Goal: Task Accomplishment & Management: Use online tool/utility

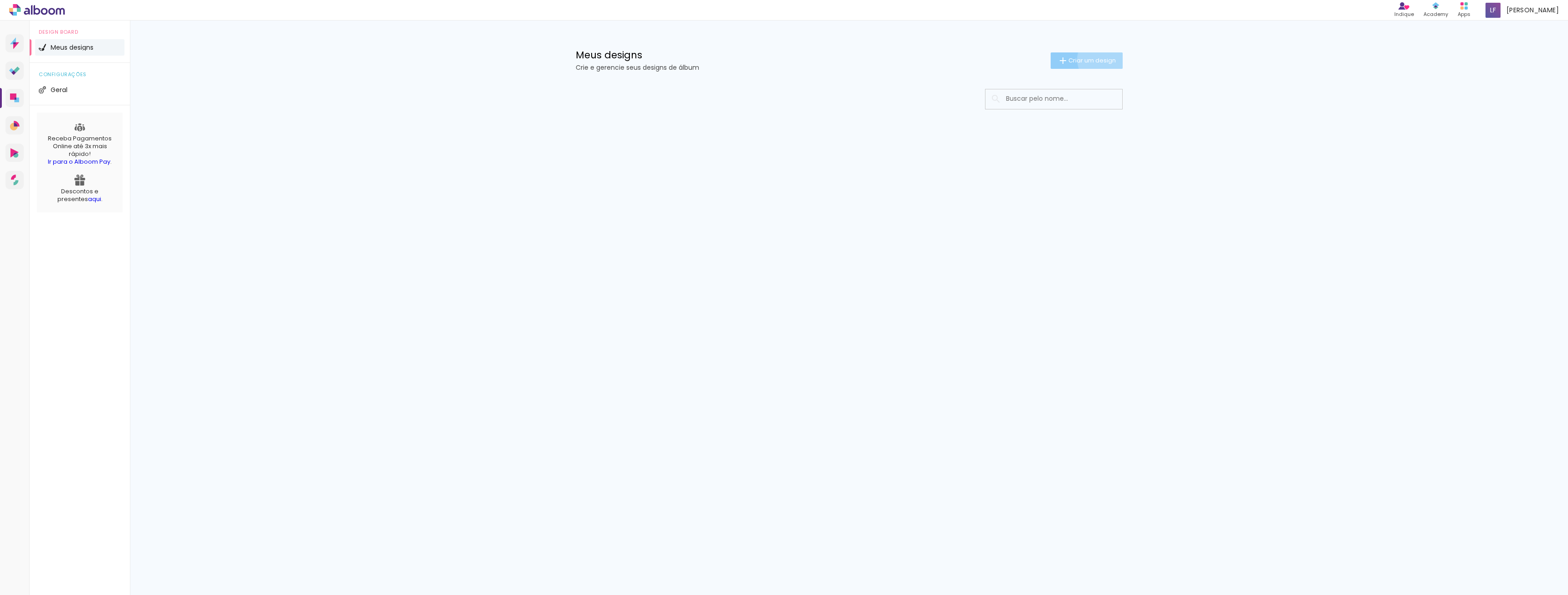
click at [1103, 59] on span "Criar um design" at bounding box center [1092, 60] width 48 height 6
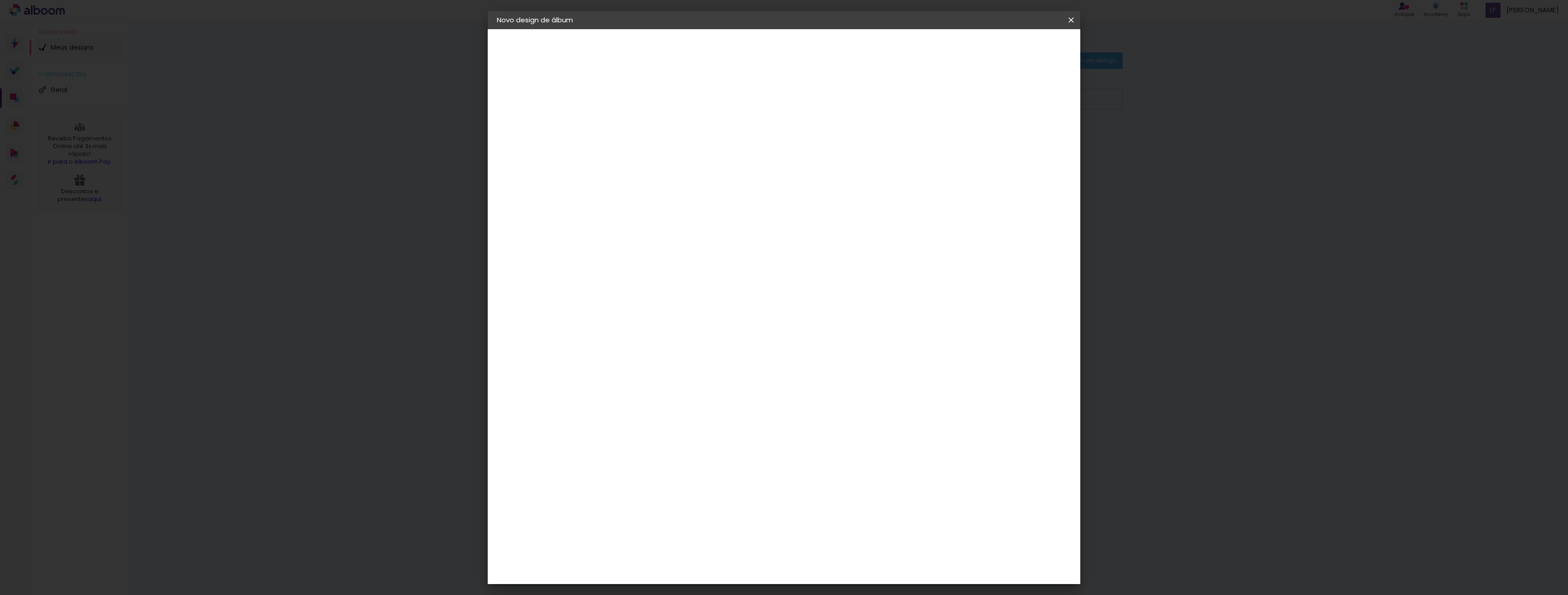
click at [646, 126] on input at bounding box center [646, 122] width 0 height 14
type input "Álbum [PERSON_NAME]"
type paper-input "Álbum [PERSON_NAME]"
click at [739, 48] on paper-button "Avançar" at bounding box center [716, 48] width 45 height 16
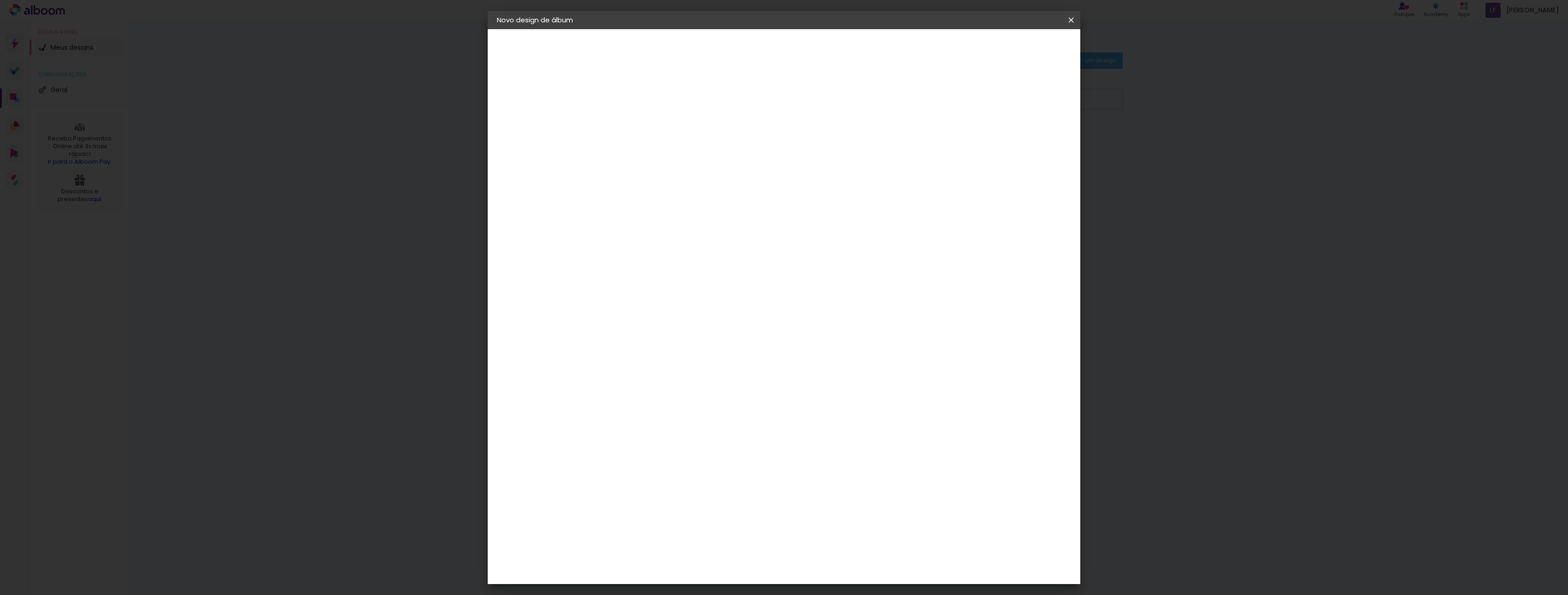
click at [816, 48] on paper-button "Avançar" at bounding box center [794, 48] width 45 height 16
click at [681, 152] on input "text" at bounding box center [663, 159] width 35 height 14
click at [879, 151] on paper-item "Padrão" at bounding box center [843, 151] width 182 height 18
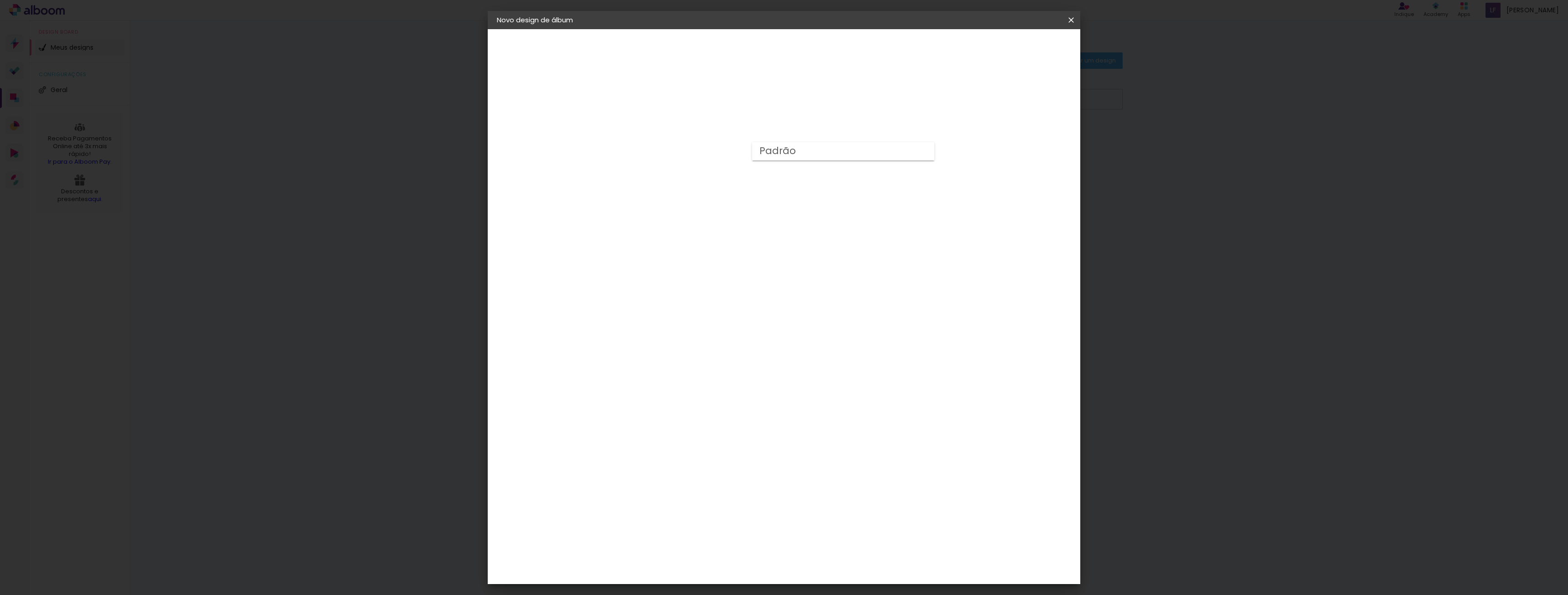
type input "Padrão"
click at [708, 511] on span "25 × 25" at bounding box center [686, 523] width 42 height 24
click at [0, 0] on slot "Avançar" at bounding box center [0, 0] width 0 height 0
click at [963, 97] on div at bounding box center [958, 99] width 8 height 8
type paper-checkbox "on"
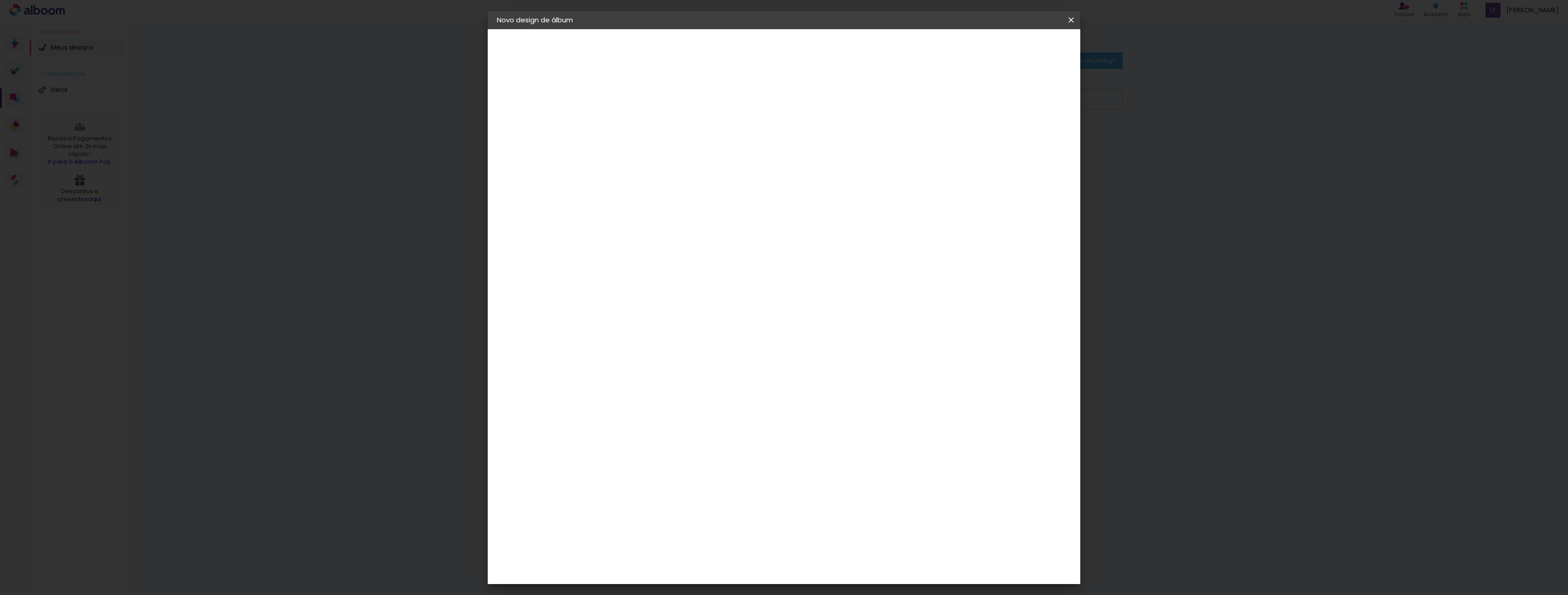
click at [963, 97] on div at bounding box center [958, 99] width 8 height 8
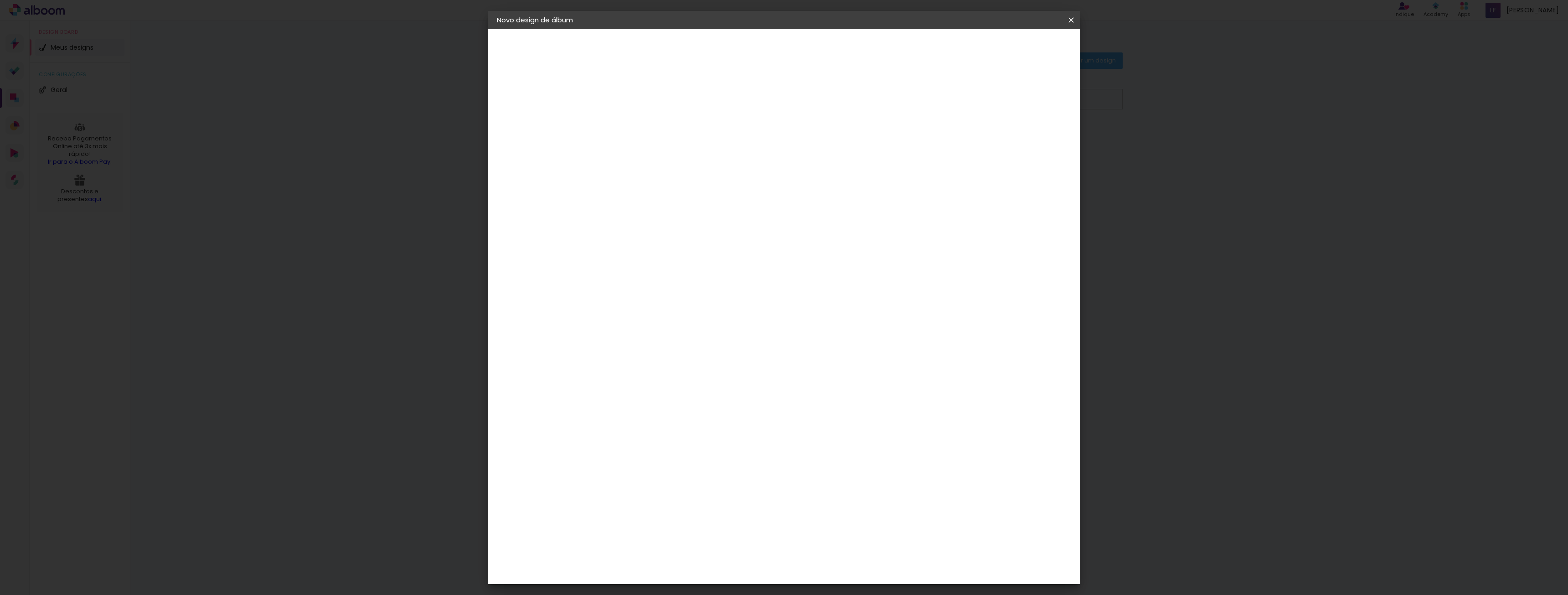
click at [963, 97] on div at bounding box center [958, 99] width 8 height 8
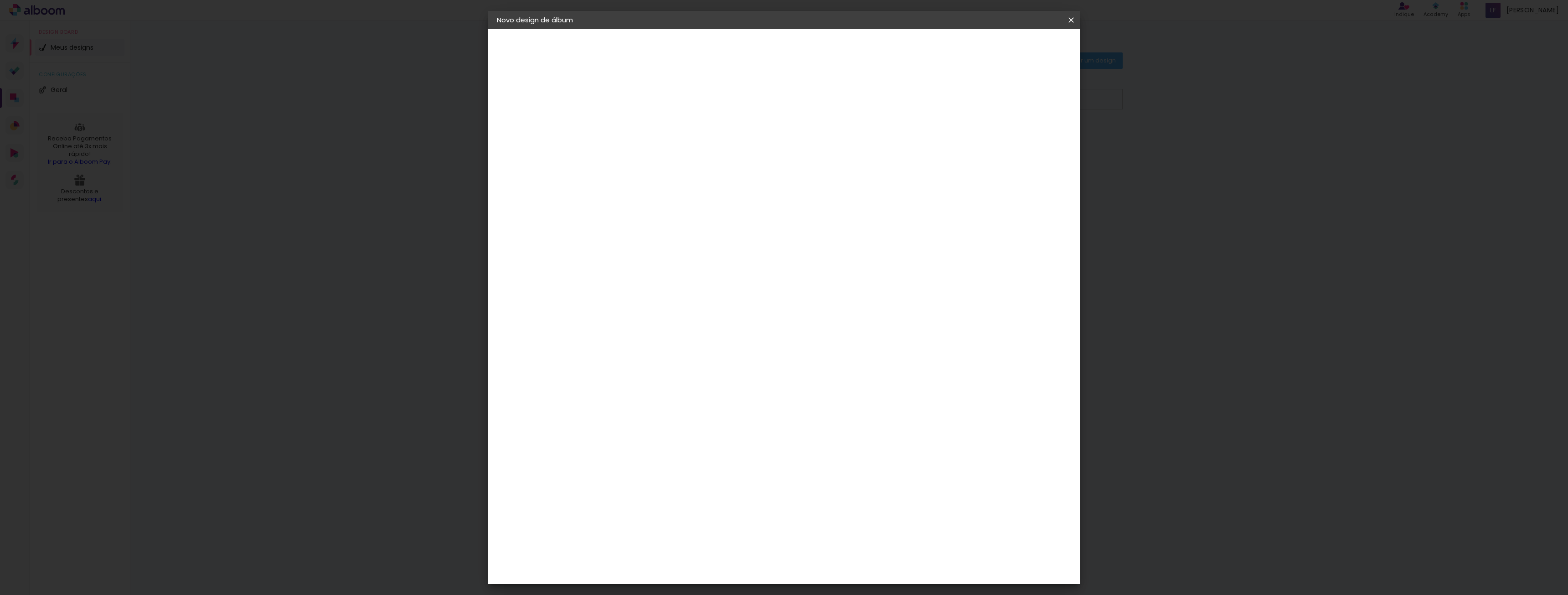
click at [963, 97] on div at bounding box center [958, 99] width 8 height 8
click at [963, 100] on div at bounding box center [958, 99] width 8 height 8
click at [1014, 48] on span "Iniciar design" at bounding box center [993, 48] width 41 height 6
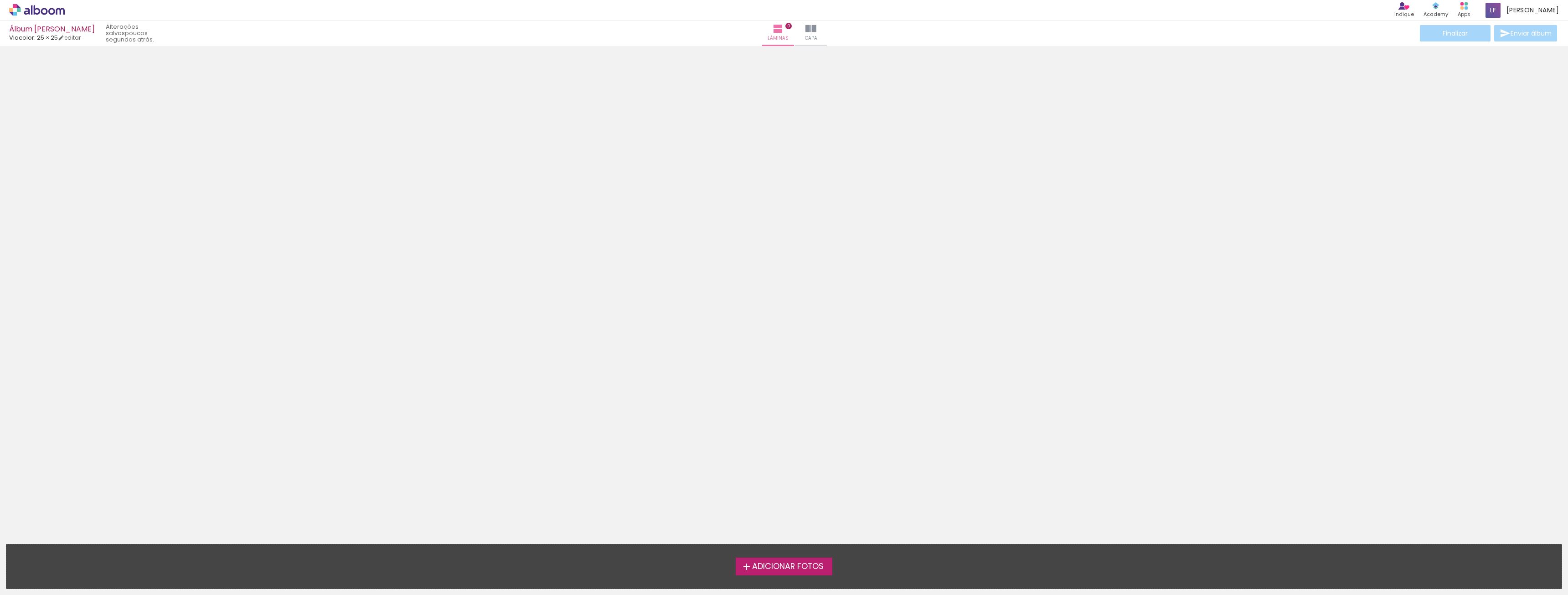
click at [773, 565] on span "Adicionar Fotos" at bounding box center [788, 566] width 72 height 8
click at [0, 0] on input "file" at bounding box center [0, 0] width 0 height 0
click at [777, 558] on label "Adicionar Fotos" at bounding box center [784, 566] width 97 height 17
click at [0, 0] on input "file" at bounding box center [0, 0] width 0 height 0
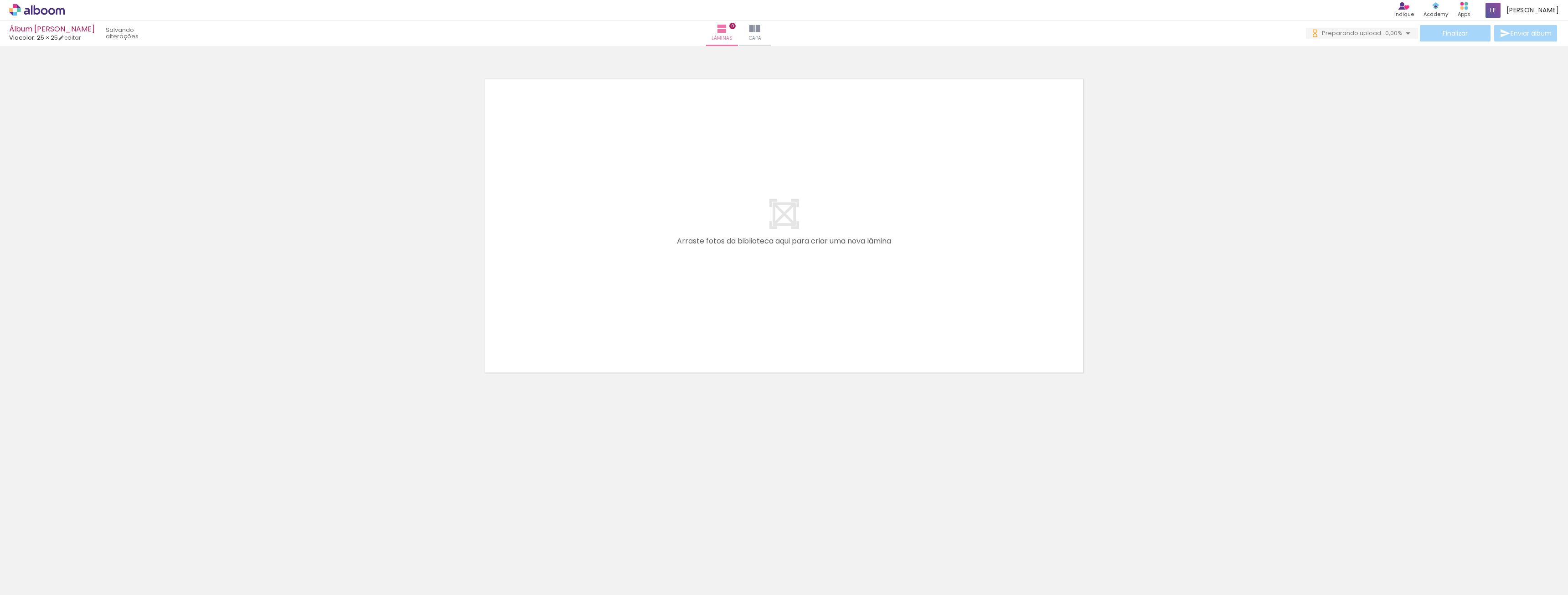
click at [48, 565] on iron-icon at bounding box center [46, 567] width 7 height 7
click at [167, 471] on neon-animated-pages "Confirmar Cancelar" at bounding box center [784, 321] width 1568 height 549
click at [1405, 34] on iron-icon at bounding box center [1408, 34] width 11 height 11
click at [1407, 35] on iron-icon at bounding box center [1408, 34] width 11 height 11
click at [1304, 206] on div at bounding box center [784, 213] width 1568 height 329
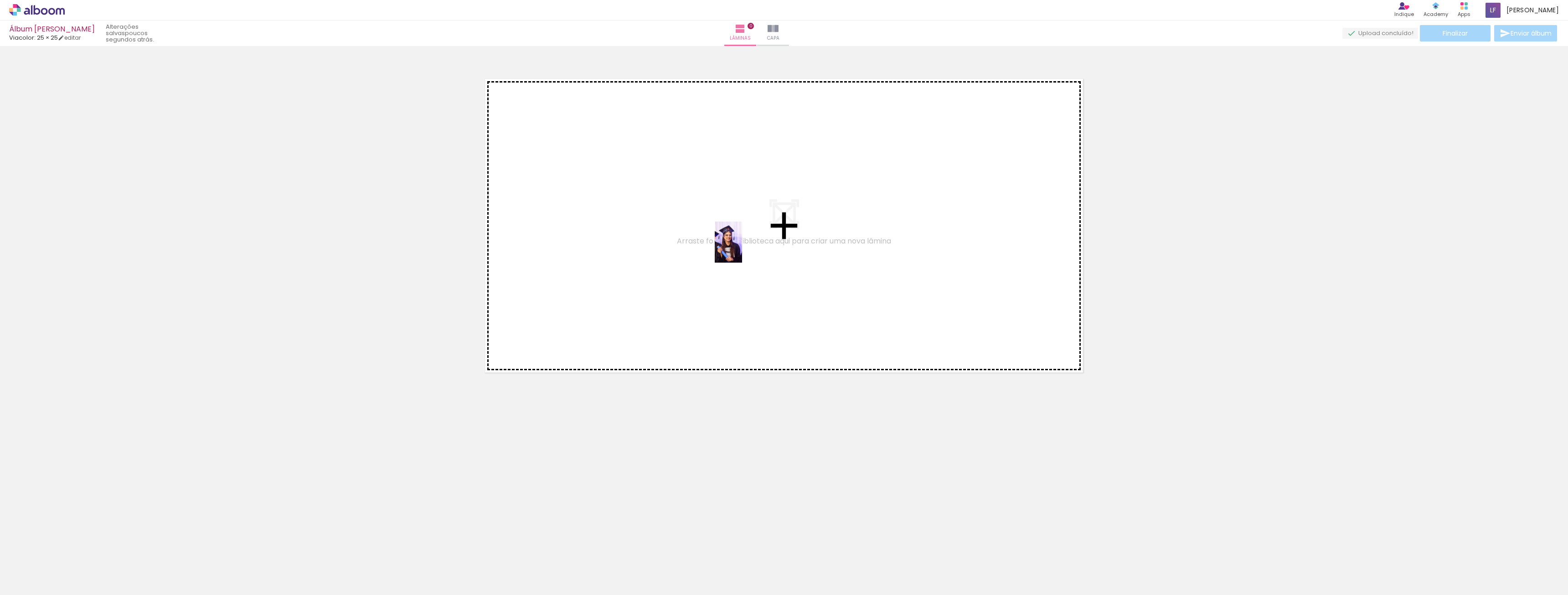
drag, startPoint x: 95, startPoint y: 568, endPoint x: 742, endPoint y: 249, distance: 721.4
click at [742, 249] on quentale-workspace at bounding box center [784, 297] width 1568 height 595
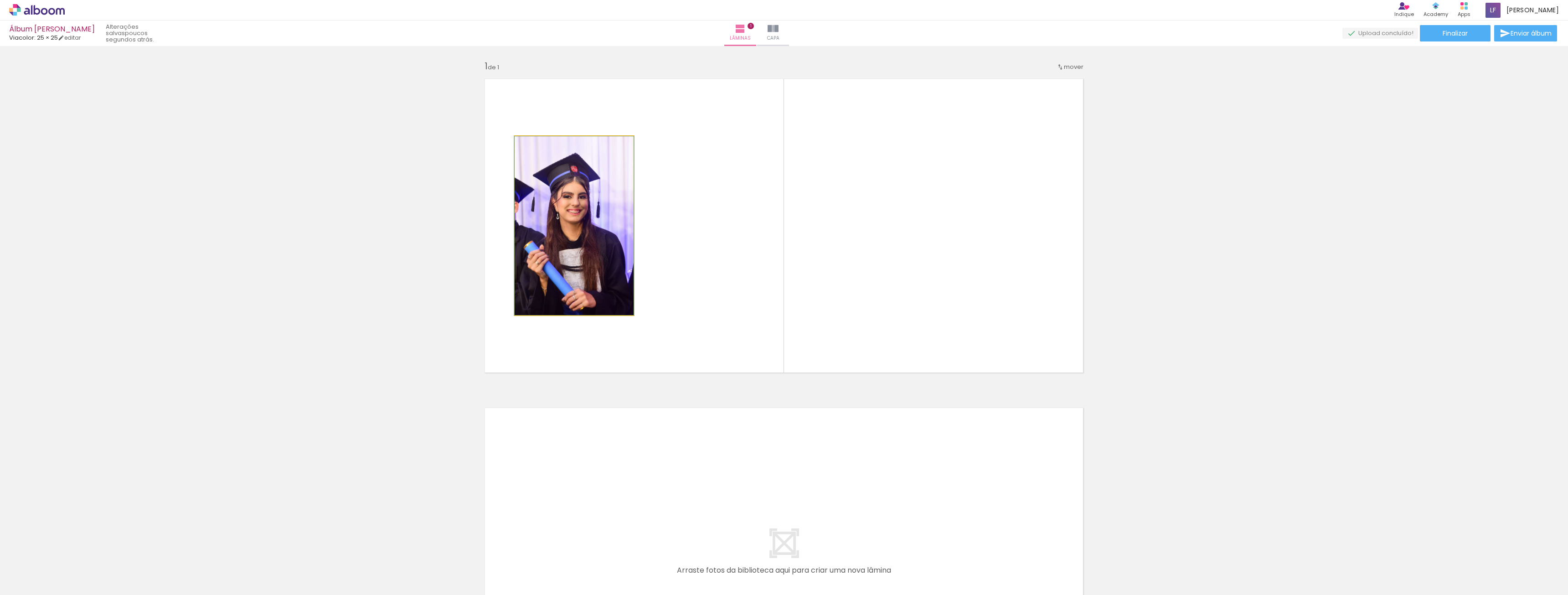
drag, startPoint x: 533, startPoint y: 145, endPoint x: 514, endPoint y: 154, distance: 21.0
type paper-slider "100"
click at [515, 154] on quentale-photo at bounding box center [574, 225] width 119 height 178
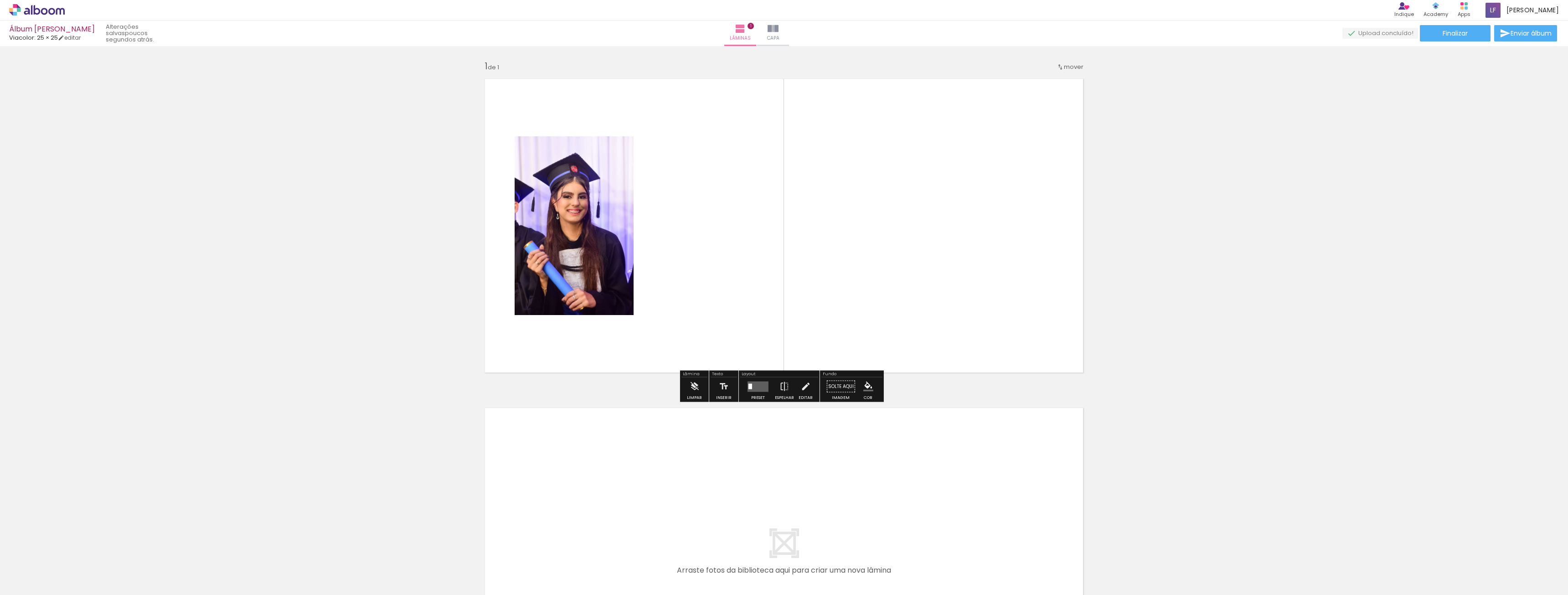
click at [606, 192] on quentale-photo at bounding box center [574, 225] width 119 height 178
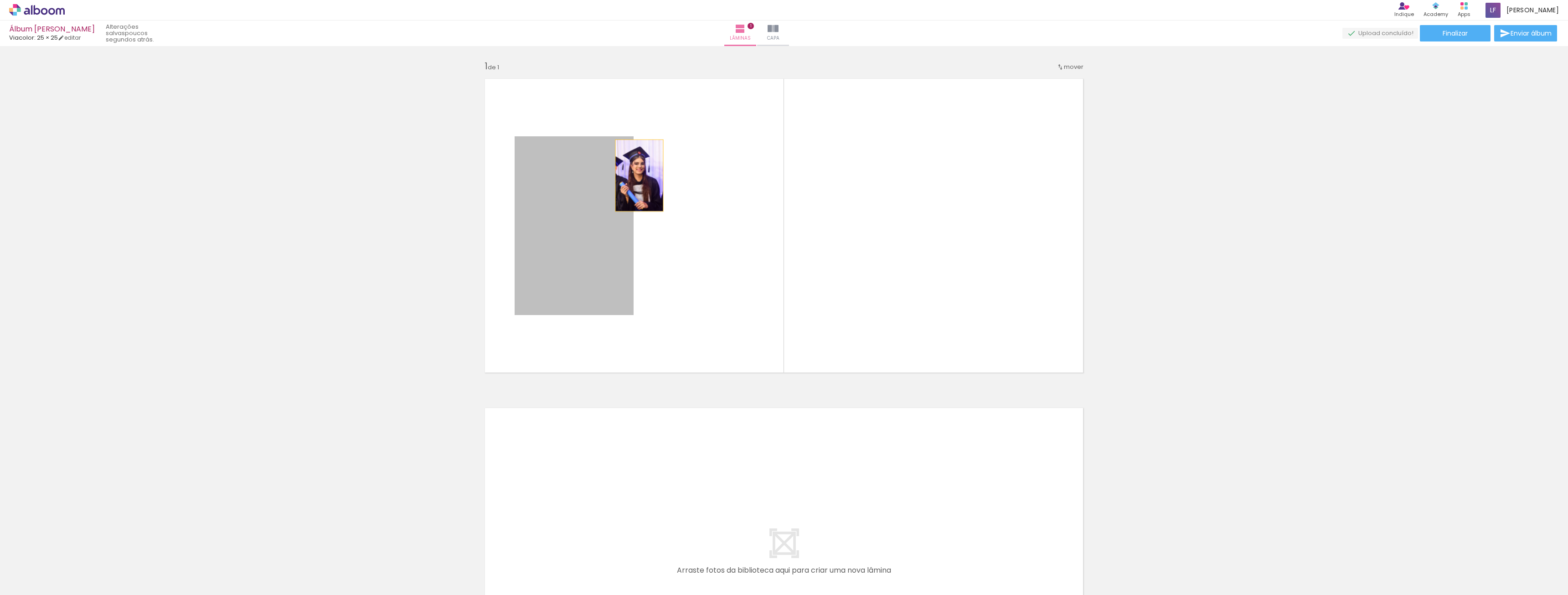
drag, startPoint x: 613, startPoint y: 183, endPoint x: 639, endPoint y: 175, distance: 27.2
click at [639, 175] on quentale-layouter at bounding box center [784, 226] width 611 height 306
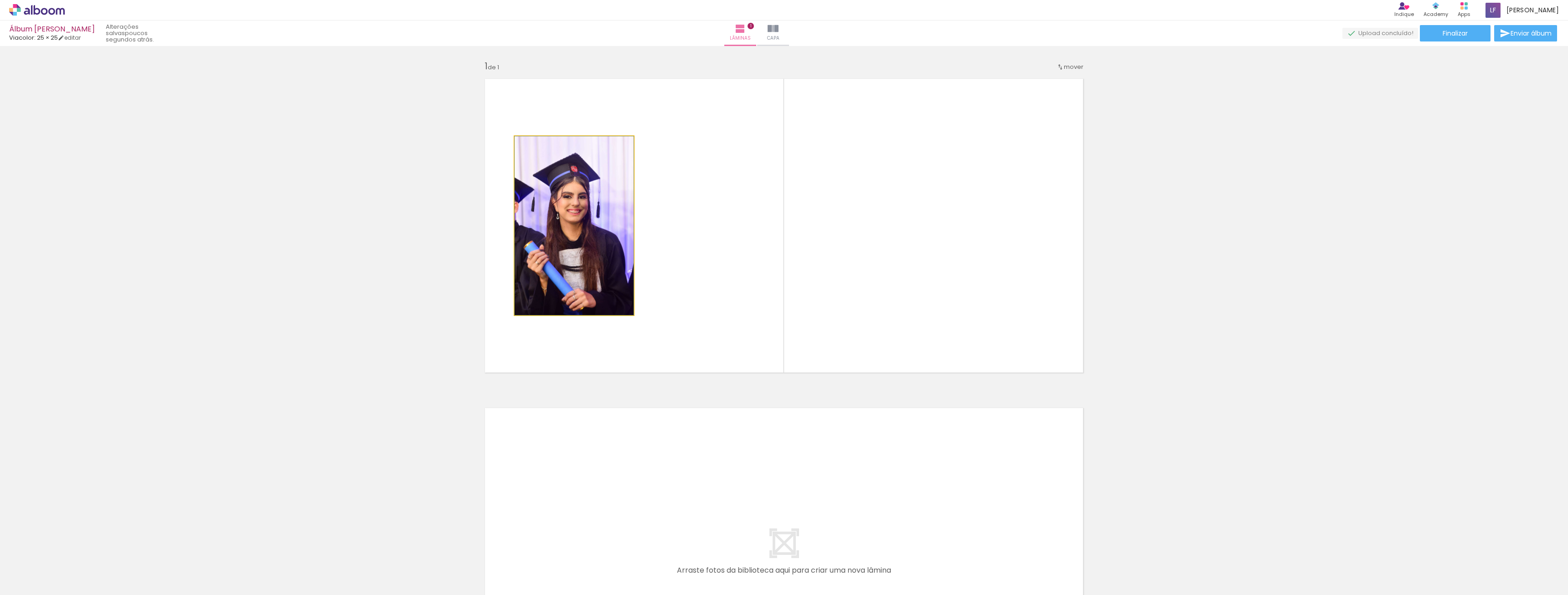
click at [617, 196] on quentale-photo at bounding box center [574, 225] width 119 height 178
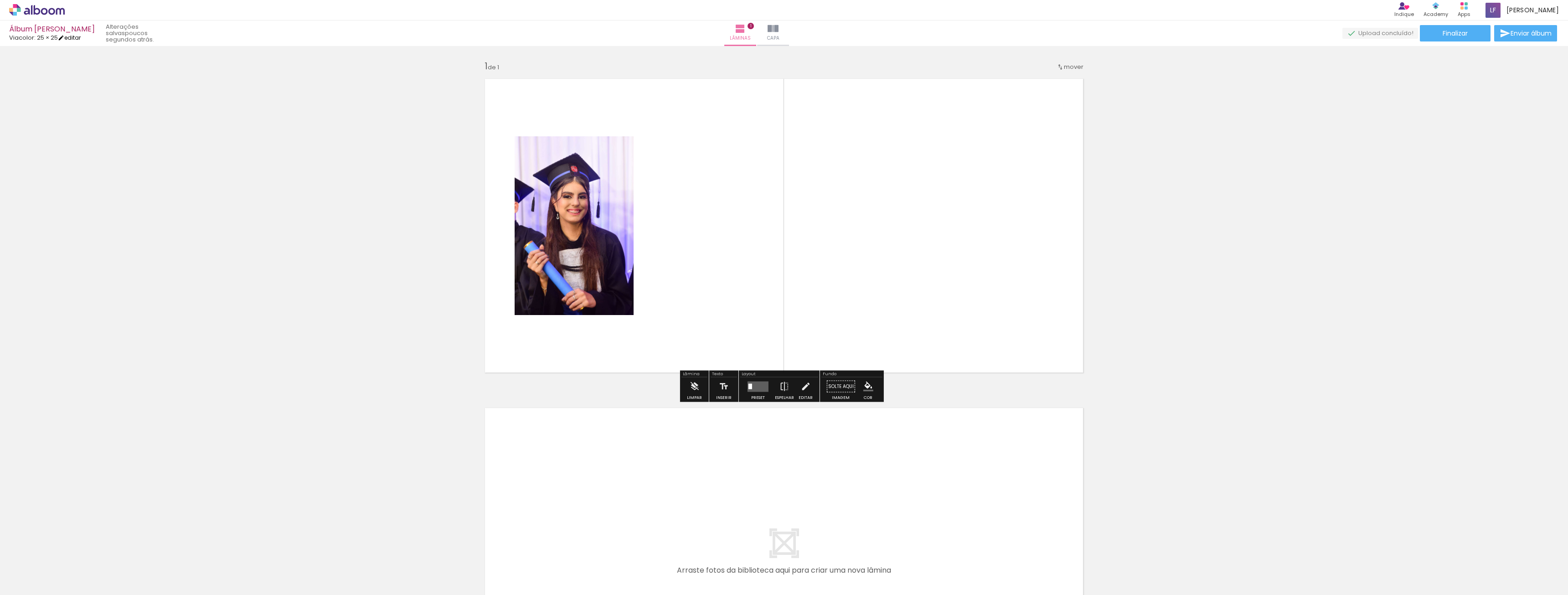
click at [77, 34] on link "editar" at bounding box center [69, 38] width 23 height 8
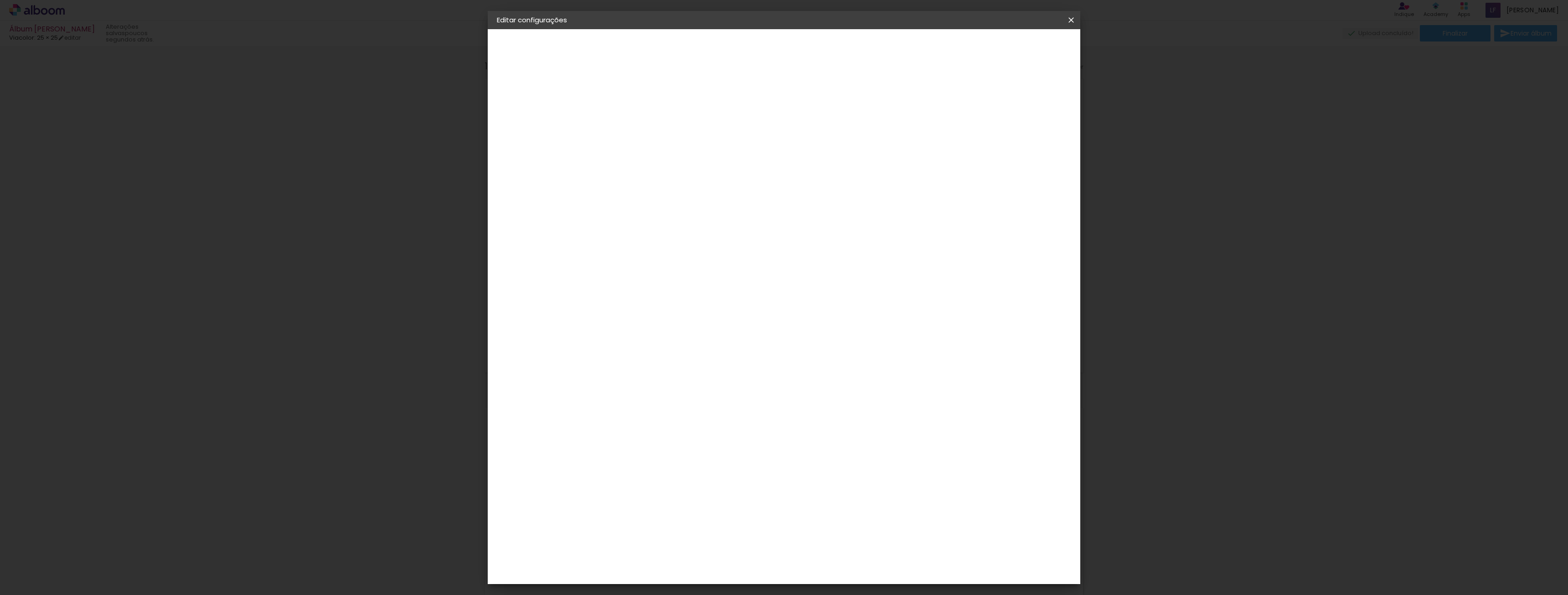
click at [1072, 19] on iron-icon at bounding box center [1071, 20] width 11 height 9
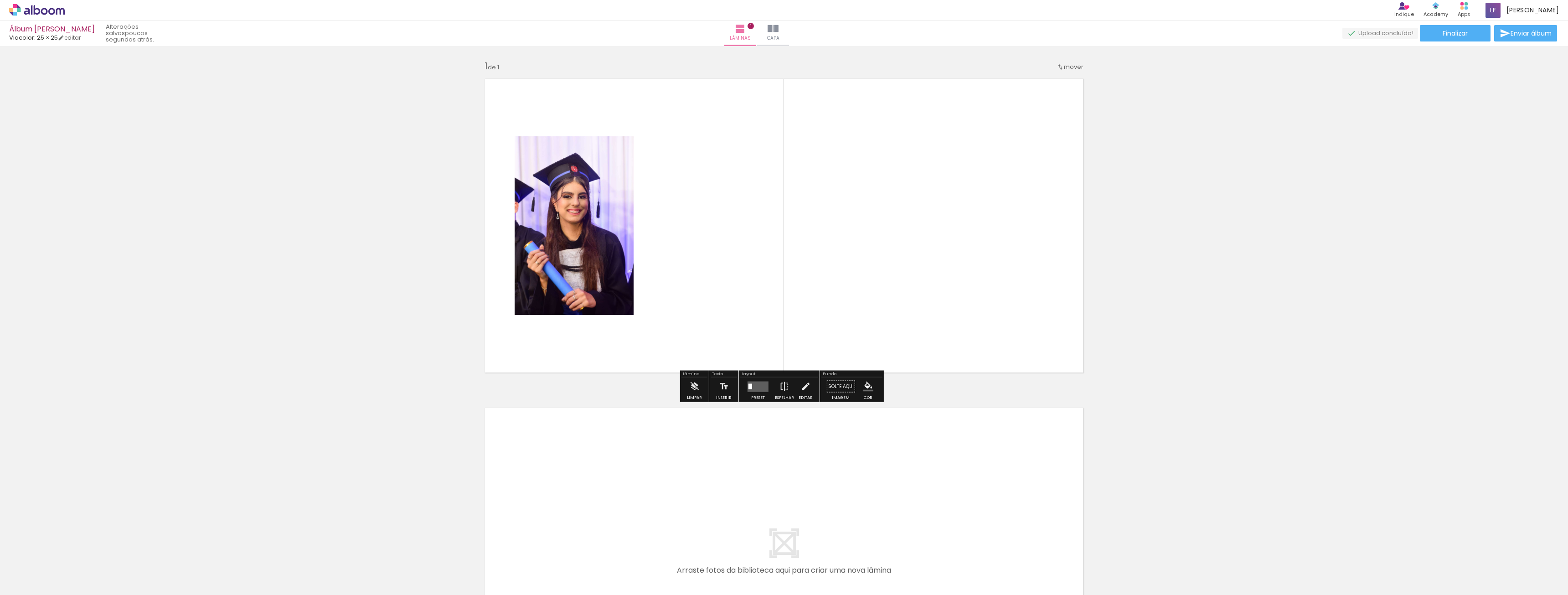
click at [717, 254] on quentale-layouter at bounding box center [784, 226] width 611 height 306
click at [845, 196] on quentale-layouter at bounding box center [784, 226] width 611 height 306
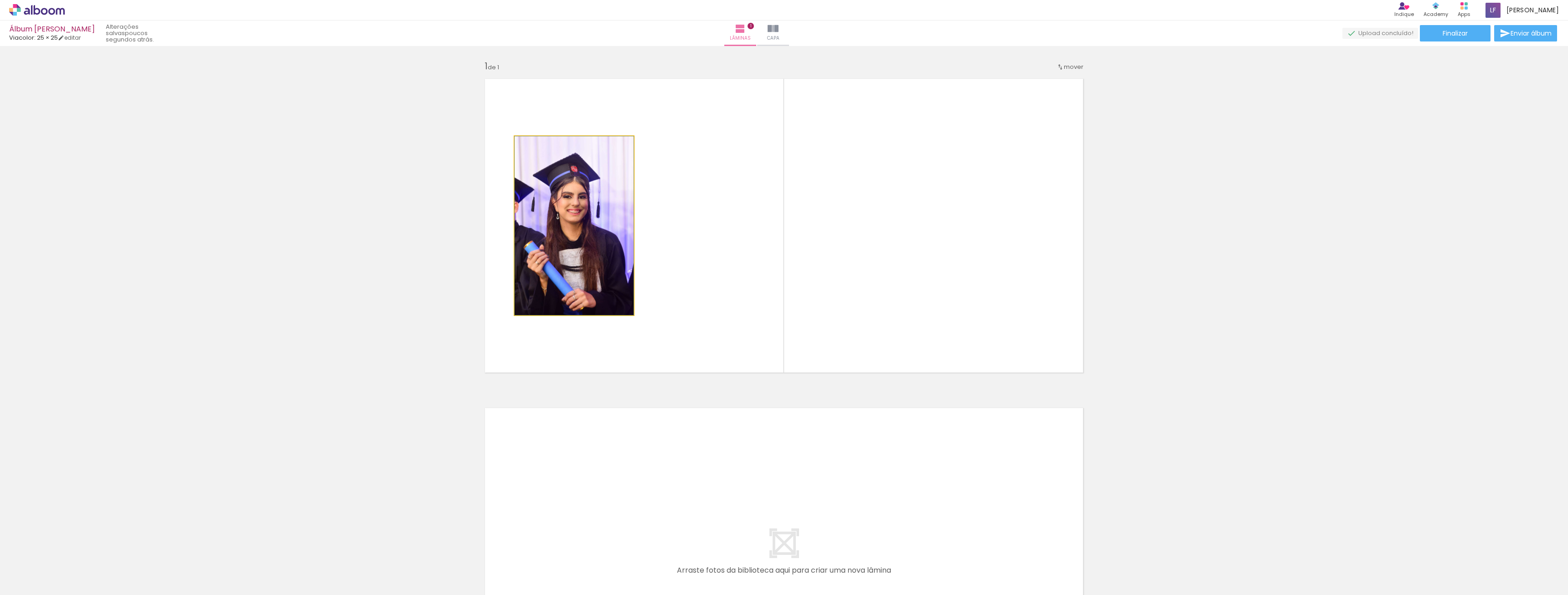
click at [559, 210] on quentale-photo at bounding box center [574, 225] width 119 height 178
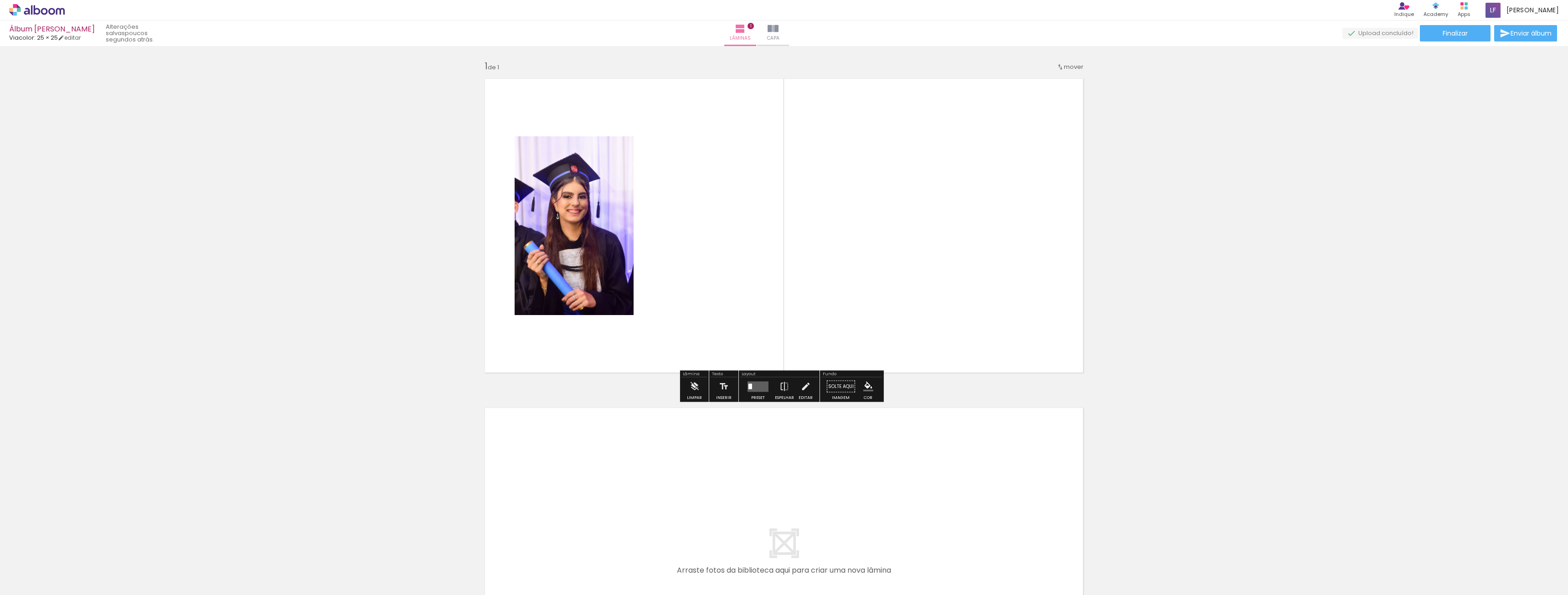
click at [677, 192] on quentale-layouter at bounding box center [784, 226] width 611 height 306
click at [579, 199] on quentale-photo at bounding box center [574, 225] width 119 height 178
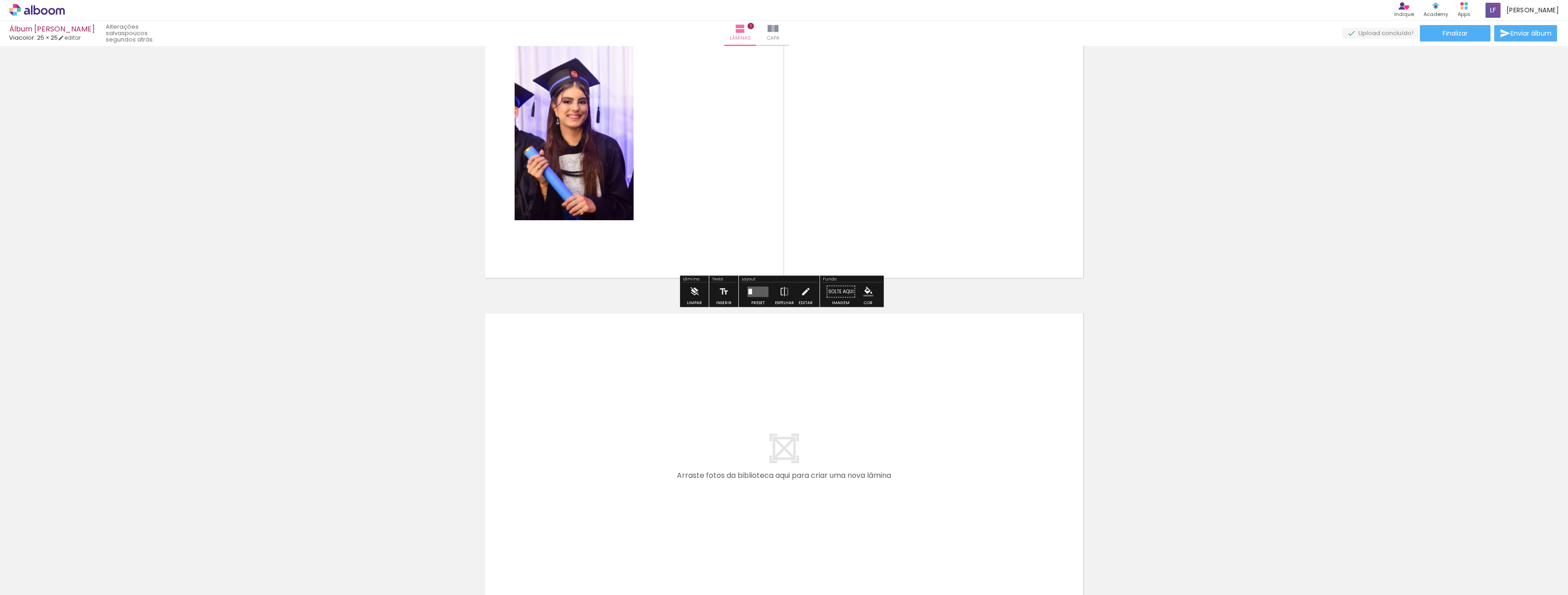
scroll to position [182, 0]
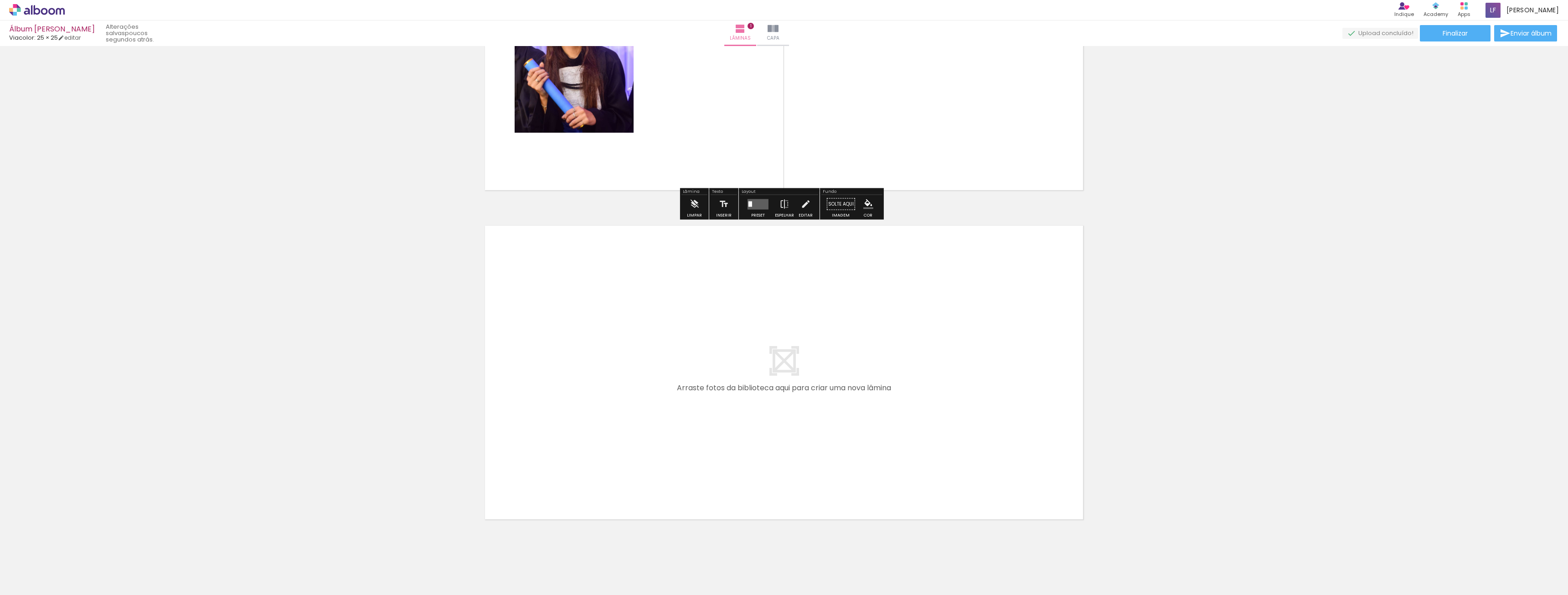
click at [148, 557] on div at bounding box center [142, 564] width 30 height 45
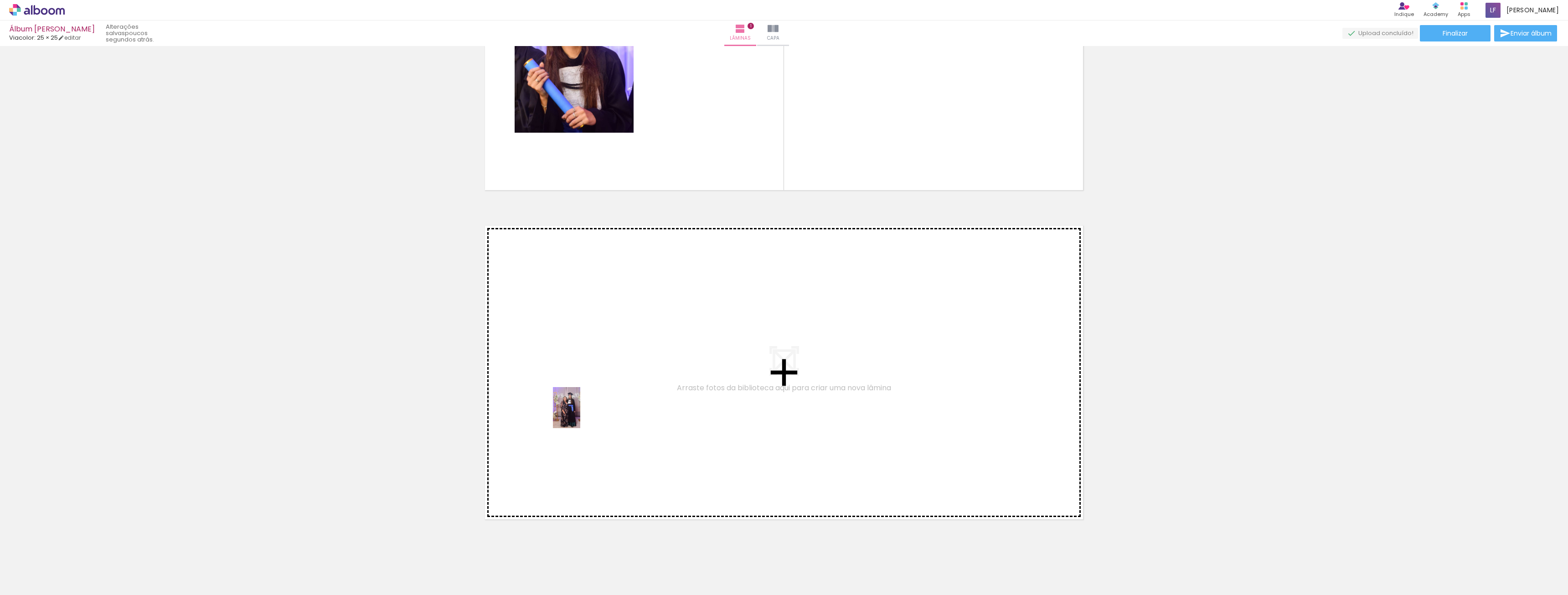
drag, startPoint x: 148, startPoint y: 557, endPoint x: 637, endPoint y: 374, distance: 522.1
click at [637, 374] on quentale-workspace at bounding box center [784, 297] width 1568 height 595
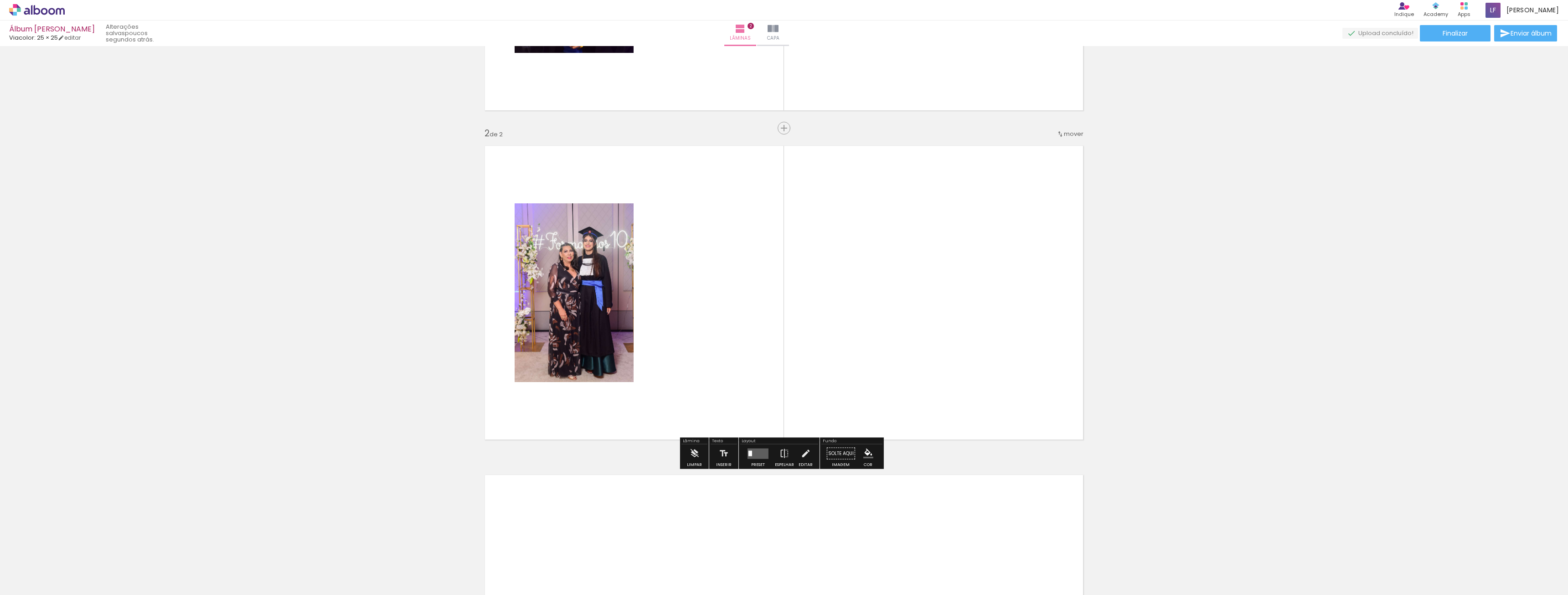
scroll to position [263, 0]
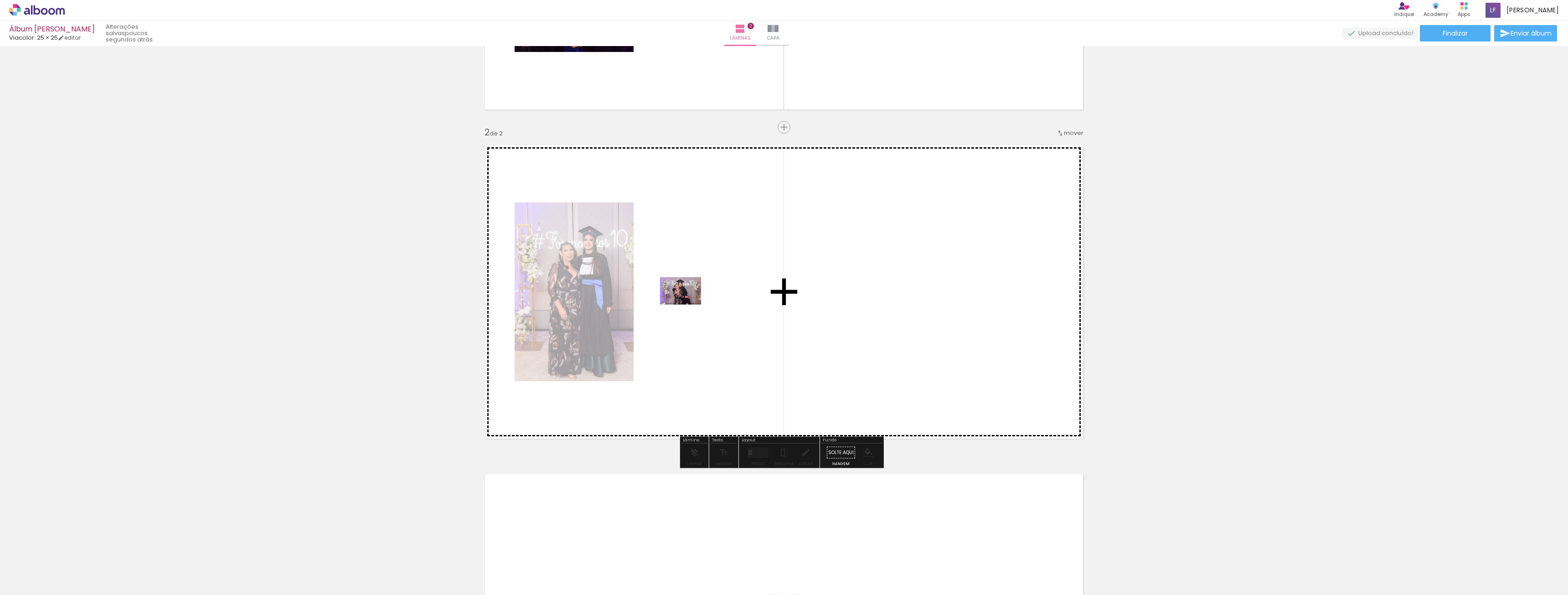
drag, startPoint x: 189, startPoint y: 570, endPoint x: 687, endPoint y: 304, distance: 564.6
click at [687, 304] on quentale-workspace at bounding box center [784, 297] width 1568 height 595
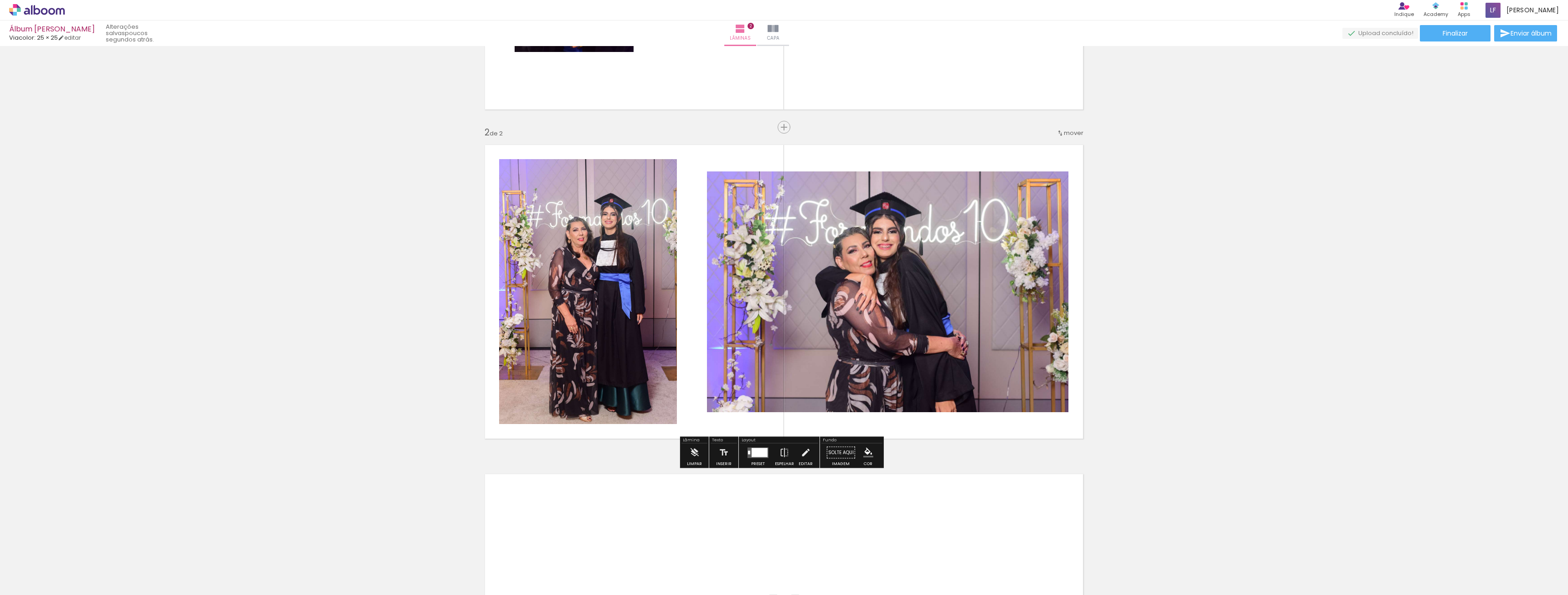
click at [868, 294] on quentale-photo at bounding box center [888, 292] width 361 height 241
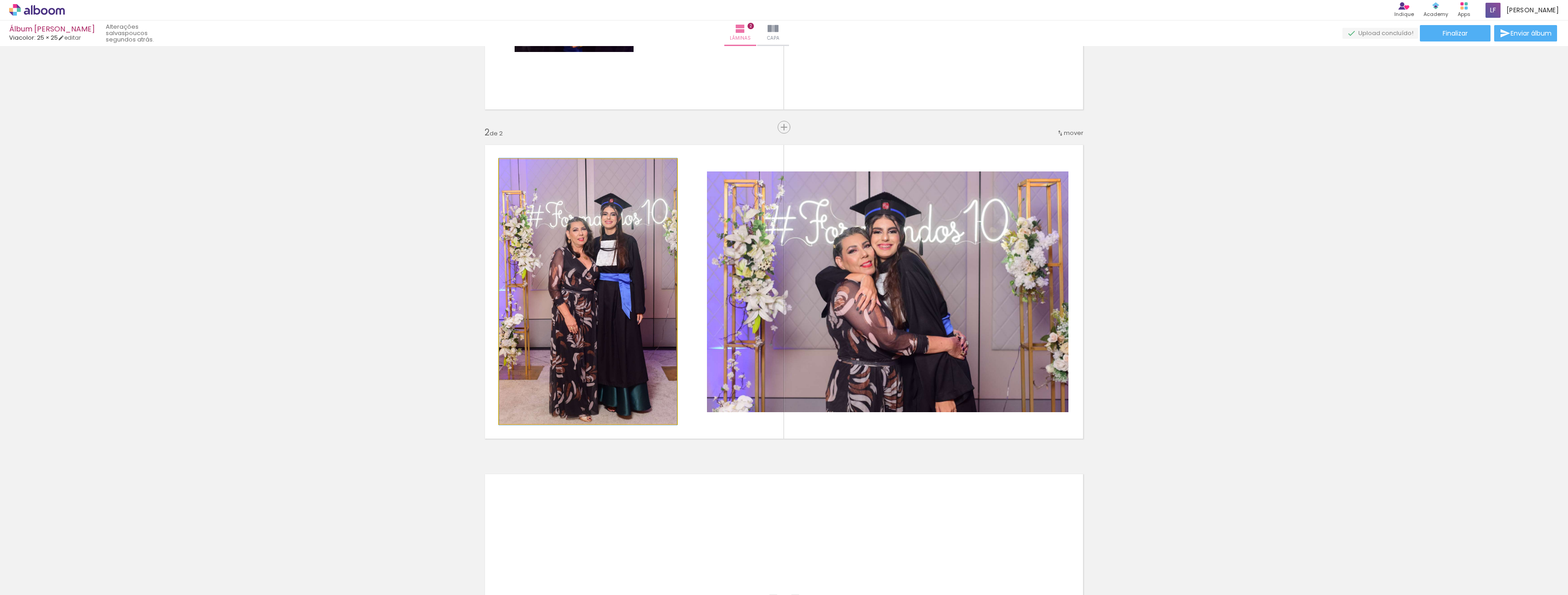
click at [601, 240] on quentale-photo at bounding box center [587, 291] width 178 height 265
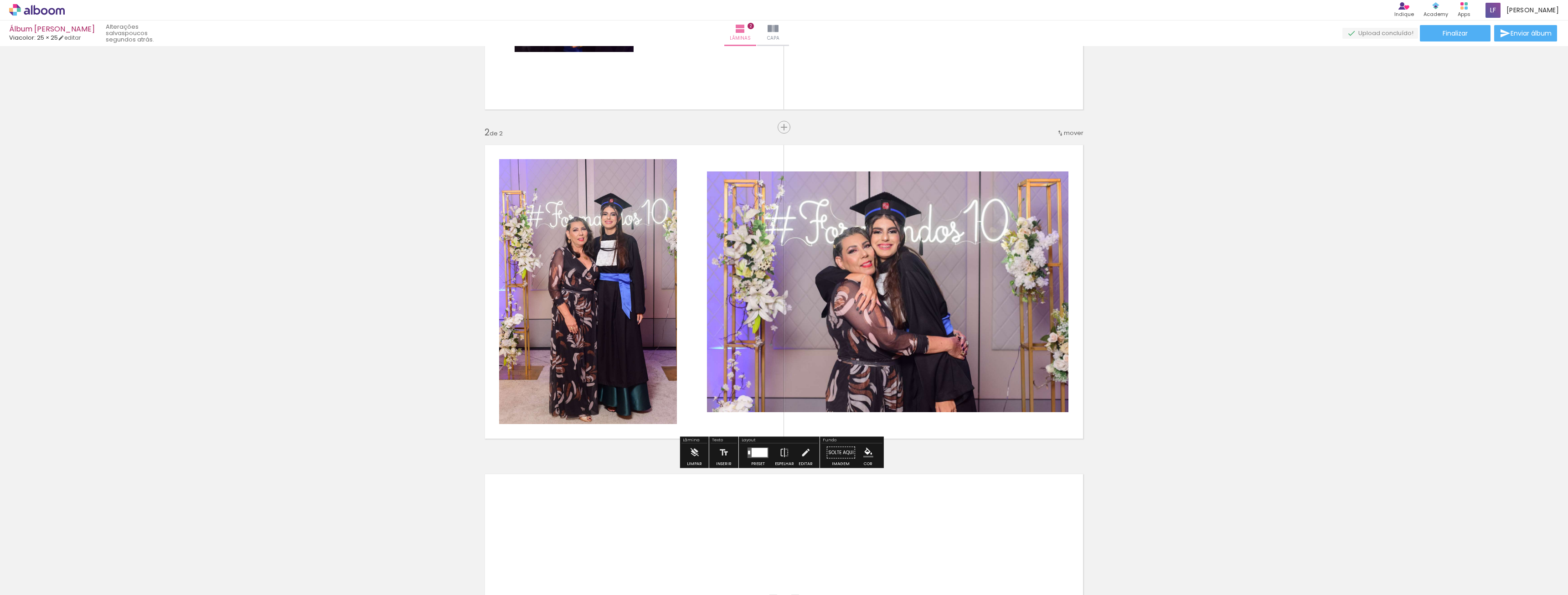
click at [745, 244] on quentale-photo at bounding box center [888, 292] width 361 height 241
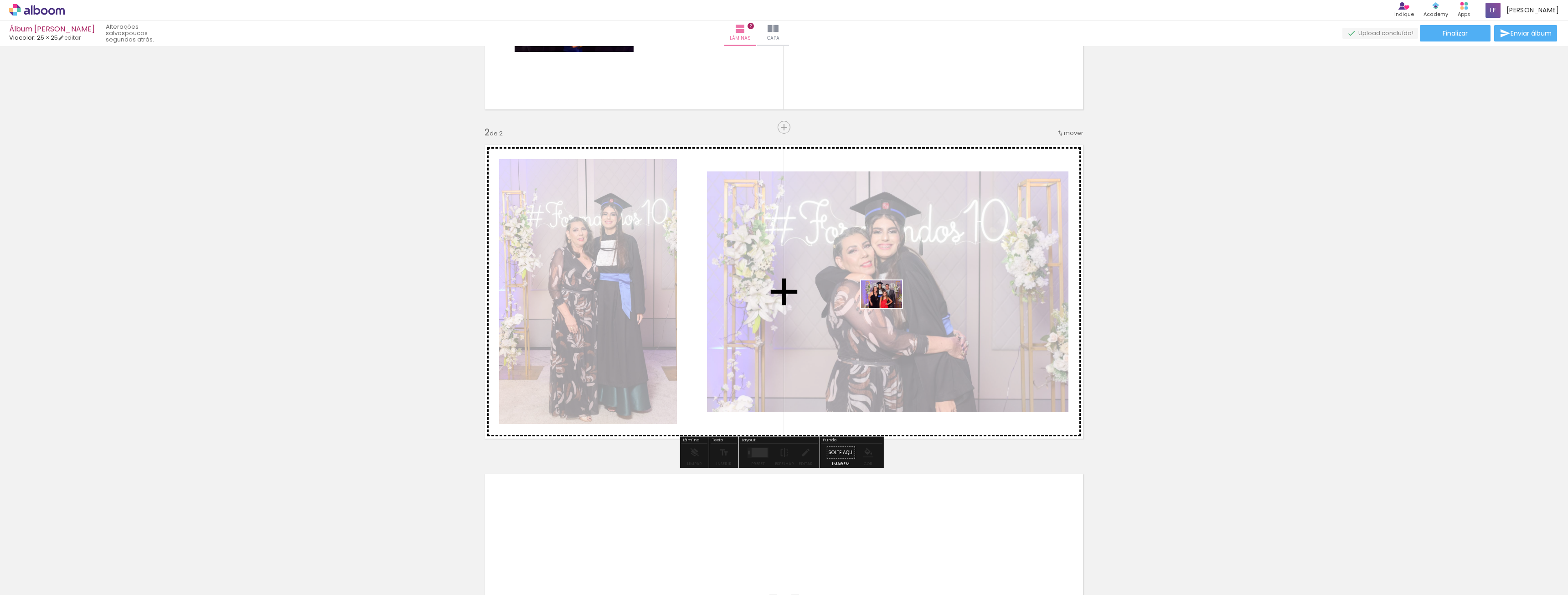
drag, startPoint x: 290, startPoint y: 565, endPoint x: 888, endPoint y: 307, distance: 651.3
click at [888, 307] on quentale-workspace at bounding box center [784, 297] width 1568 height 595
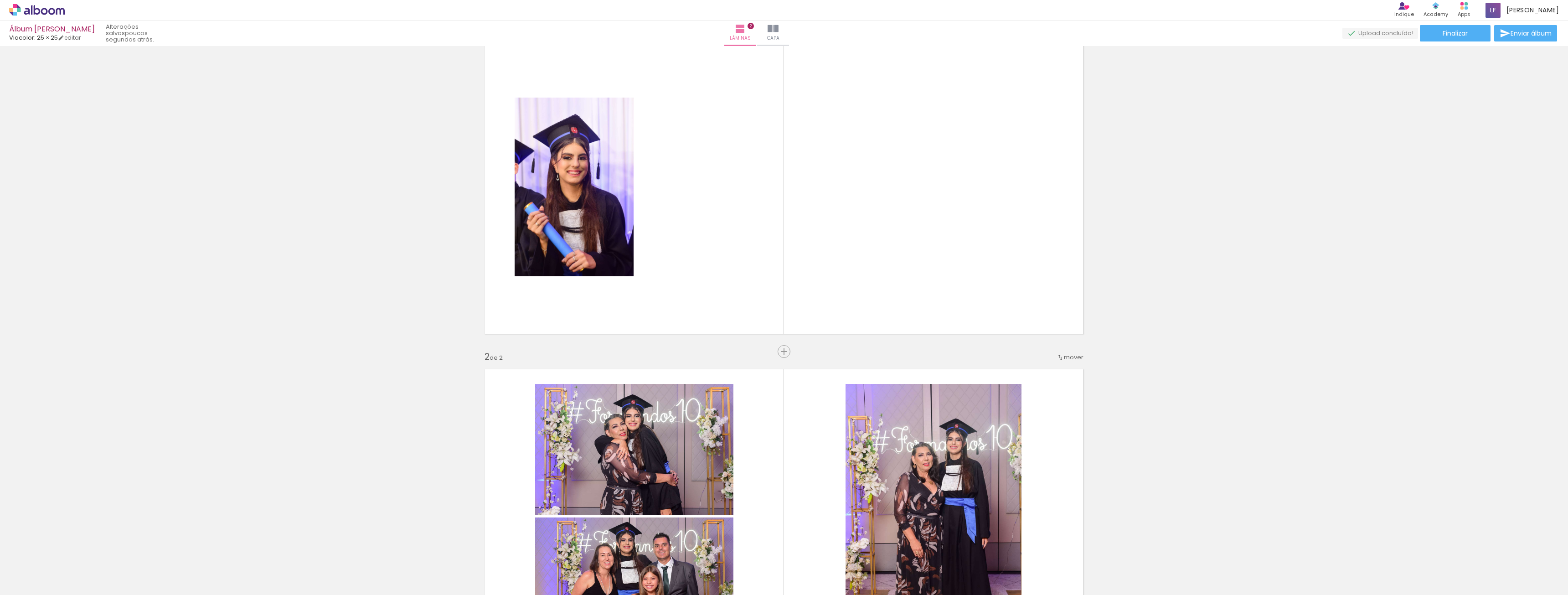
scroll to position [35, 0]
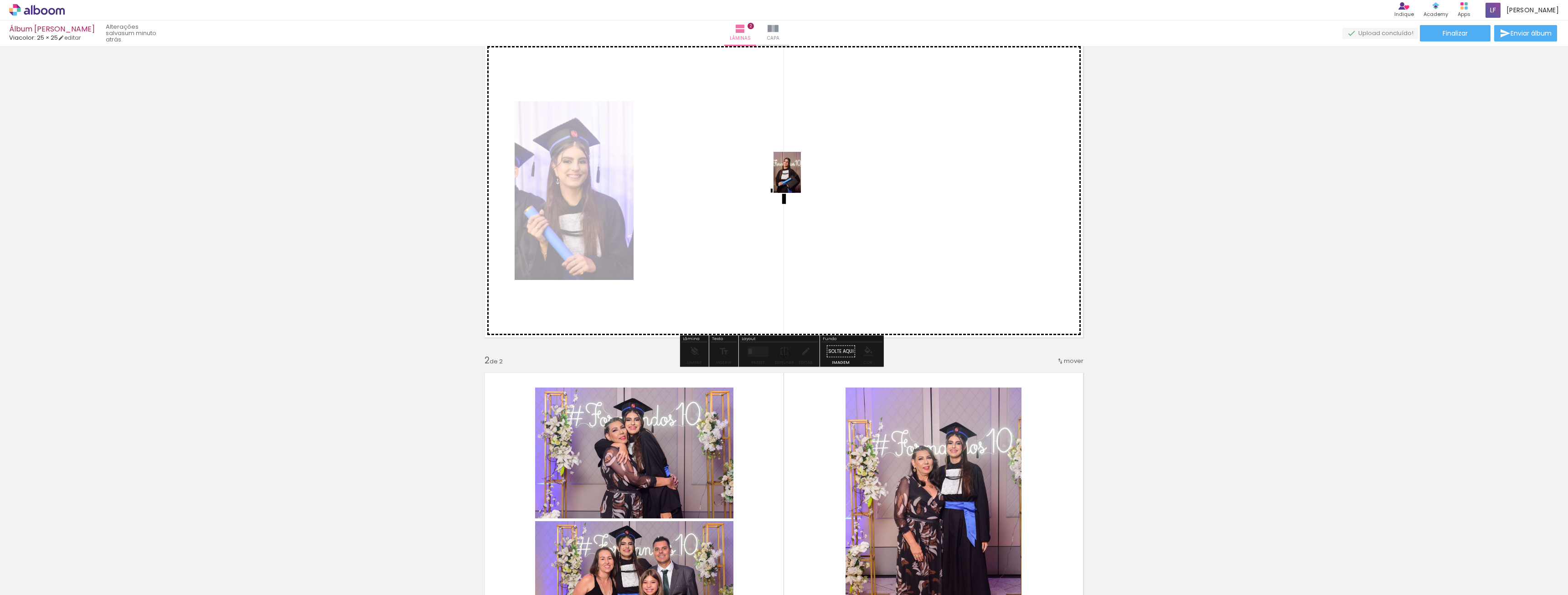
drag, startPoint x: 1111, startPoint y: 558, endPoint x: 796, endPoint y: 179, distance: 492.8
click at [799, 179] on quentale-workspace at bounding box center [784, 297] width 1568 height 595
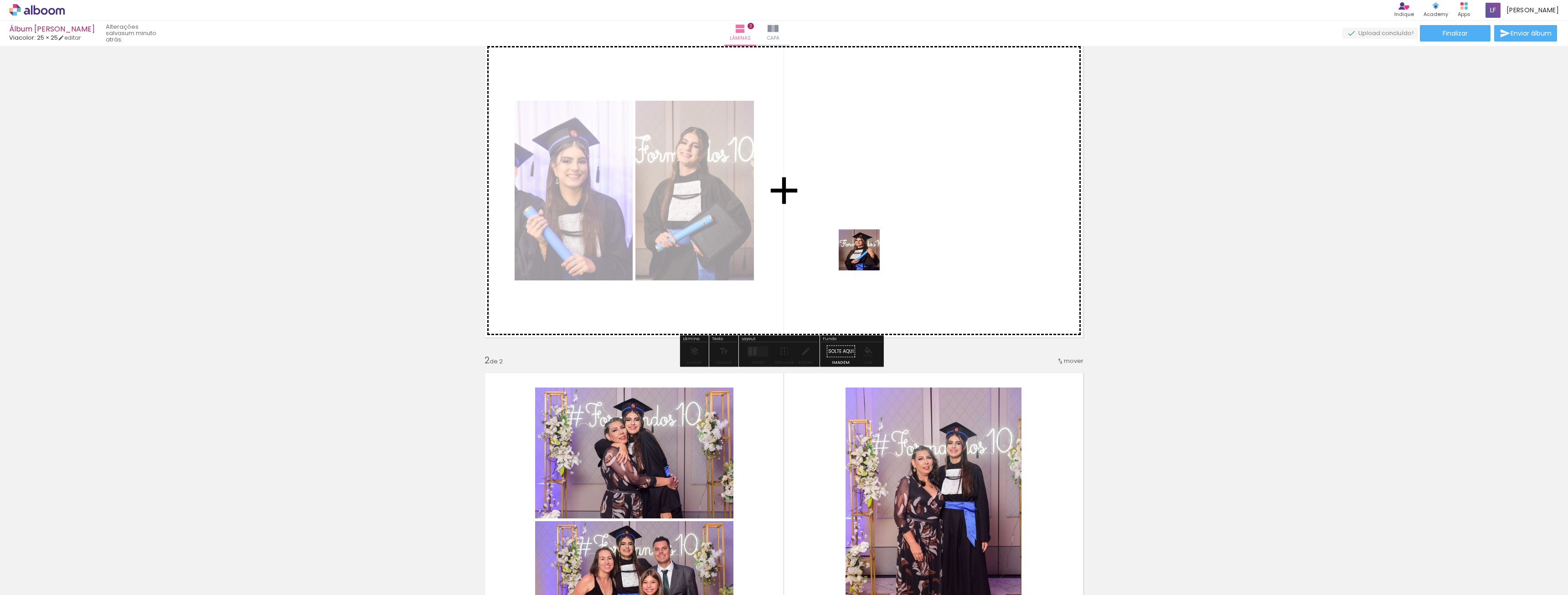
drag, startPoint x: 1174, startPoint y: 563, endPoint x: 799, endPoint y: 167, distance: 545.4
click at [799, 167] on quentale-workspace at bounding box center [784, 297] width 1568 height 595
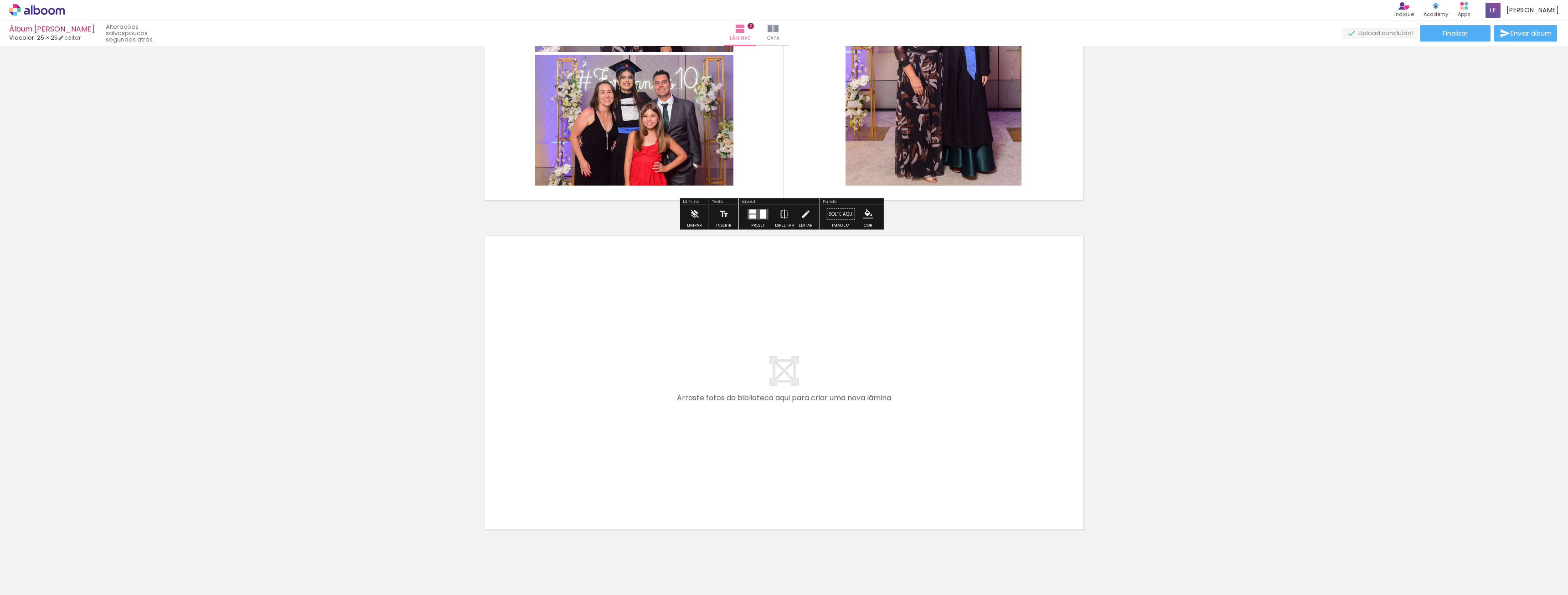
scroll to position [531, 0]
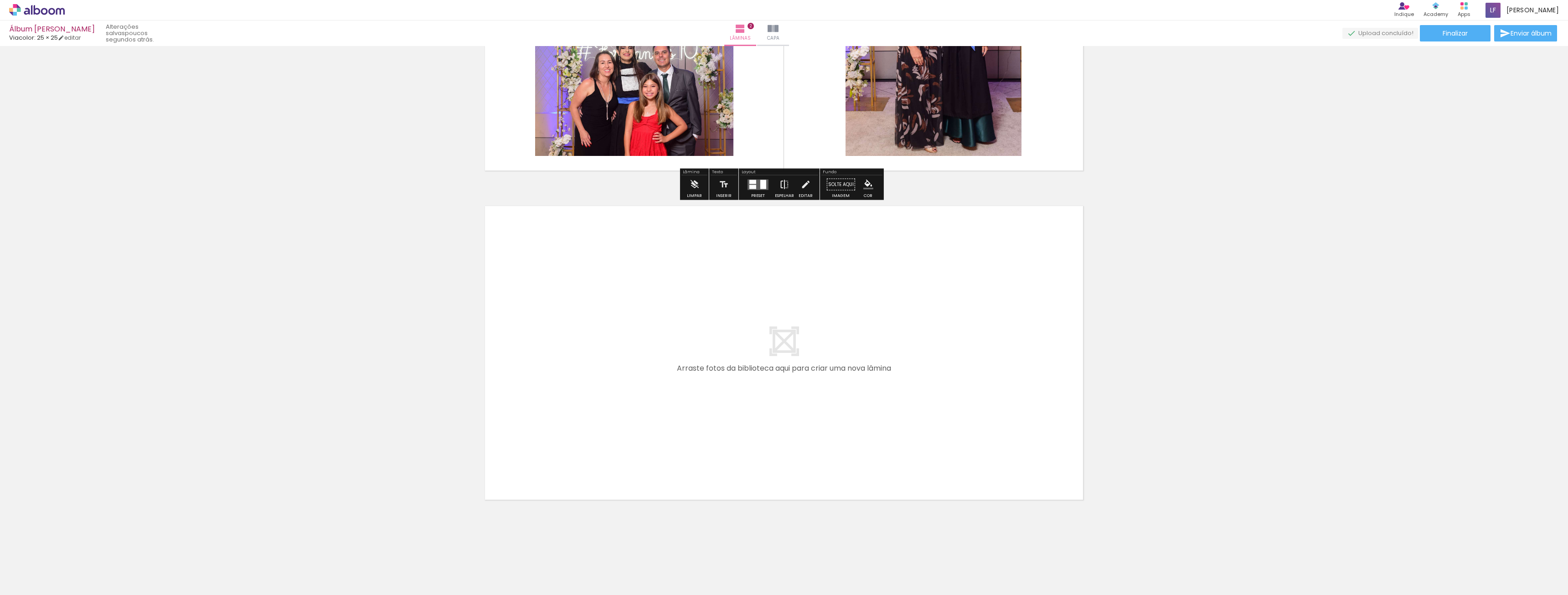
click at [784, 188] on iron-icon at bounding box center [784, 184] width 10 height 18
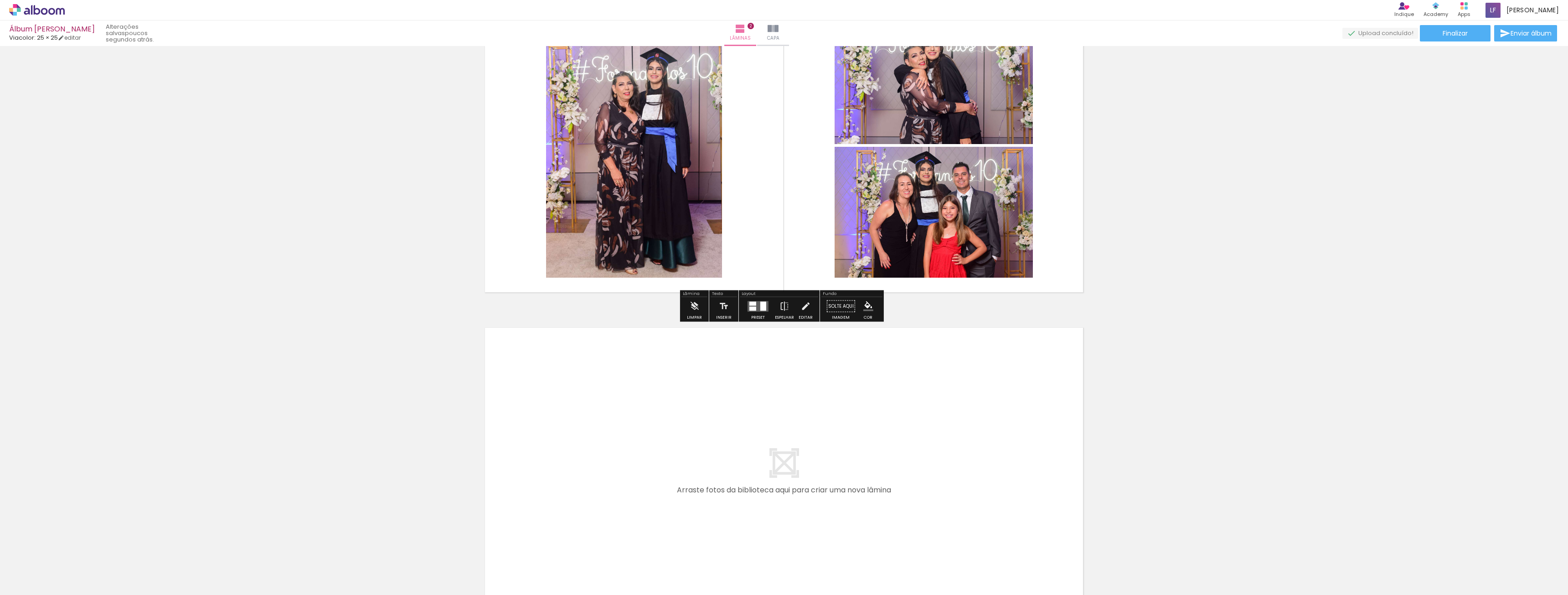
scroll to position [303, 0]
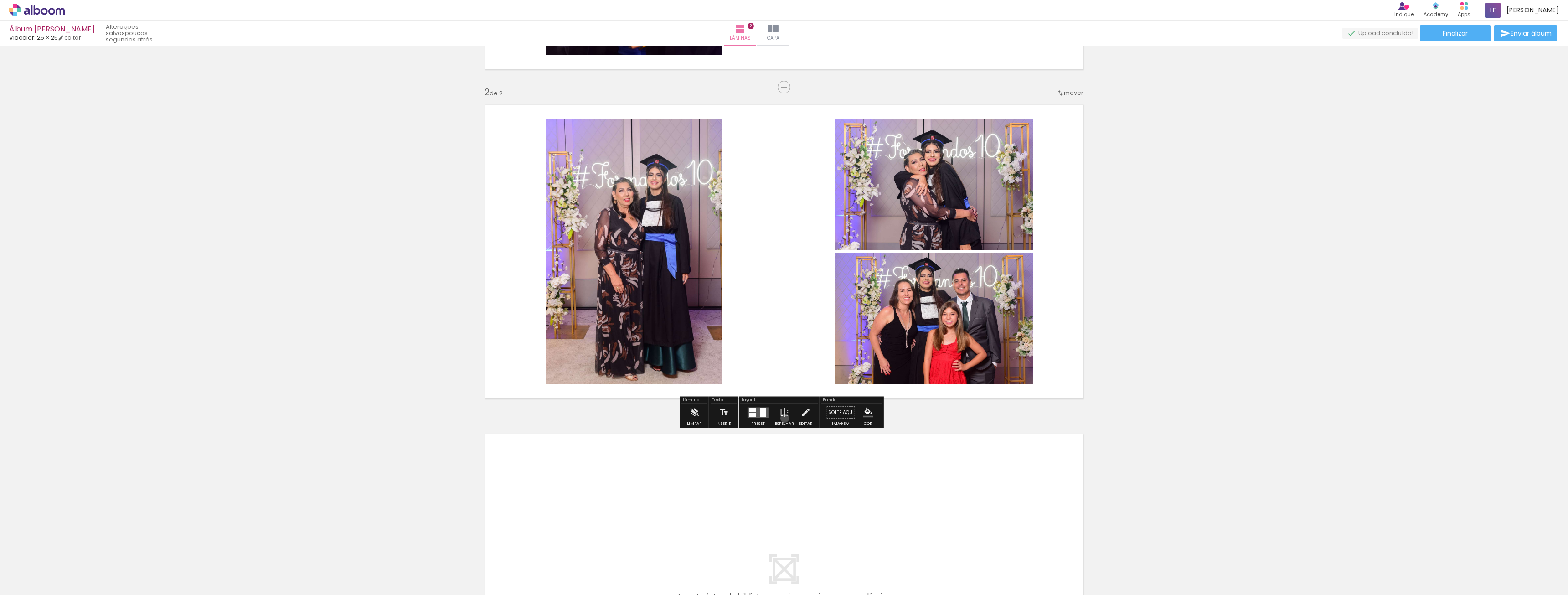
click at [783, 418] on iron-icon at bounding box center [784, 412] width 10 height 18
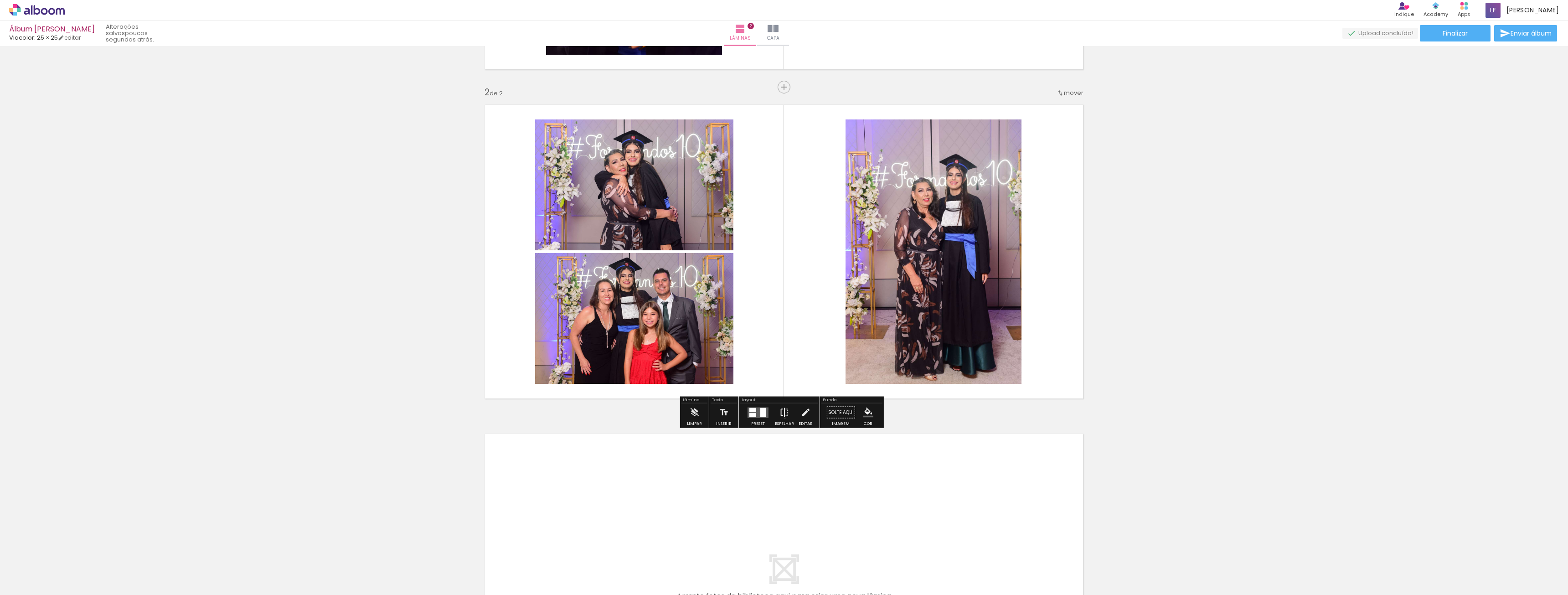
click at [783, 418] on iron-icon at bounding box center [784, 412] width 10 height 18
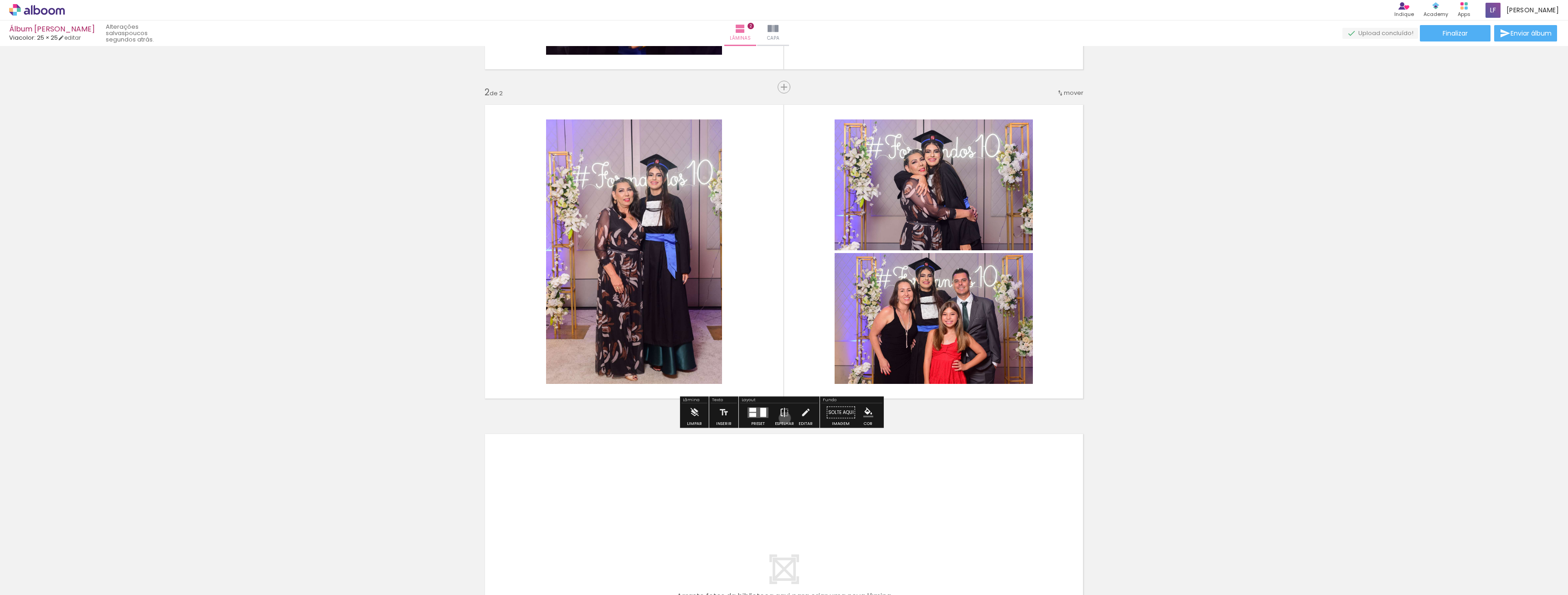
click at [783, 418] on iron-icon at bounding box center [784, 412] width 10 height 18
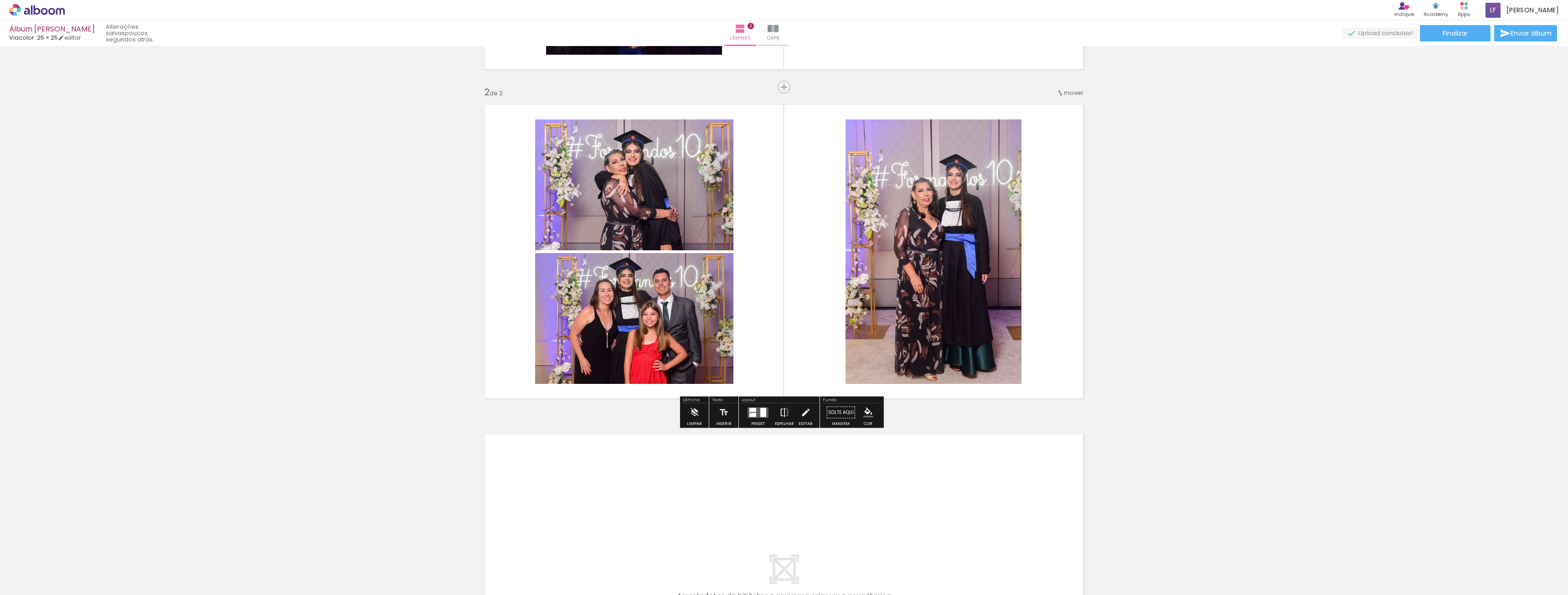
click at [783, 418] on iron-icon at bounding box center [784, 412] width 10 height 18
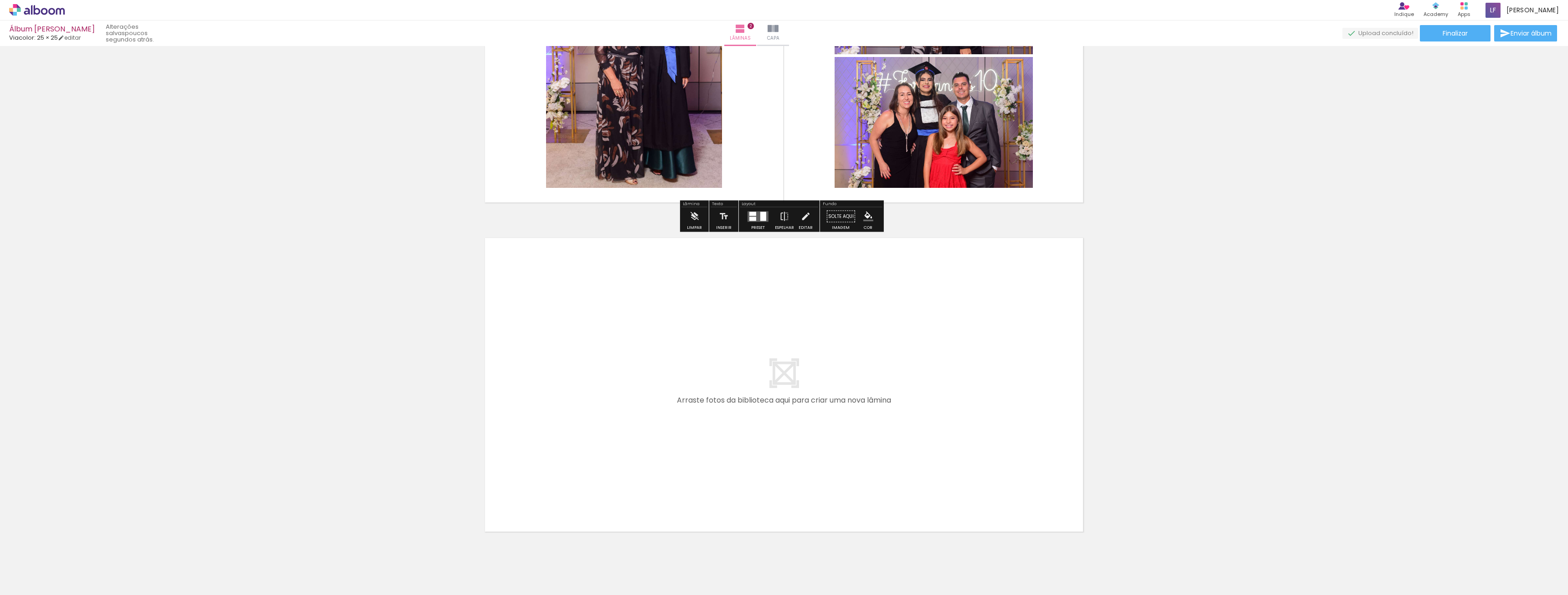
scroll to position [531, 0]
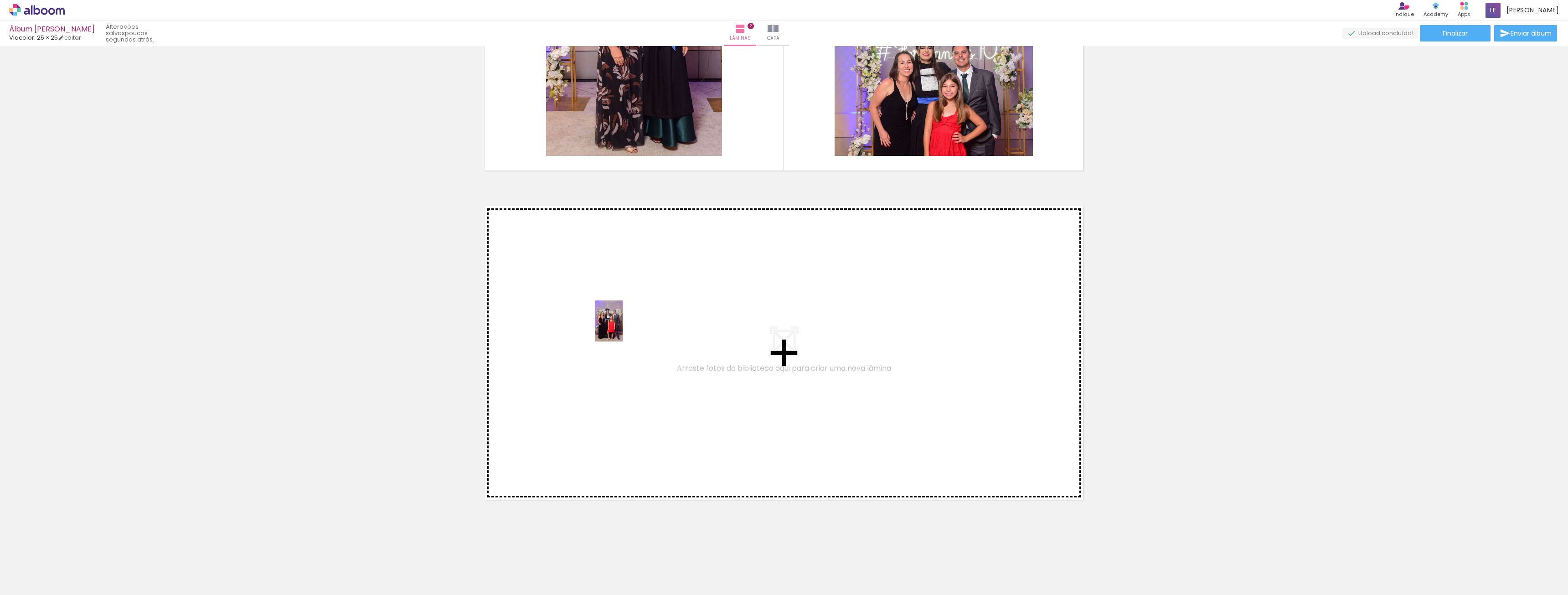
drag, startPoint x: 246, startPoint y: 565, endPoint x: 623, endPoint y: 328, distance: 445.3
click at [623, 328] on quentale-workspace at bounding box center [784, 297] width 1568 height 595
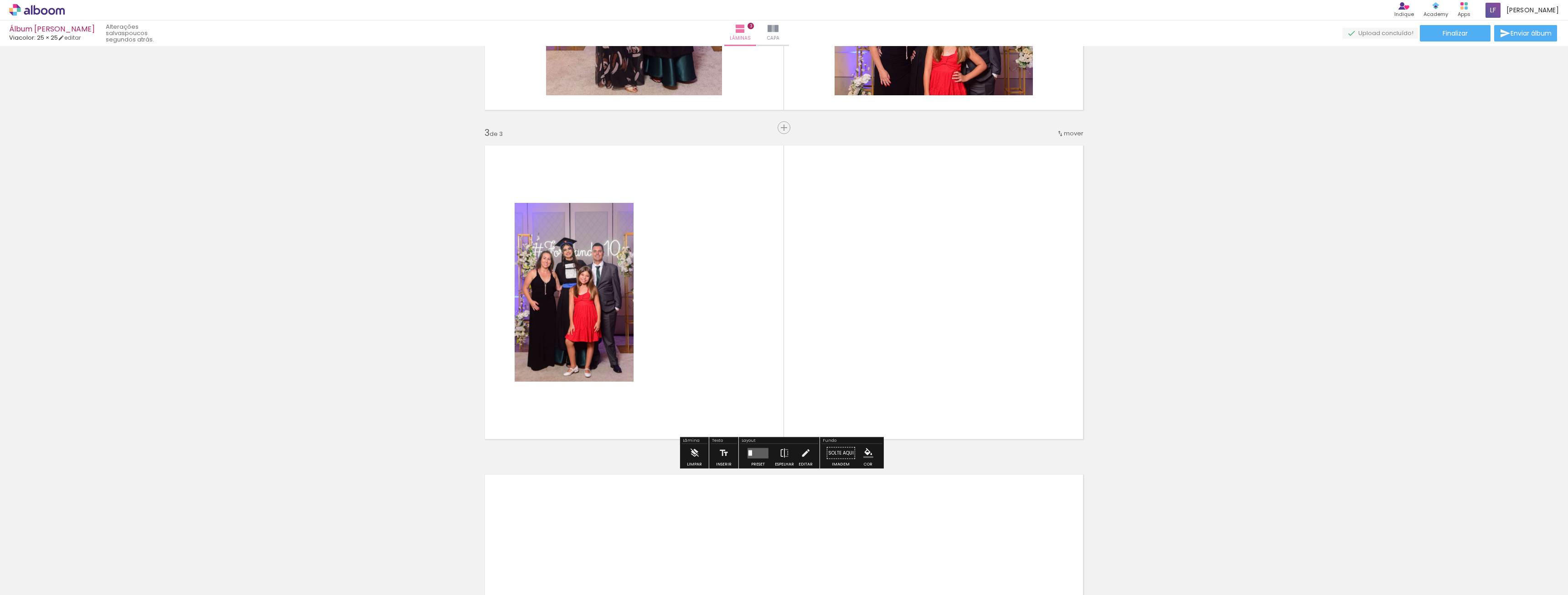
scroll to position [592, 0]
drag, startPoint x: 350, startPoint y: 564, endPoint x: 681, endPoint y: 364, distance: 386.7
click at [681, 364] on quentale-workspace at bounding box center [784, 297] width 1568 height 595
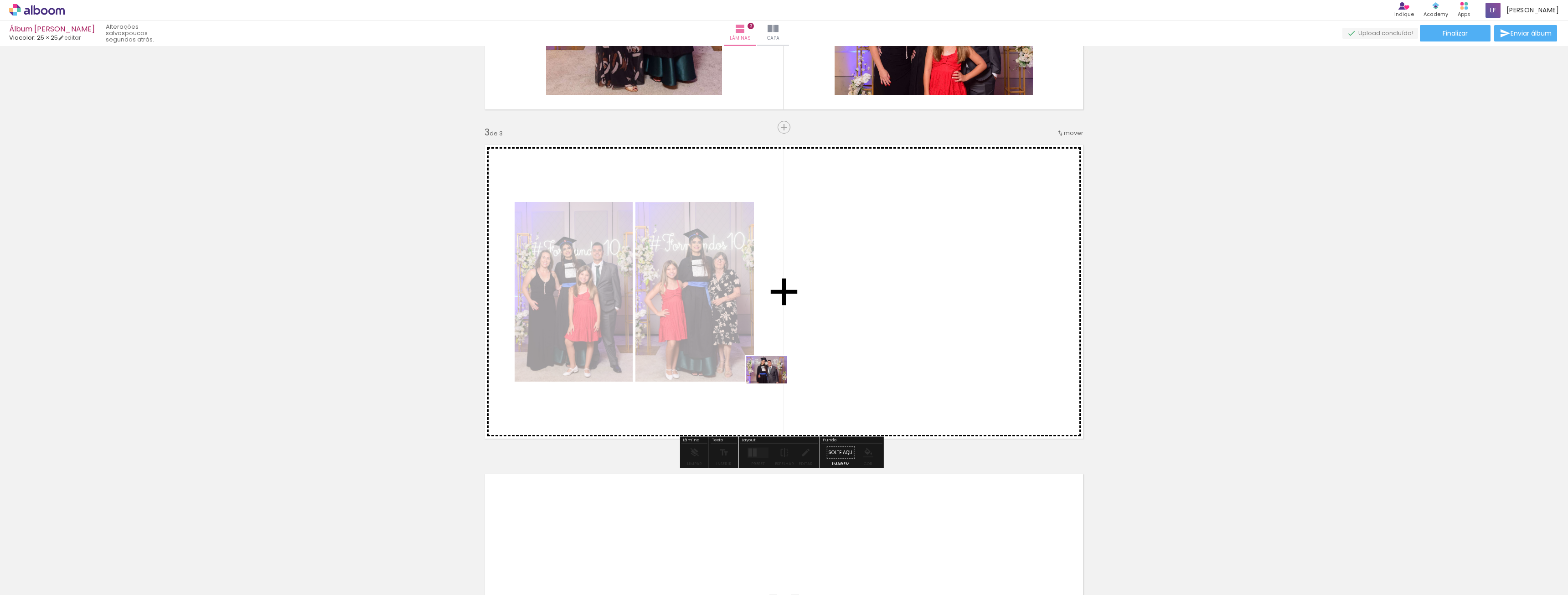
drag, startPoint x: 408, startPoint y: 570, endPoint x: 902, endPoint y: 310, distance: 558.2
click at [902, 310] on quentale-workspace at bounding box center [784, 297] width 1568 height 595
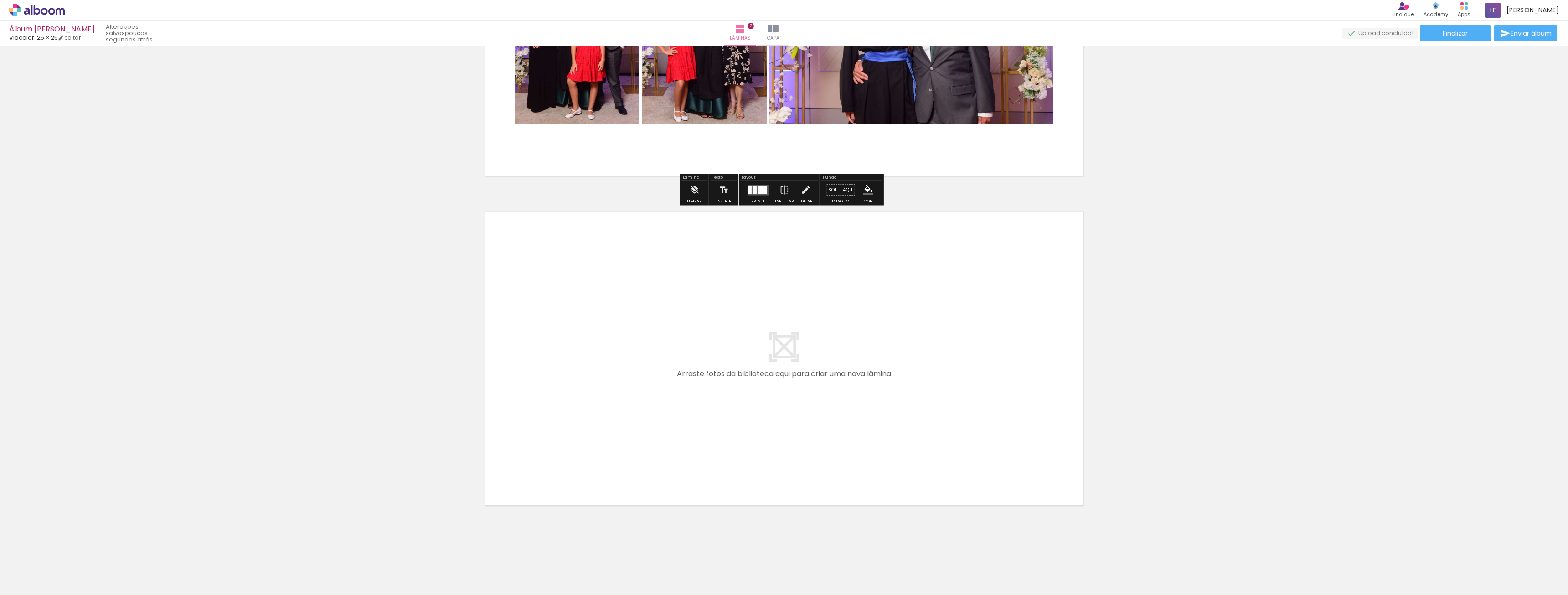
scroll to position [860, 0]
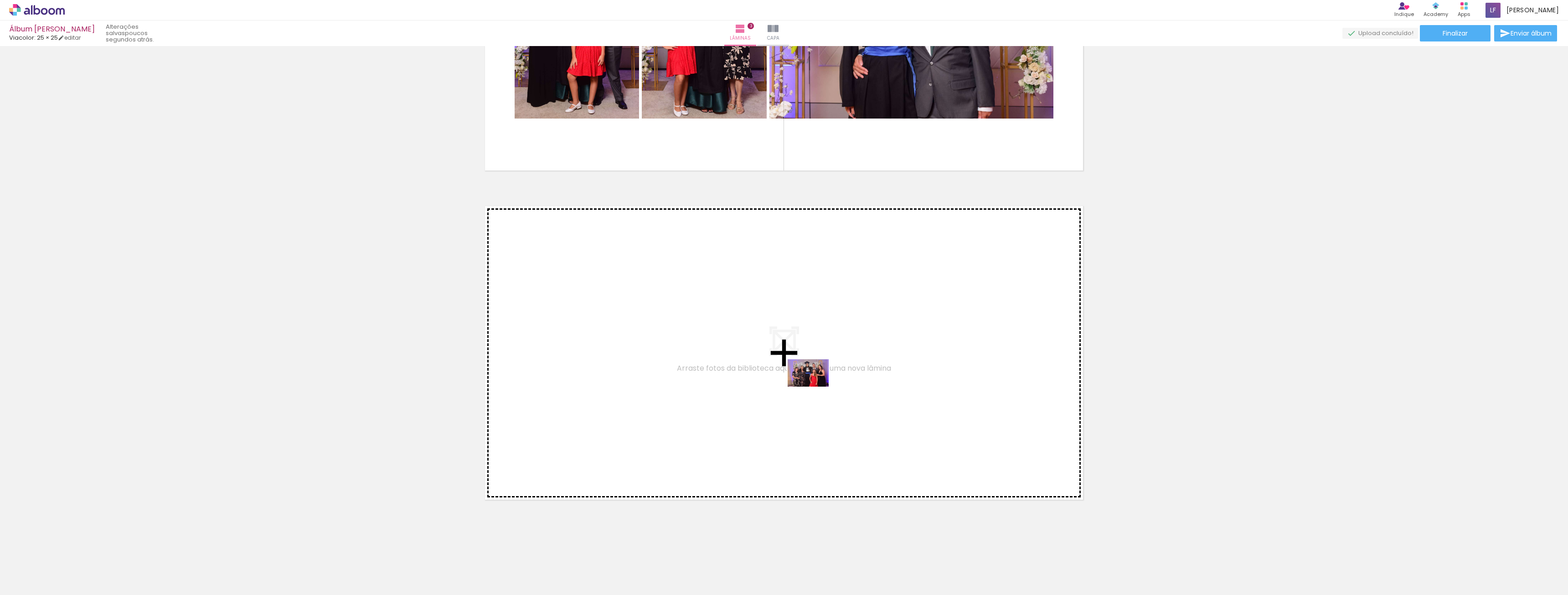
drag, startPoint x: 471, startPoint y: 559, endPoint x: 816, endPoint y: 386, distance: 385.9
click at [816, 386] on quentale-workspace at bounding box center [784, 297] width 1568 height 595
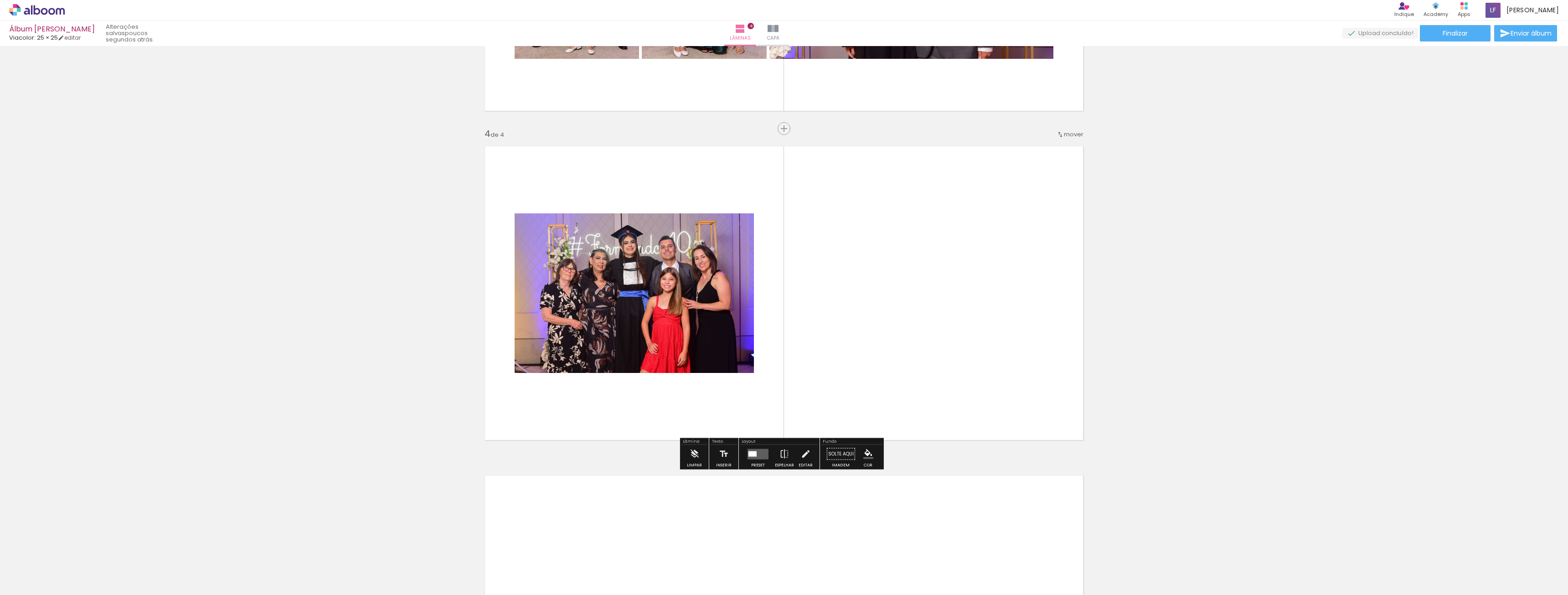
scroll to position [921, 0]
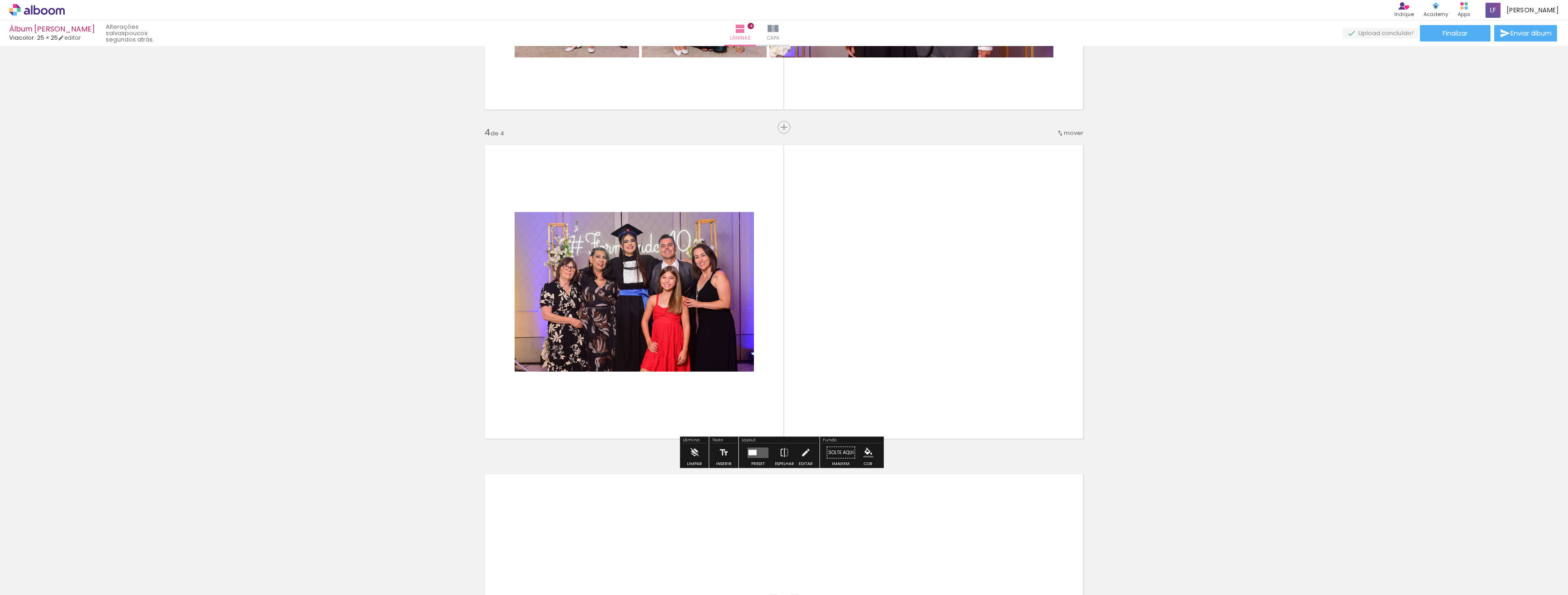
click at [703, 296] on quentale-photo at bounding box center [634, 292] width 239 height 160
click at [838, 284] on quentale-layouter at bounding box center [784, 292] width 611 height 306
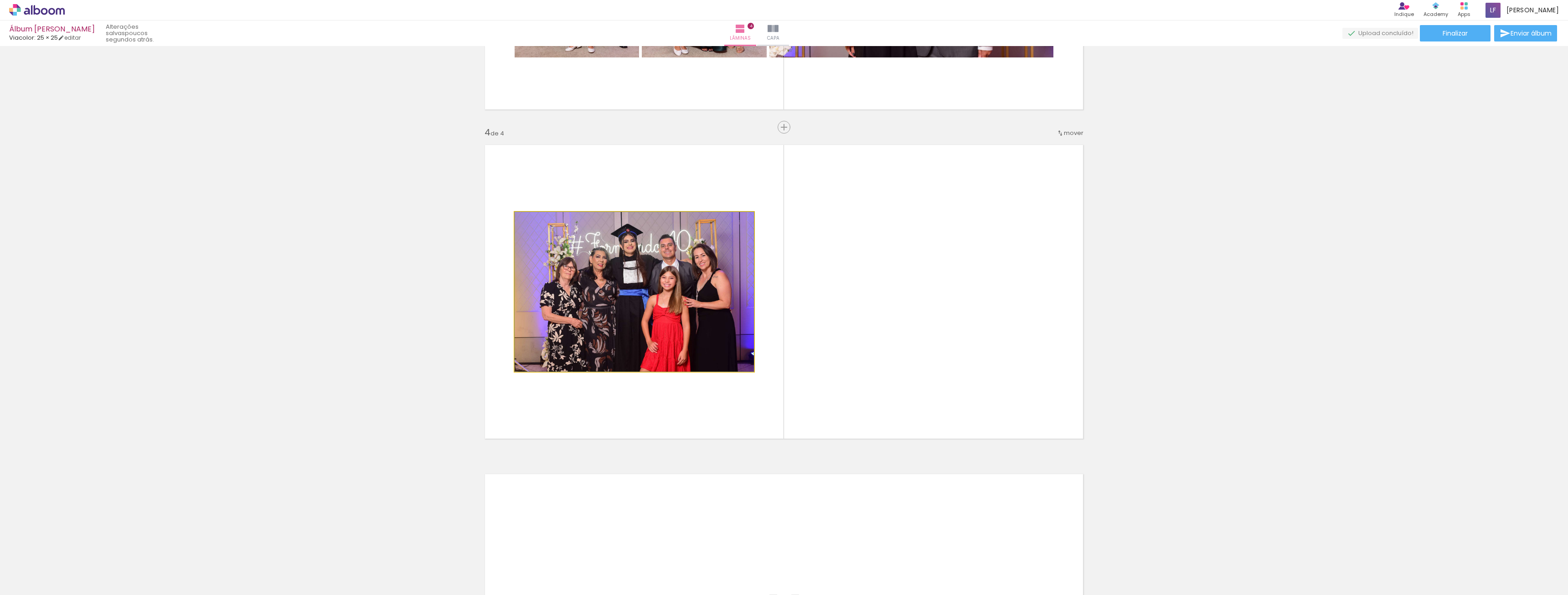
drag, startPoint x: 746, startPoint y: 370, endPoint x: 680, endPoint y: 272, distance: 118.2
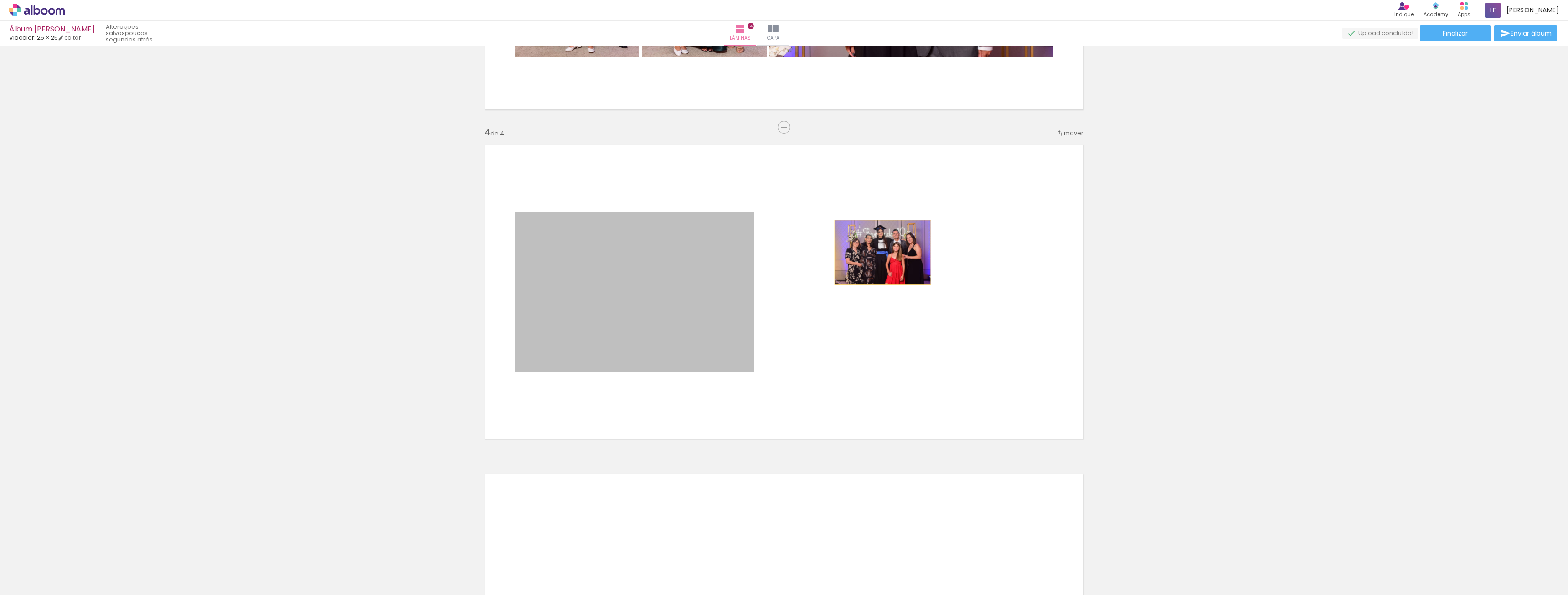
drag, startPoint x: 671, startPoint y: 274, endPoint x: 843, endPoint y: 253, distance: 173.3
click at [843, 253] on quentale-layouter at bounding box center [784, 292] width 611 height 306
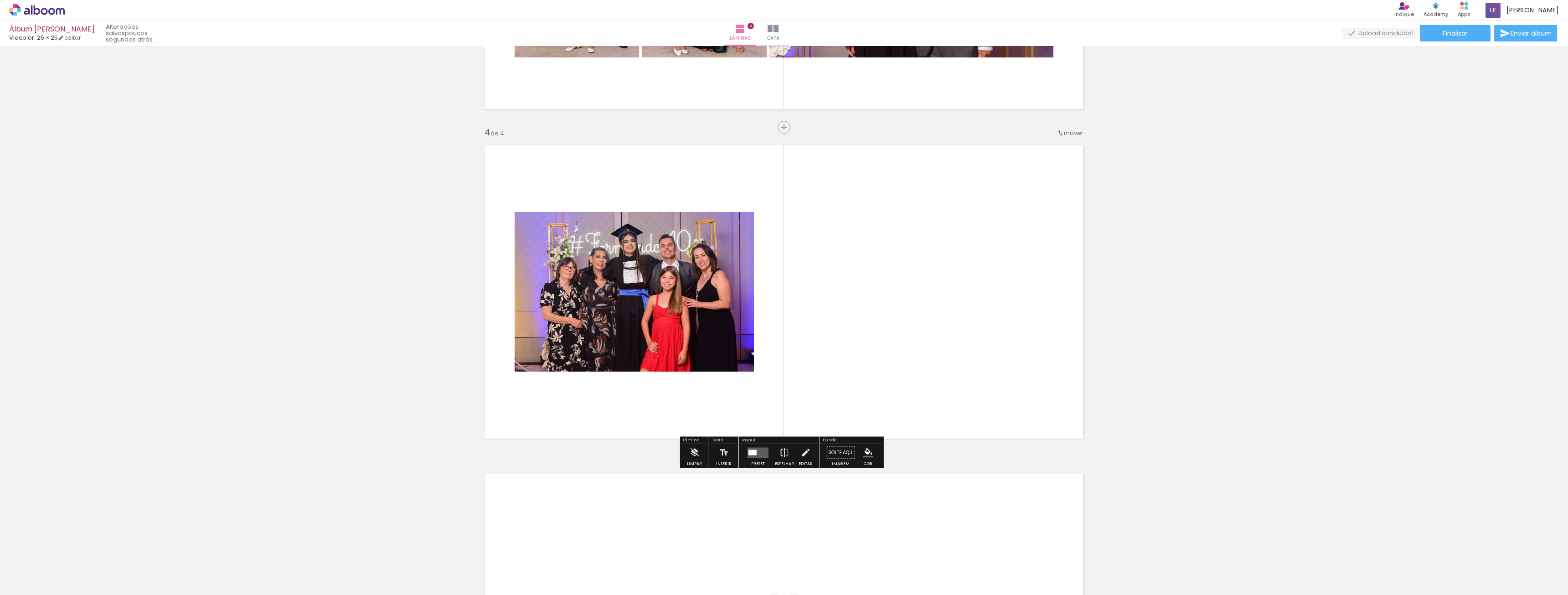
drag, startPoint x: 705, startPoint y: 267, endPoint x: 892, endPoint y: 200, distance: 198.6
click at [892, 200] on quentale-layouter at bounding box center [784, 292] width 611 height 306
drag, startPoint x: 865, startPoint y: 208, endPoint x: 826, endPoint y: 229, distance: 44.3
click at [826, 229] on quentale-layouter at bounding box center [784, 292] width 611 height 306
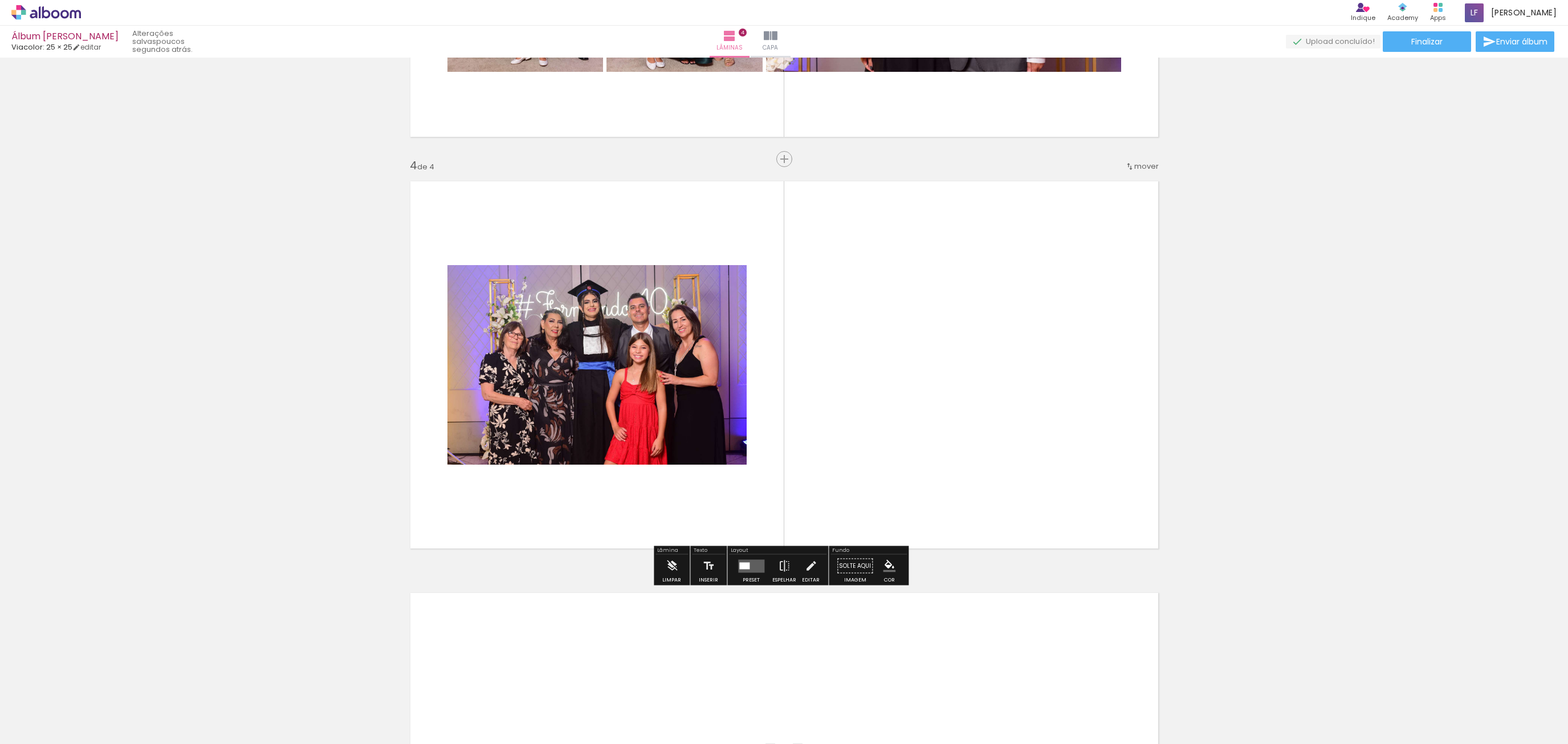
click at [946, 713] on div at bounding box center [945, 705] width 57 height 37
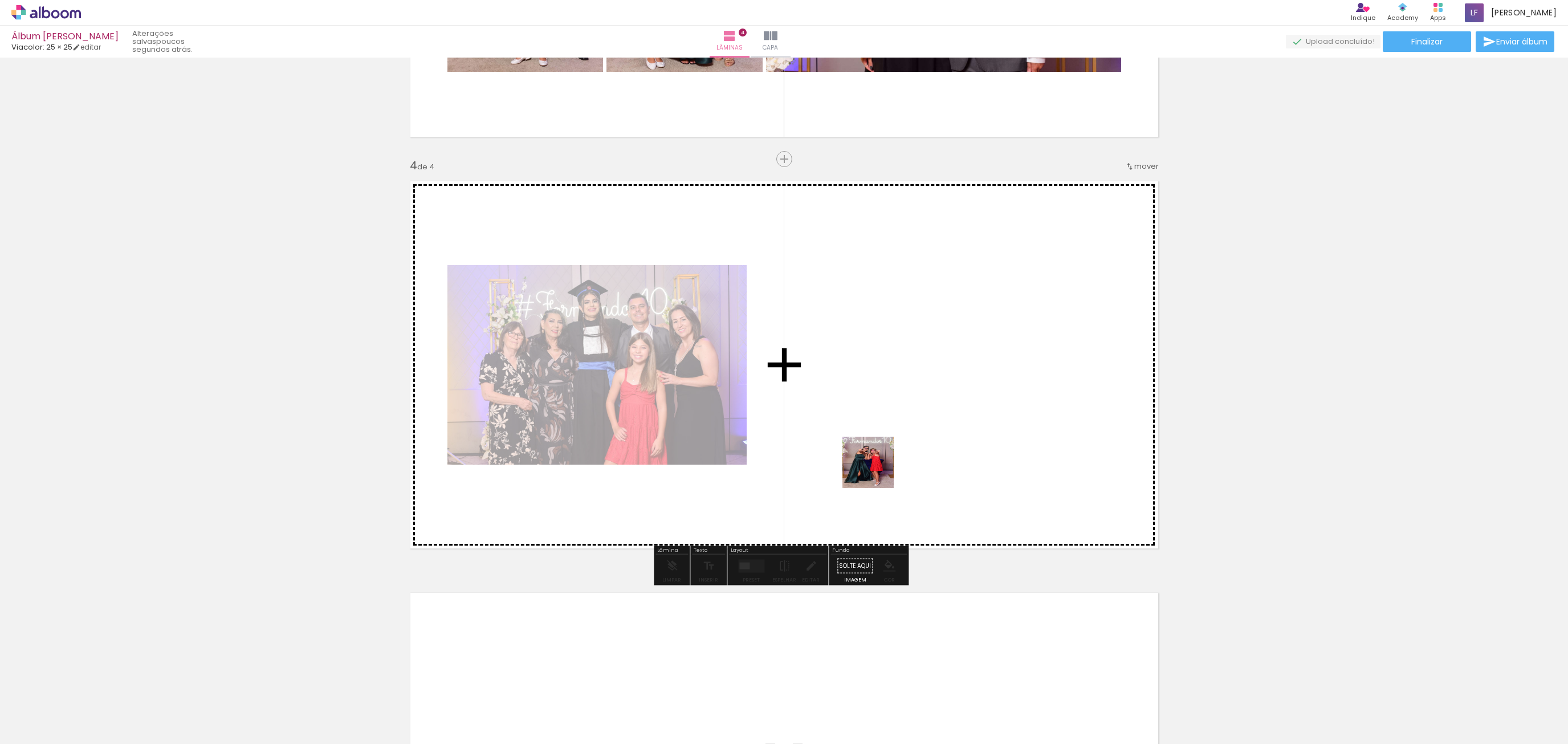
drag, startPoint x: 877, startPoint y: 714, endPoint x: 861, endPoint y: 382, distance: 332.4
click at [862, 387] on quentale-workspace at bounding box center [784, 372] width 1568 height 744
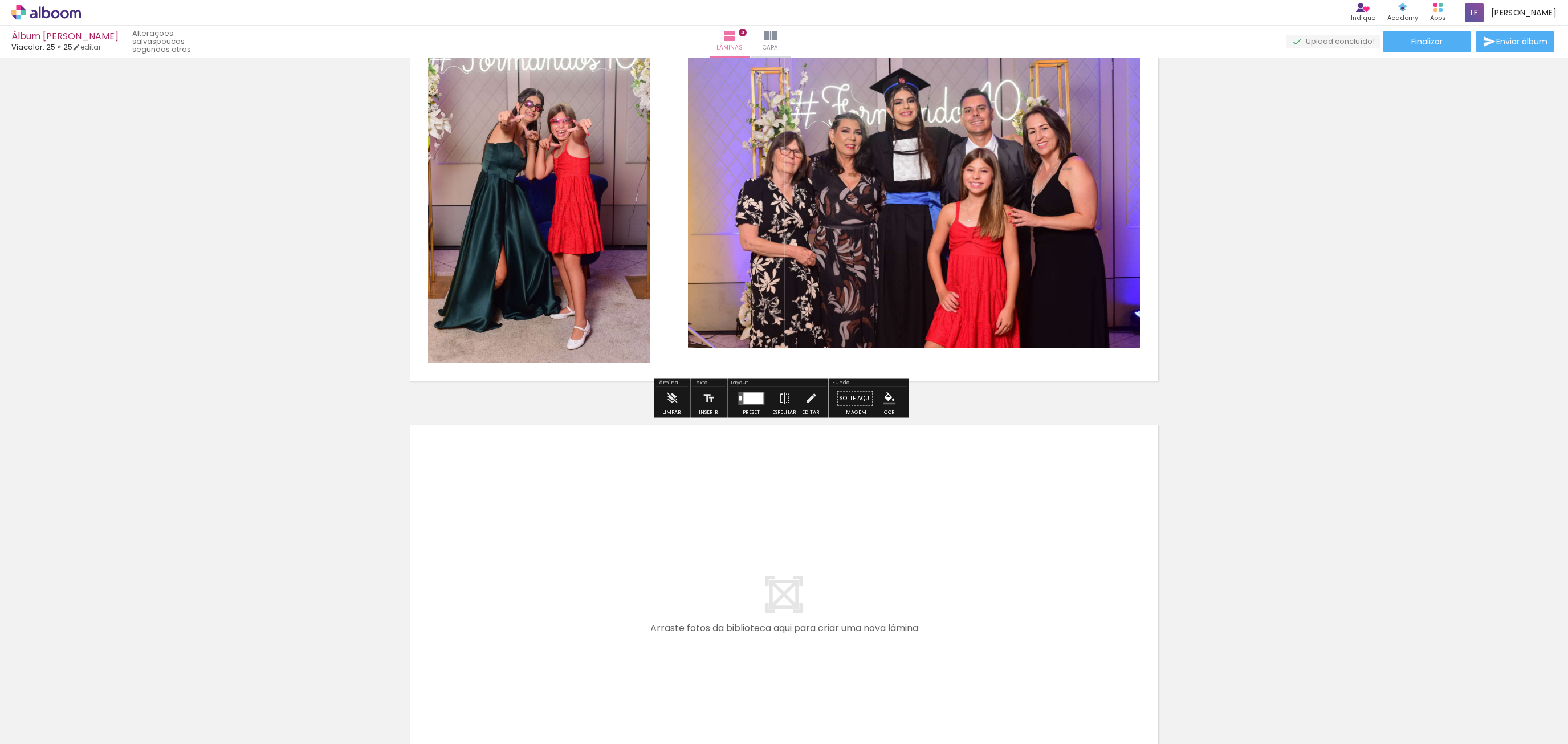
scroll to position [1323, 0]
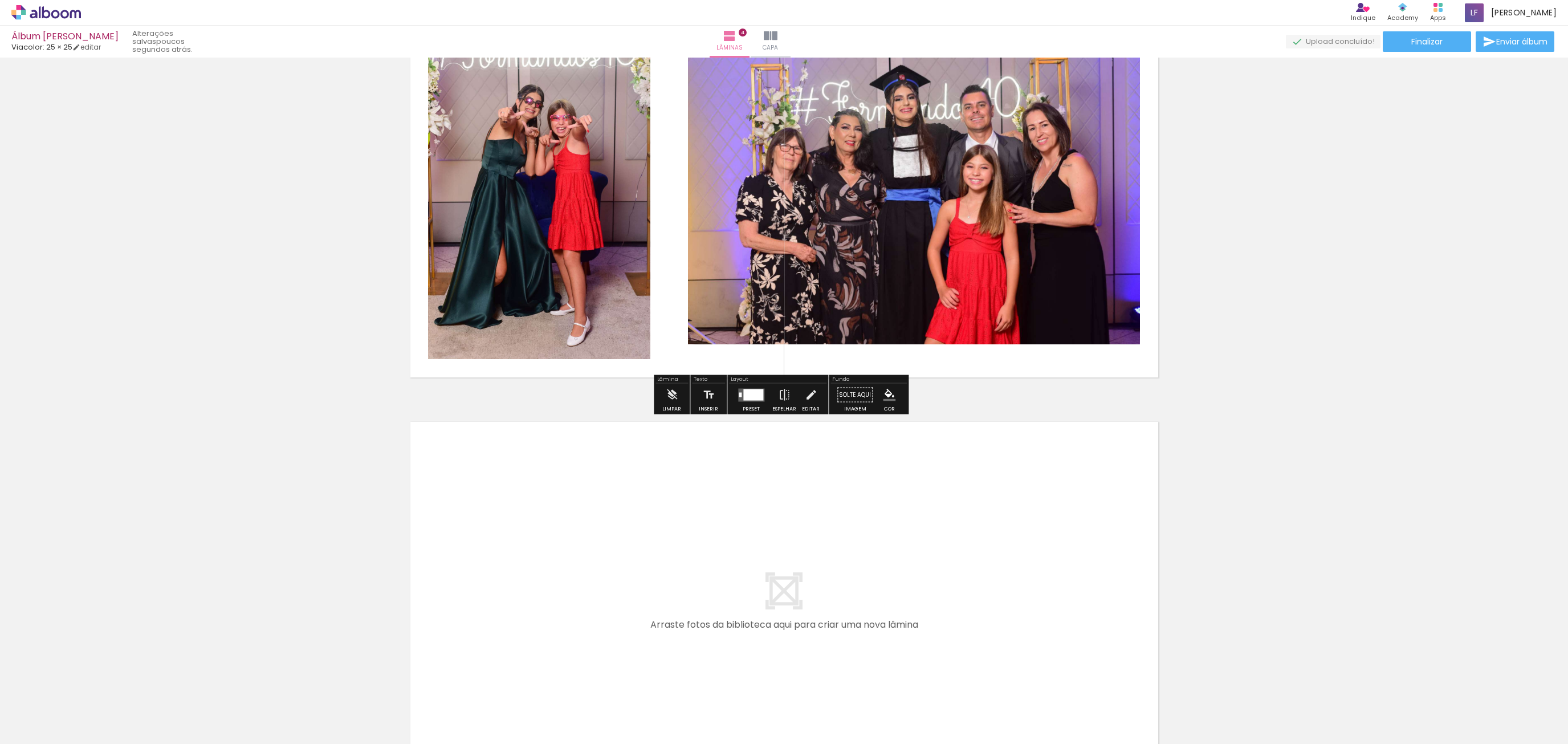
click at [749, 396] on div at bounding box center [753, 394] width 20 height 12
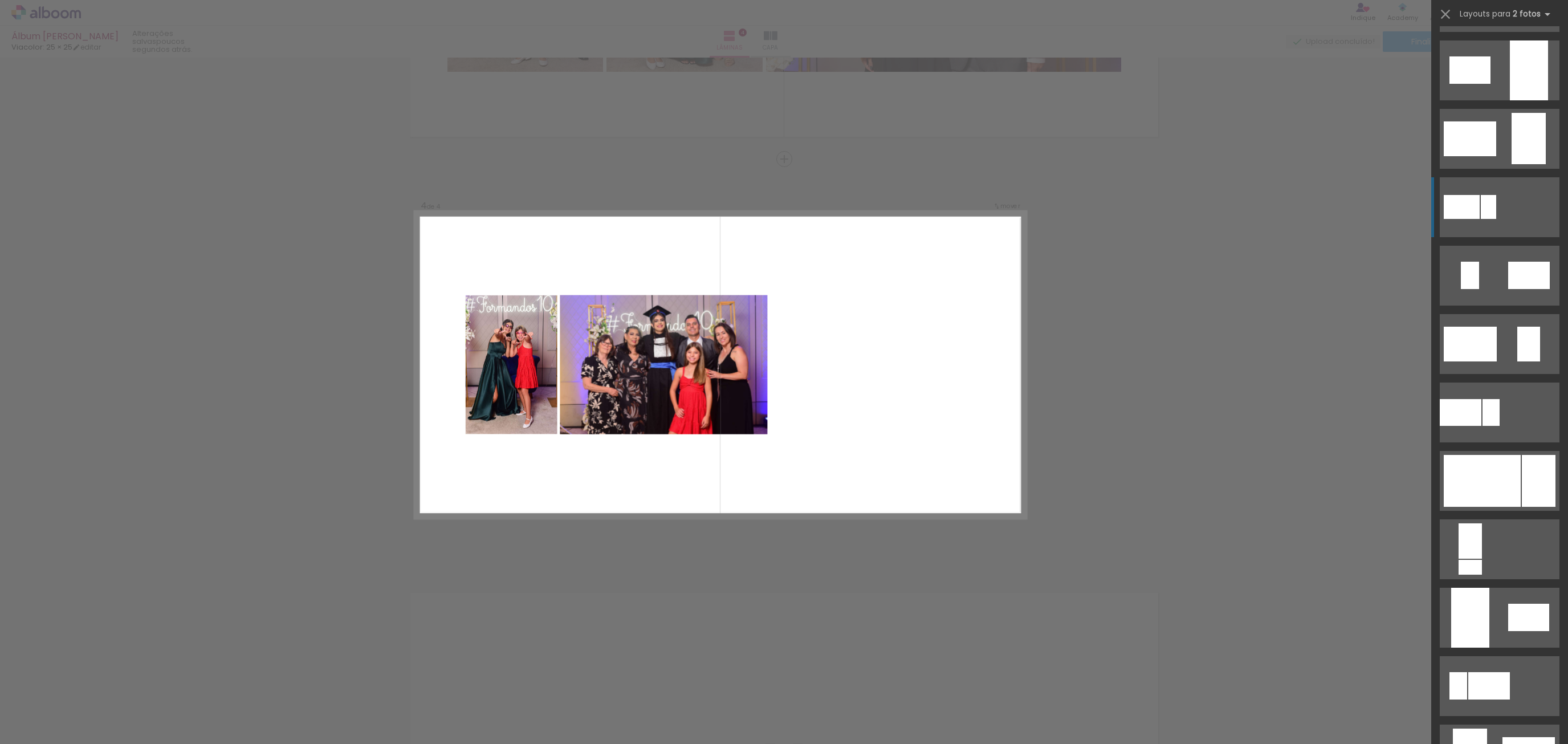
scroll to position [57, 0]
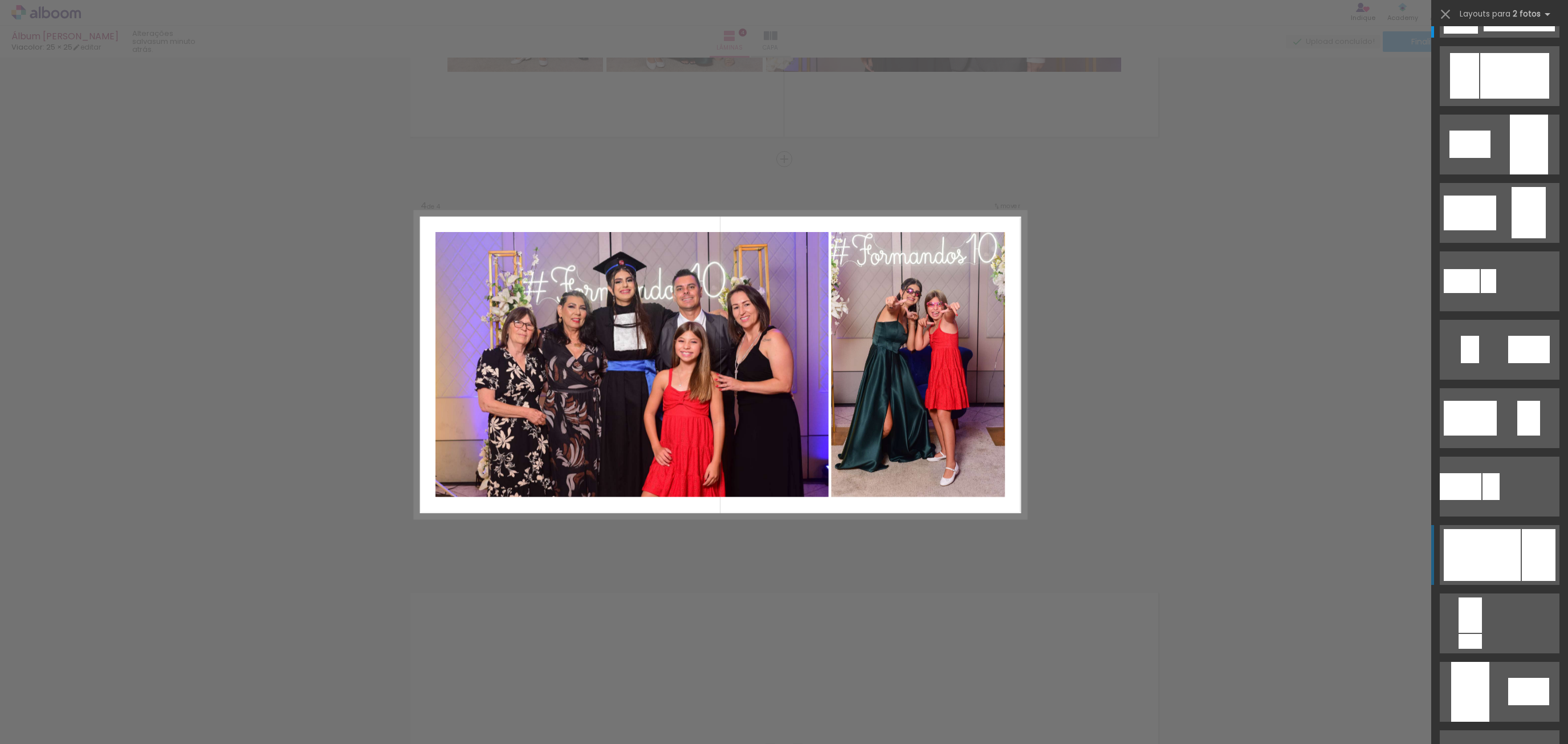
click at [1496, 546] on div at bounding box center [1482, 554] width 77 height 52
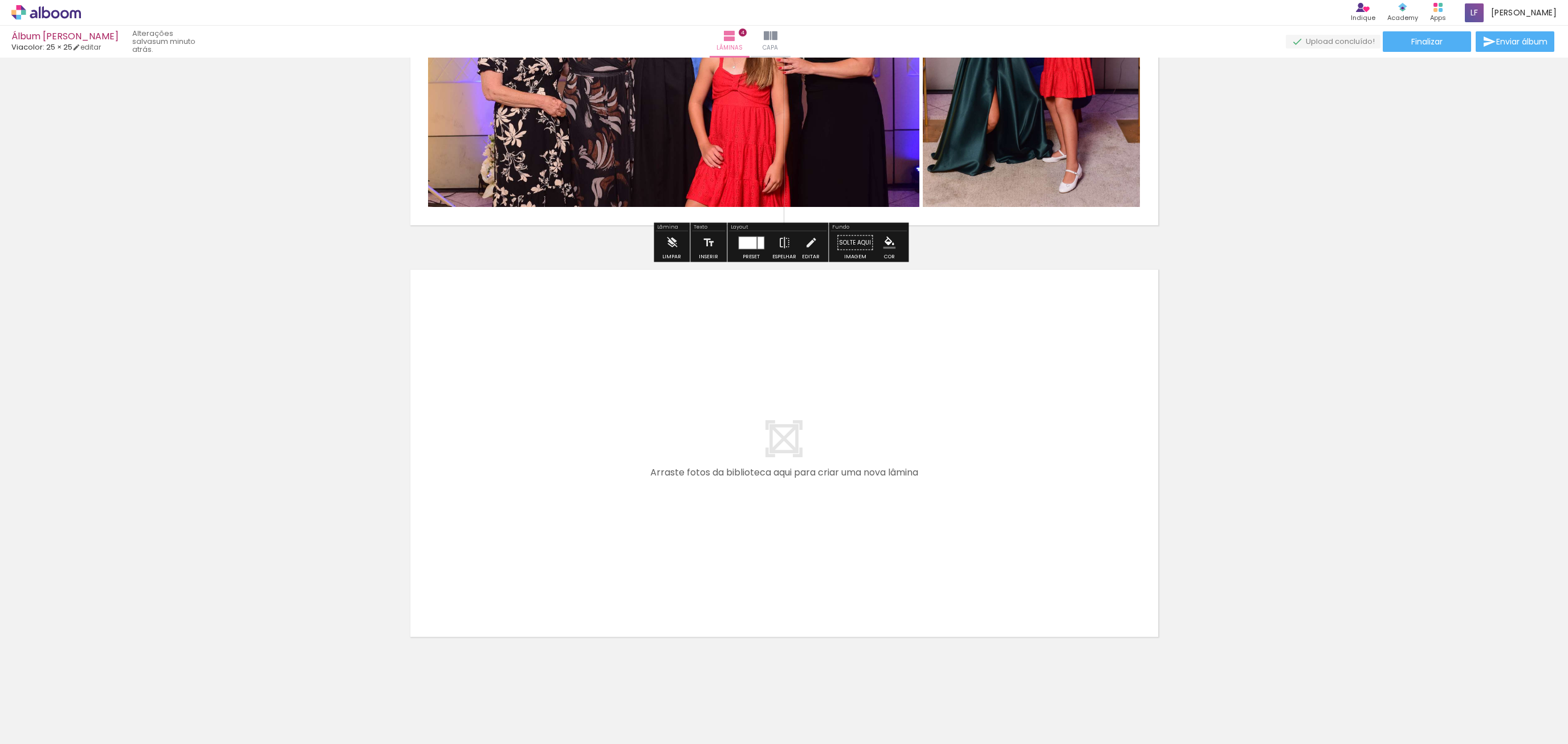
scroll to position [1487, 0]
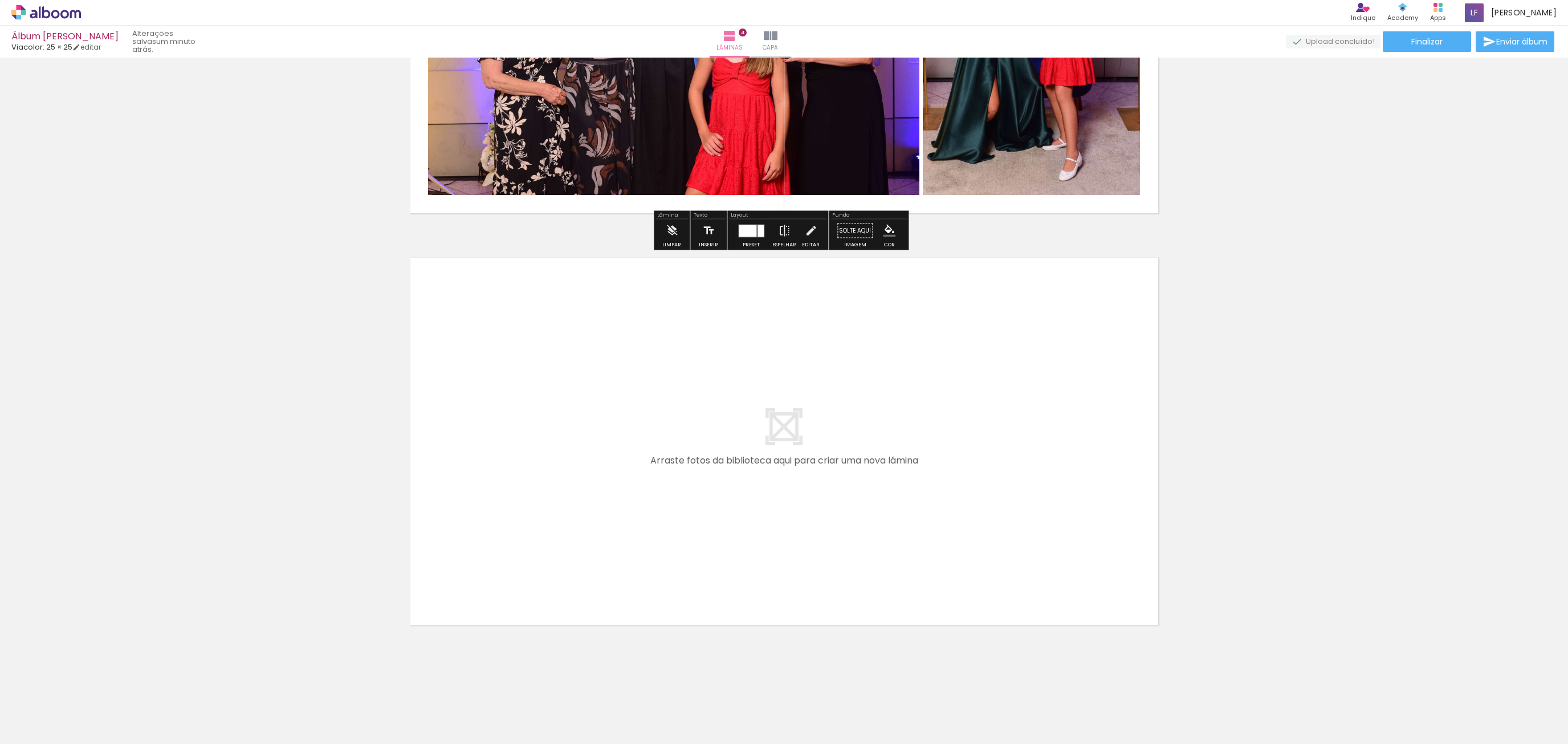
click at [939, 707] on div at bounding box center [945, 705] width 57 height 37
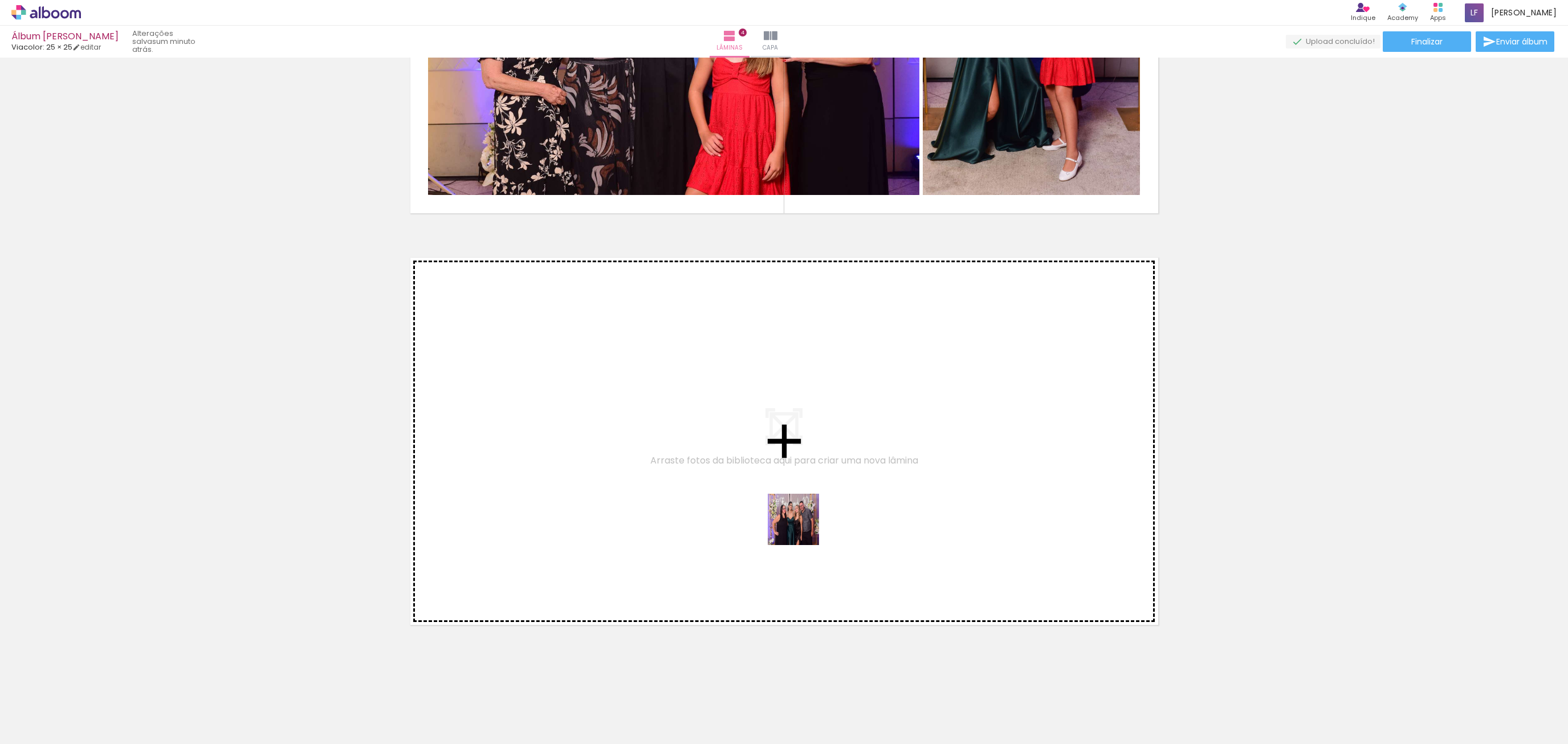
drag, startPoint x: 942, startPoint y: 705, endPoint x: 756, endPoint y: 435, distance: 327.9
click at [756, 435] on quentale-workspace at bounding box center [784, 372] width 1568 height 744
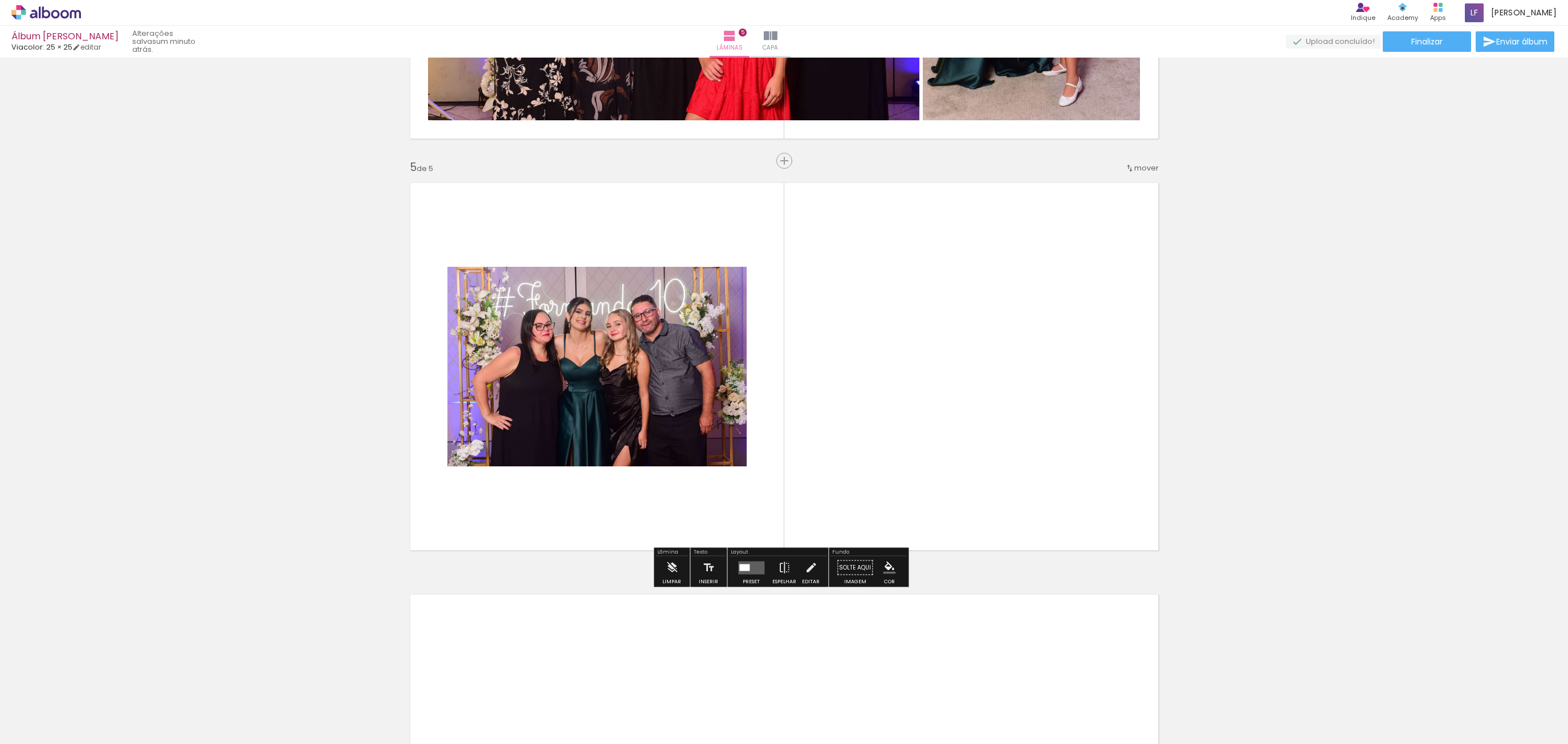
scroll to position [1563, 0]
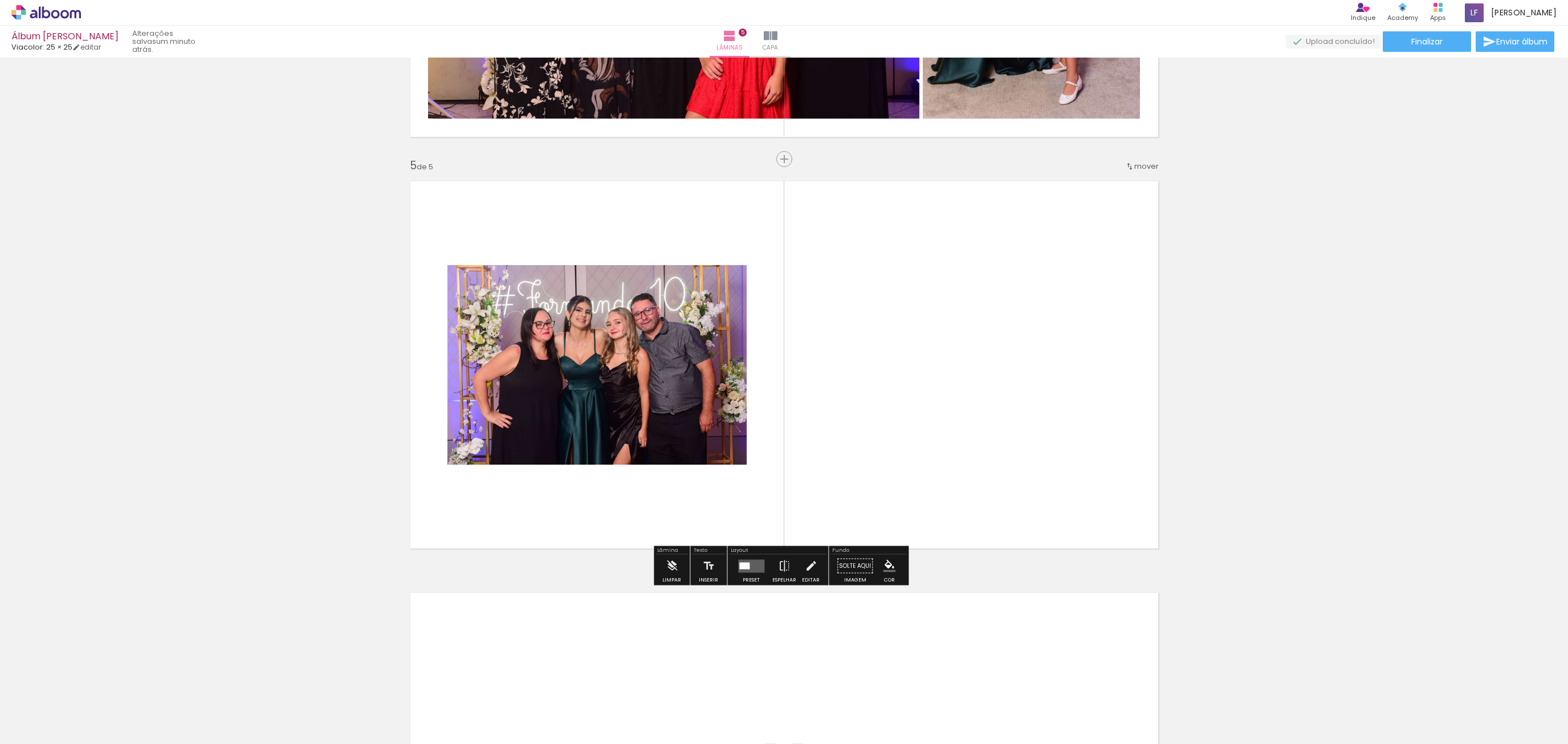
click at [915, 341] on quentale-layouter at bounding box center [784, 365] width 764 height 383
click at [744, 565] on div at bounding box center [744, 565] width 10 height 7
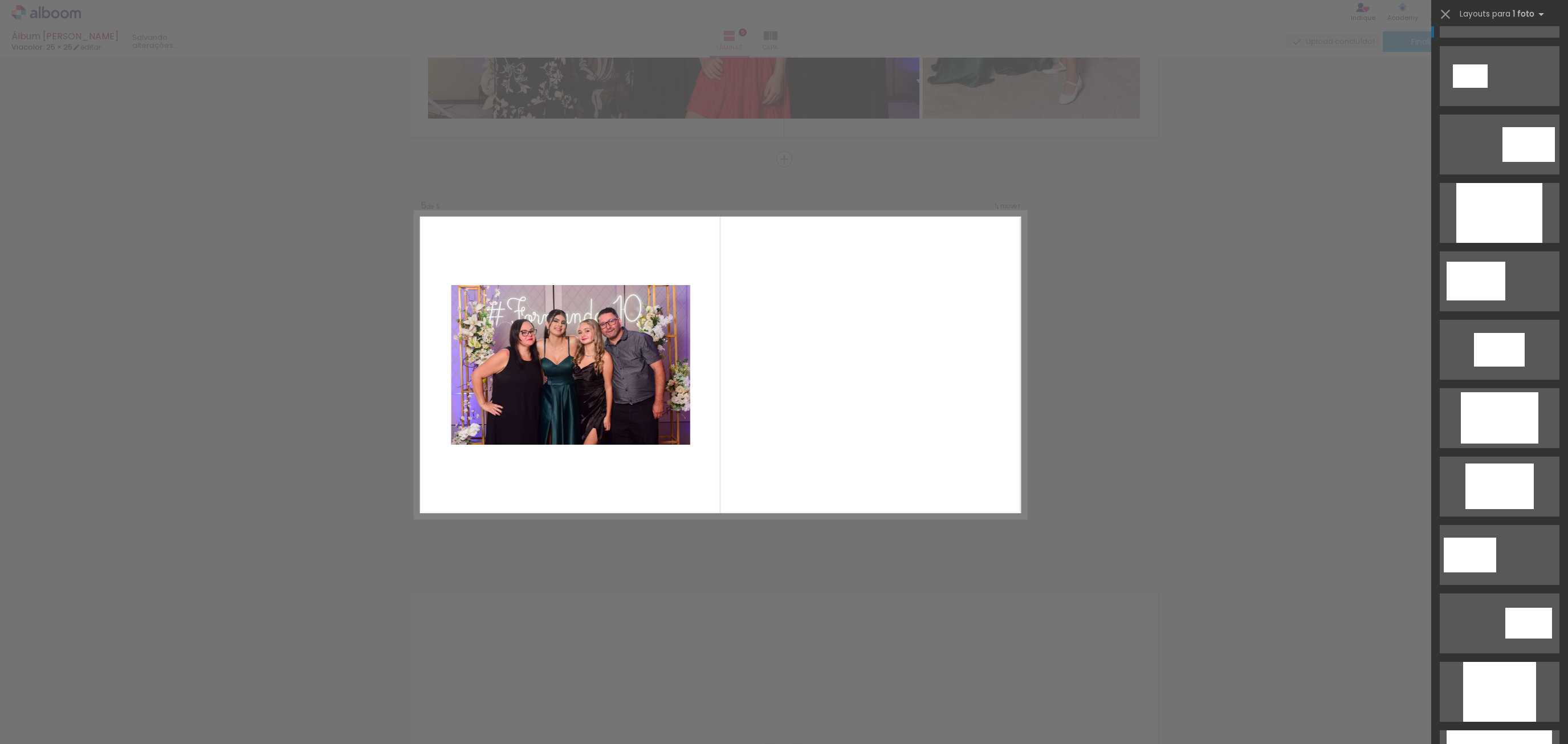
scroll to position [0, 0]
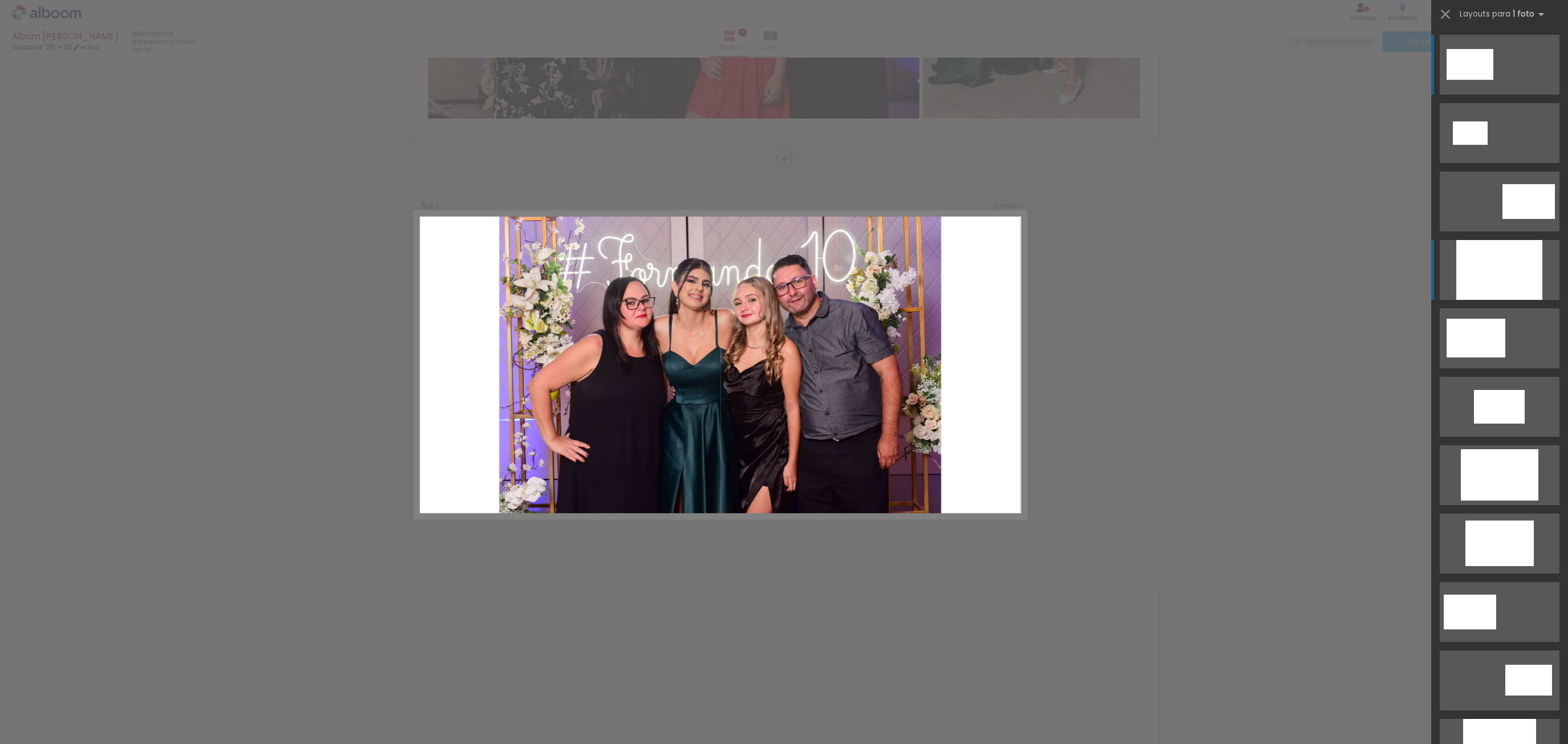
click at [1495, 269] on div at bounding box center [1500, 269] width 86 height 60
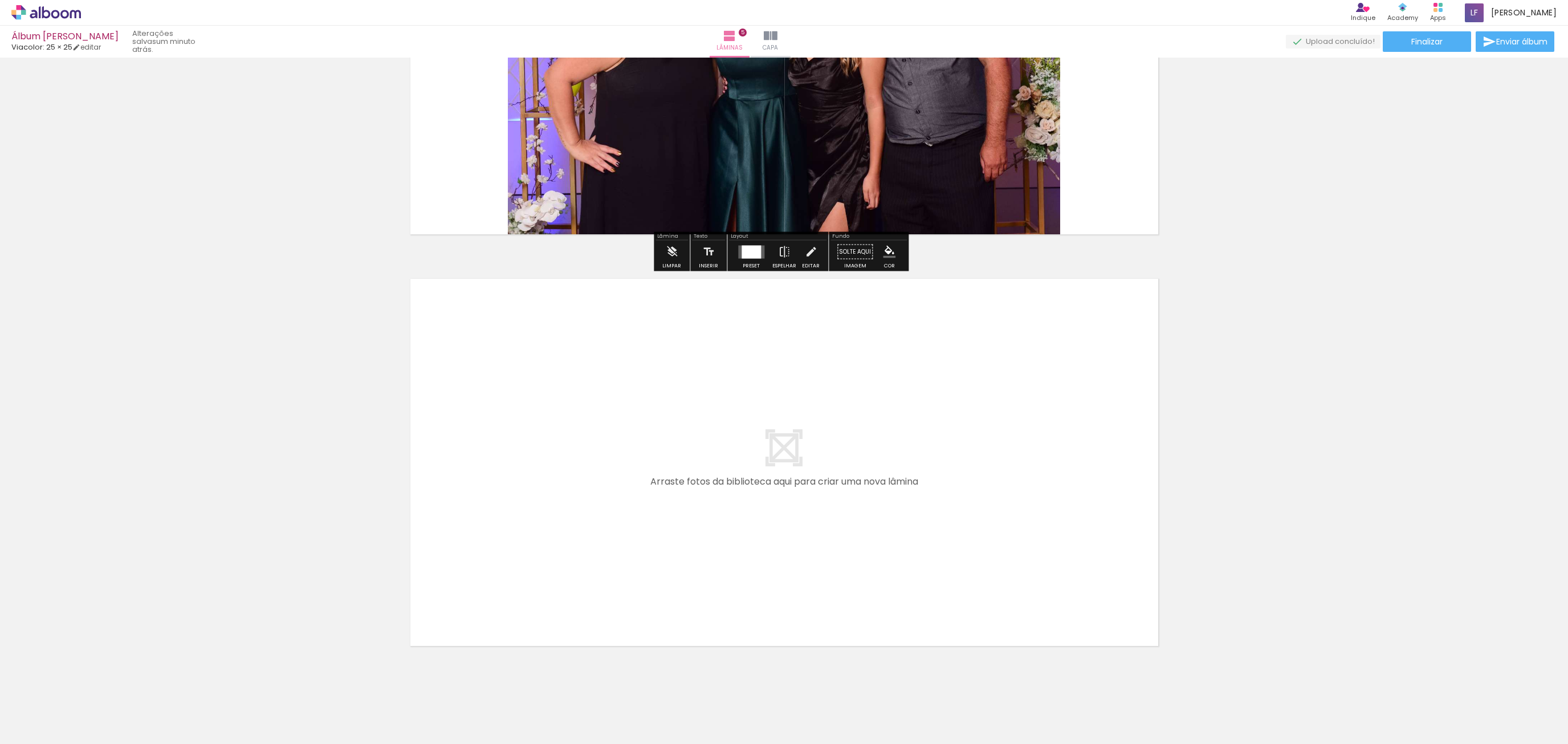
scroll to position [1898, 0]
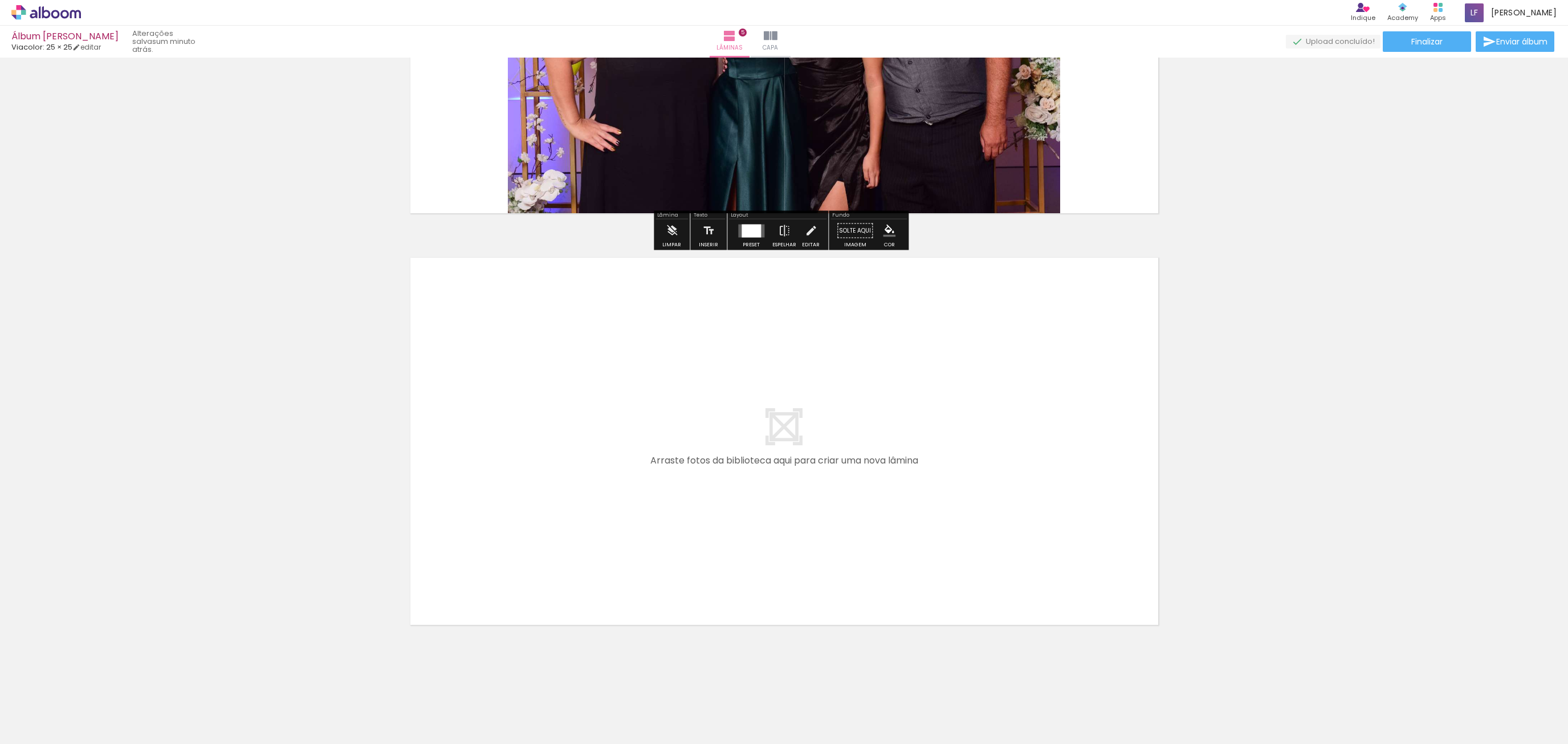
click at [747, 706] on div at bounding box center [752, 705] width 37 height 57
drag, startPoint x: 752, startPoint y: 713, endPoint x: 708, endPoint y: 502, distance: 215.5
click at [708, 502] on quentale-workspace at bounding box center [784, 372] width 1568 height 744
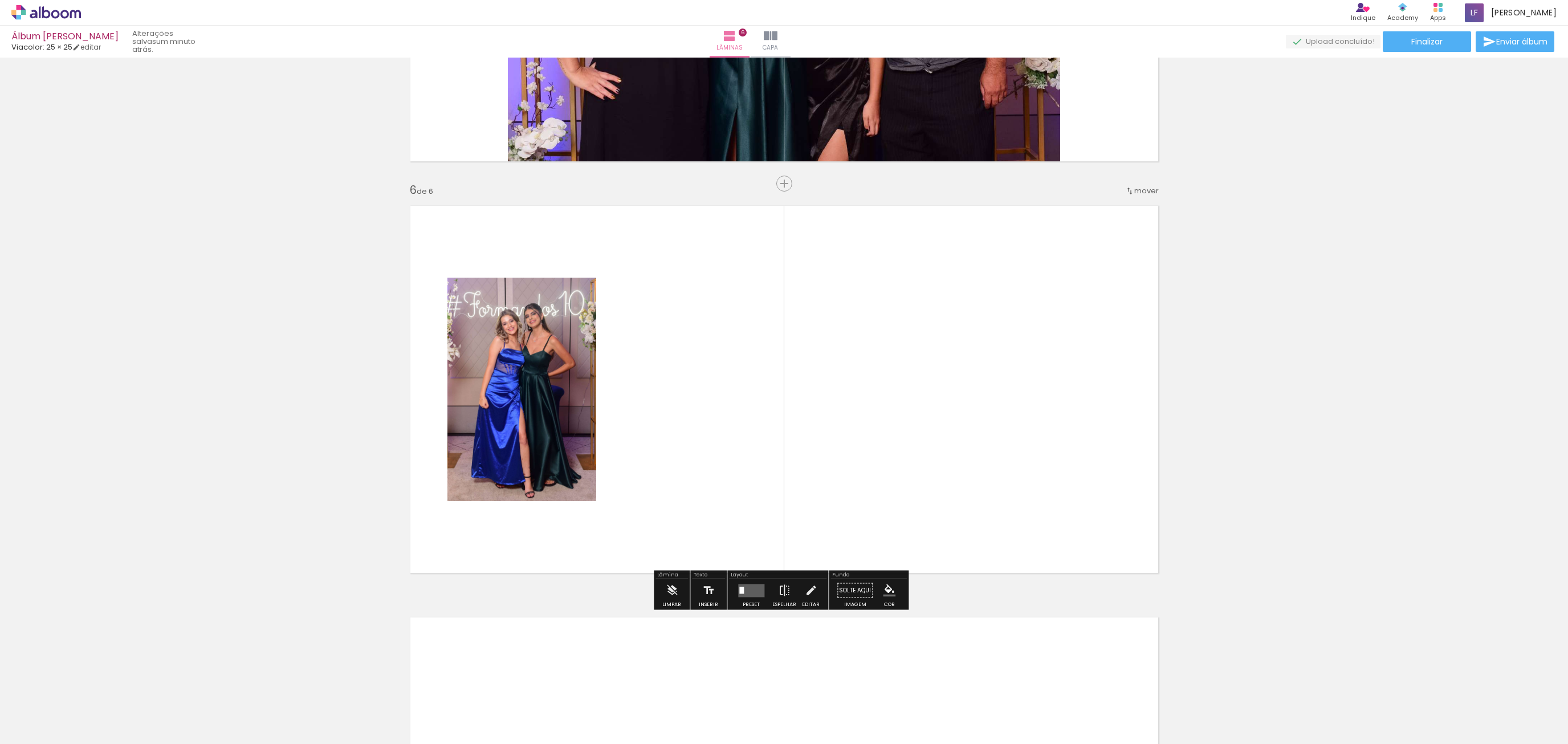
scroll to position [1974, 0]
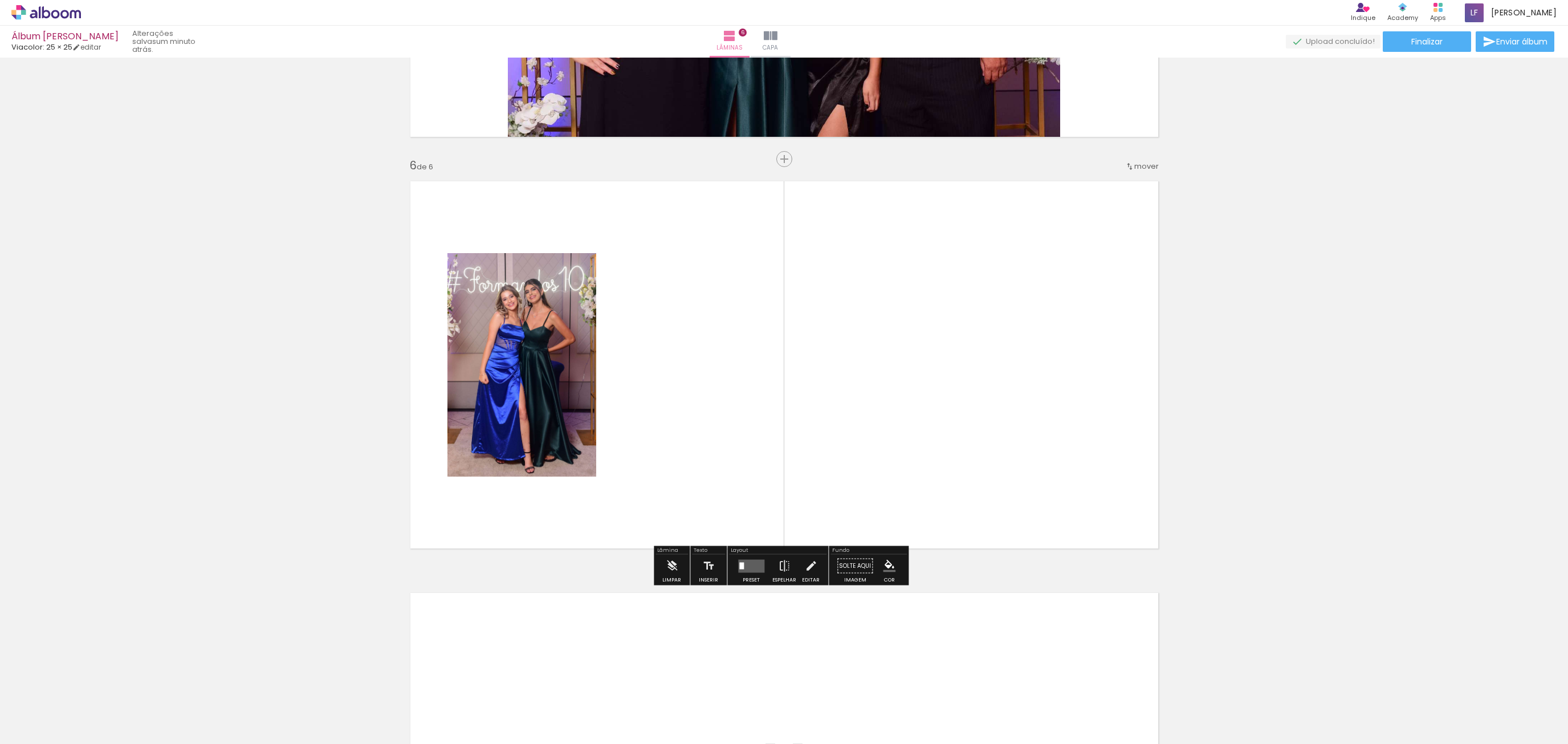
drag, startPoint x: 814, startPoint y: 693, endPoint x: 711, endPoint y: 344, distance: 363.9
click at [711, 344] on quentale-workspace at bounding box center [784, 372] width 1568 height 744
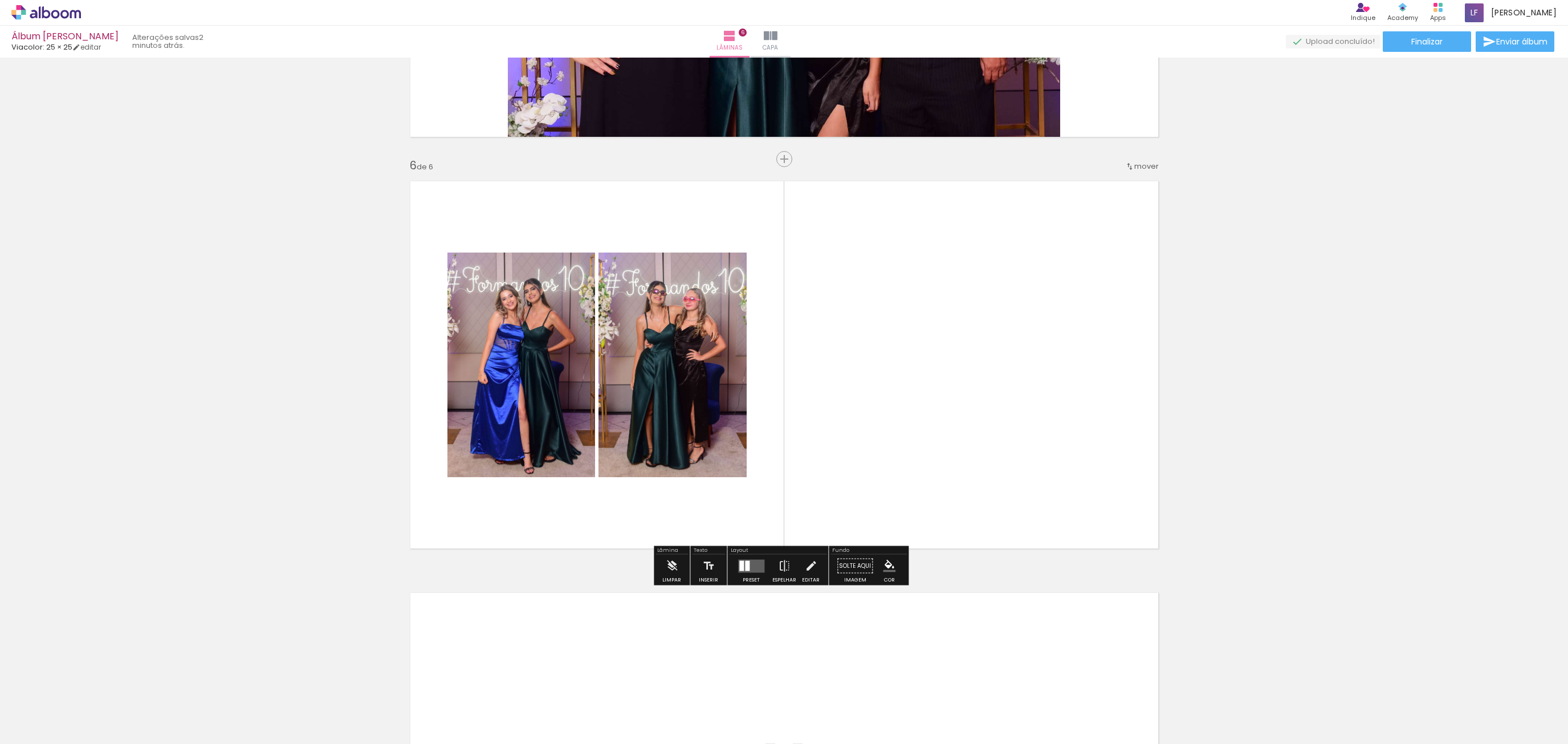
drag, startPoint x: 1078, startPoint y: 706, endPoint x: 906, endPoint y: 326, distance: 417.1
click at [896, 335] on quentale-workspace at bounding box center [784, 372] width 1568 height 744
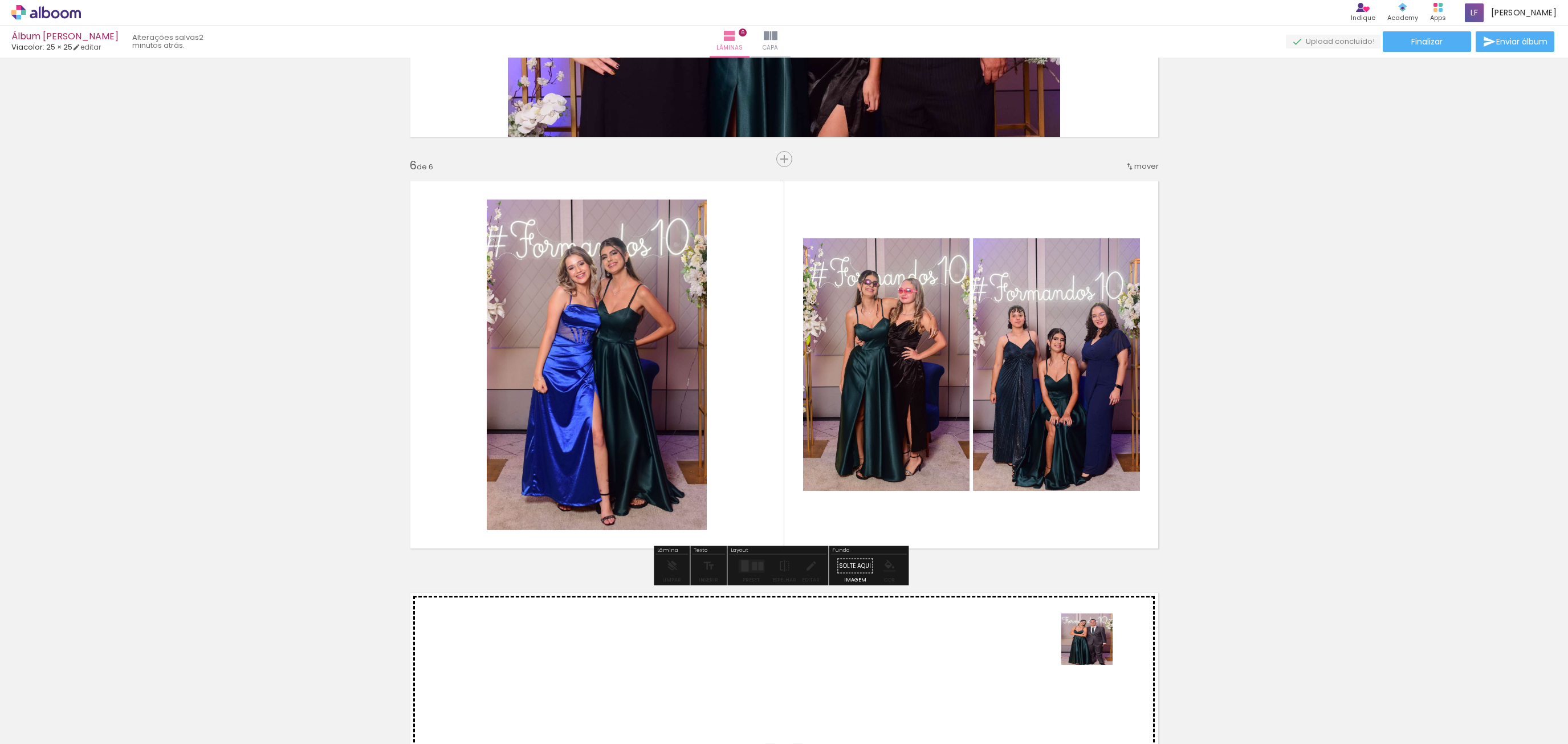
drag, startPoint x: 1140, startPoint y: 702, endPoint x: 1001, endPoint y: 486, distance: 256.9
click at [1001, 486] on quentale-workspace at bounding box center [784, 372] width 1568 height 744
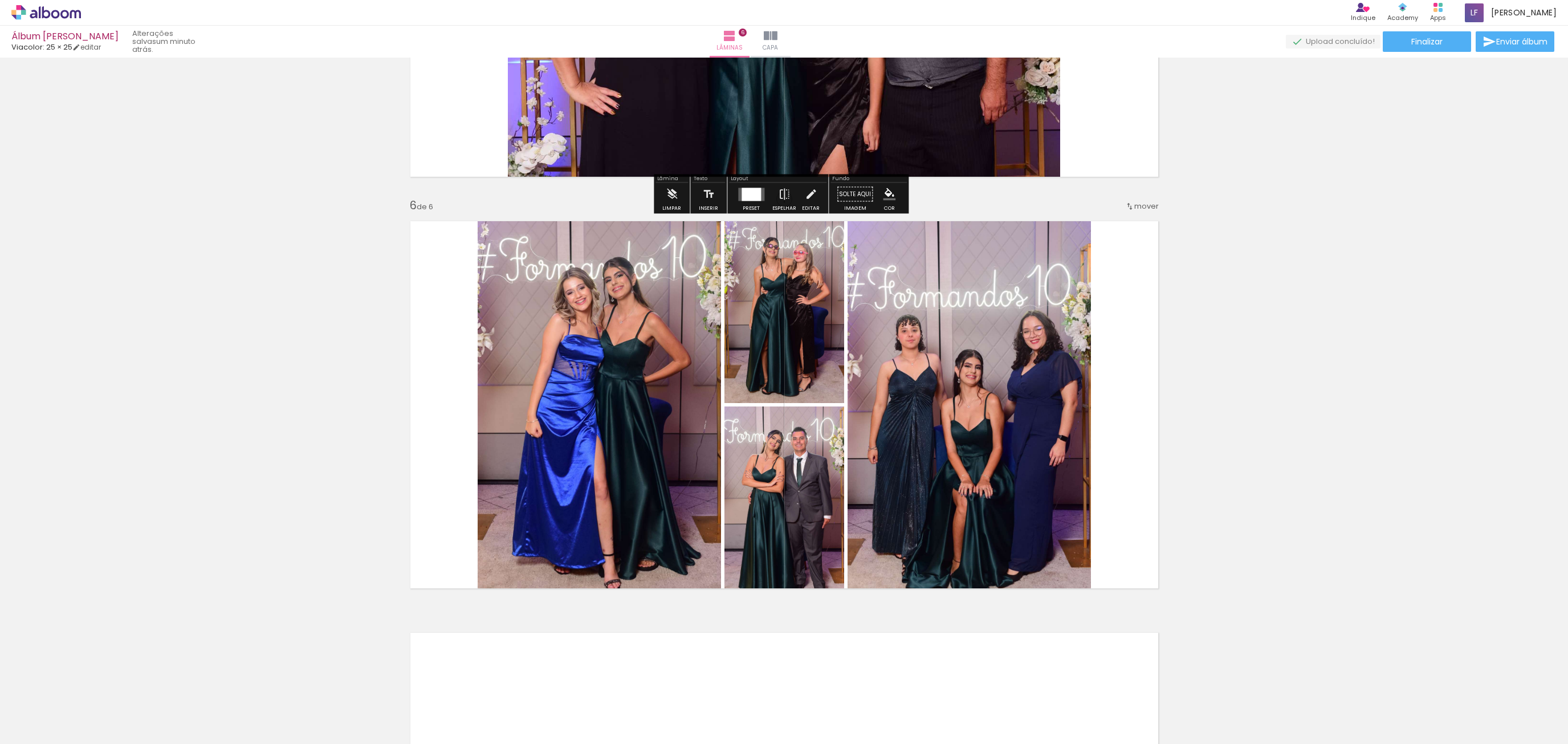
scroll to position [1938, 0]
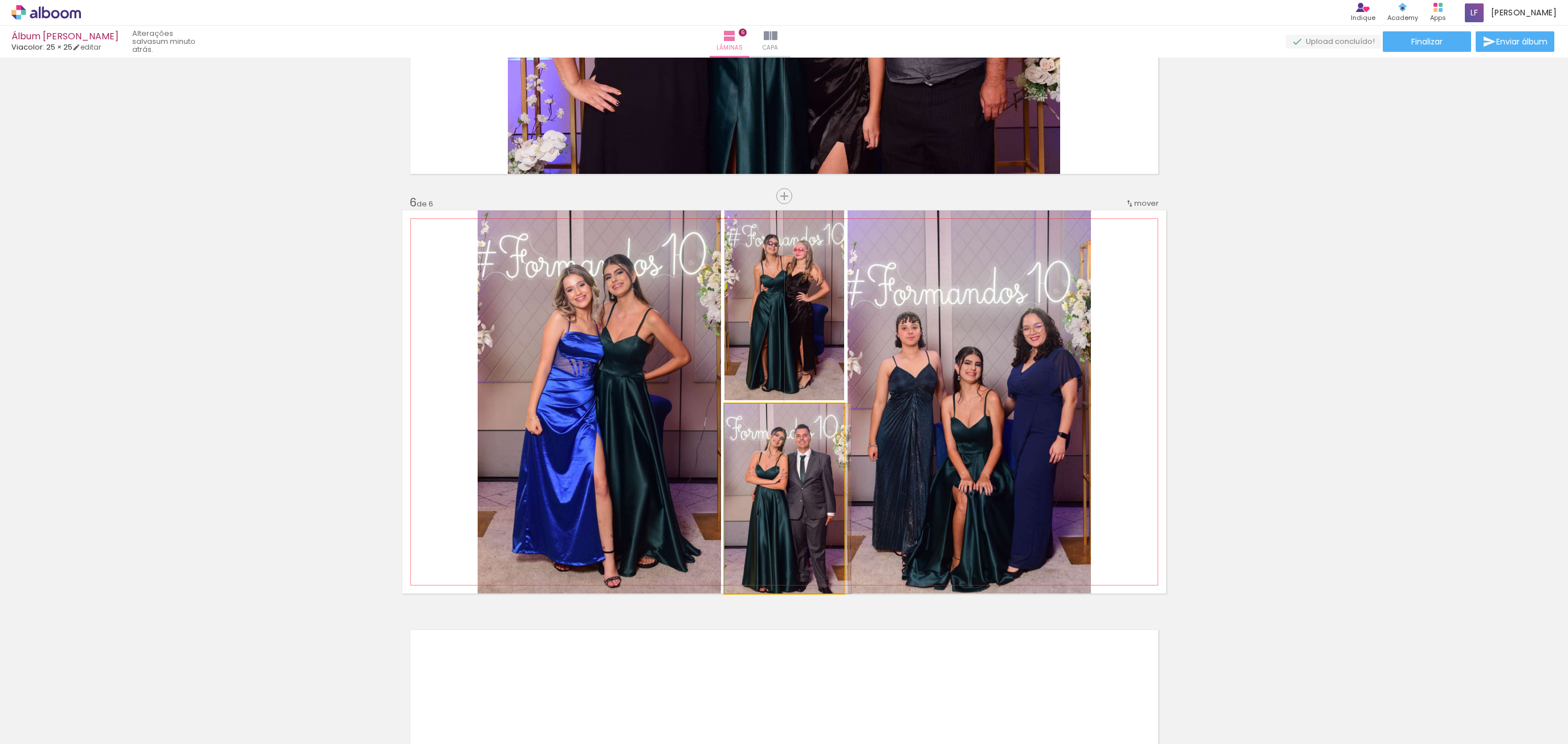
drag, startPoint x: 787, startPoint y: 461, endPoint x: 814, endPoint y: 473, distance: 29.5
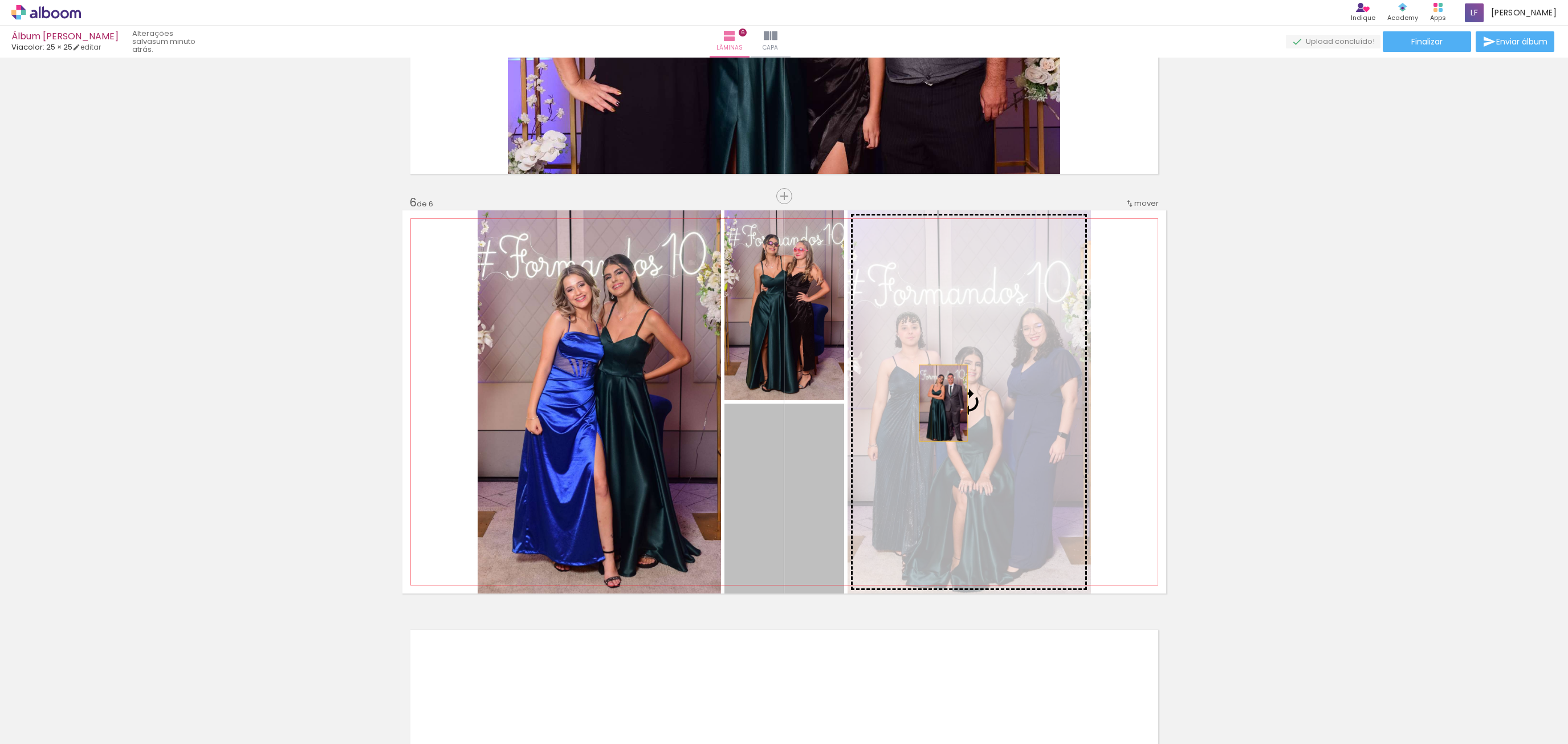
drag, startPoint x: 806, startPoint y: 476, endPoint x: 939, endPoint y: 403, distance: 151.7
click at [0, 0] on slot at bounding box center [0, 0] width 0 height 0
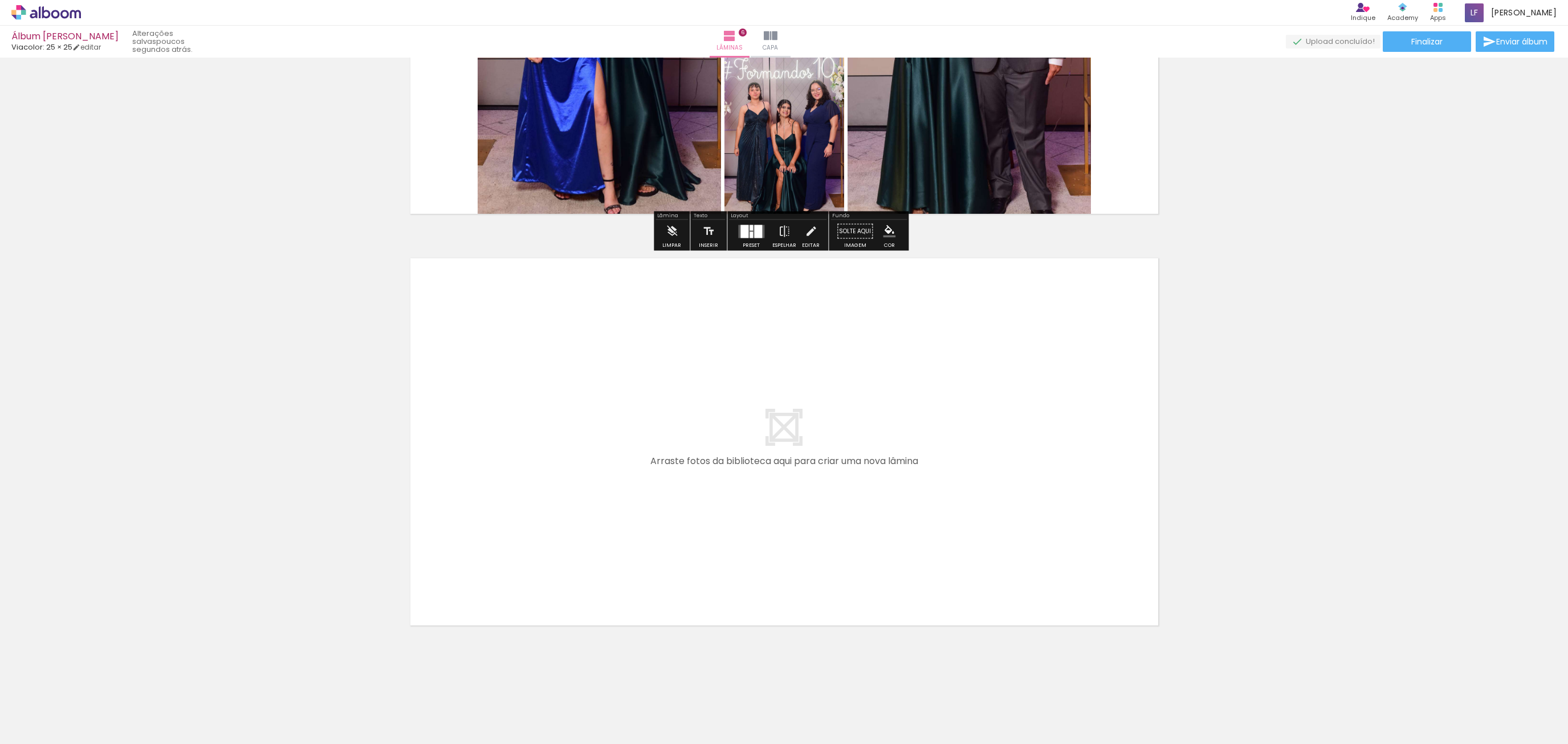
scroll to position [2309, 0]
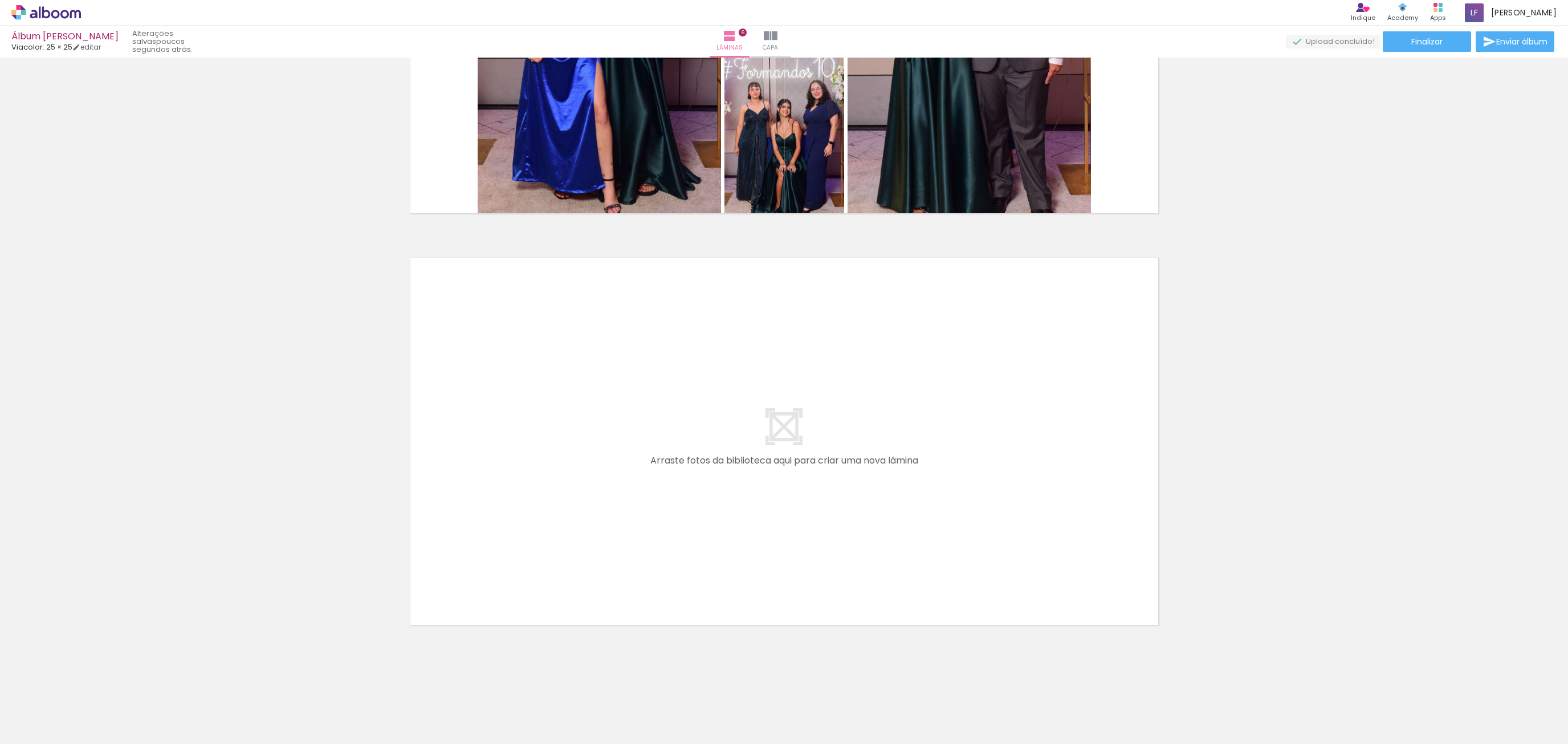
click at [634, 708] on div at bounding box center [625, 705] width 57 height 37
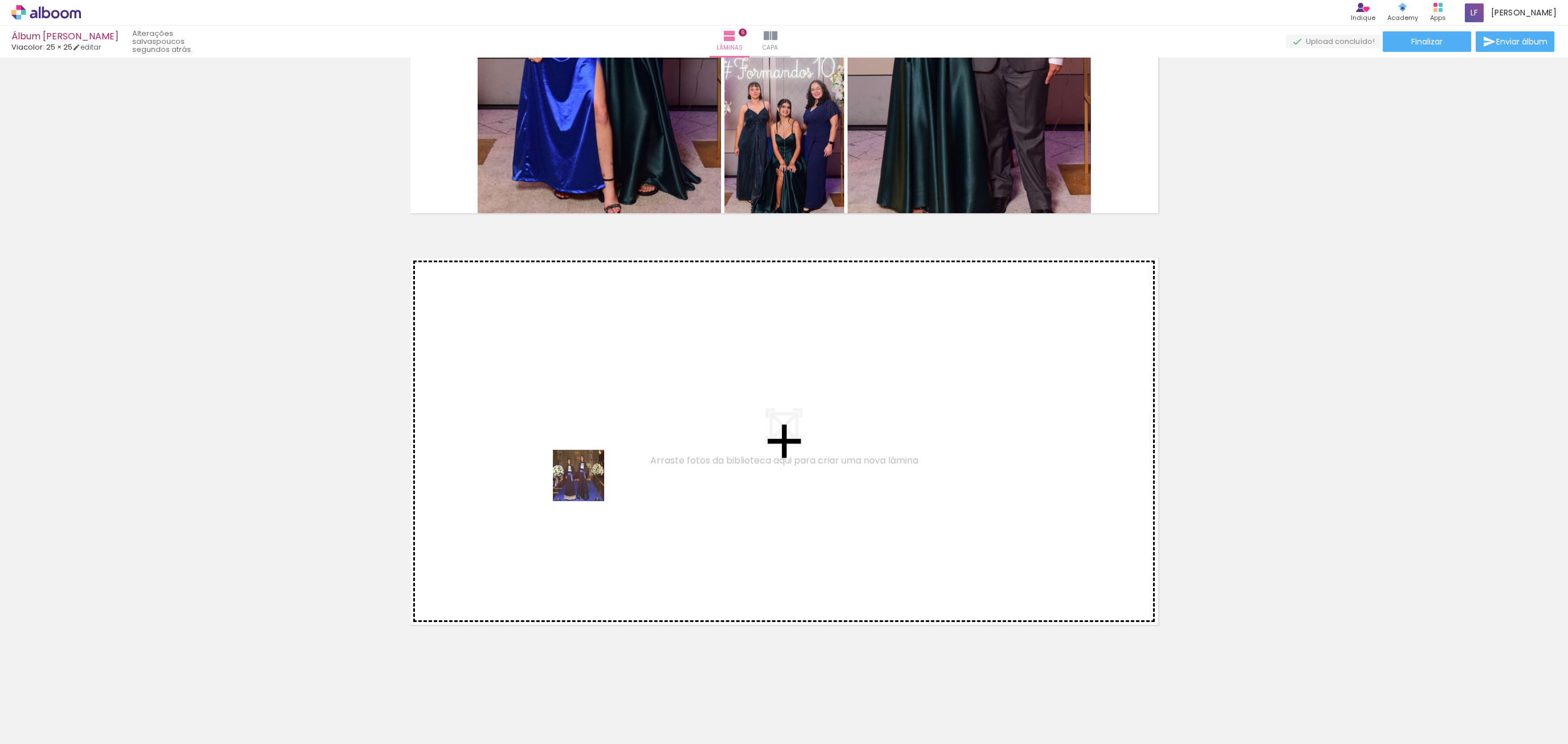
drag, startPoint x: 634, startPoint y: 708, endPoint x: 587, endPoint y: 452, distance: 260.3
click at [587, 452] on quentale-workspace at bounding box center [784, 372] width 1568 height 744
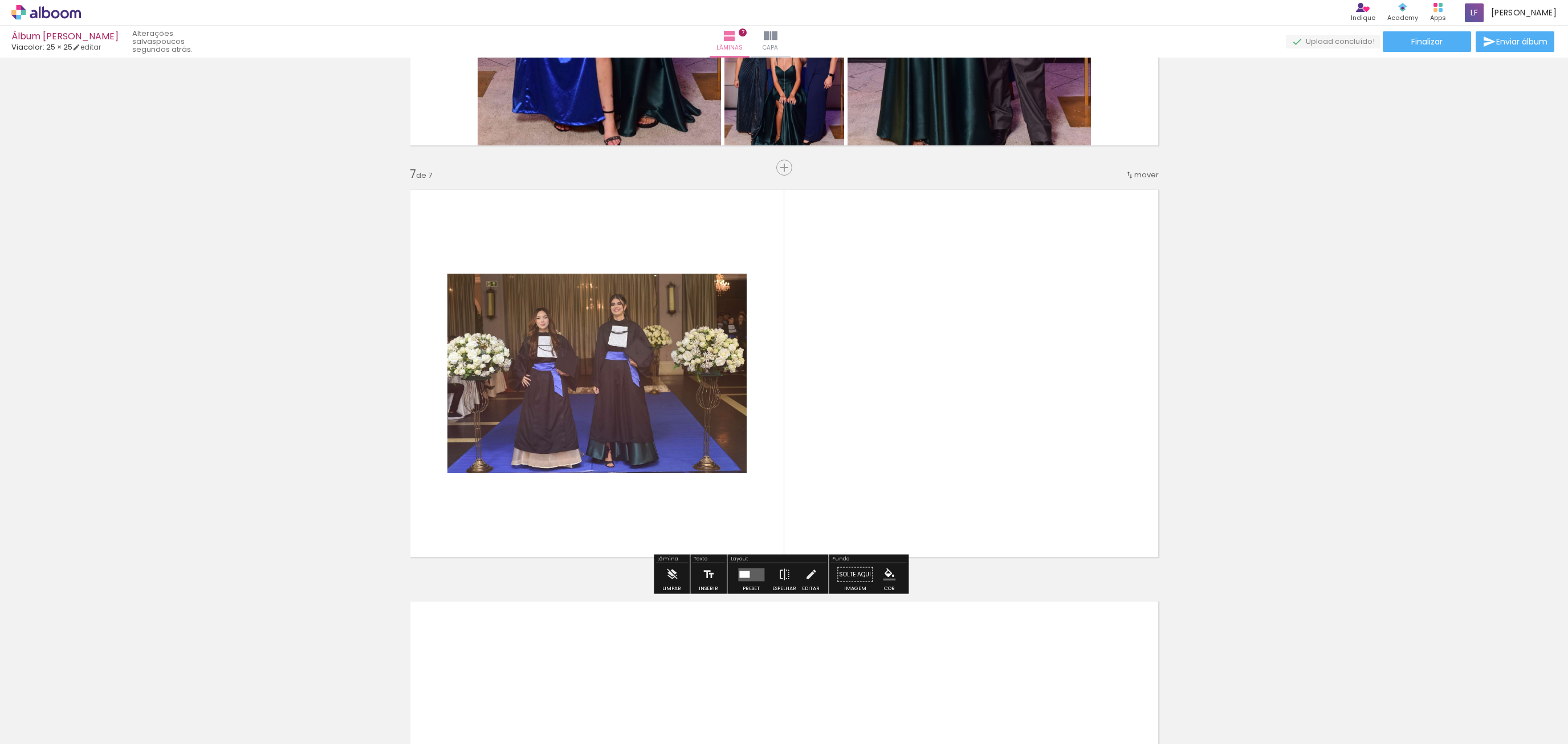
scroll to position [2385, 0]
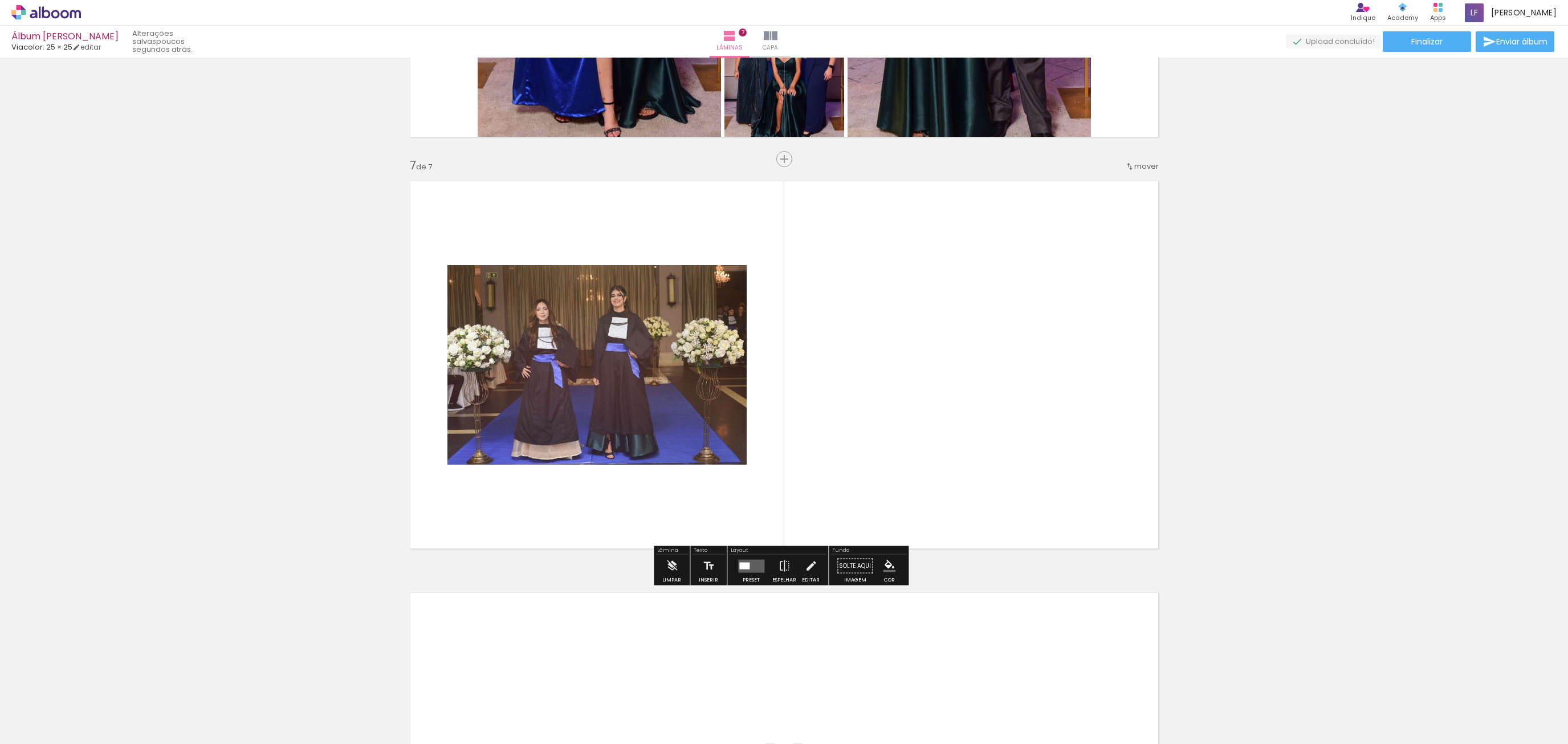
click at [694, 707] on div at bounding box center [689, 705] width 57 height 37
click at [696, 703] on div at bounding box center [689, 705] width 57 height 37
click at [697, 702] on div at bounding box center [689, 705] width 57 height 37
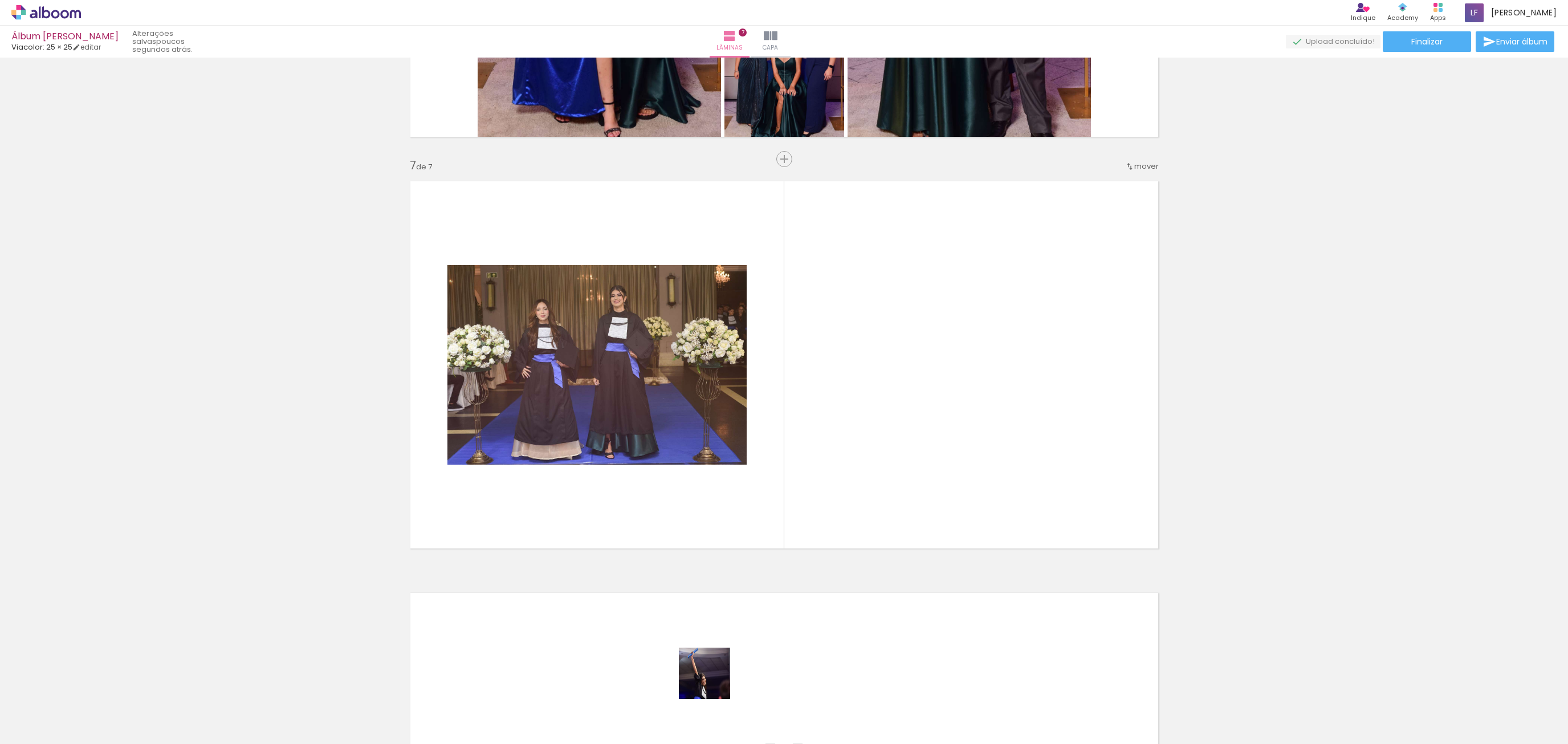
drag, startPoint x: 697, startPoint y: 702, endPoint x: 834, endPoint y: 408, distance: 324.4
click at [834, 408] on quentale-workspace at bounding box center [784, 372] width 1568 height 744
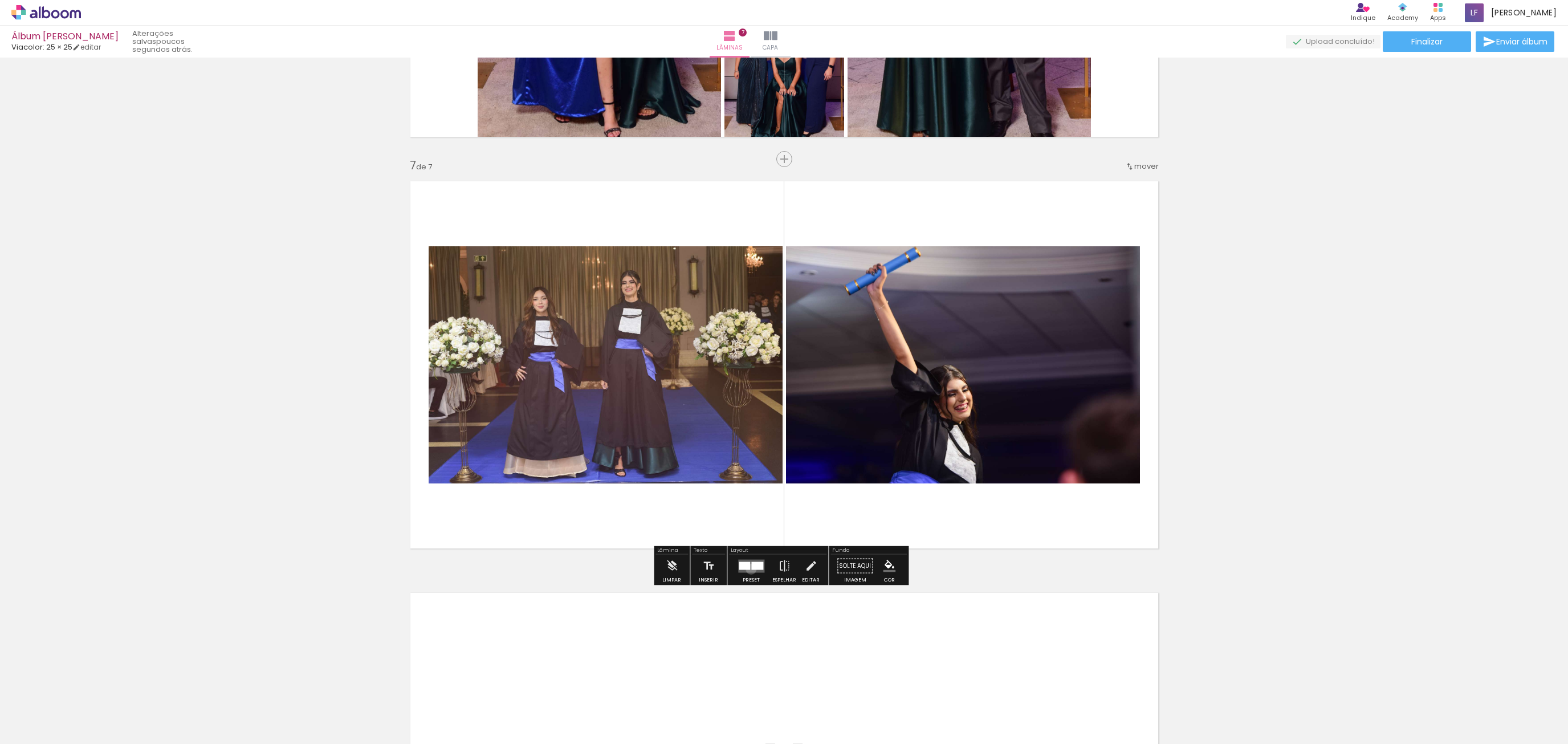
click at [751, 567] on div at bounding box center [757, 565] width 12 height 8
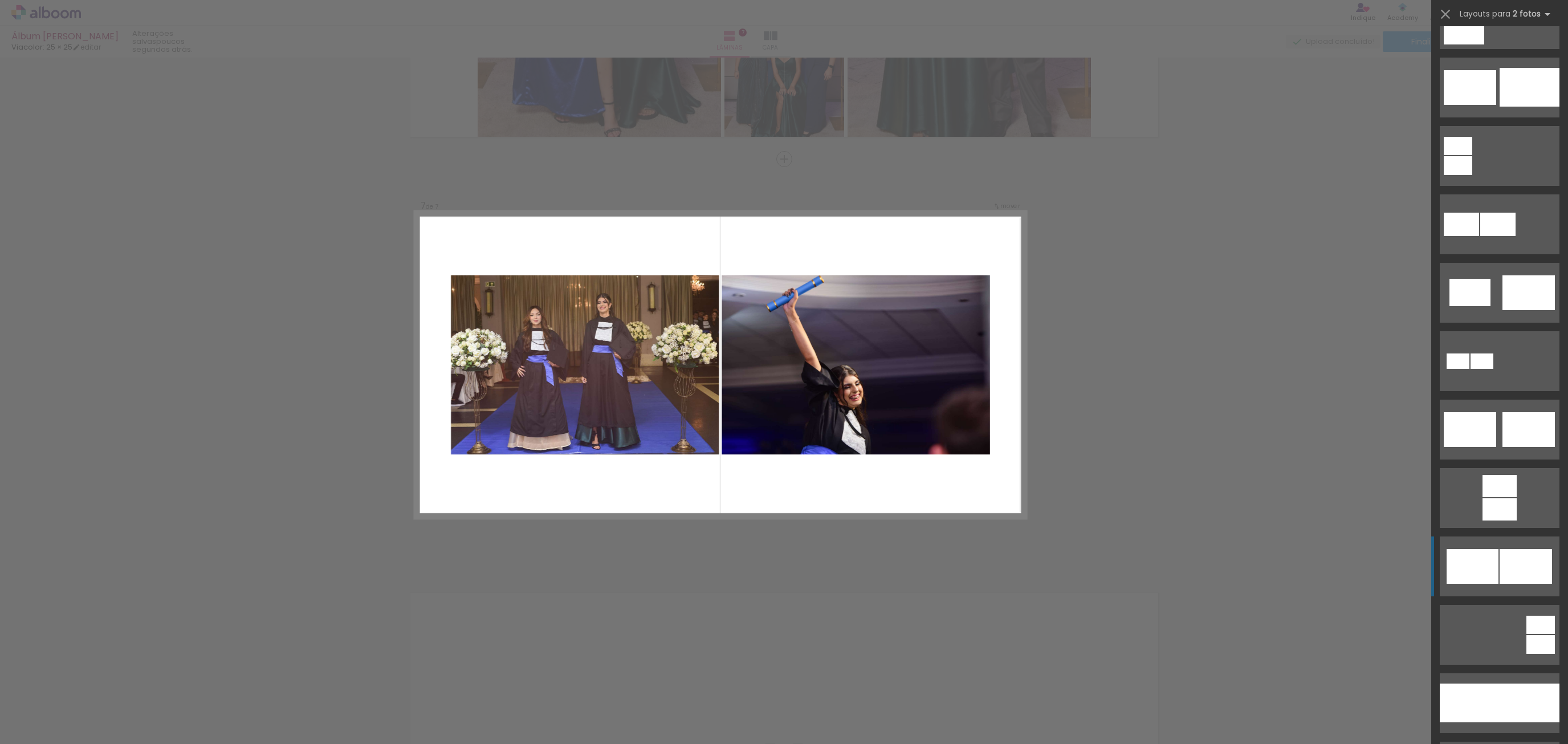
scroll to position [171, 0]
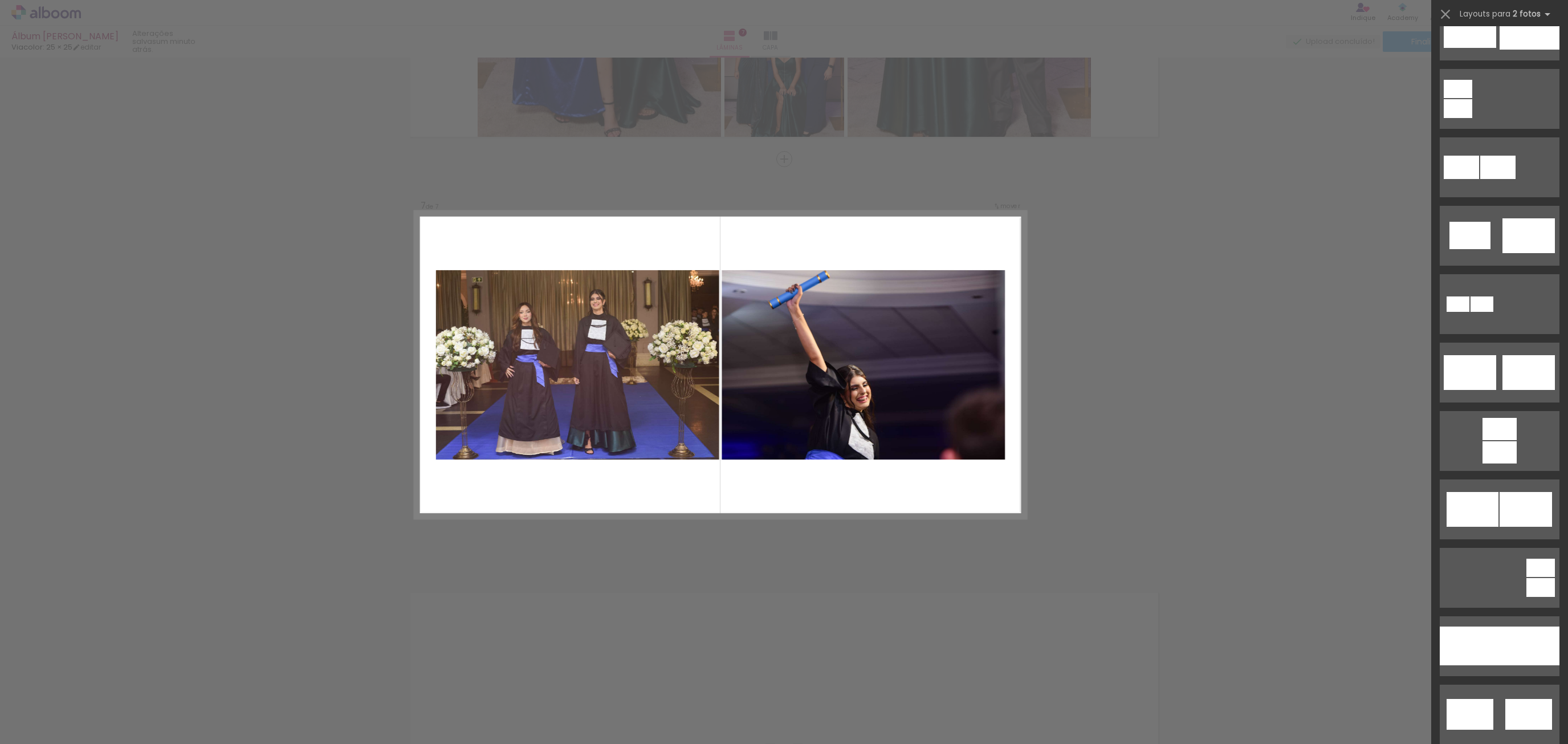
click at [923, 243] on quentale-layouter at bounding box center [720, 365] width 611 height 307
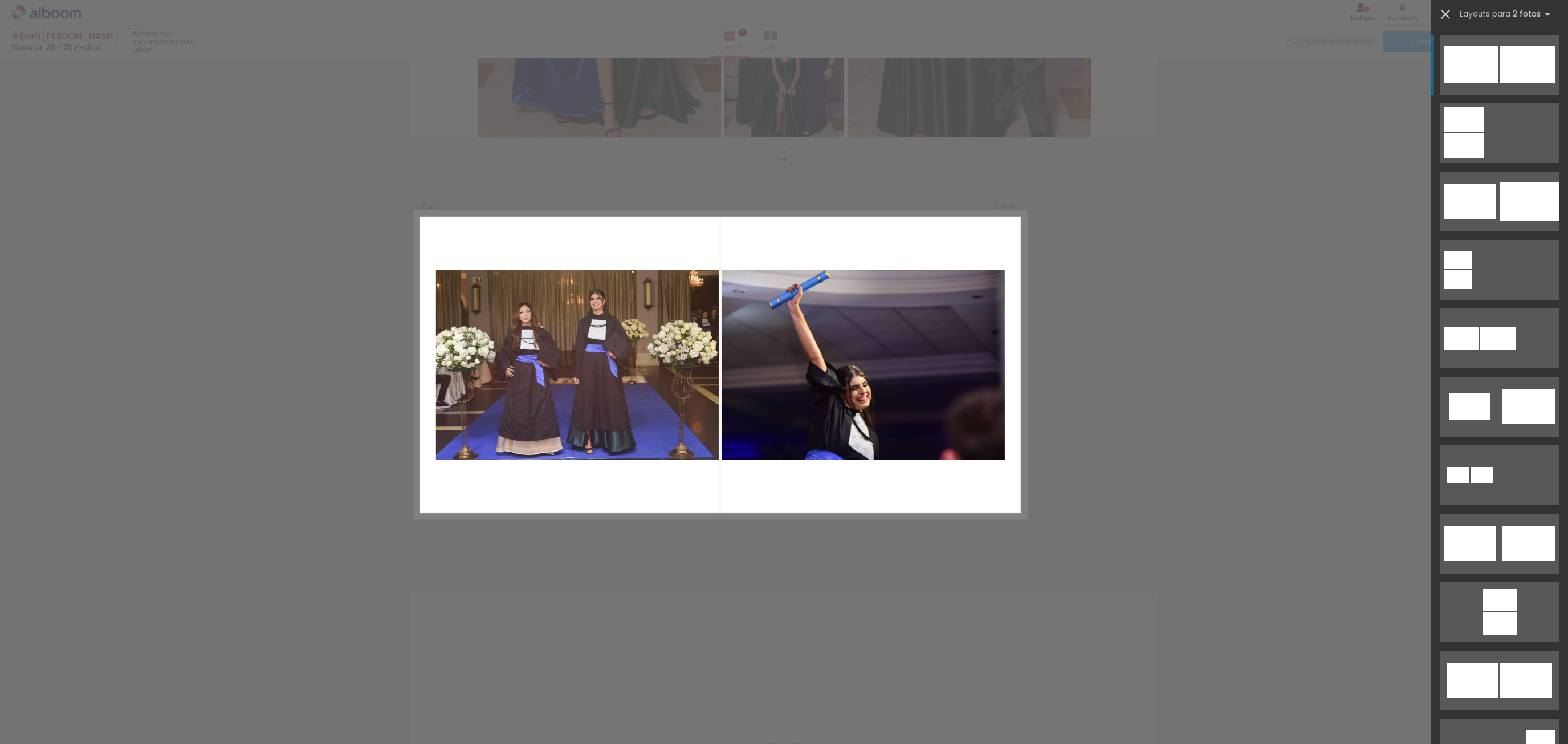
click at [1441, 13] on iron-icon at bounding box center [1446, 14] width 16 height 16
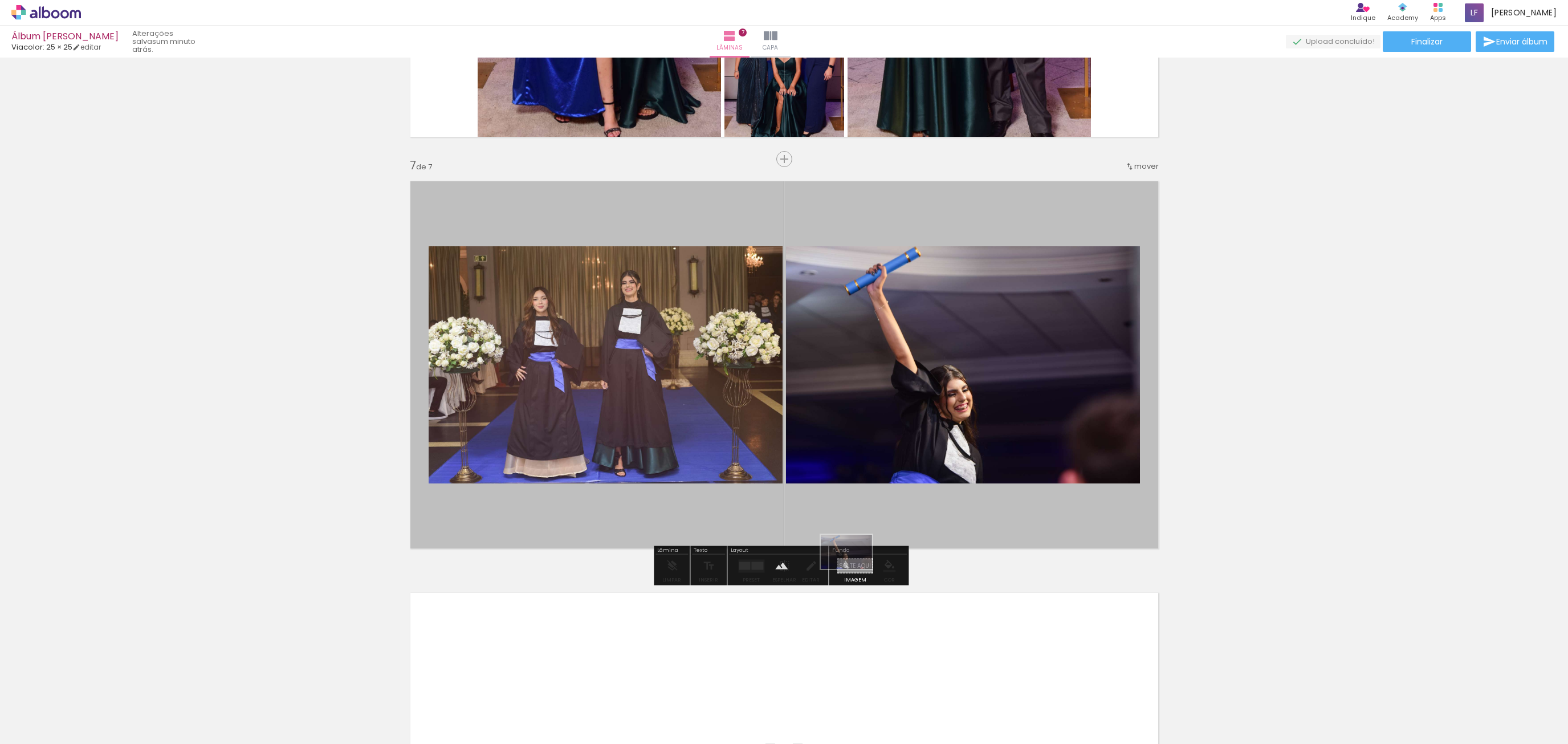
drag, startPoint x: 694, startPoint y: 713, endPoint x: 855, endPoint y: 569, distance: 216.0
click at [855, 569] on quentale-workspace at bounding box center [784, 372] width 1568 height 744
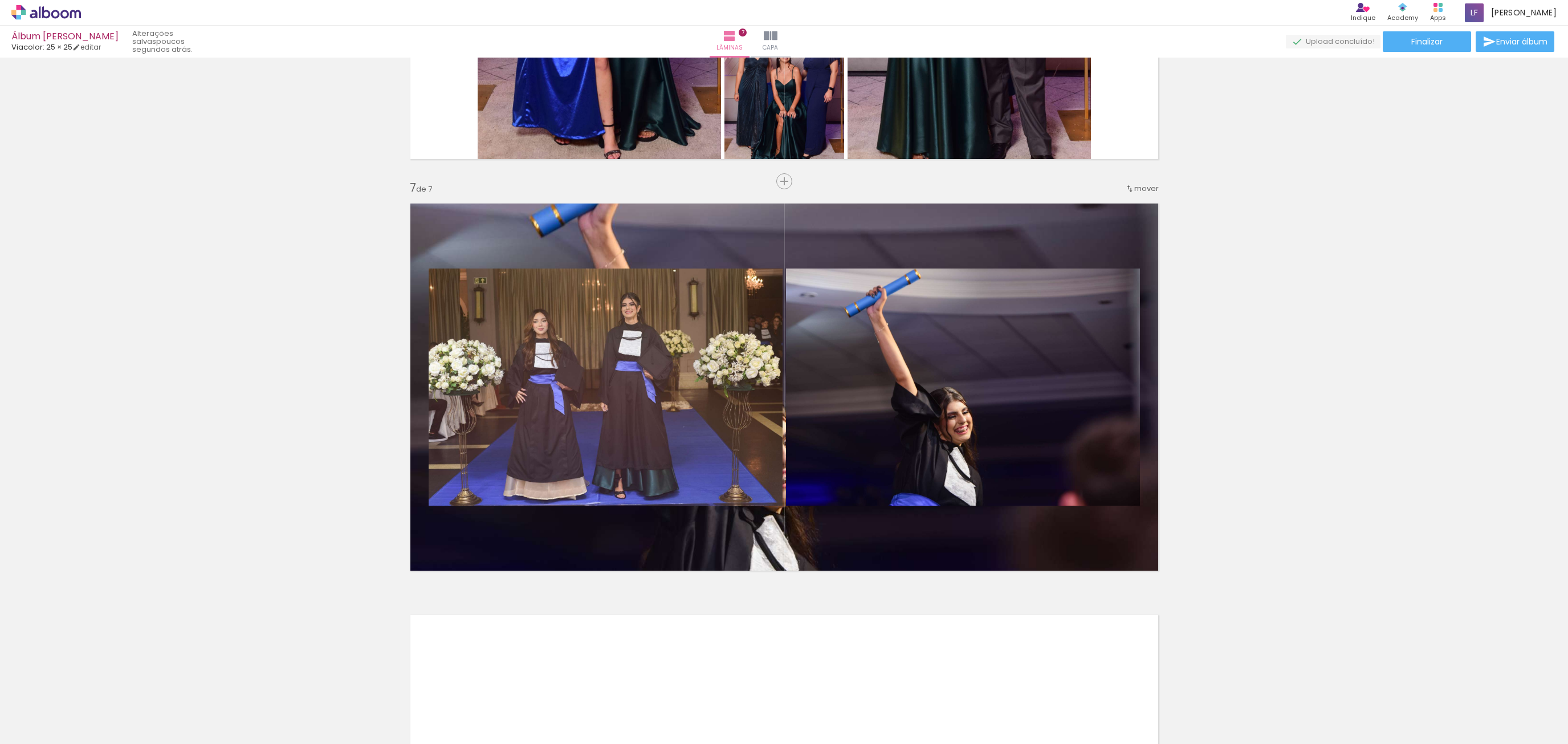
scroll to position [2379, 0]
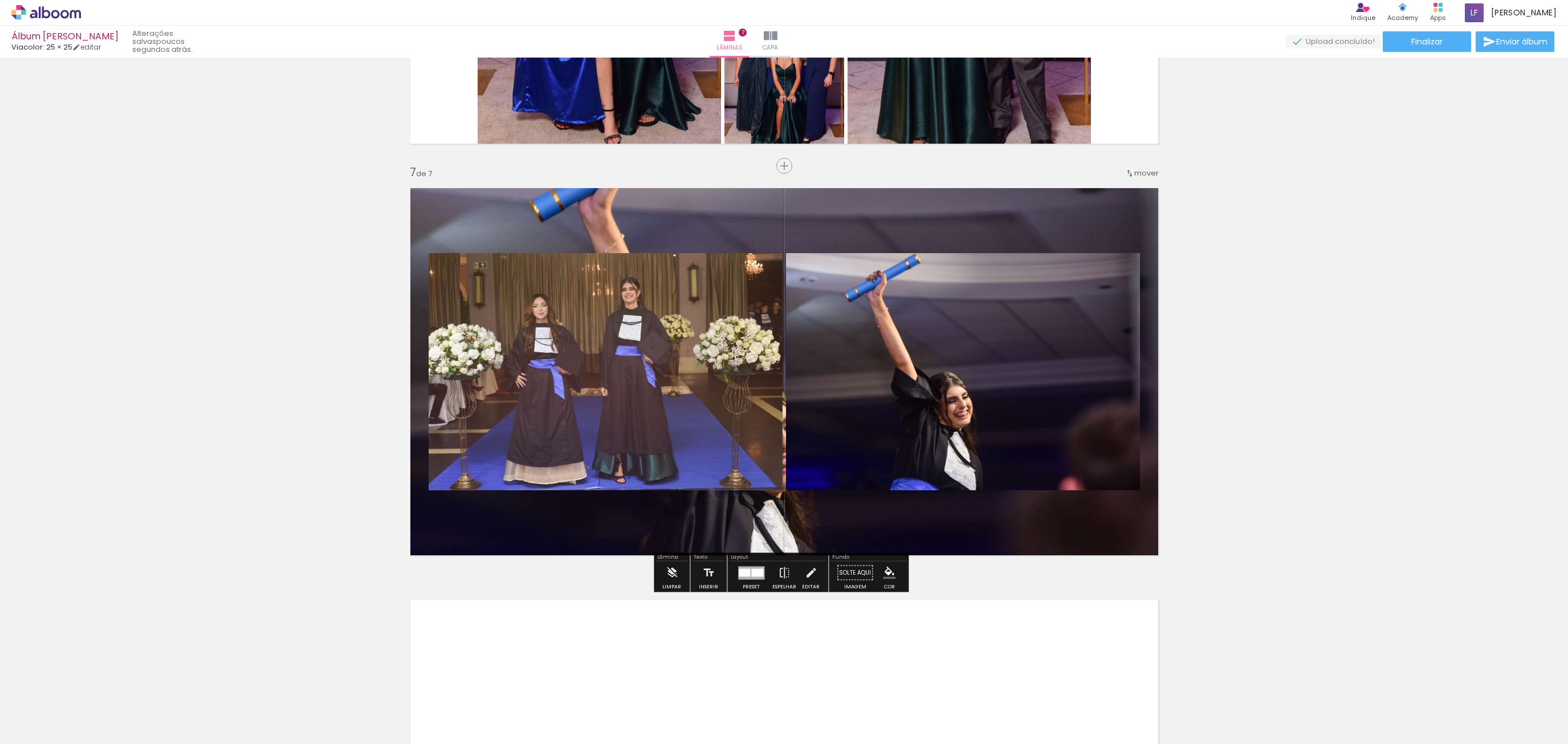
click at [745, 577] on div at bounding box center [751, 572] width 26 height 13
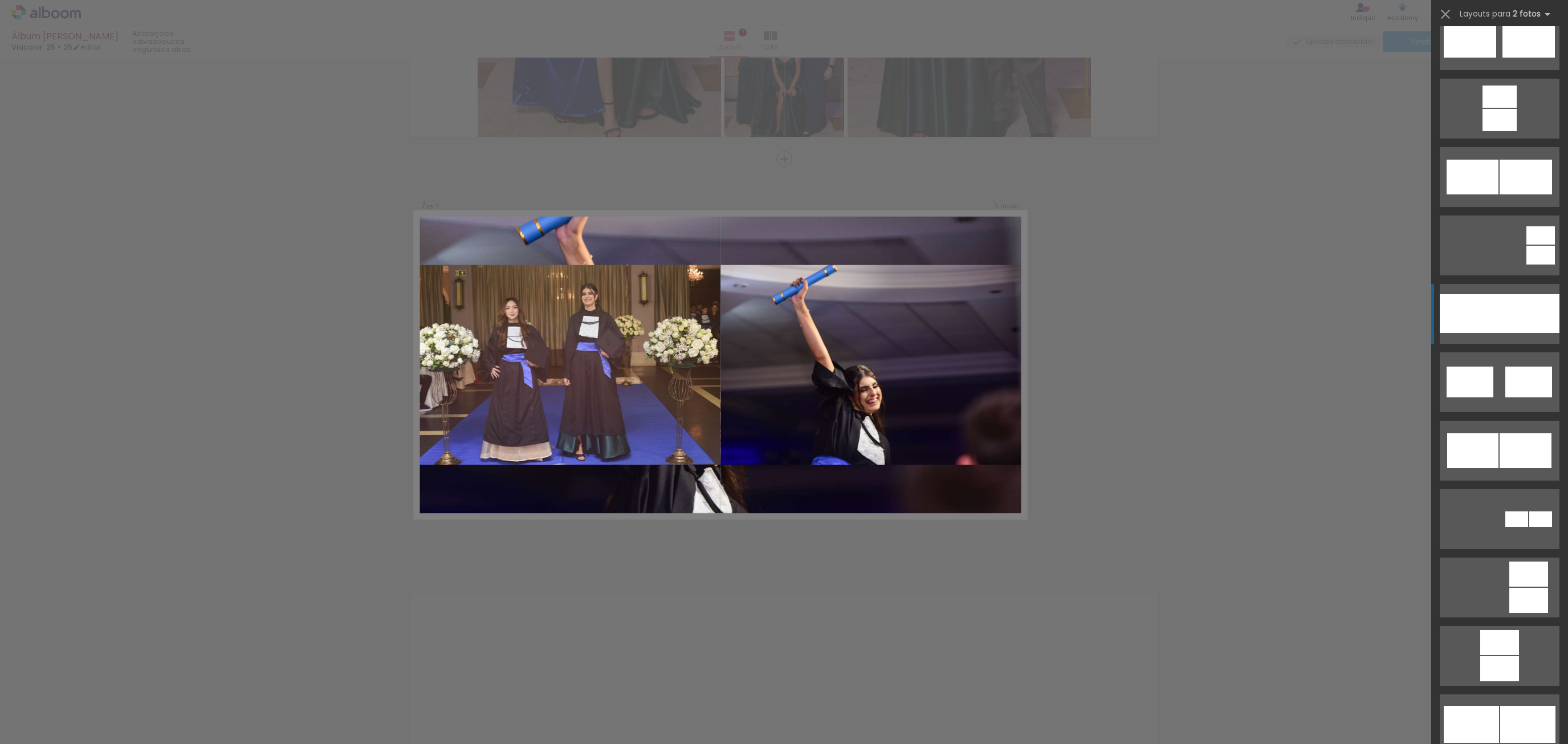
scroll to position [513, 0]
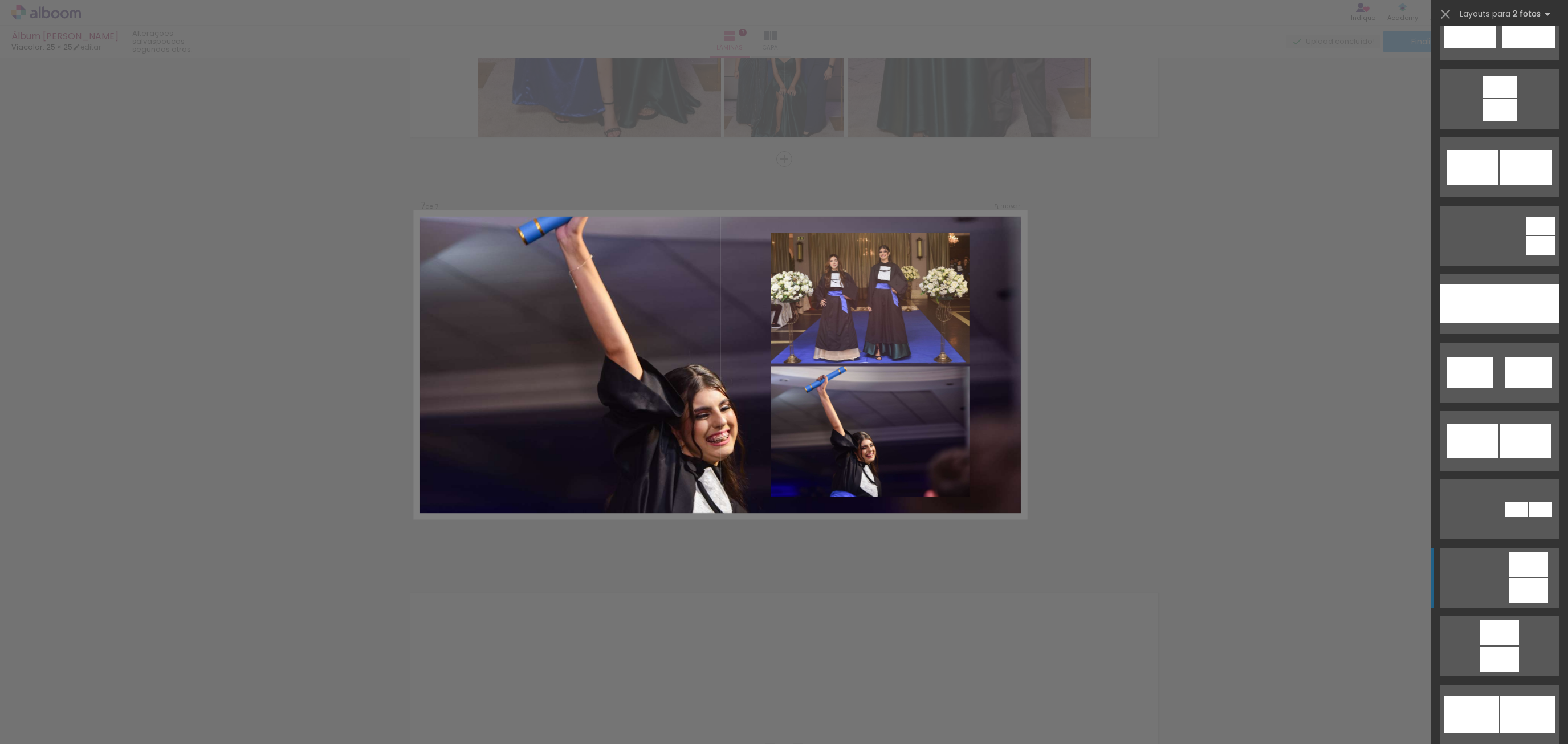
click at [1530, 580] on div at bounding box center [1529, 591] width 39 height 25
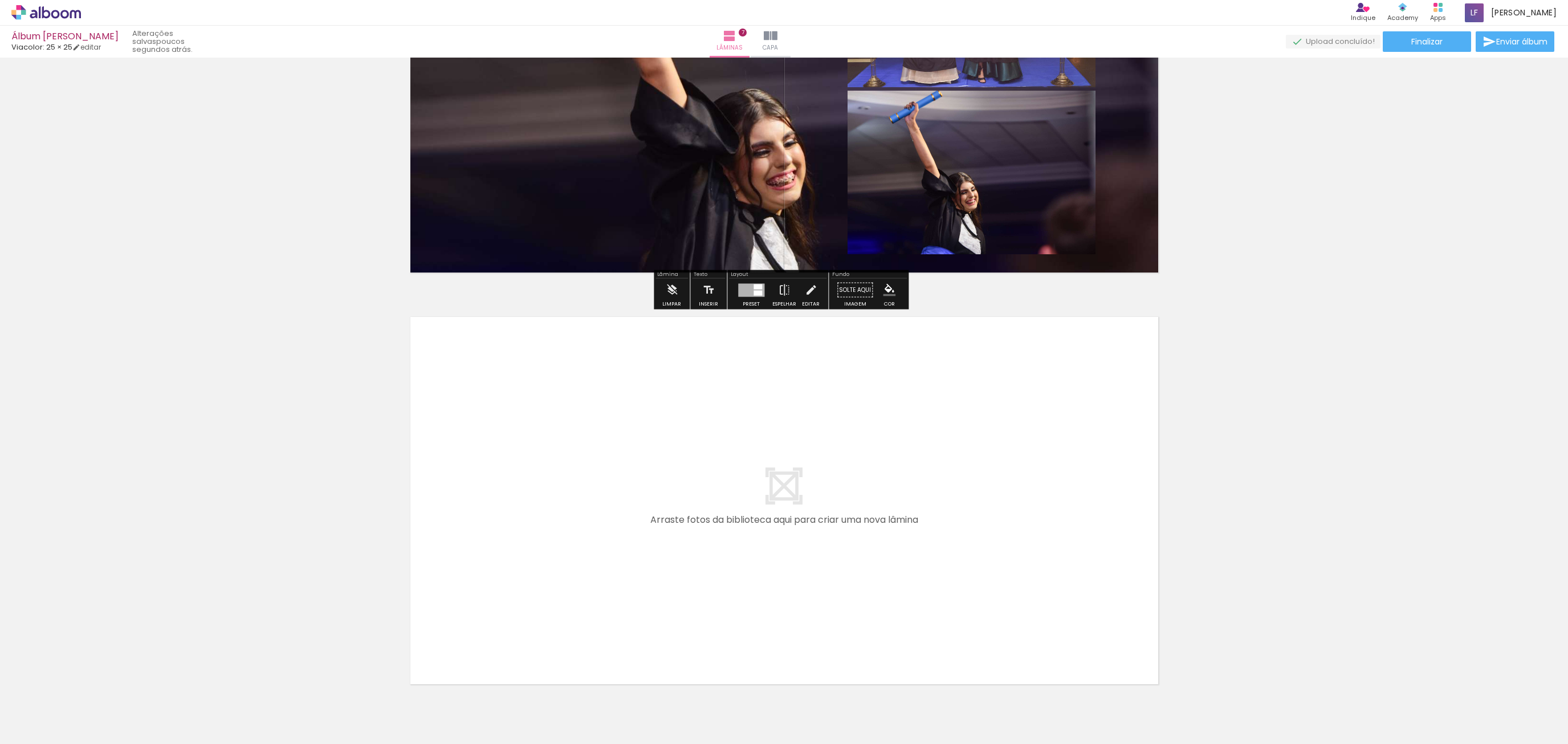
scroll to position [2671, 0]
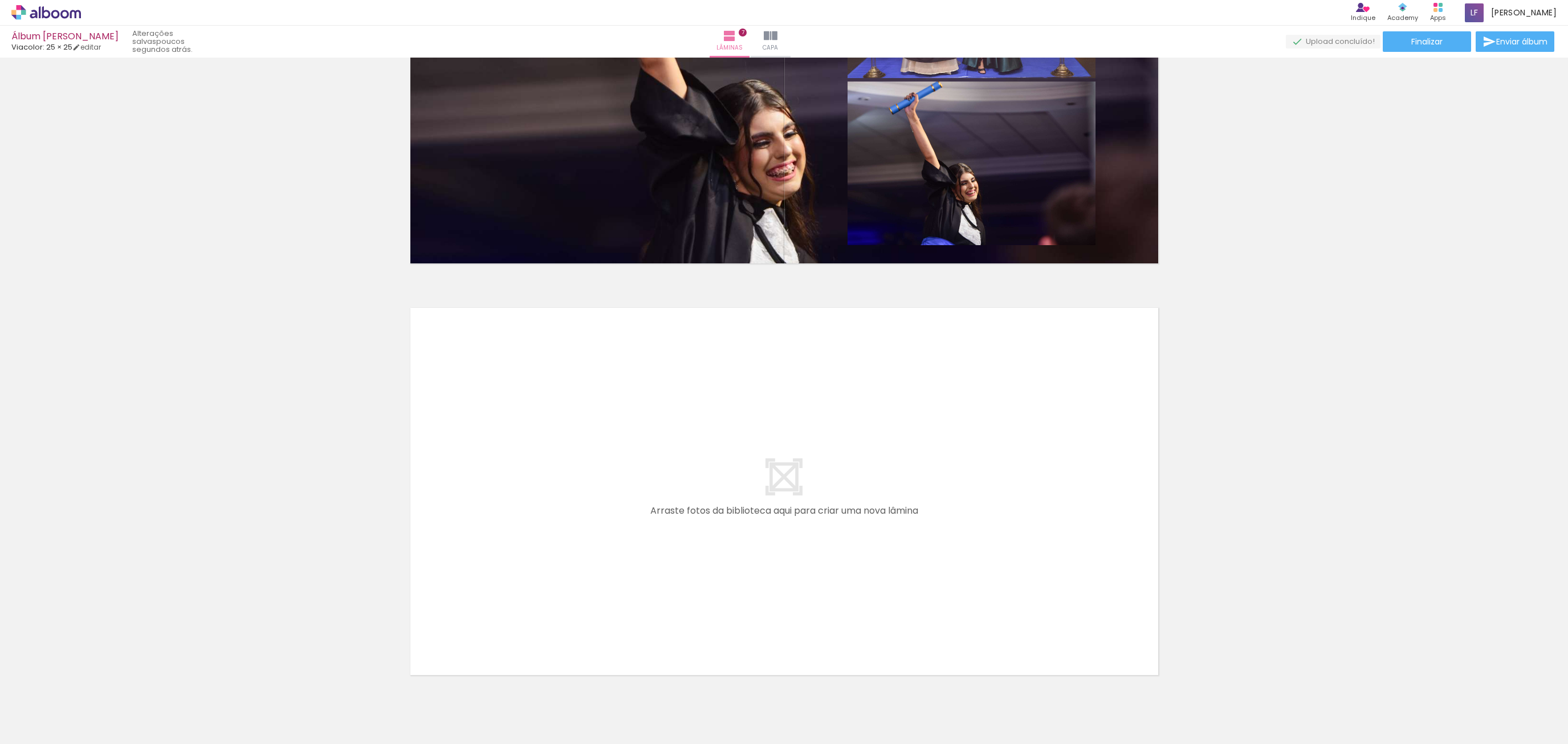
click at [1018, 714] on div at bounding box center [1008, 705] width 57 height 37
drag, startPoint x: 1021, startPoint y: 713, endPoint x: 669, endPoint y: 545, distance: 390.0
click at [669, 545] on quentale-workspace at bounding box center [784, 372] width 1568 height 744
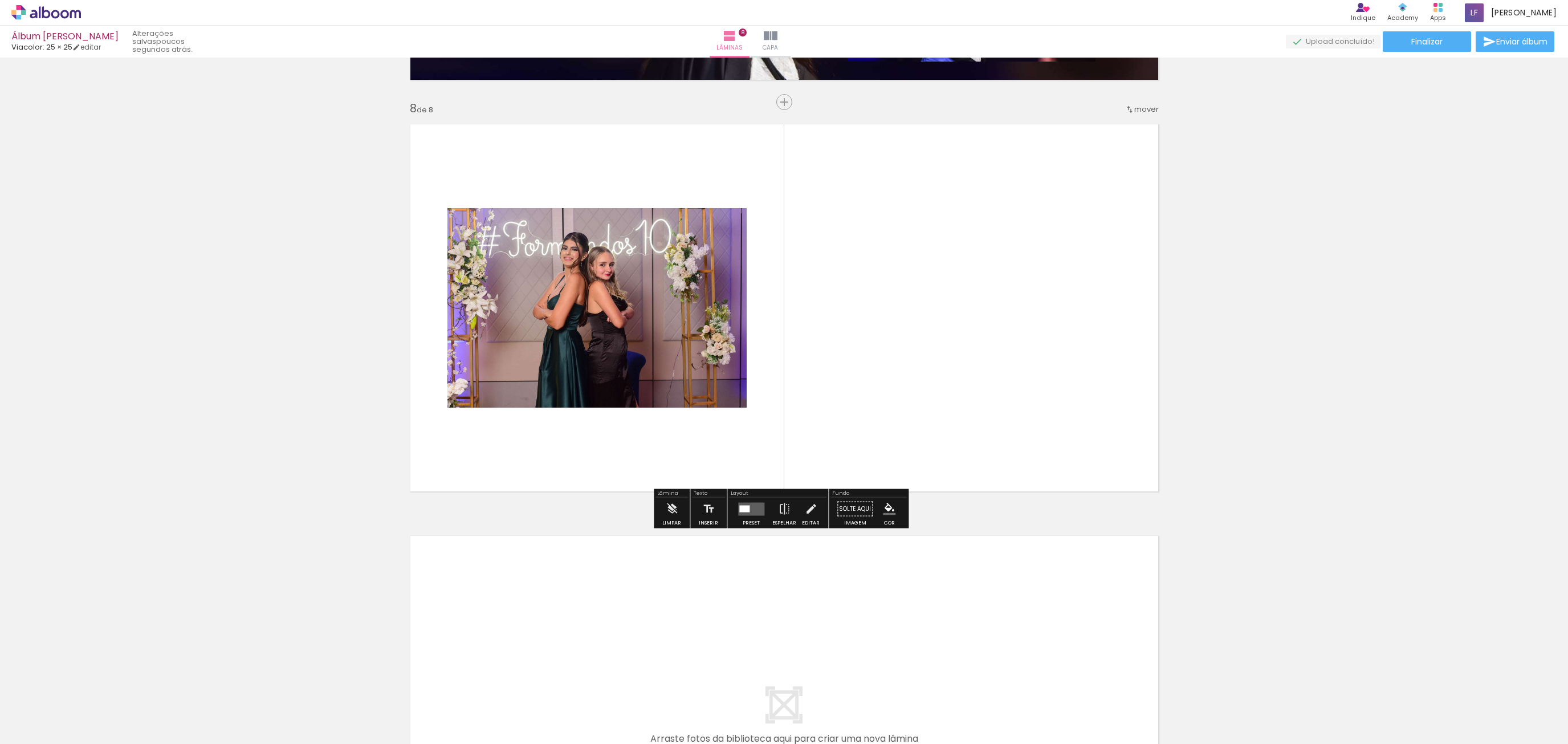
scroll to position [2911, 0]
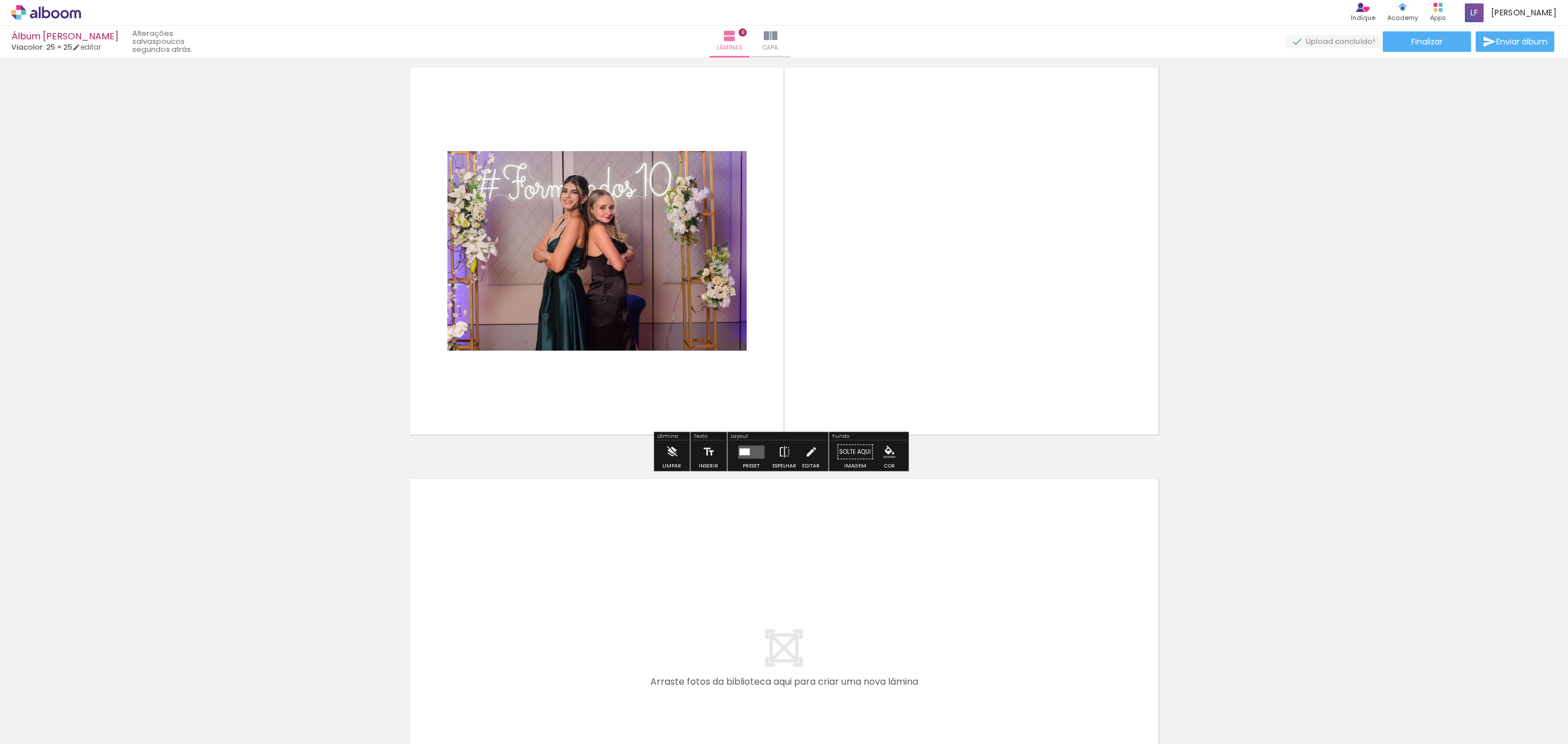
click at [685, 269] on quentale-photo at bounding box center [598, 250] width 299 height 199
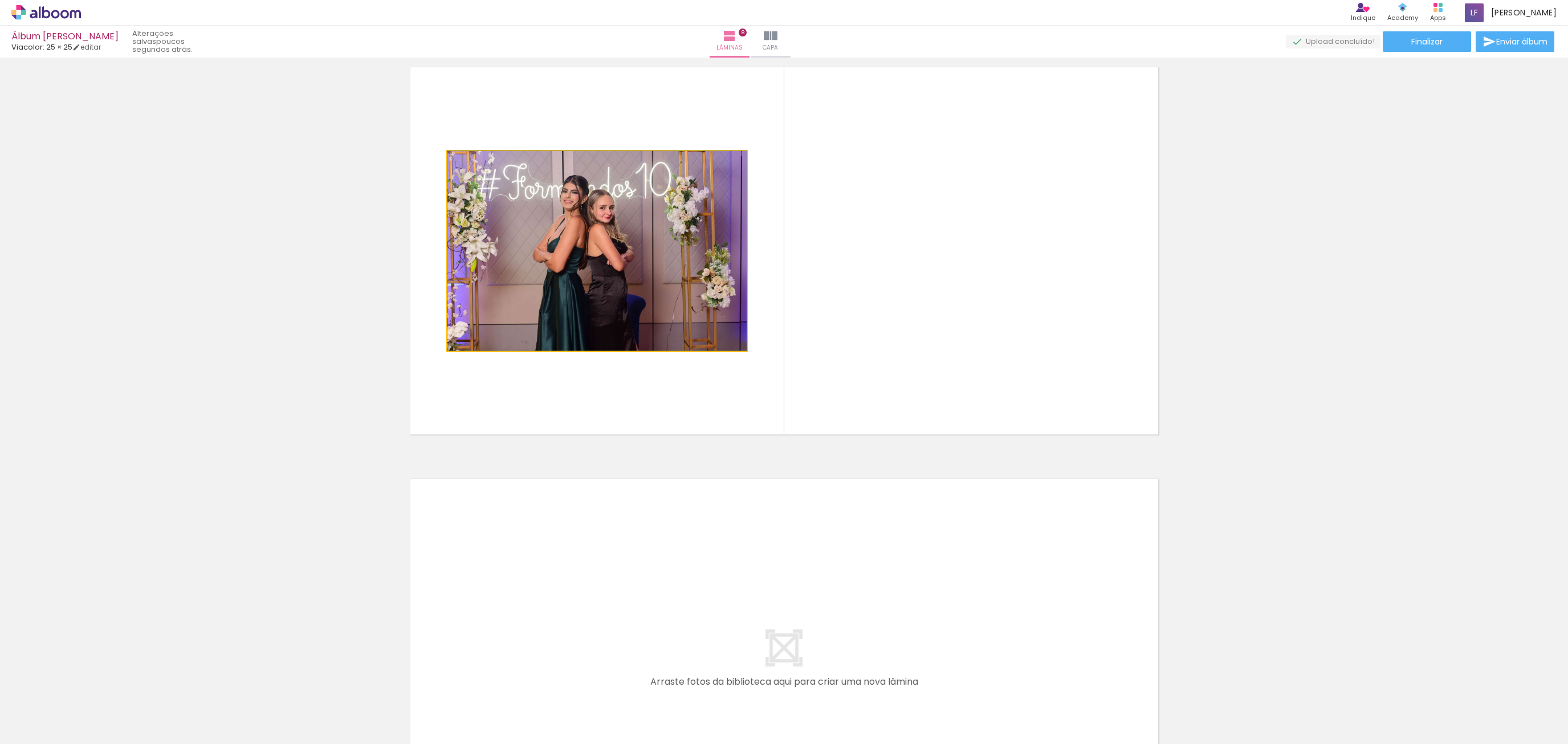
click at [668, 268] on quentale-photo at bounding box center [598, 250] width 299 height 199
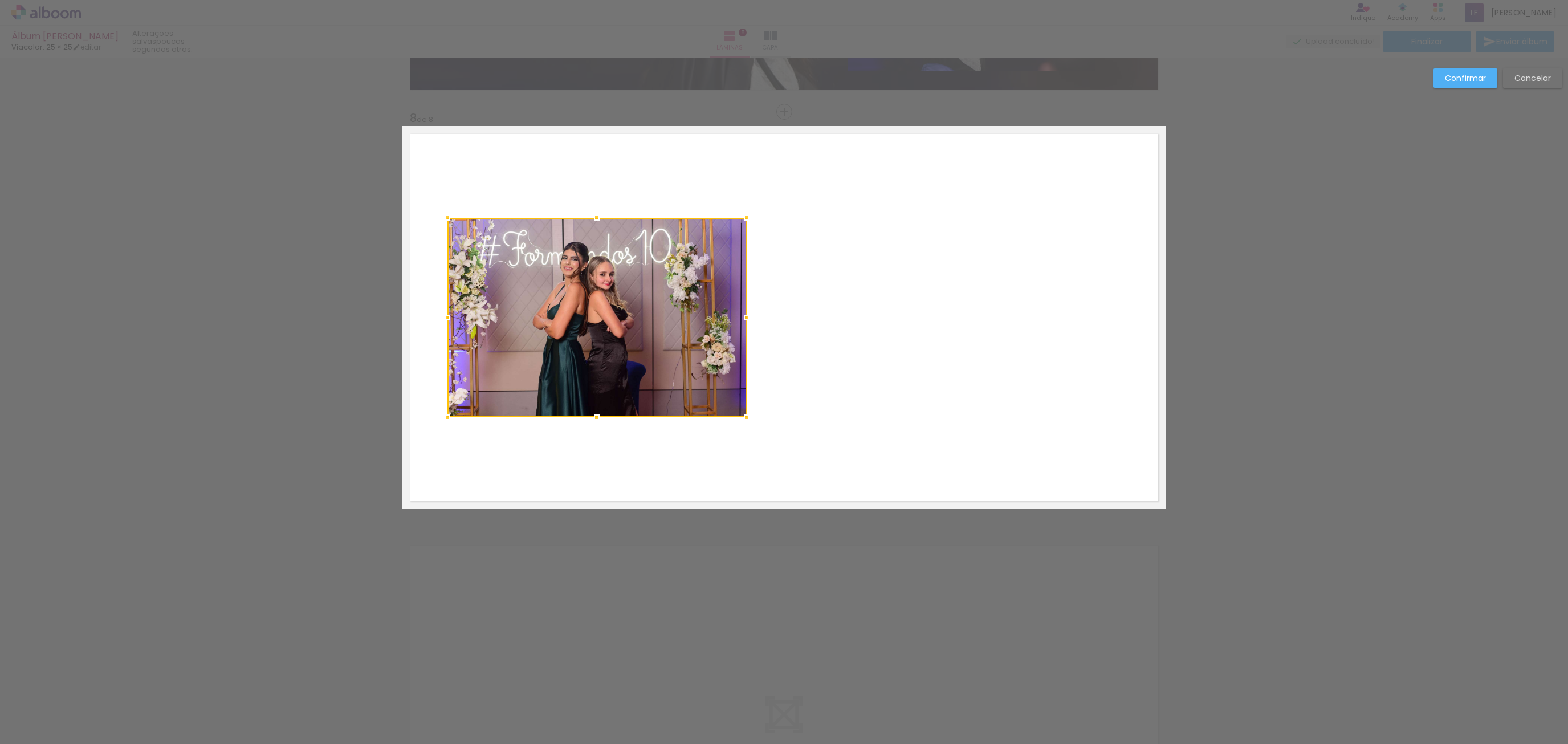
scroll to position [2797, 0]
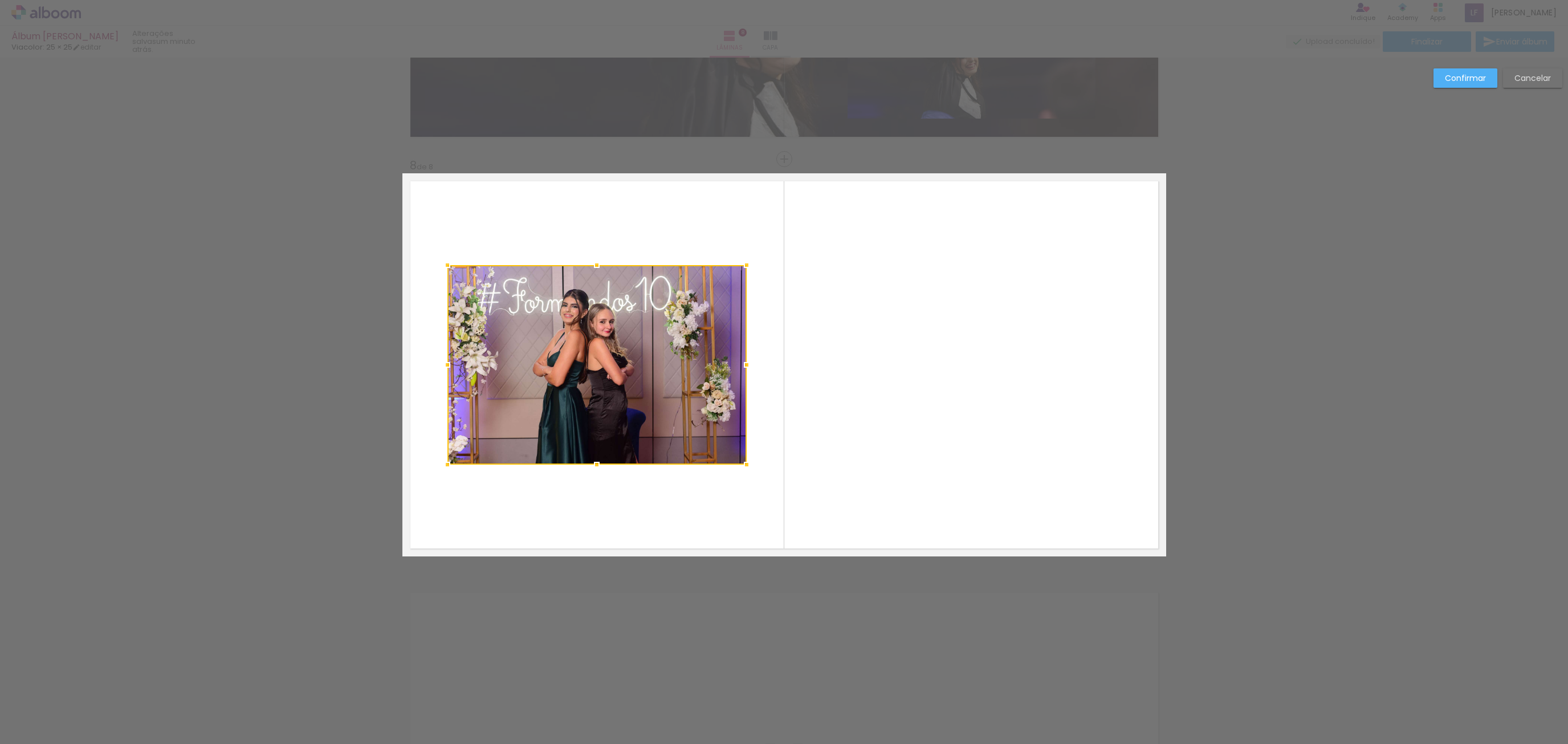
click at [668, 267] on div at bounding box center [598, 365] width 299 height 199
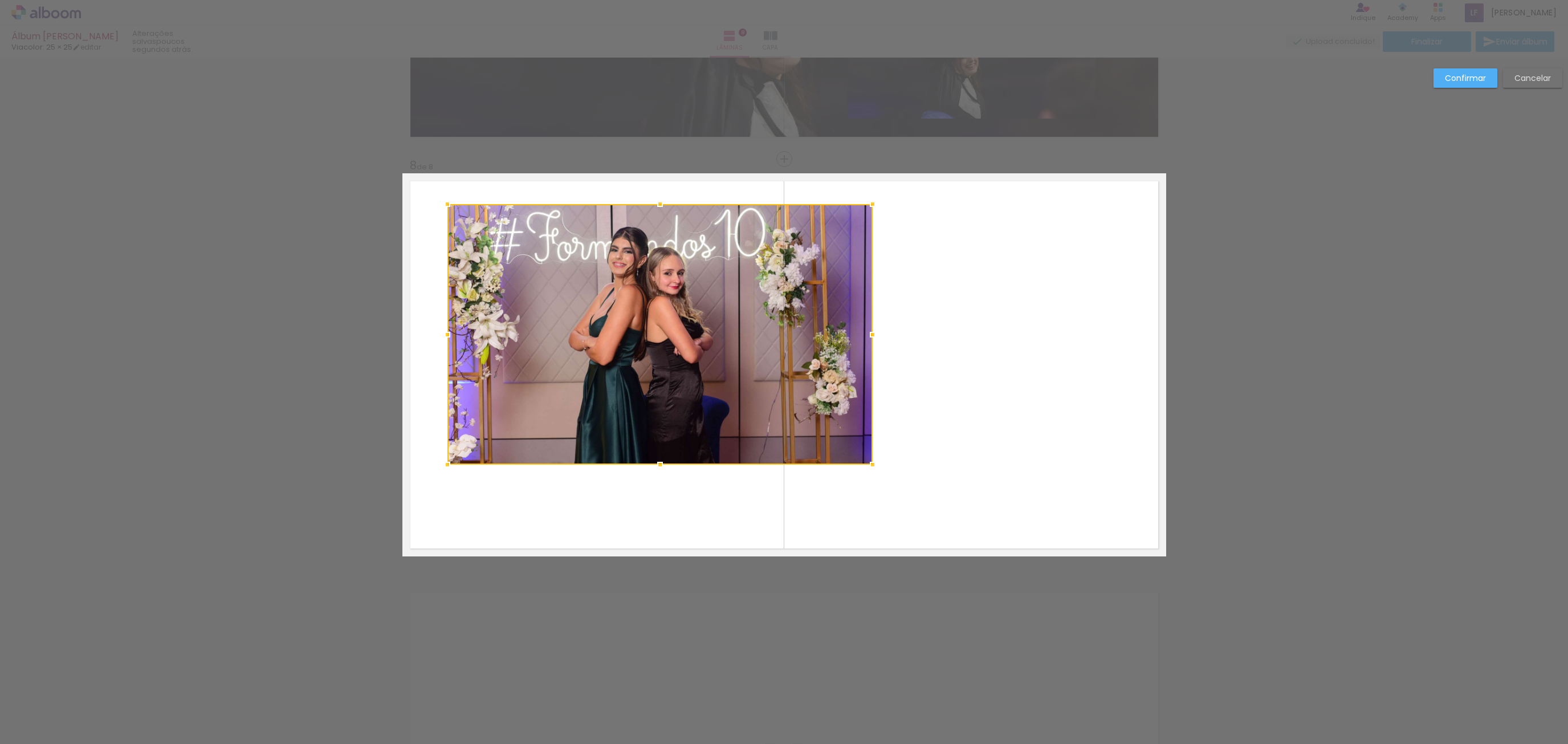
drag, startPoint x: 741, startPoint y: 264, endPoint x: 908, endPoint y: 200, distance: 178.8
click at [884, 200] on div at bounding box center [873, 203] width 22 height 22
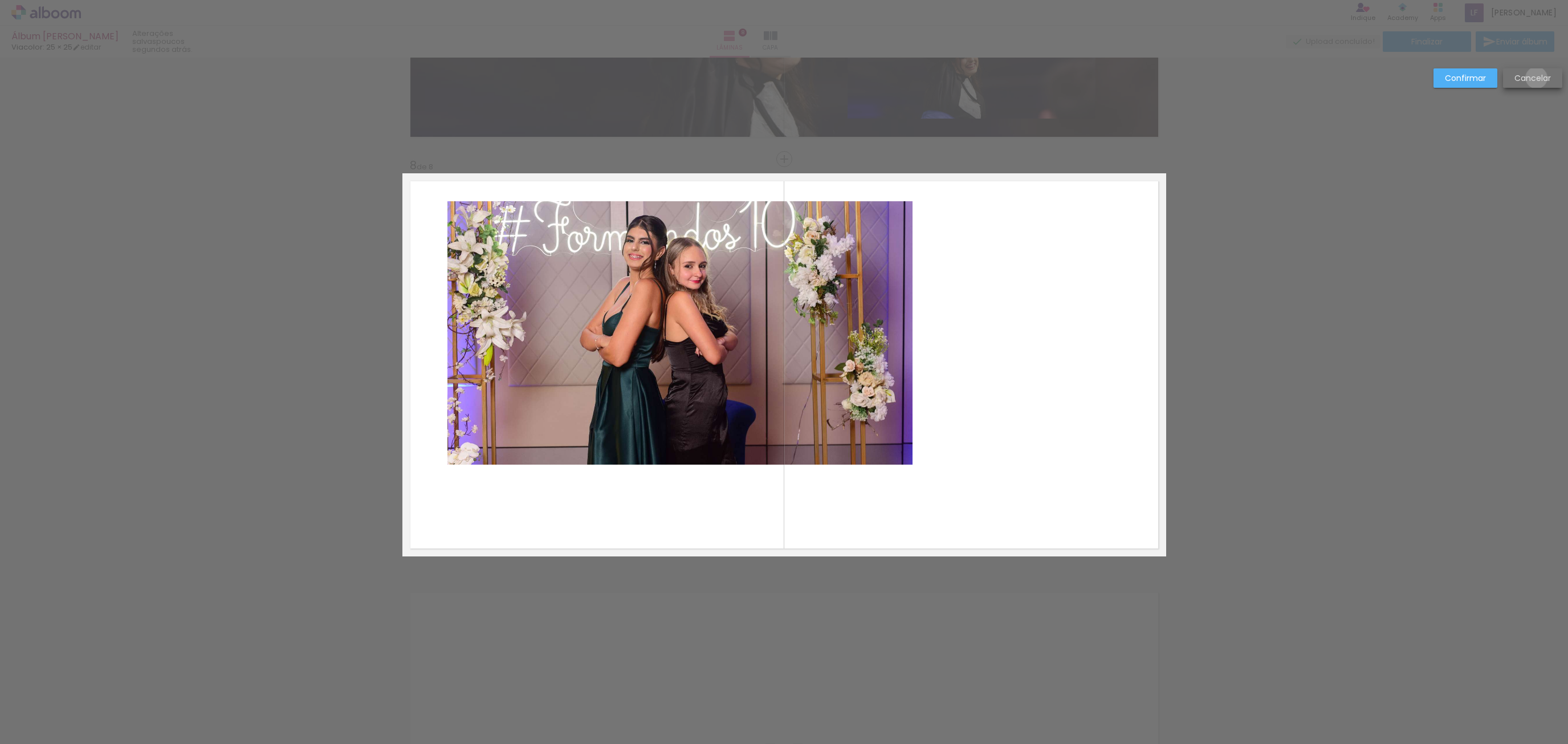
click at [0, 0] on slot "Cancelar" at bounding box center [0, 0] width 0 height 0
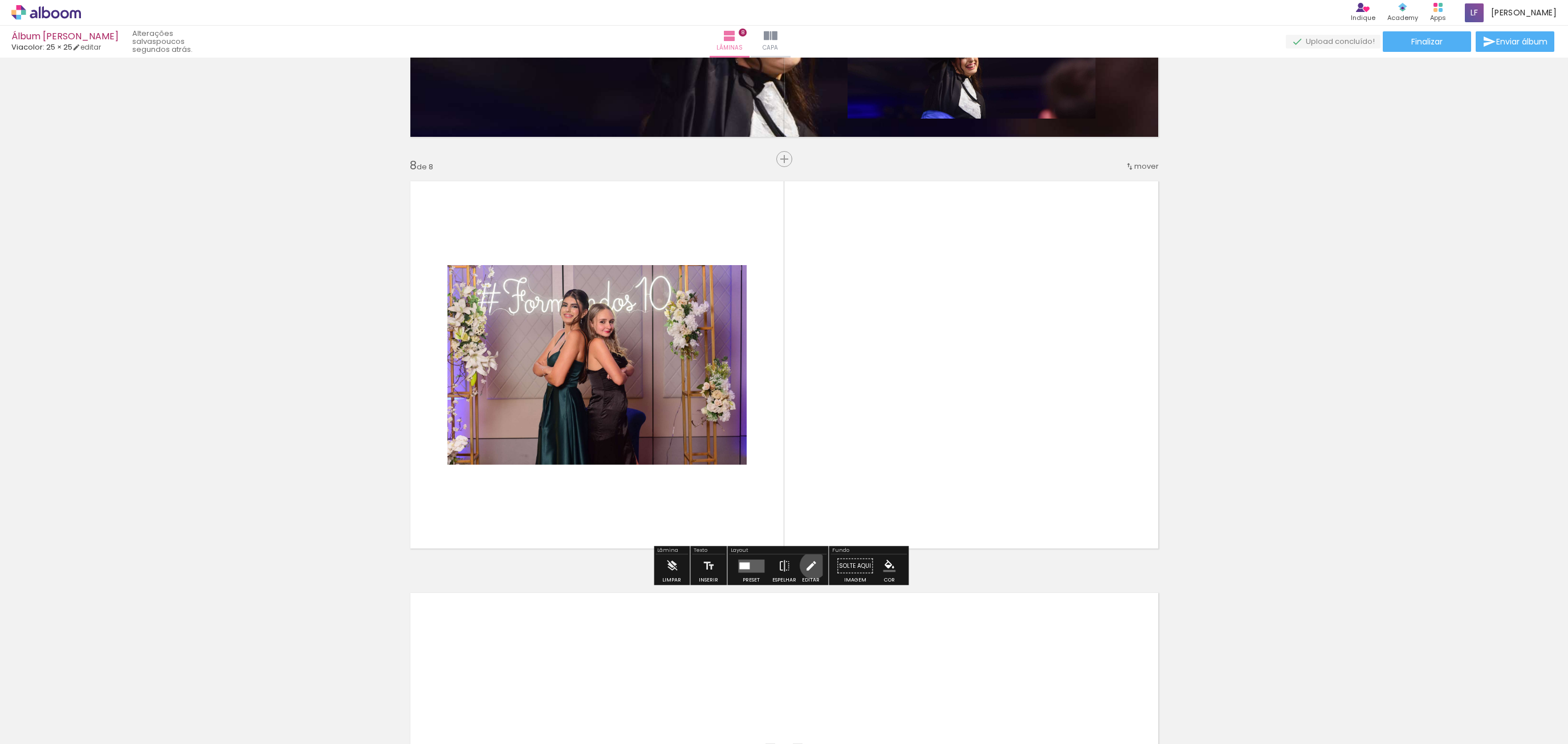
click at [811, 565] on iron-icon at bounding box center [811, 565] width 13 height 22
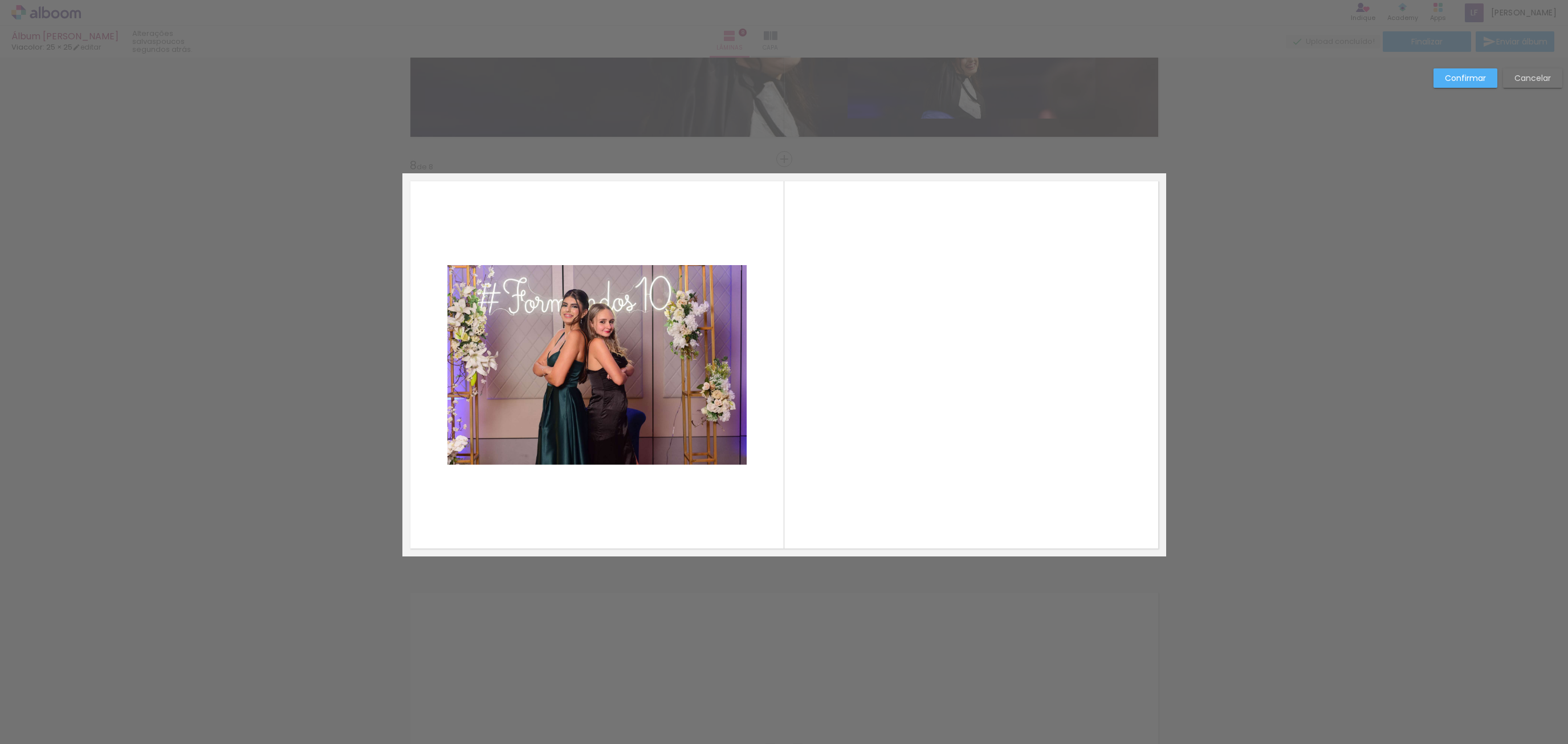
click at [0, 0] on slot "Cancelar" at bounding box center [0, 0] width 0 height 0
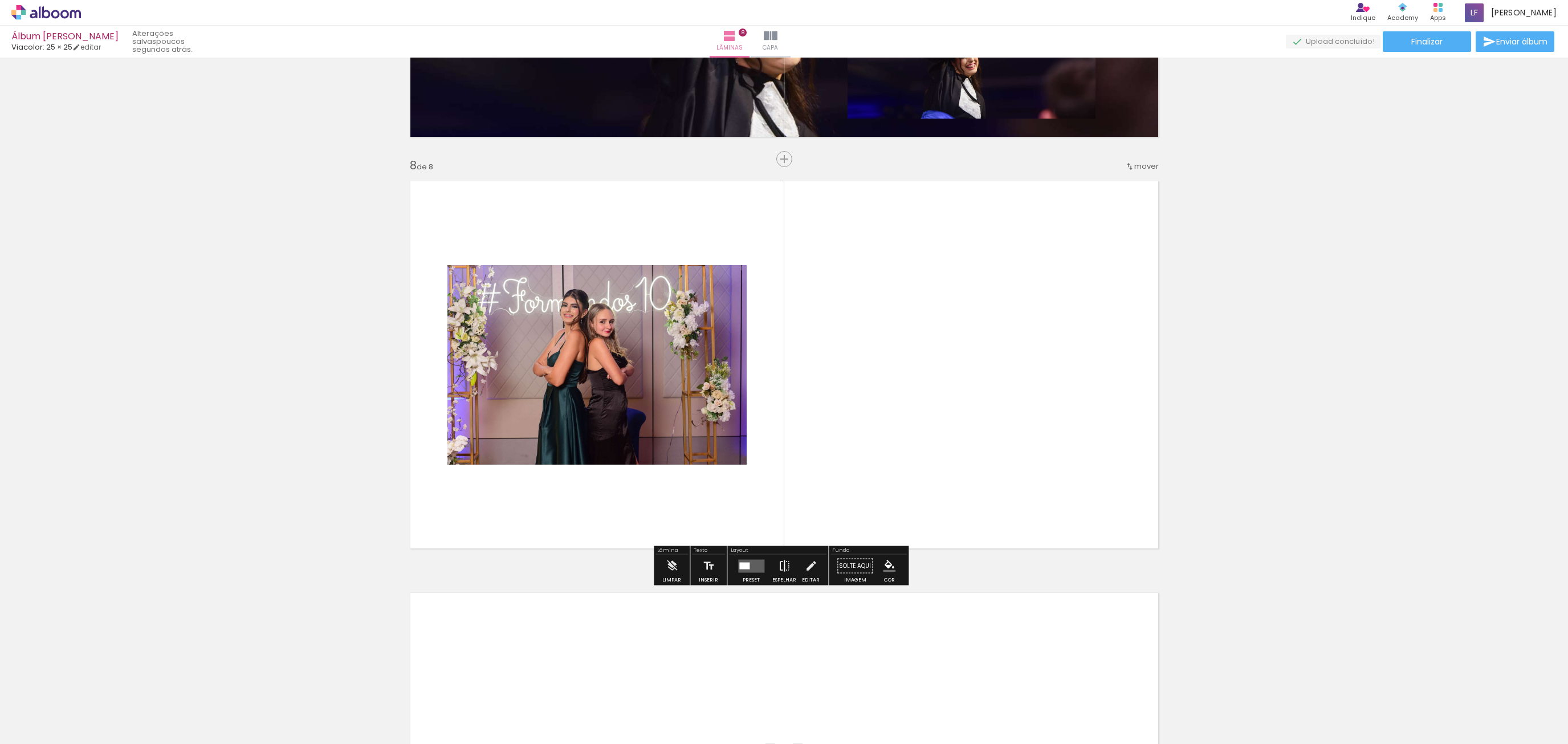
click at [780, 567] on iron-icon at bounding box center [784, 565] width 13 height 22
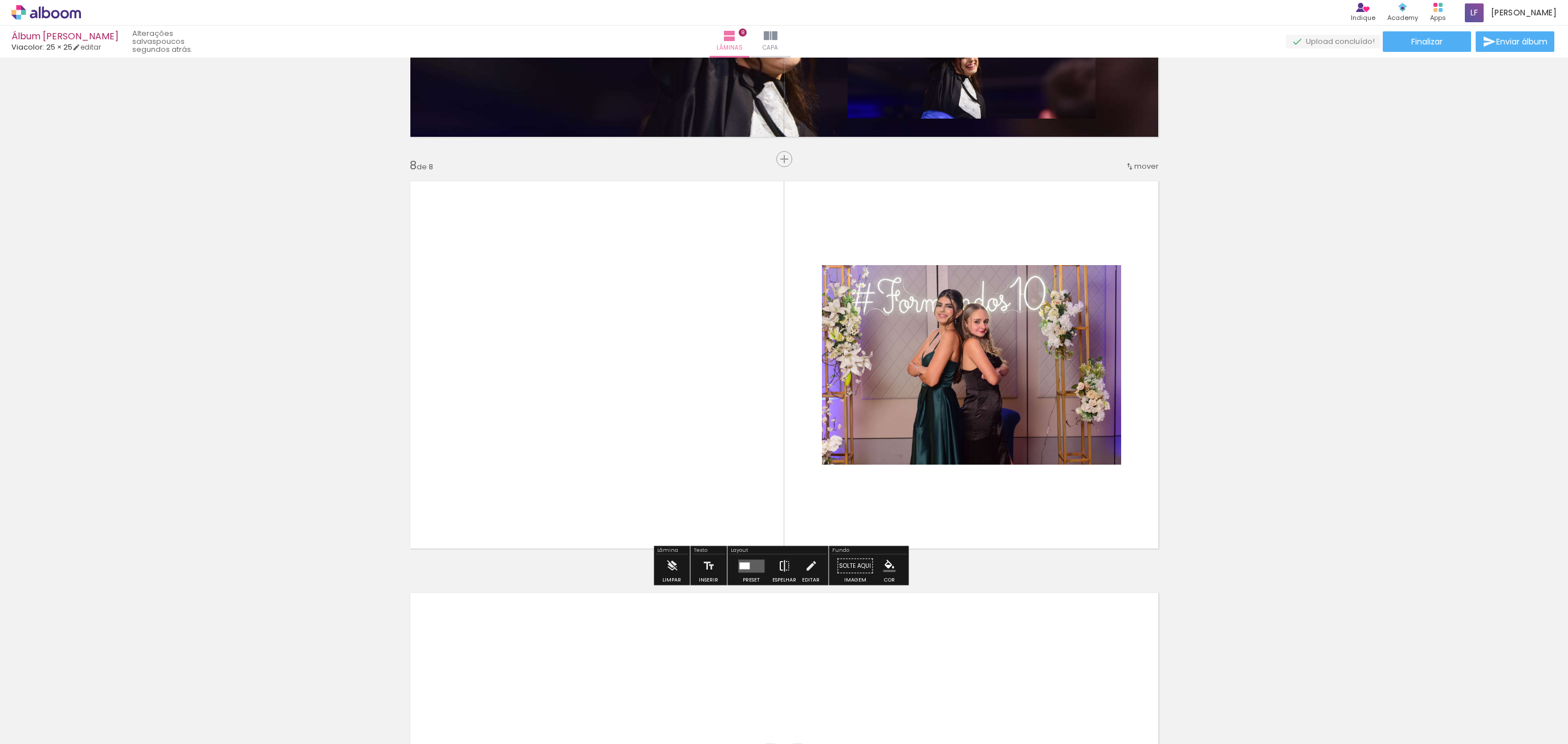
click at [780, 567] on iron-icon at bounding box center [784, 565] width 13 height 22
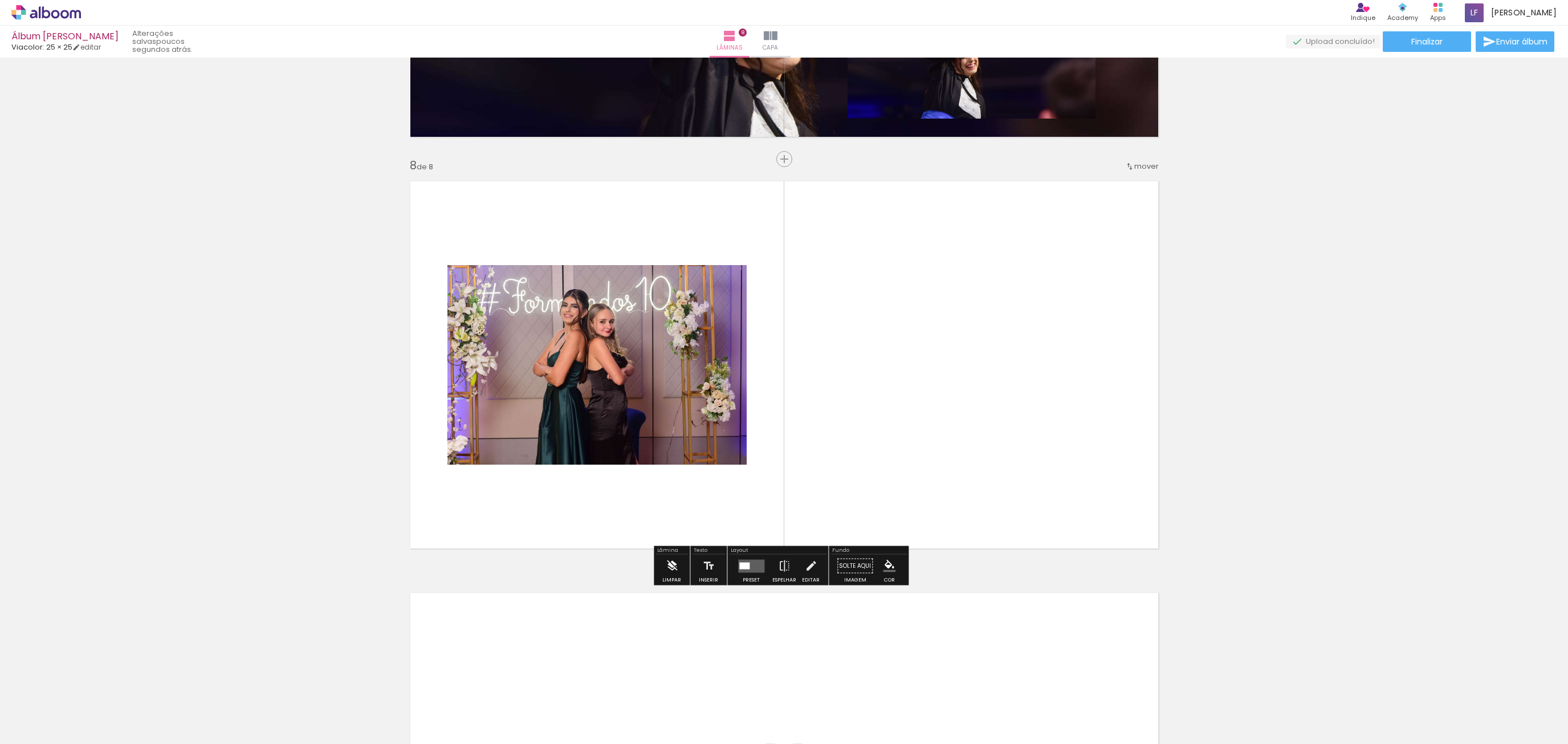
click at [666, 565] on iron-icon at bounding box center [672, 565] width 13 height 22
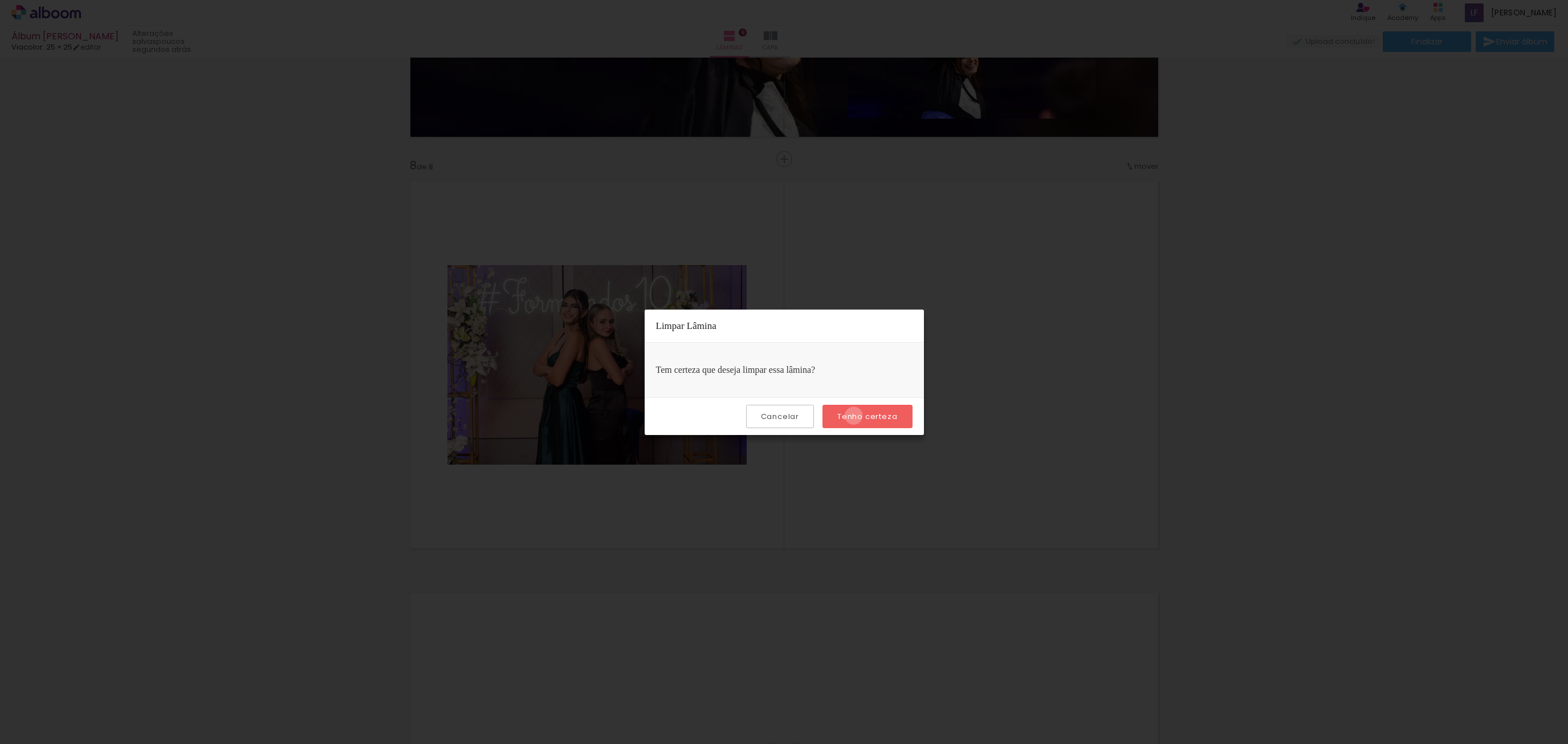
click at [0, 0] on slot "Tenho certeza" at bounding box center [0, 0] width 0 height 0
click at [0, 0] on slot "Cancelar" at bounding box center [0, 0] width 0 height 0
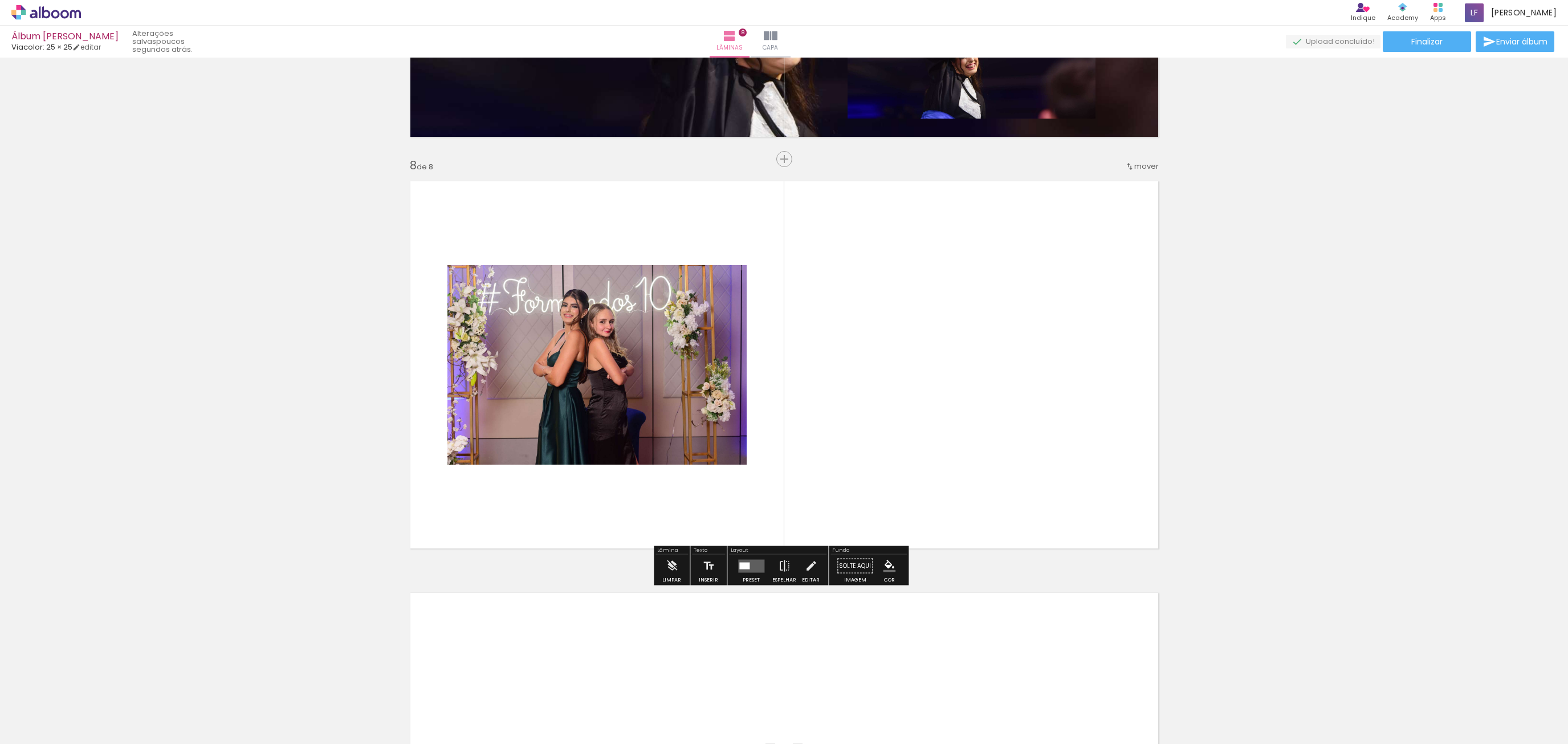
click at [670, 364] on quentale-photo at bounding box center [598, 365] width 299 height 199
click at [807, 304] on quentale-layouter at bounding box center [784, 365] width 764 height 383
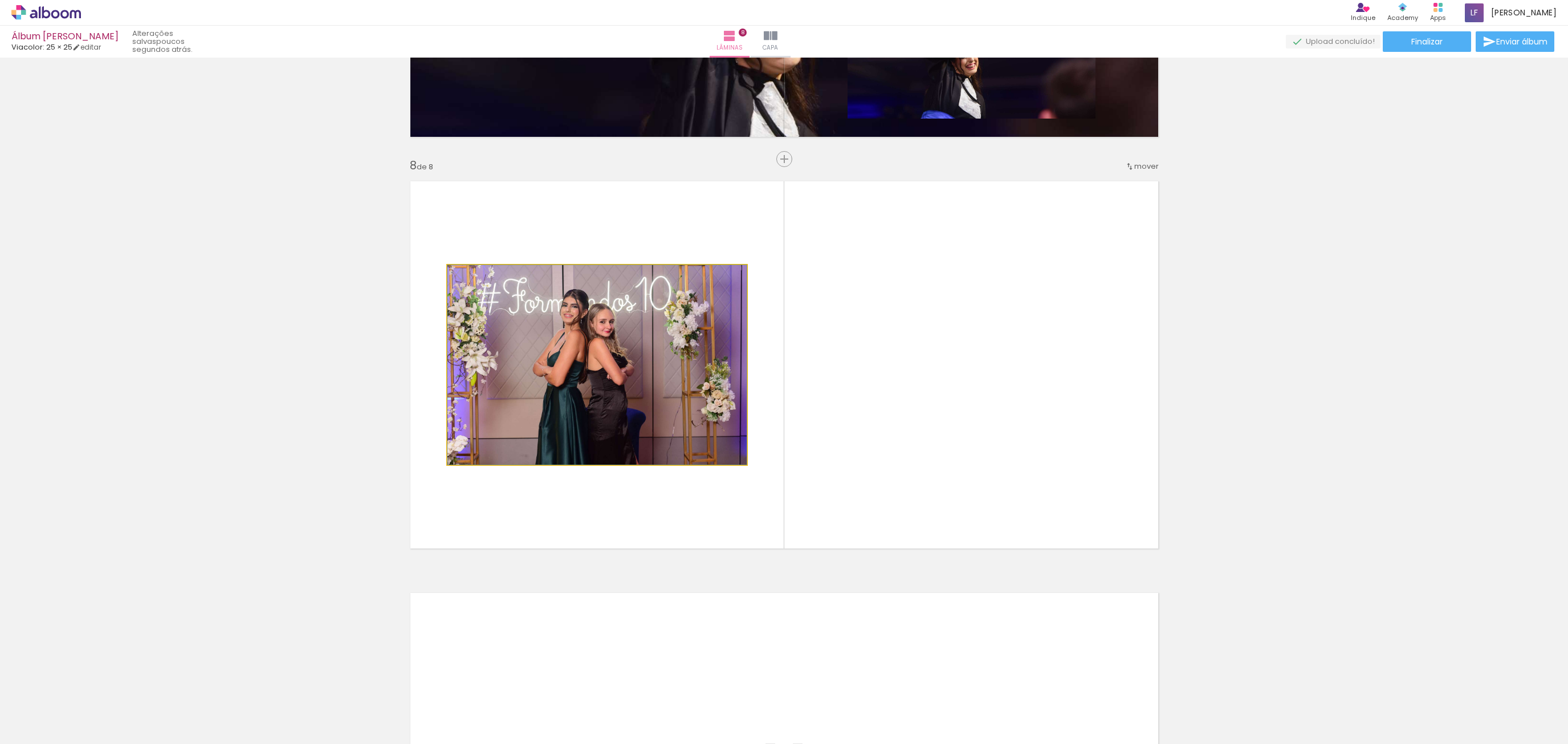
click at [709, 302] on quentale-photo at bounding box center [598, 365] width 299 height 199
drag, startPoint x: 674, startPoint y: 313, endPoint x: 640, endPoint y: 322, distance: 35.2
click at [640, 322] on quentale-photo at bounding box center [598, 365] width 299 height 199
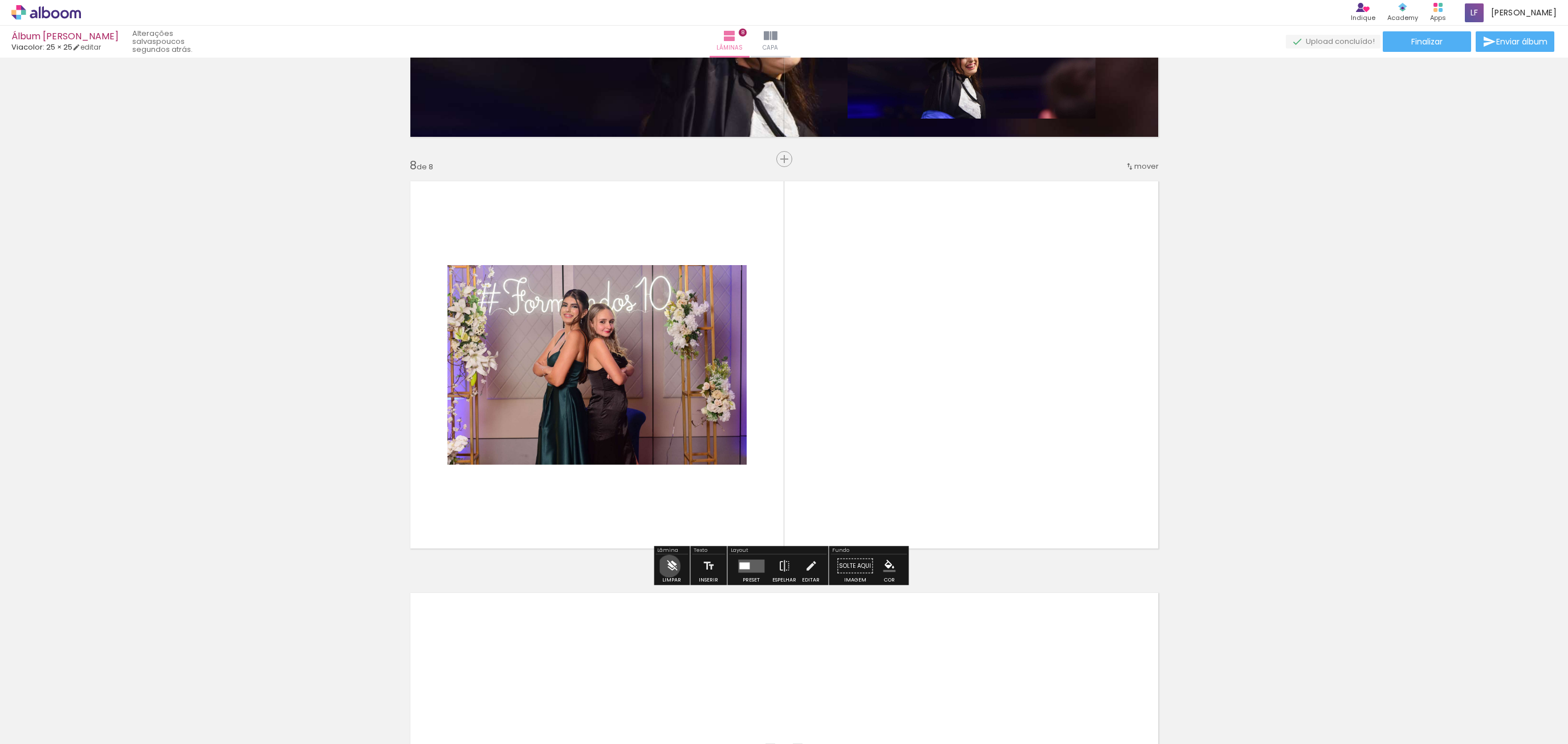
click at [669, 566] on iron-icon at bounding box center [672, 565] width 13 height 22
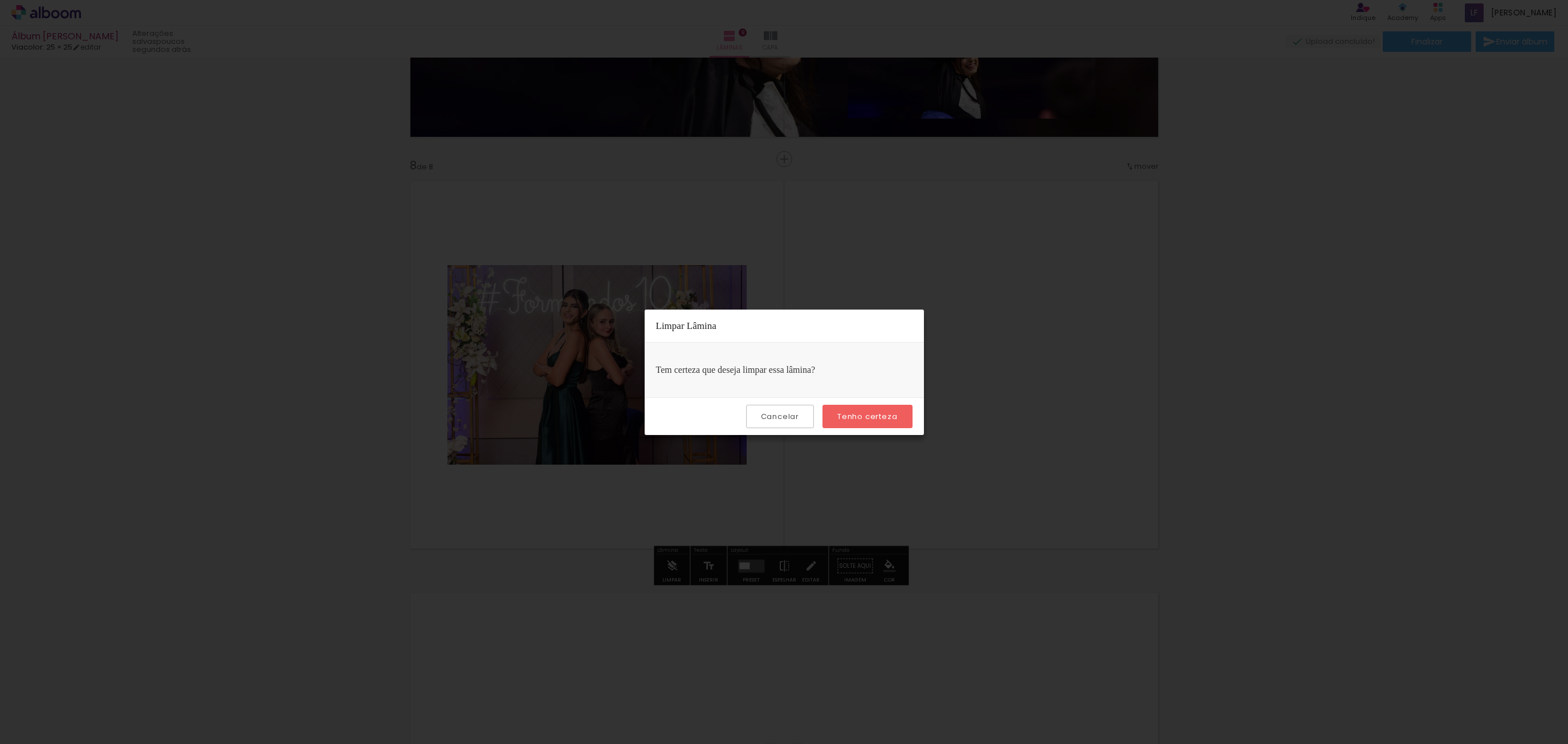
click at [0, 0] on slot "Tenho certeza" at bounding box center [0, 0] width 0 height 0
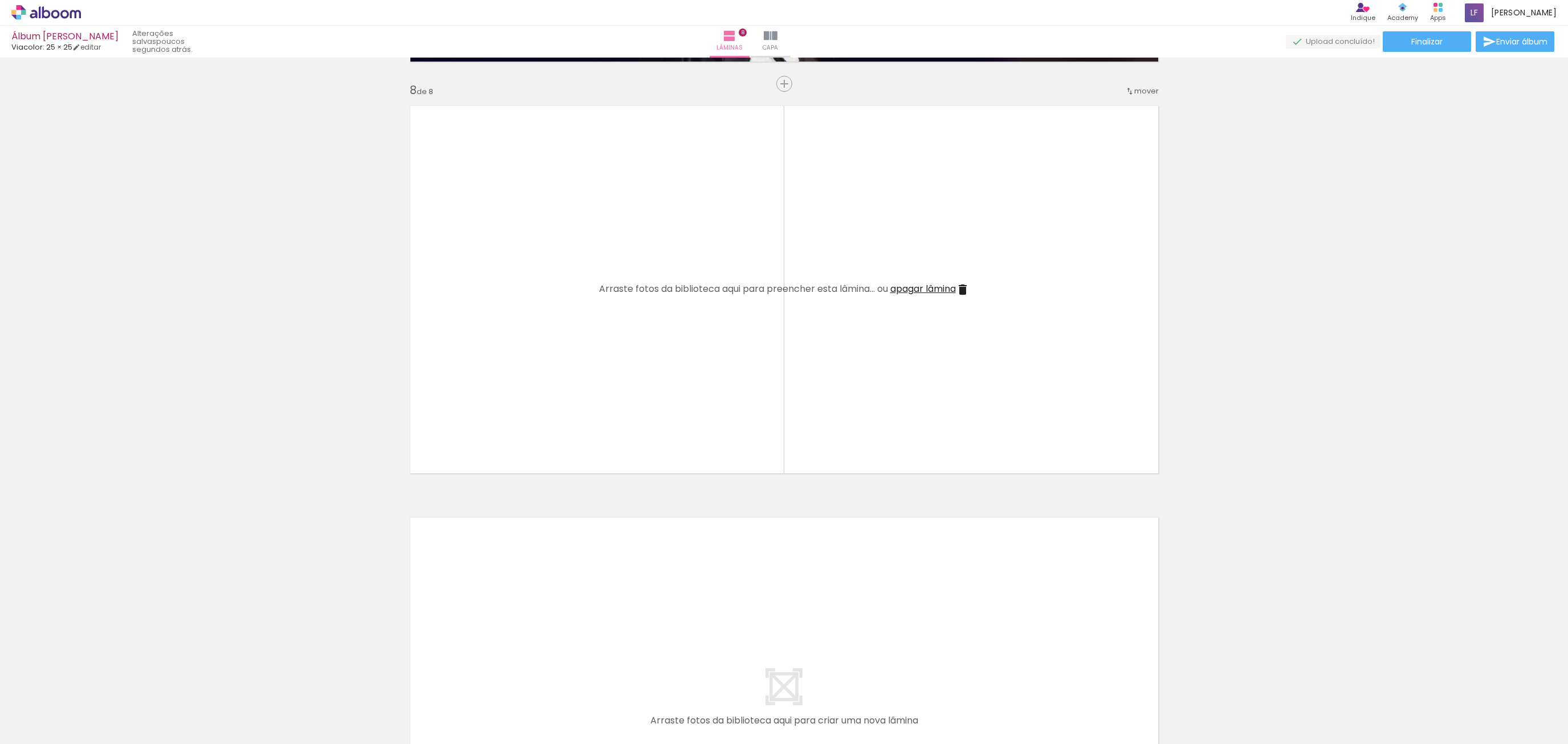
scroll to position [2854, 0]
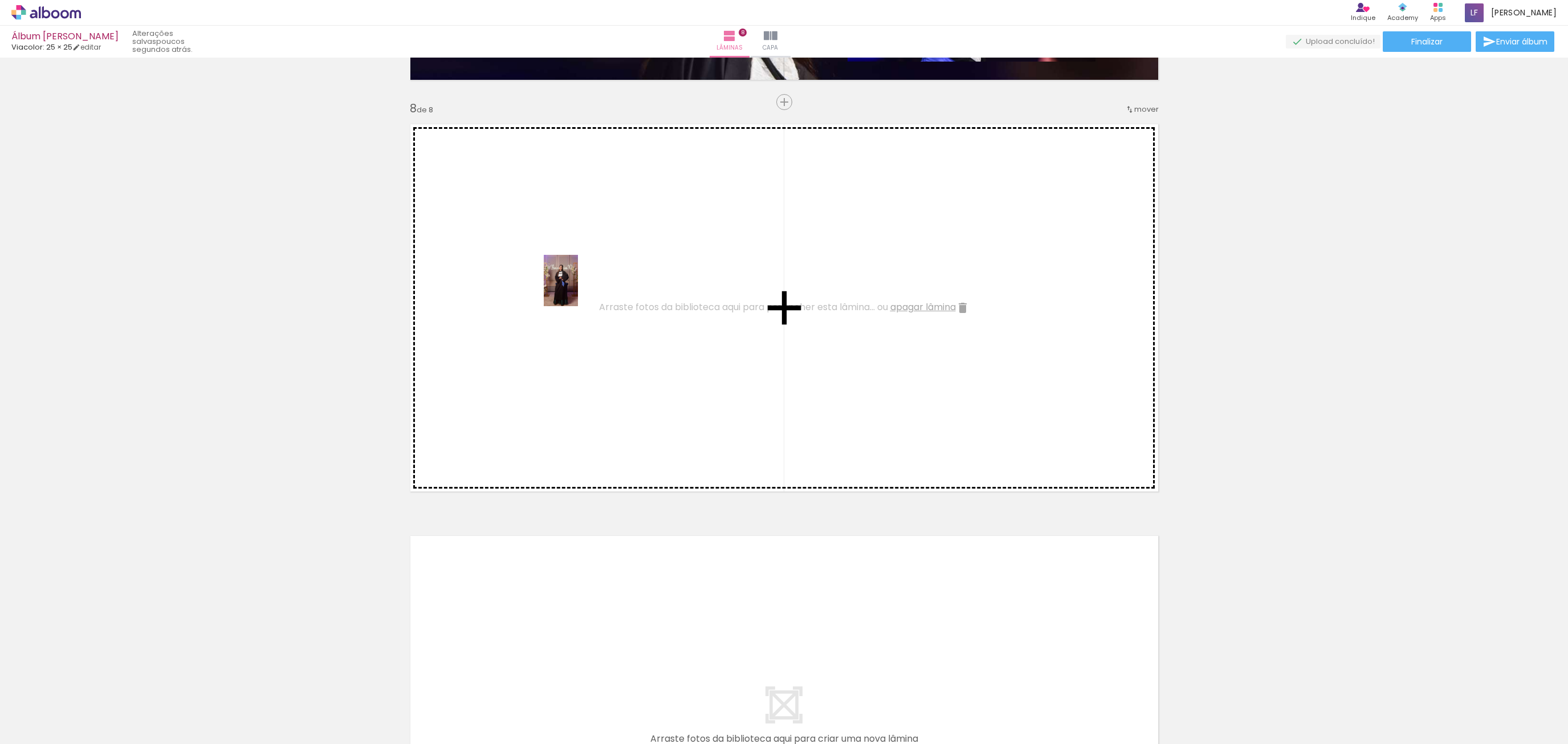
drag, startPoint x: 1328, startPoint y: 704, endPoint x: 574, endPoint y: 283, distance: 863.6
click at [574, 283] on quentale-workspace at bounding box center [784, 372] width 1568 height 744
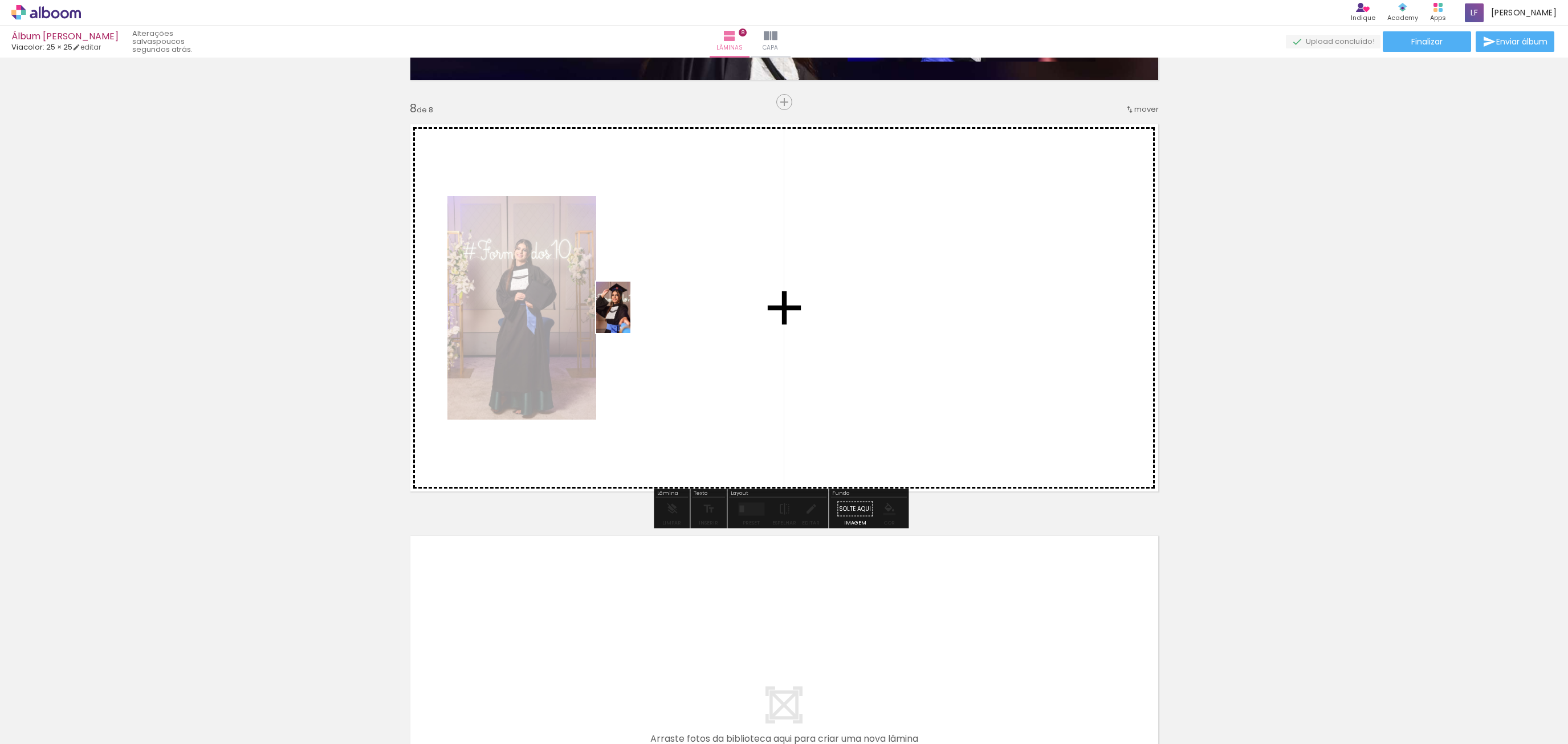
drag, startPoint x: 1523, startPoint y: 717, endPoint x: 608, endPoint y: 311, distance: 1001.0
click at [608, 311] on quentale-workspace at bounding box center [784, 372] width 1568 height 744
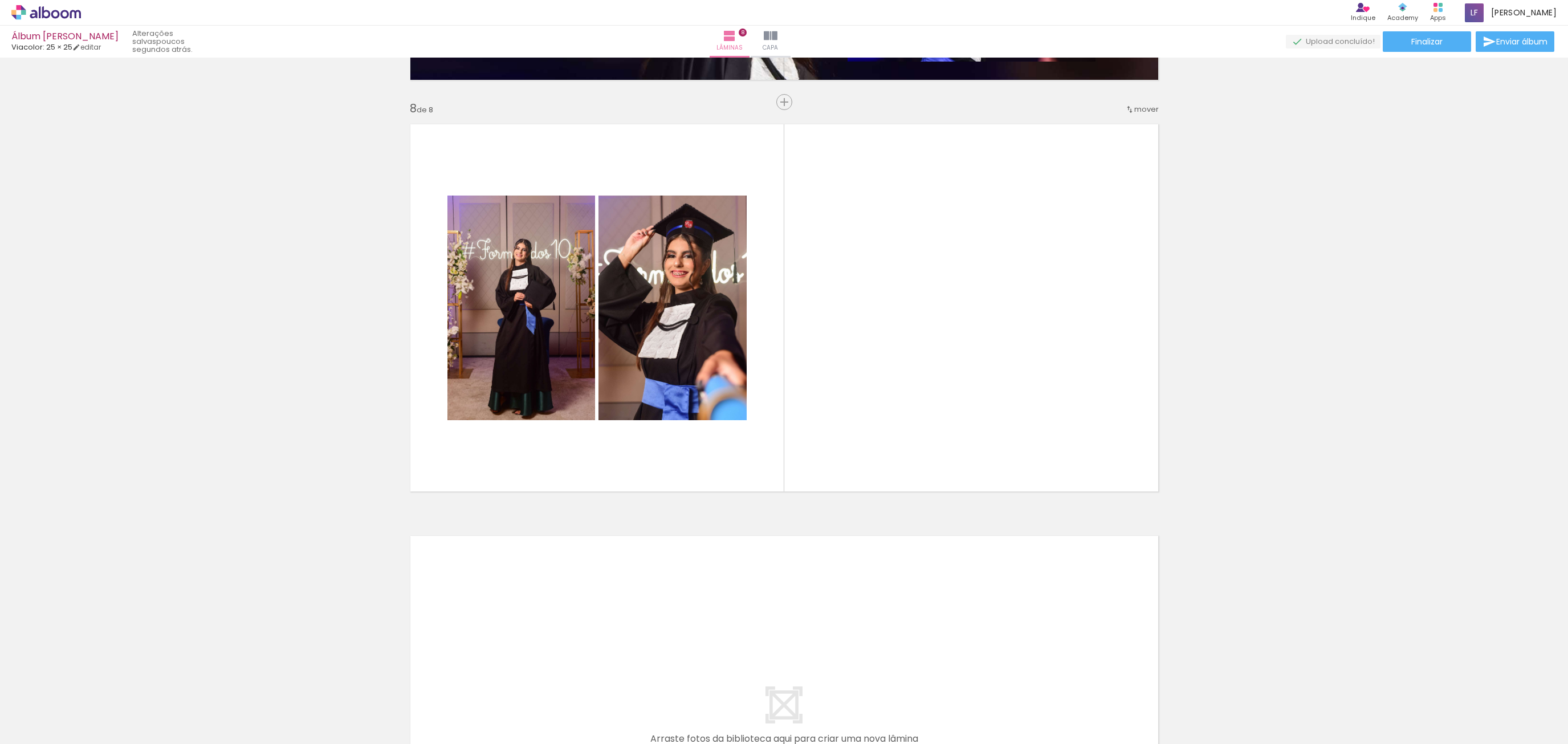
scroll to position [0, 879]
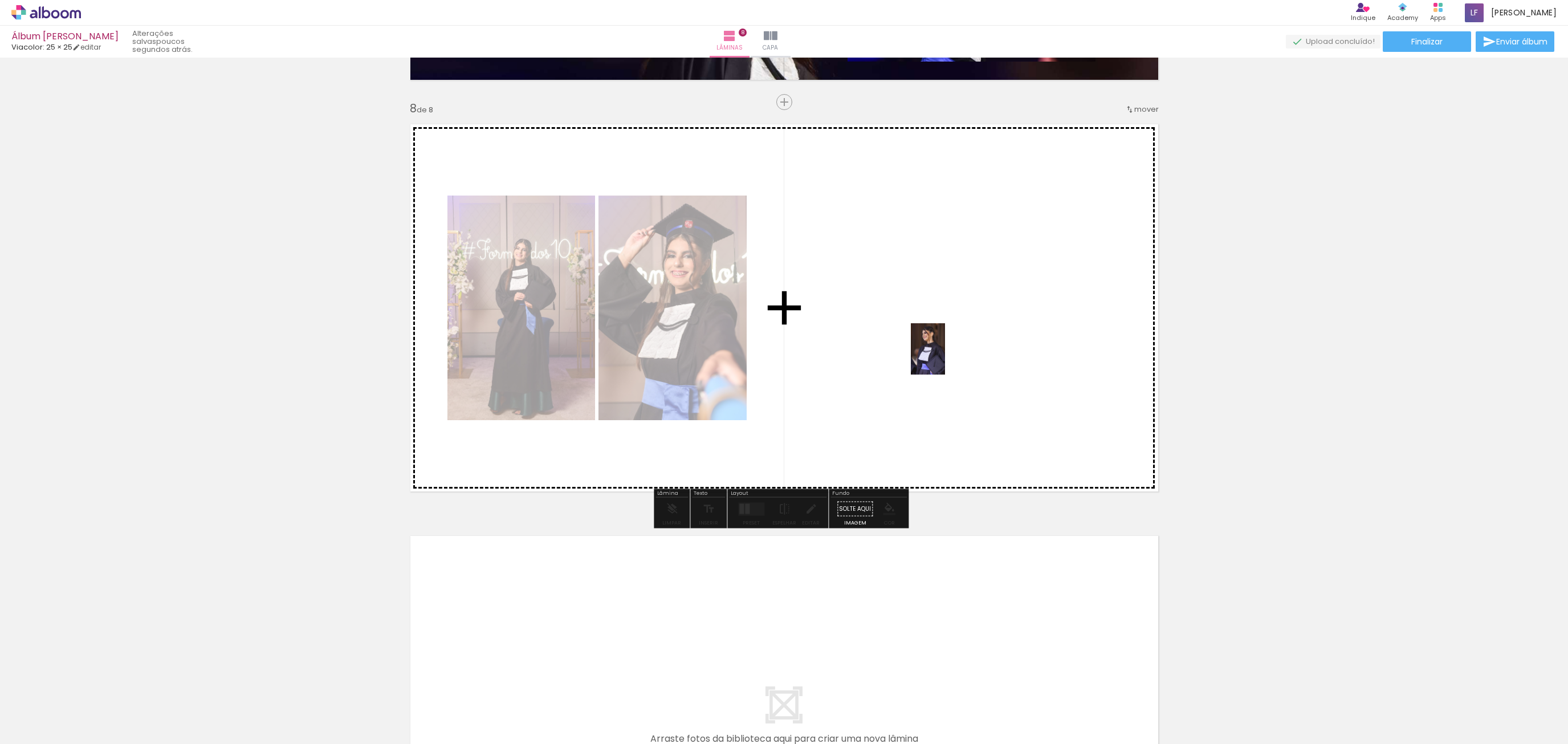
drag, startPoint x: 968, startPoint y: 699, endPoint x: 945, endPoint y: 357, distance: 342.8
click at [945, 357] on quentale-workspace at bounding box center [784, 372] width 1568 height 744
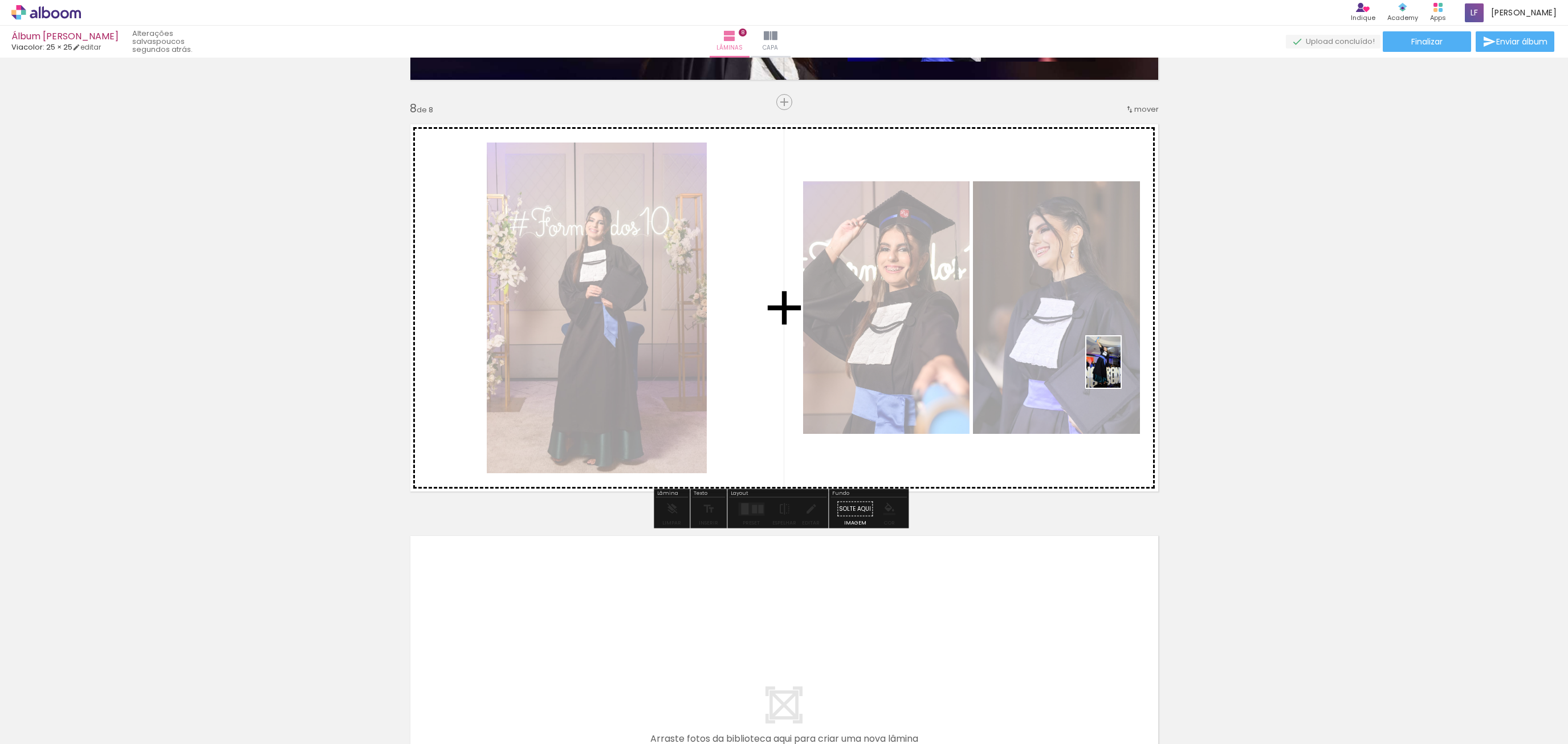
drag, startPoint x: 1285, startPoint y: 708, endPoint x: 1121, endPoint y: 371, distance: 374.8
click at [1121, 371] on quentale-workspace at bounding box center [784, 372] width 1568 height 744
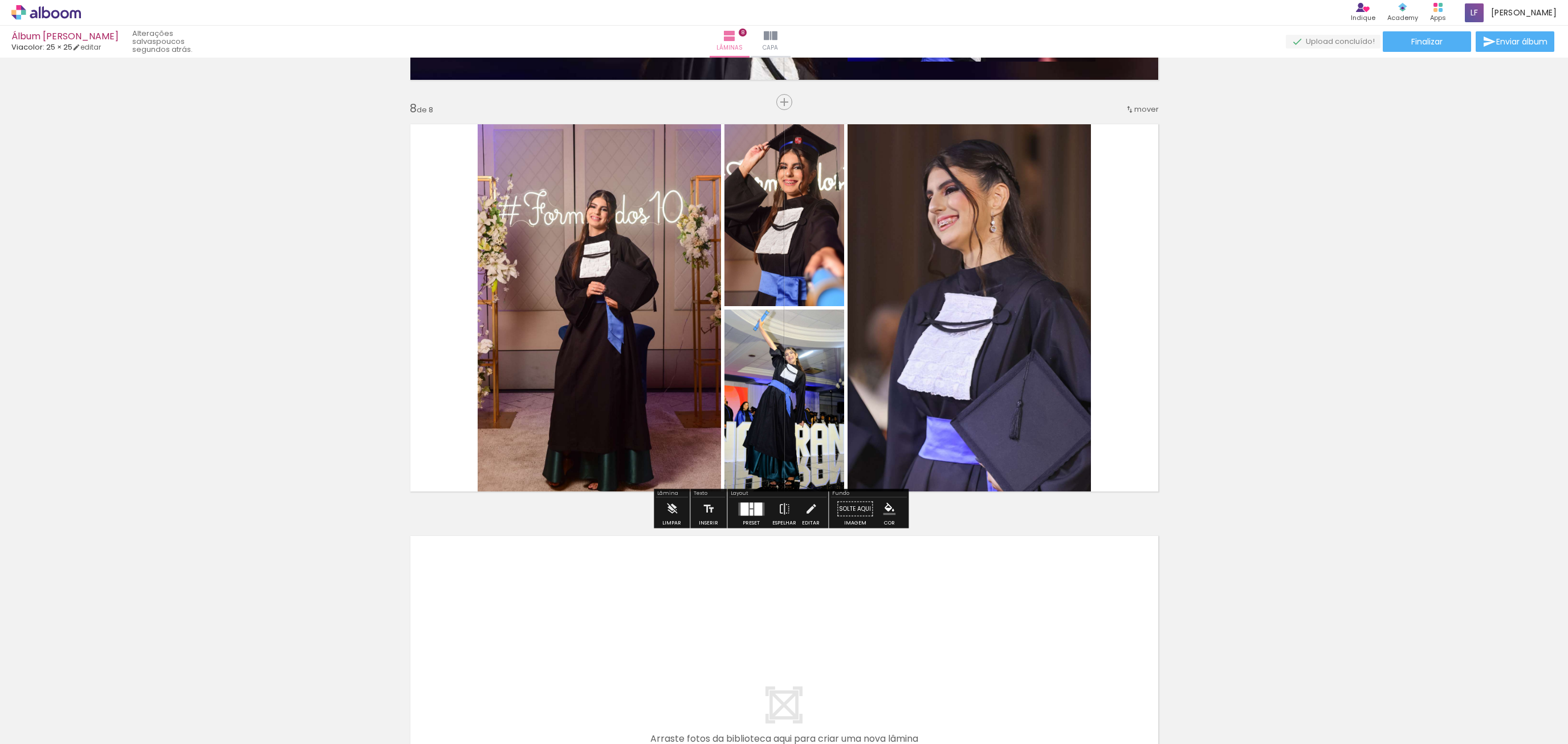
click at [762, 512] on div at bounding box center [750, 508] width 30 height 22
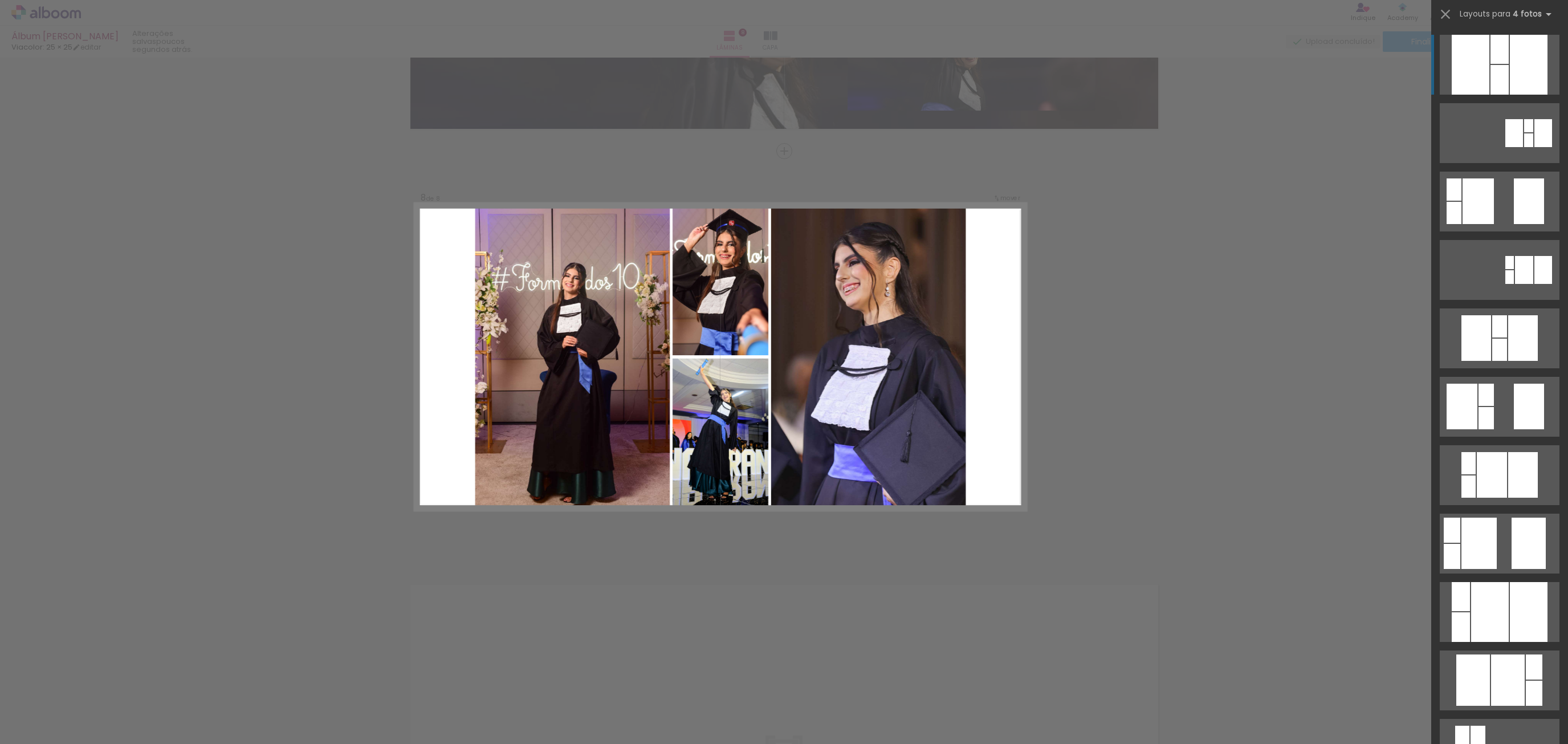
scroll to position [2797, 0]
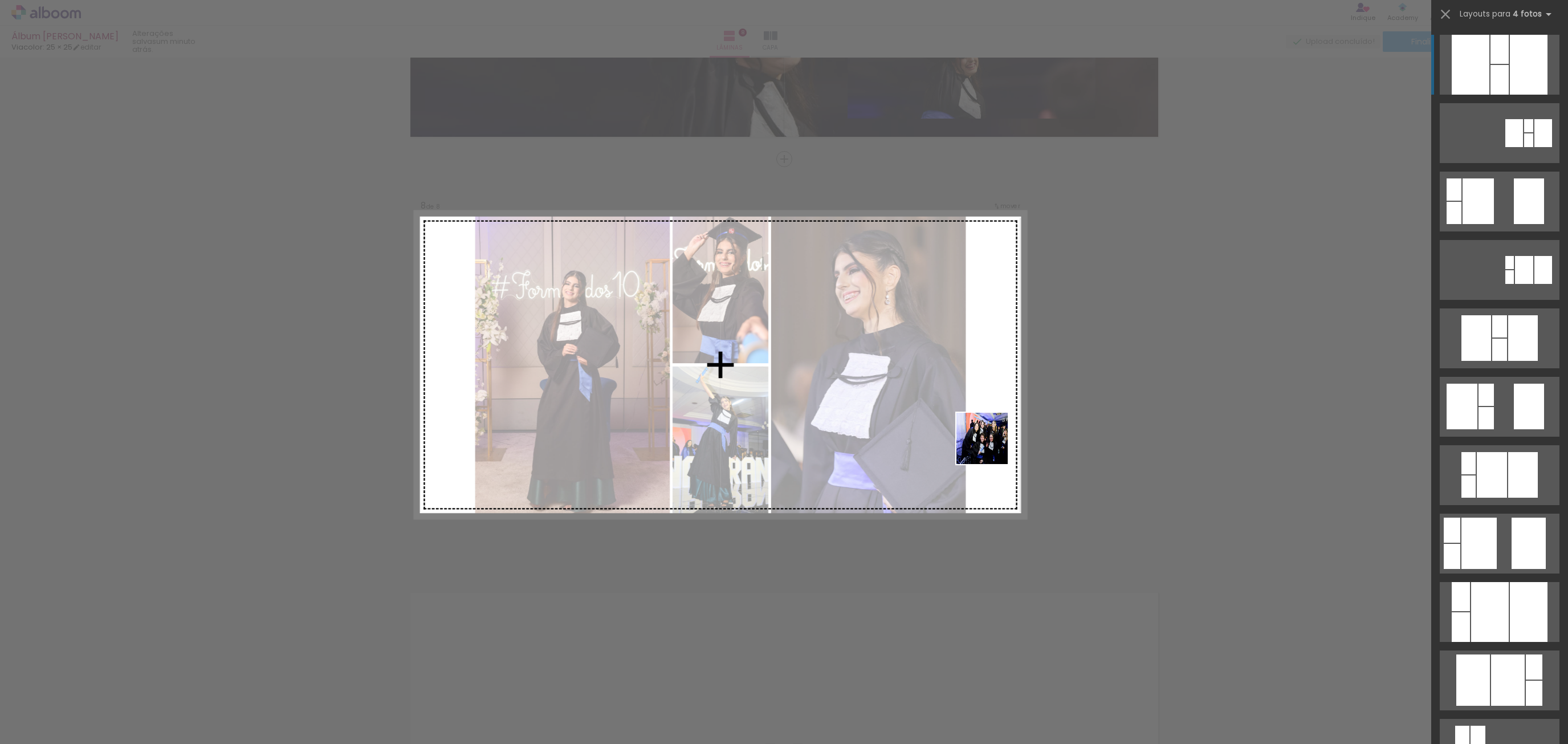
drag, startPoint x: 1359, startPoint y: 720, endPoint x: 1040, endPoint y: 480, distance: 399.2
click at [935, 404] on quentale-workspace at bounding box center [784, 372] width 1568 height 744
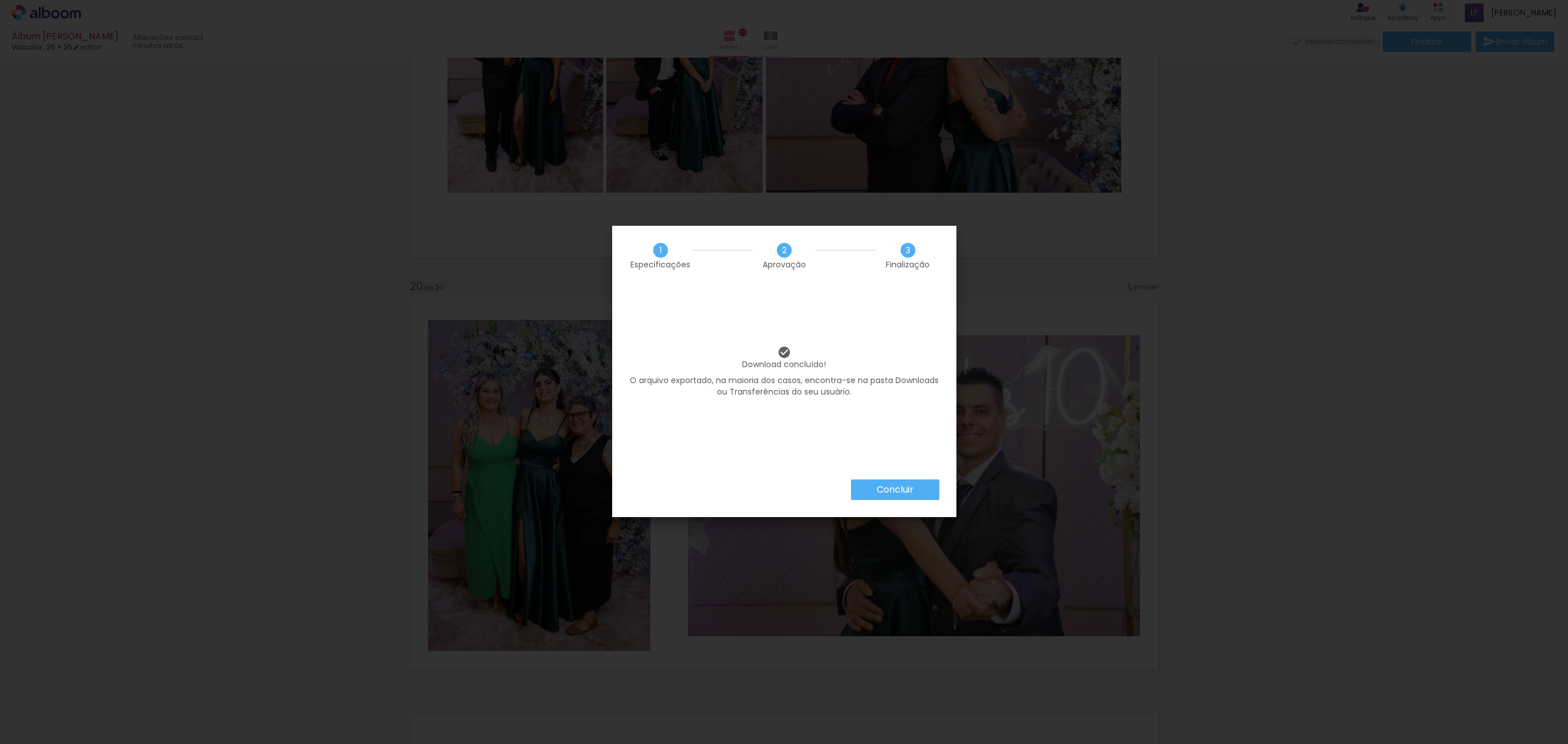
scroll to position [0, 1912]
click at [0, 0] on slot "Concluir" at bounding box center [0, 0] width 0 height 0
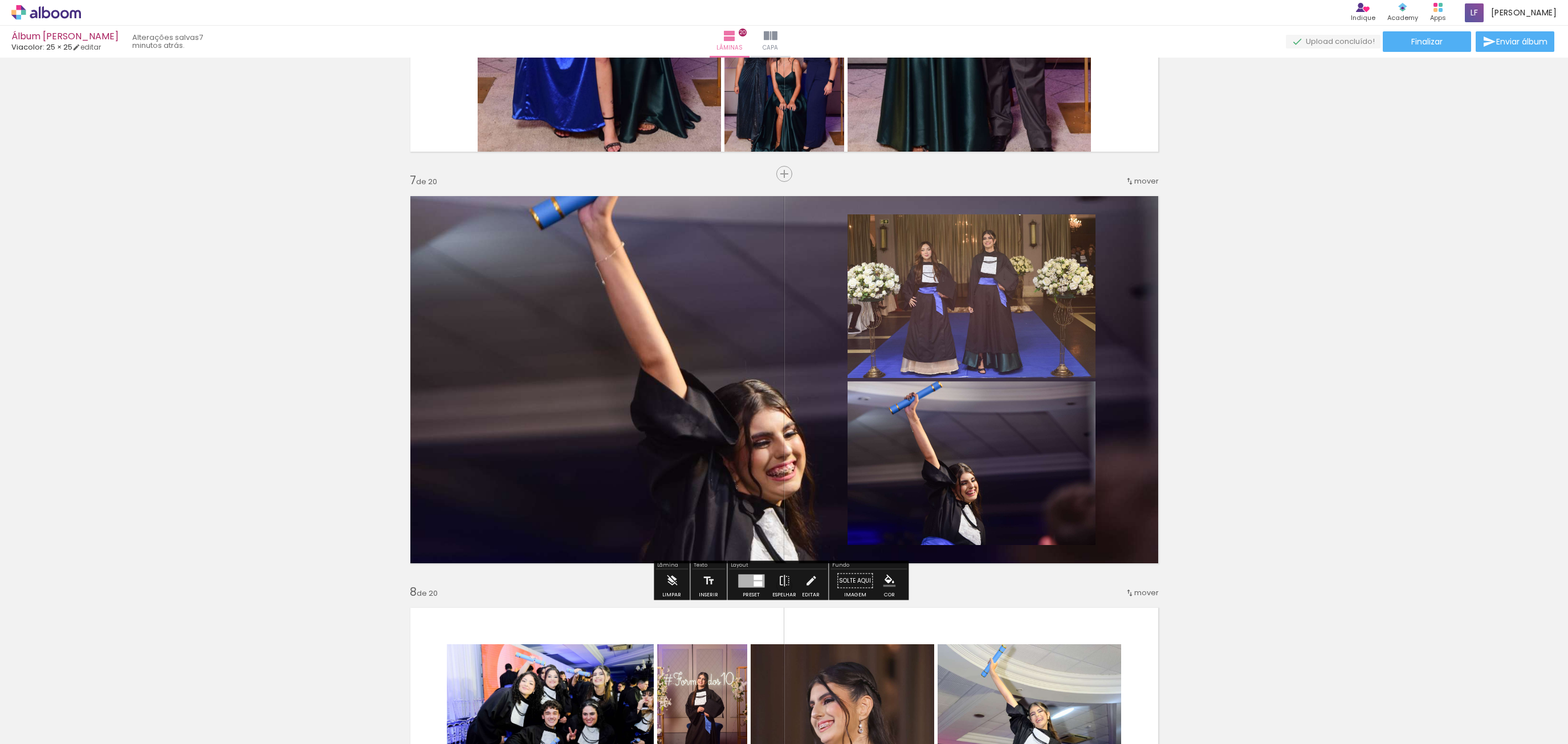
scroll to position [2143, 0]
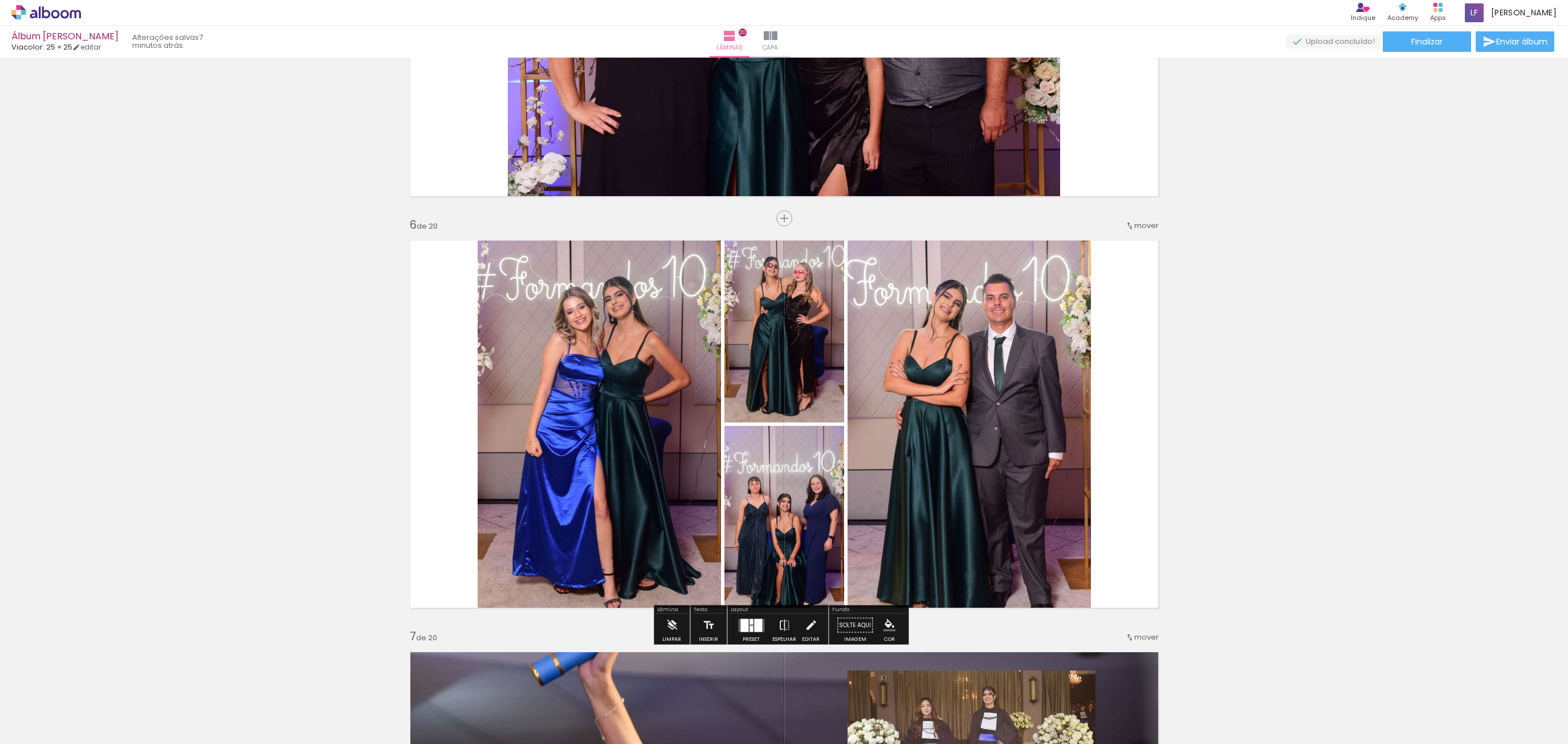
scroll to position [0, 1912]
click at [80, 46] on iron-icon at bounding box center [76, 47] width 8 height 8
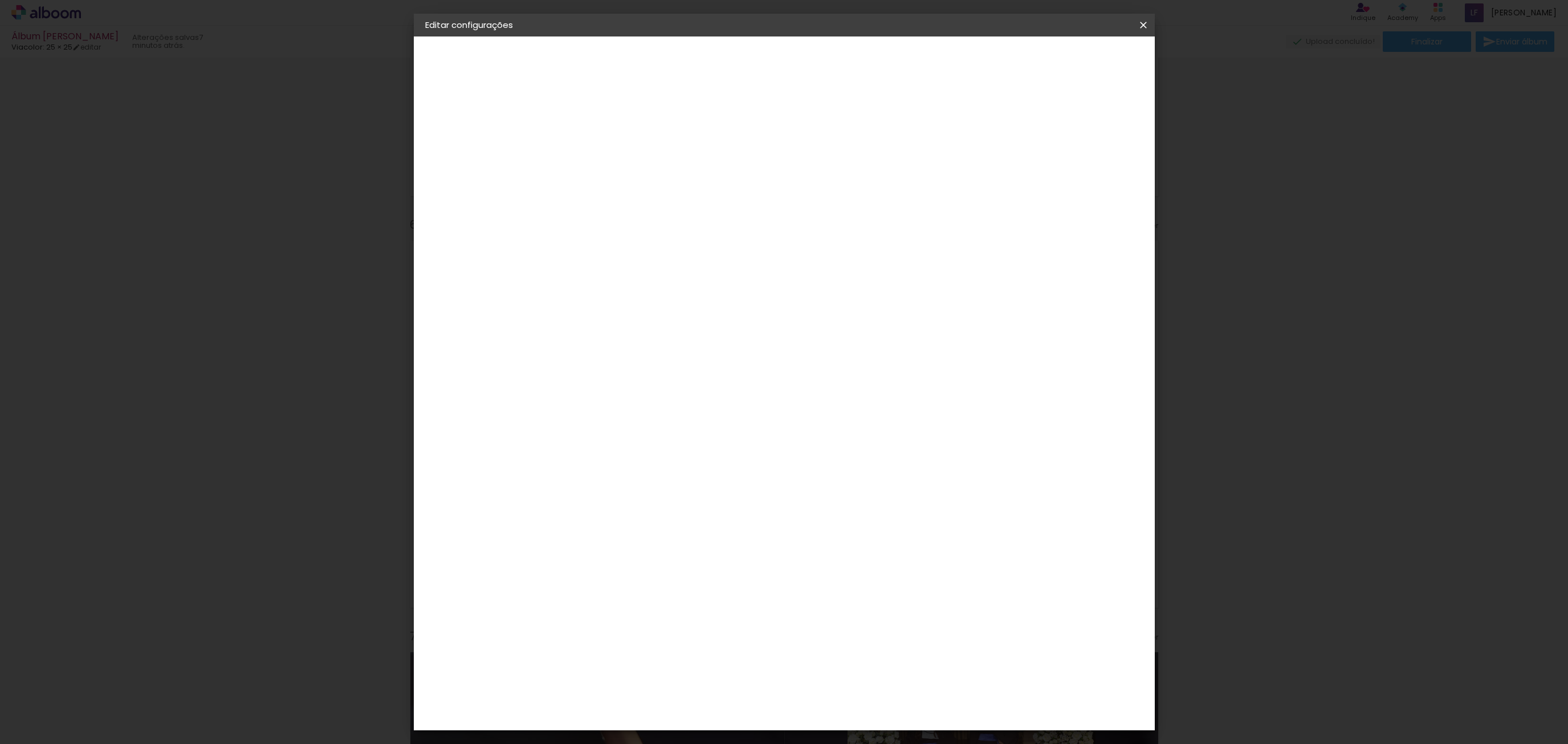
click at [481, 140] on div "Viacolor" at bounding box center [465, 141] width 32 height 8
click at [638, 259] on div "3ZERO5" at bounding box center [620, 257] width 34 height 9
click at [825, 63] on paper-button "Avançar" at bounding box center [796, 61] width 56 height 20
click at [656, 190] on input "text" at bounding box center [633, 198] width 44 height 18
click at [776, 211] on paper-item "Life" at bounding box center [858, 211] width 228 height 22
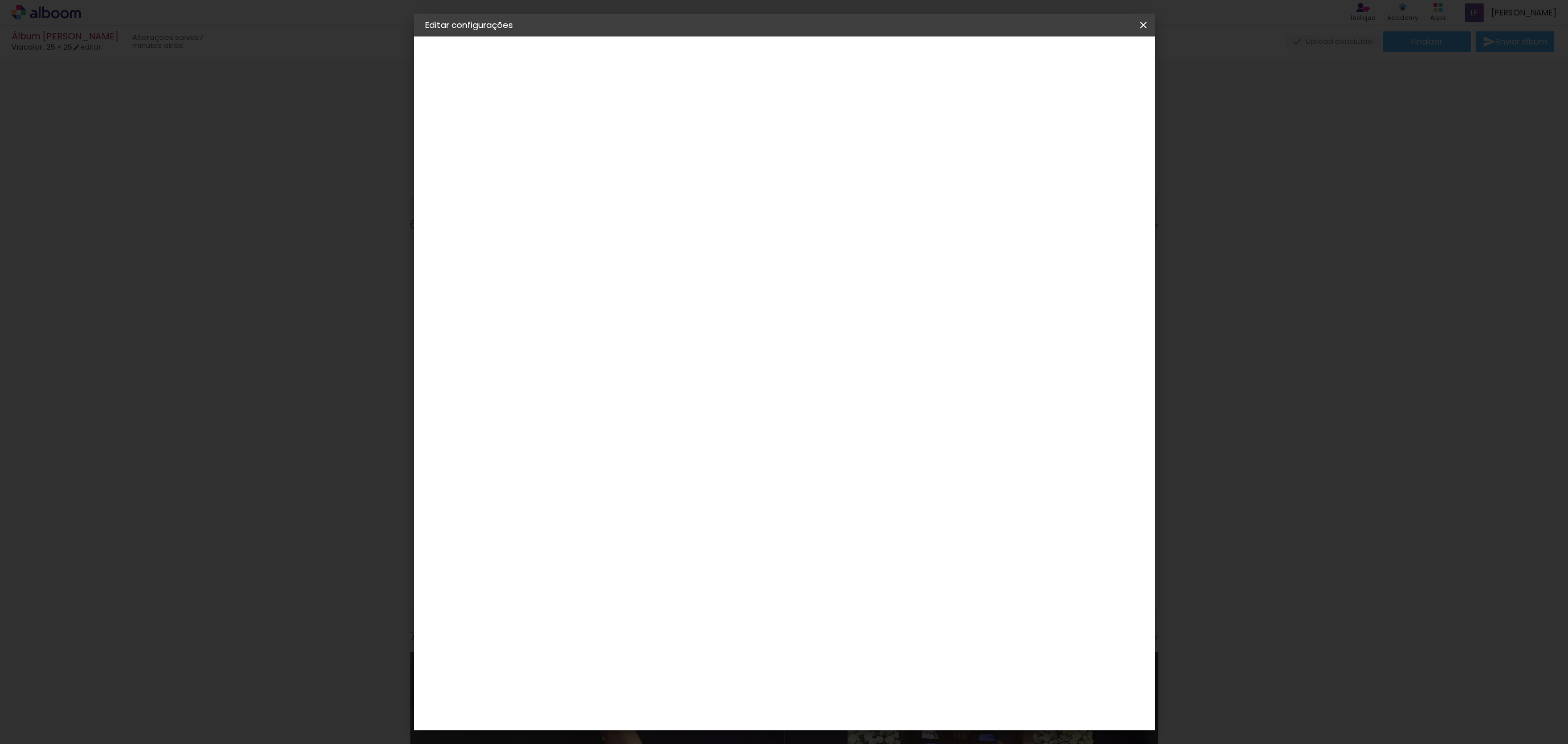
click at [751, 186] on input "Life" at bounding box center [681, 187] width 140 height 18
click at [827, 232] on paper-item "Linha ECO" at bounding box center [858, 234] width 228 height 22
click at [751, 194] on input "Linha ECO" at bounding box center [681, 187] width 140 height 18
click at [0, 0] on slot "Milano" at bounding box center [0, 0] width 0 height 0
click at [765, 190] on iron-icon at bounding box center [758, 187] width 14 height 14
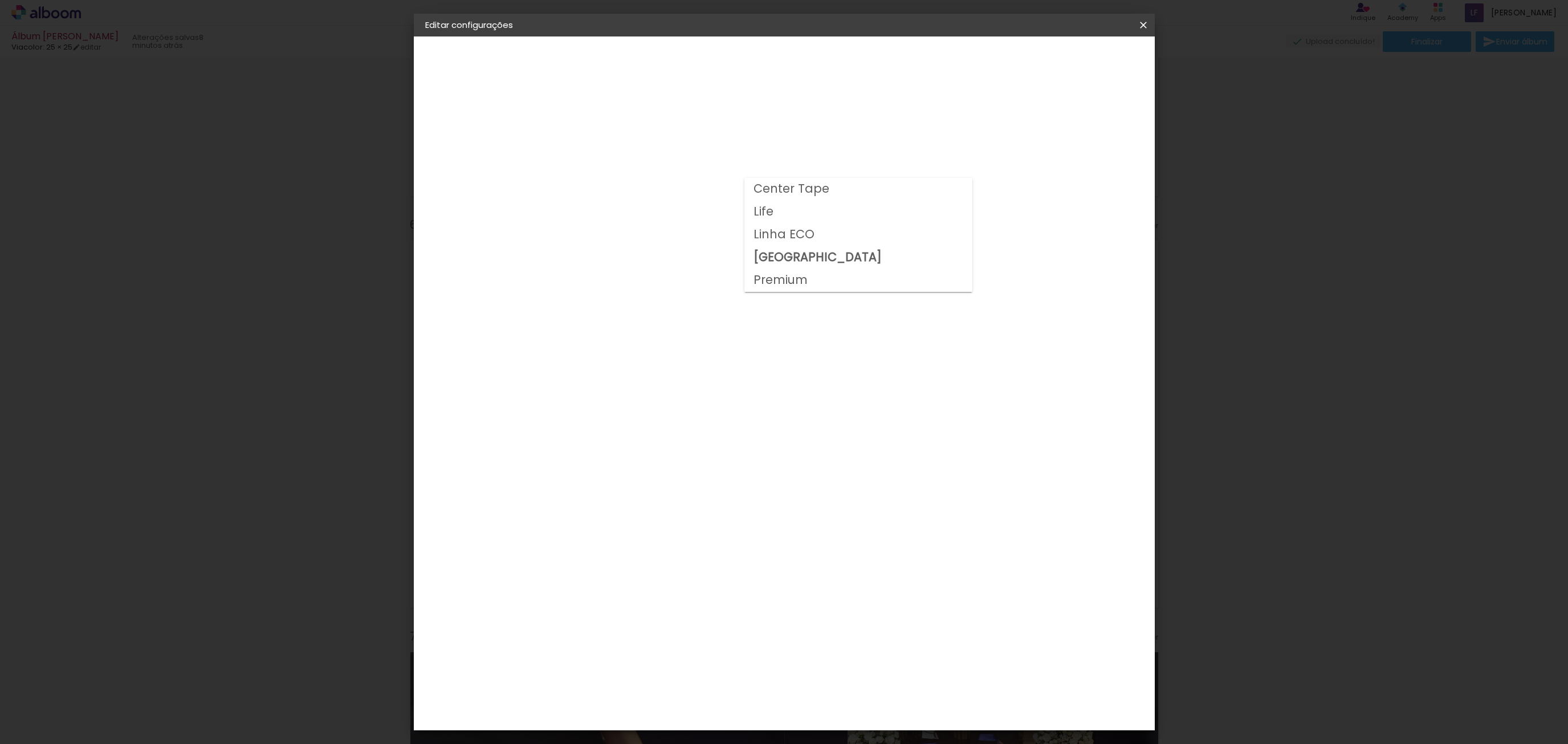
click at [814, 281] on paper-item "Premium" at bounding box center [858, 280] width 228 height 22
type input "Premium"
click at [689, 294] on span "30 × 20" at bounding box center [662, 309] width 53 height 30
click at [0, 0] on slot "Avançar" at bounding box center [0, 0] width 0 height 0
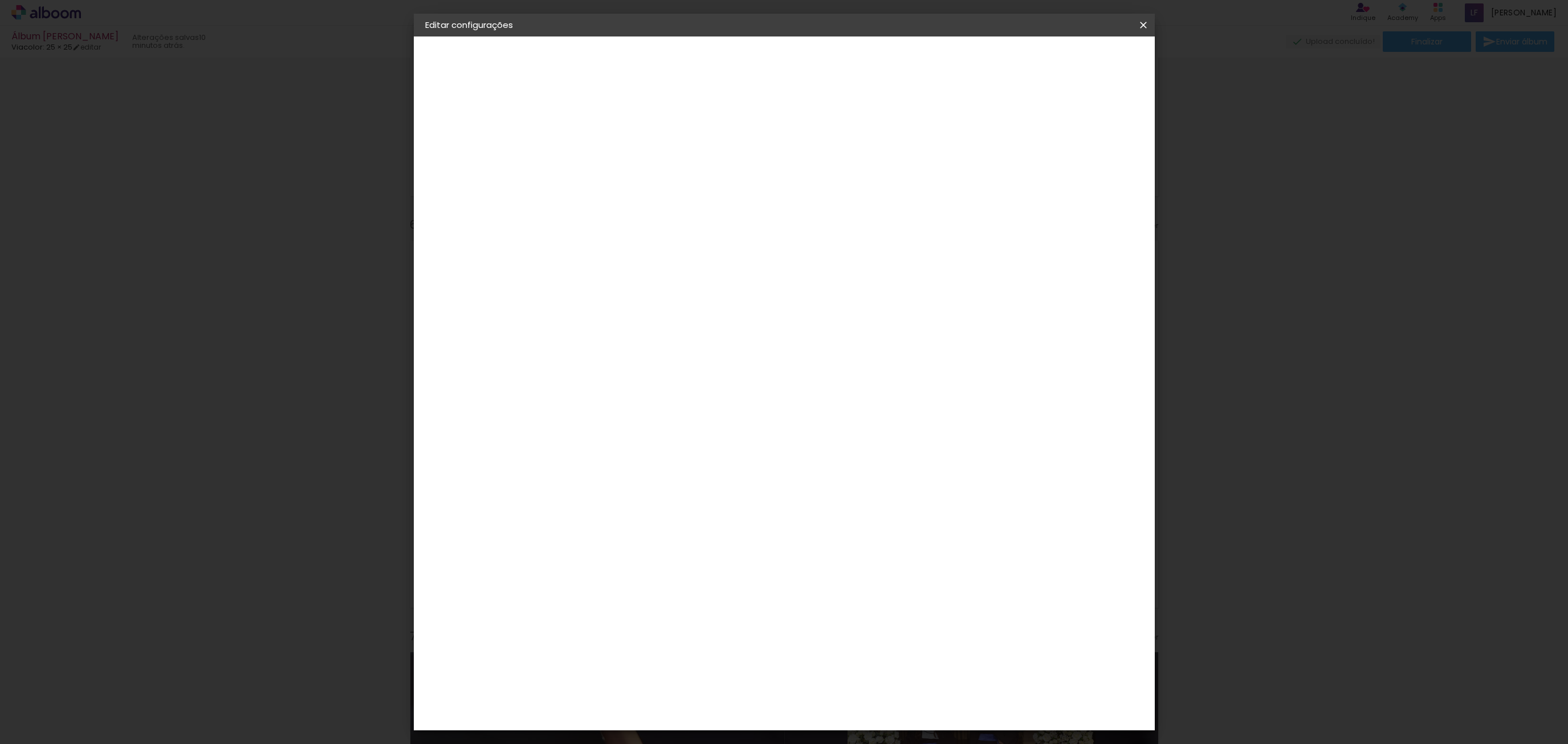
click at [1008, 120] on div at bounding box center [1003, 123] width 10 height 10
type paper-checkbox "on"
click at [1008, 120] on div at bounding box center [1003, 123] width 10 height 10
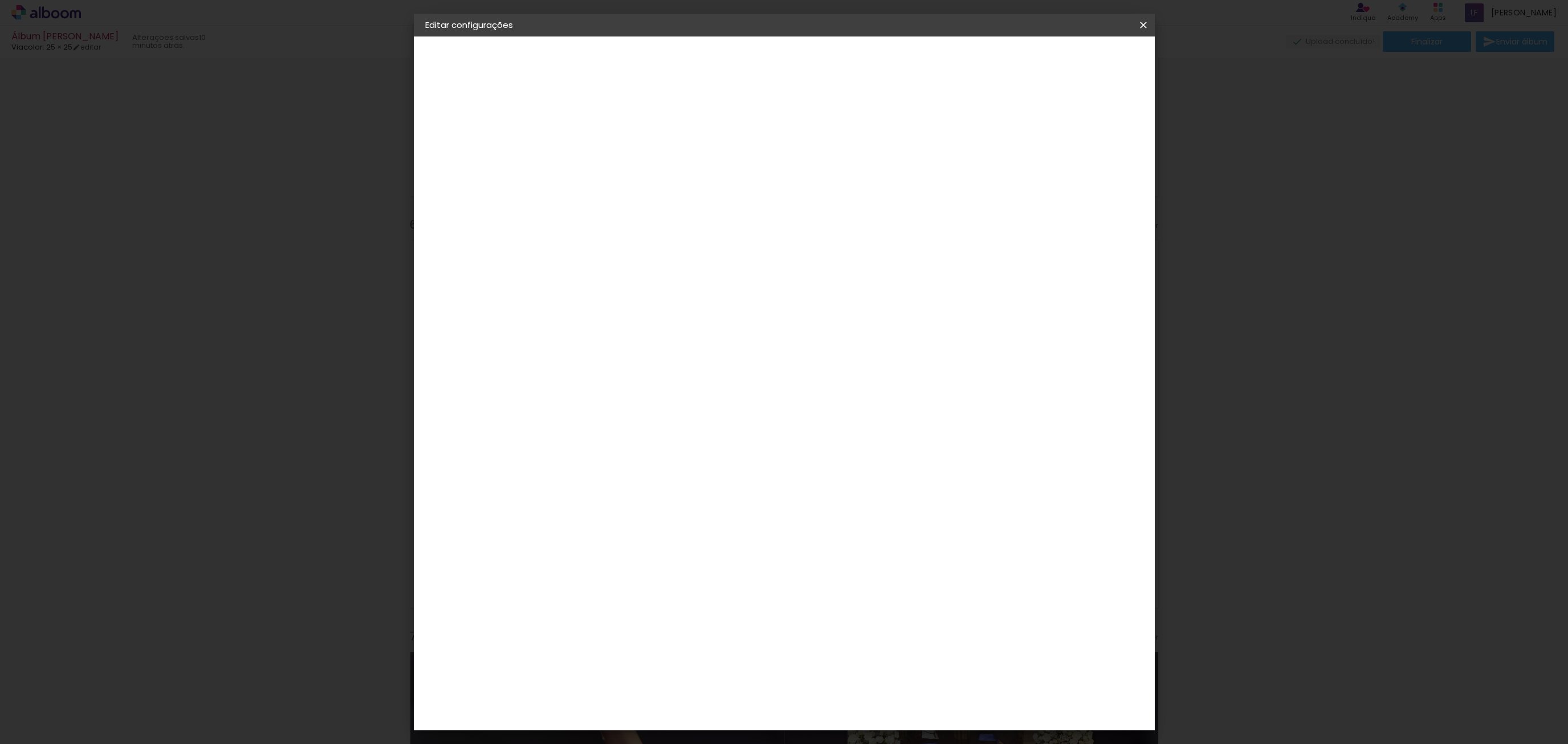
click at [1008, 120] on div at bounding box center [1003, 123] width 10 height 10
click at [1072, 63] on span "Salvar configurações" at bounding box center [1030, 61] width 84 height 8
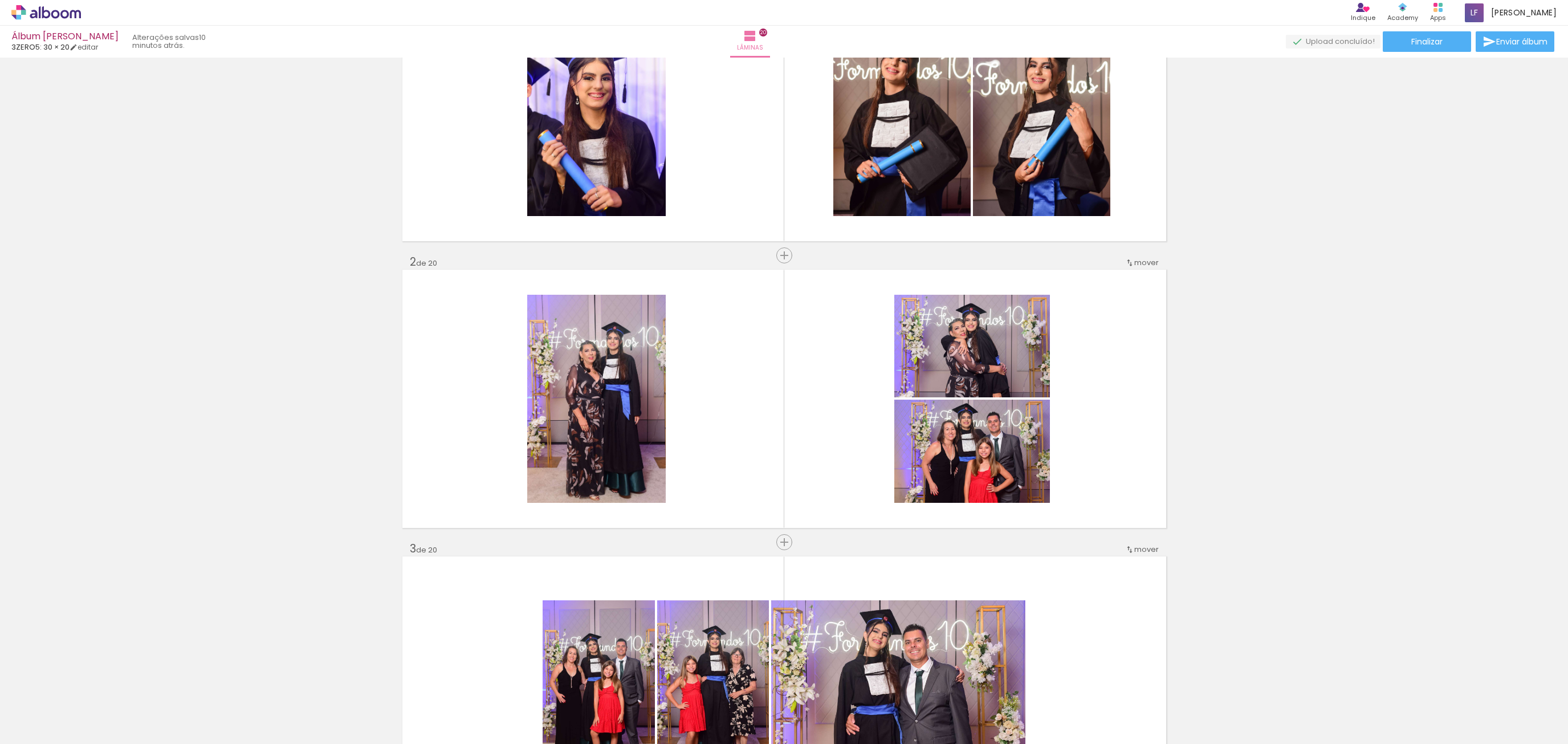
scroll to position [0, 0]
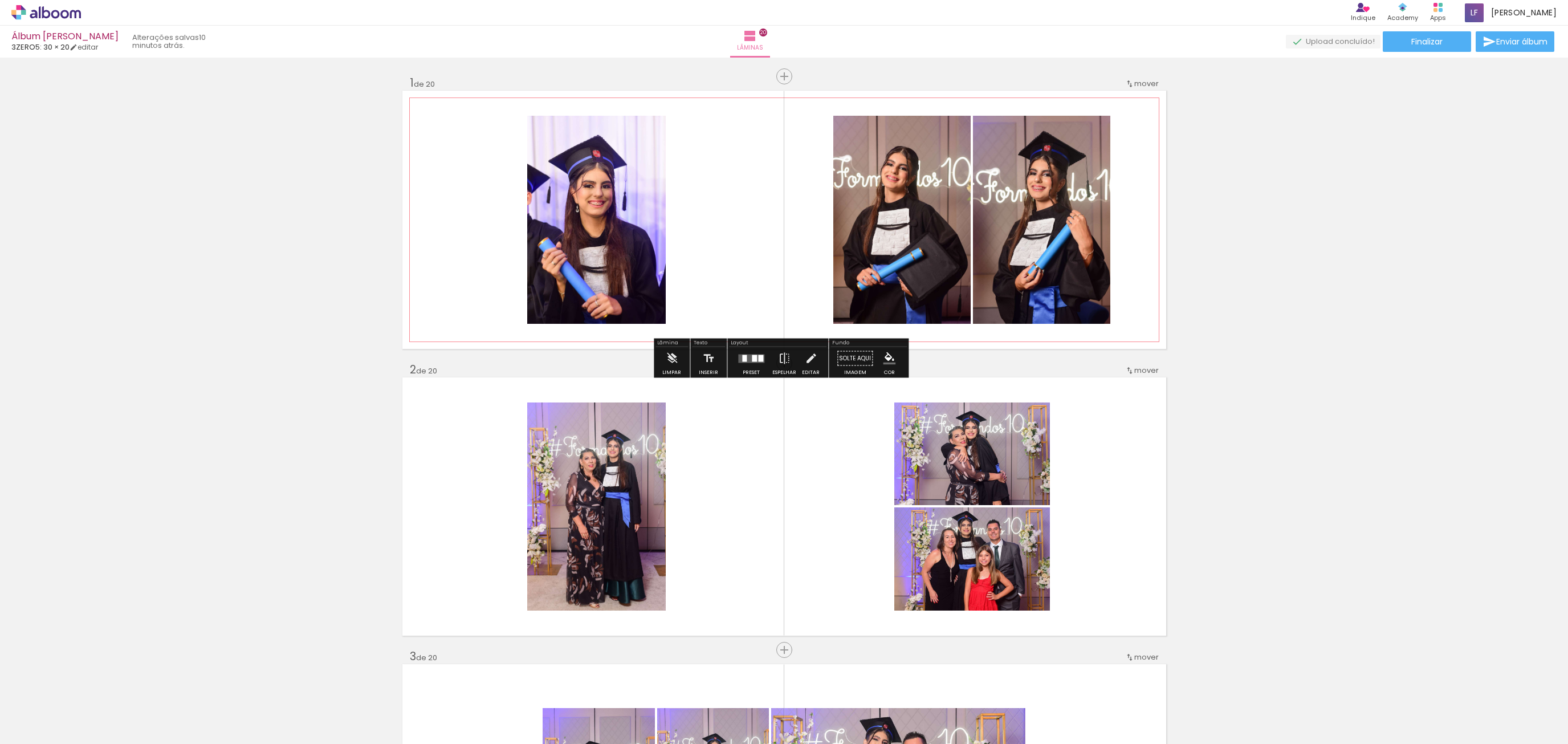
click at [1125, 235] on quentale-layouter at bounding box center [784, 220] width 764 height 258
click at [747, 357] on quentale-layouter at bounding box center [751, 358] width 26 height 9
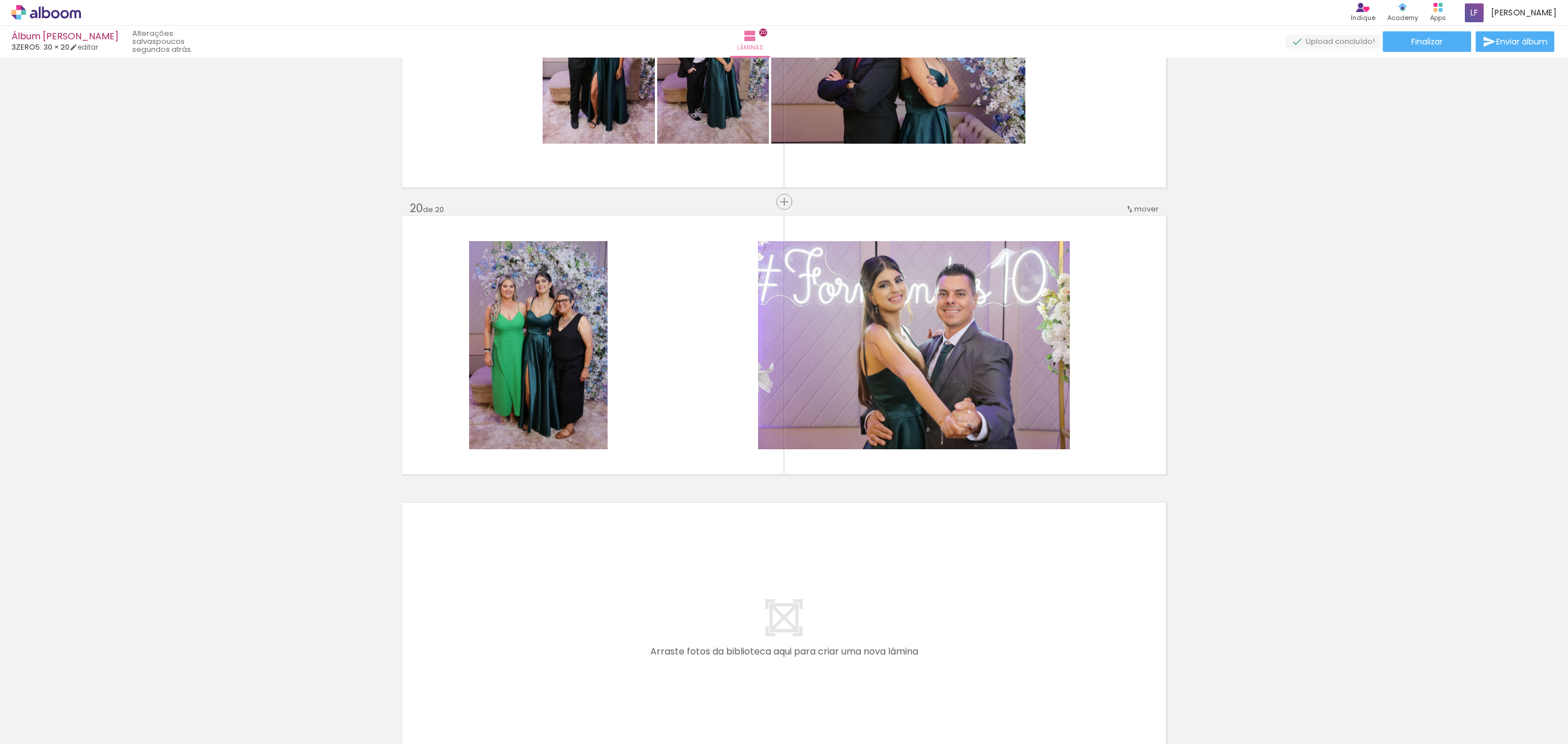
scroll to position [5449, 0]
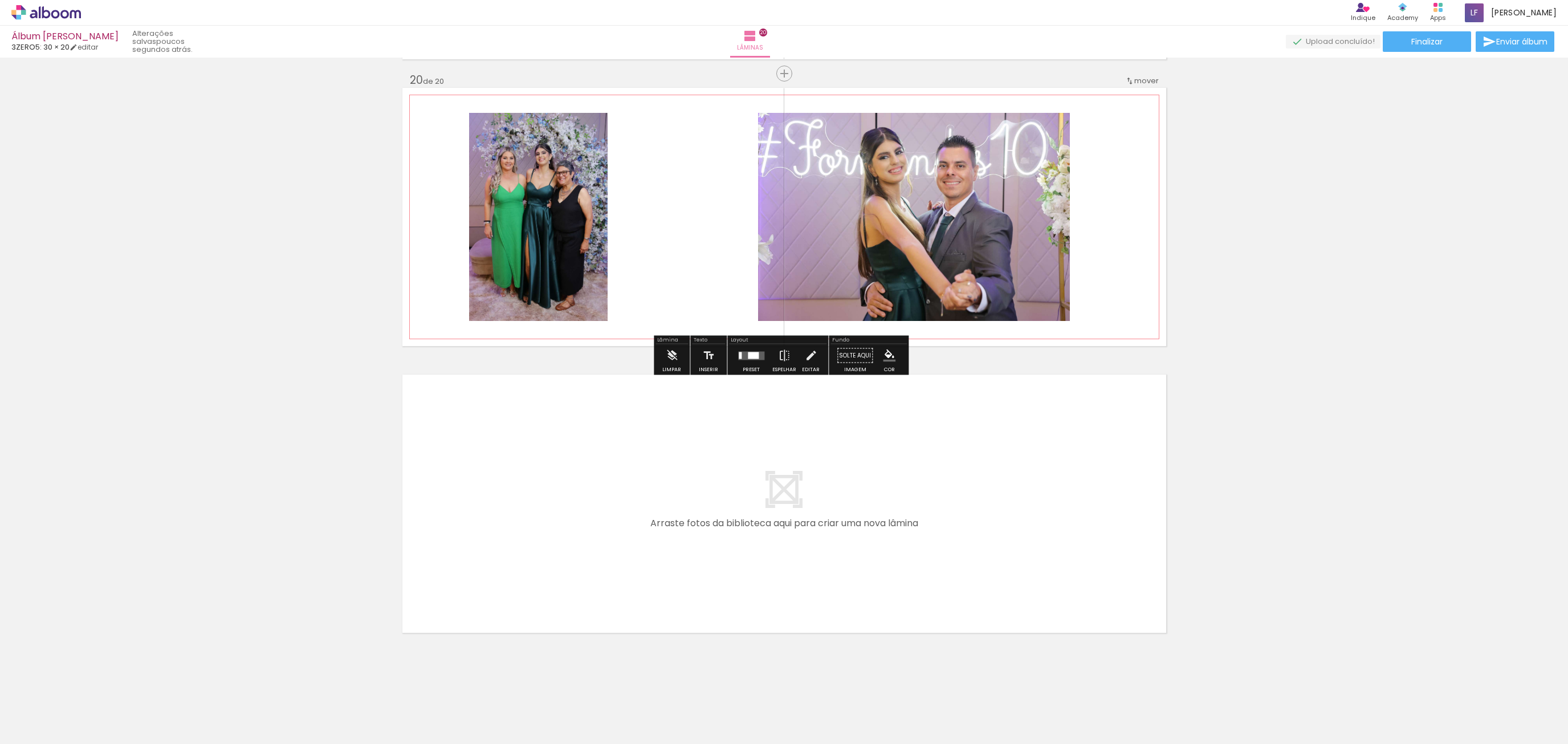
click at [685, 292] on quentale-layouter at bounding box center [784, 217] width 764 height 258
click at [671, 361] on iron-icon at bounding box center [672, 355] width 13 height 22
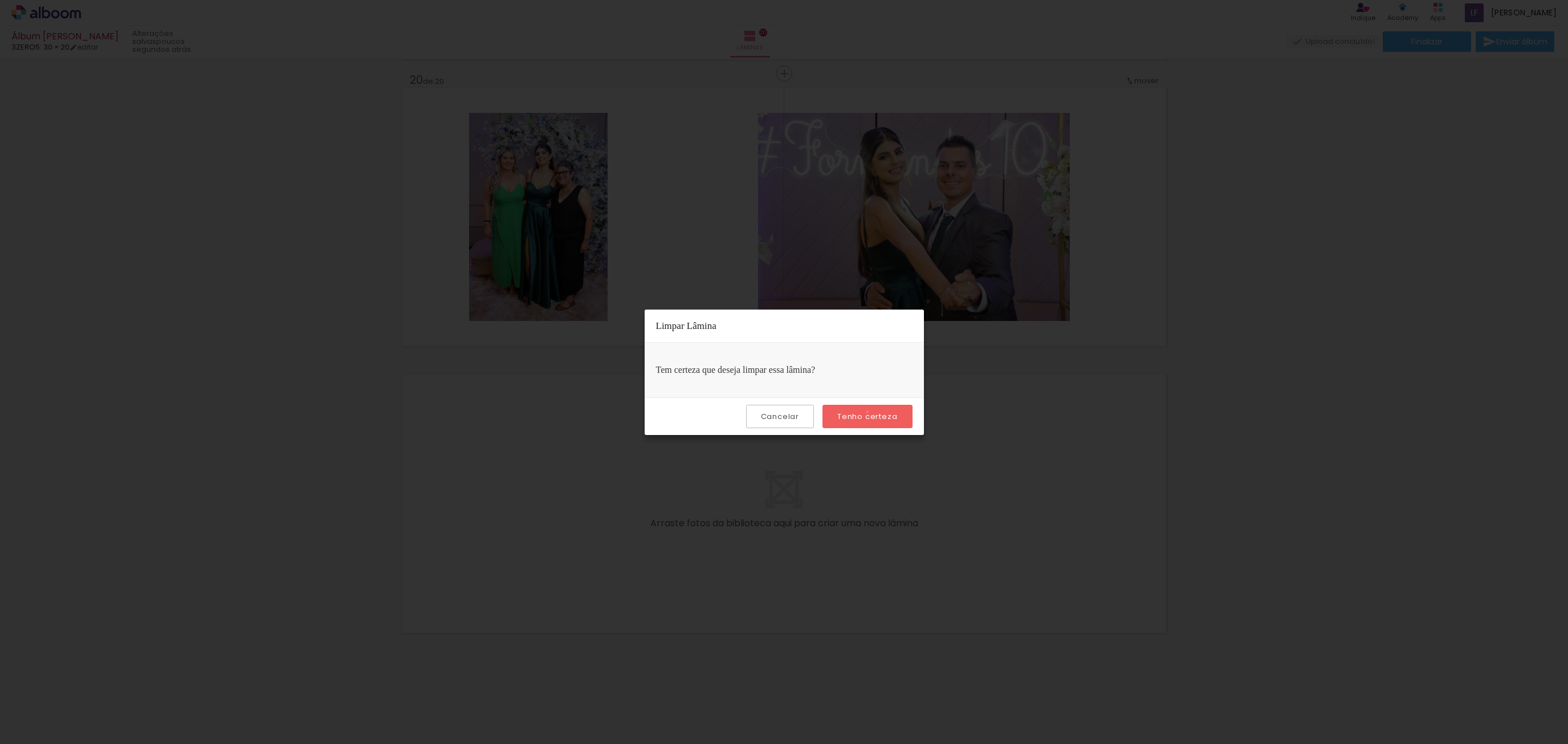
click at [0, 0] on slot "Tenho certeza" at bounding box center [0, 0] width 0 height 0
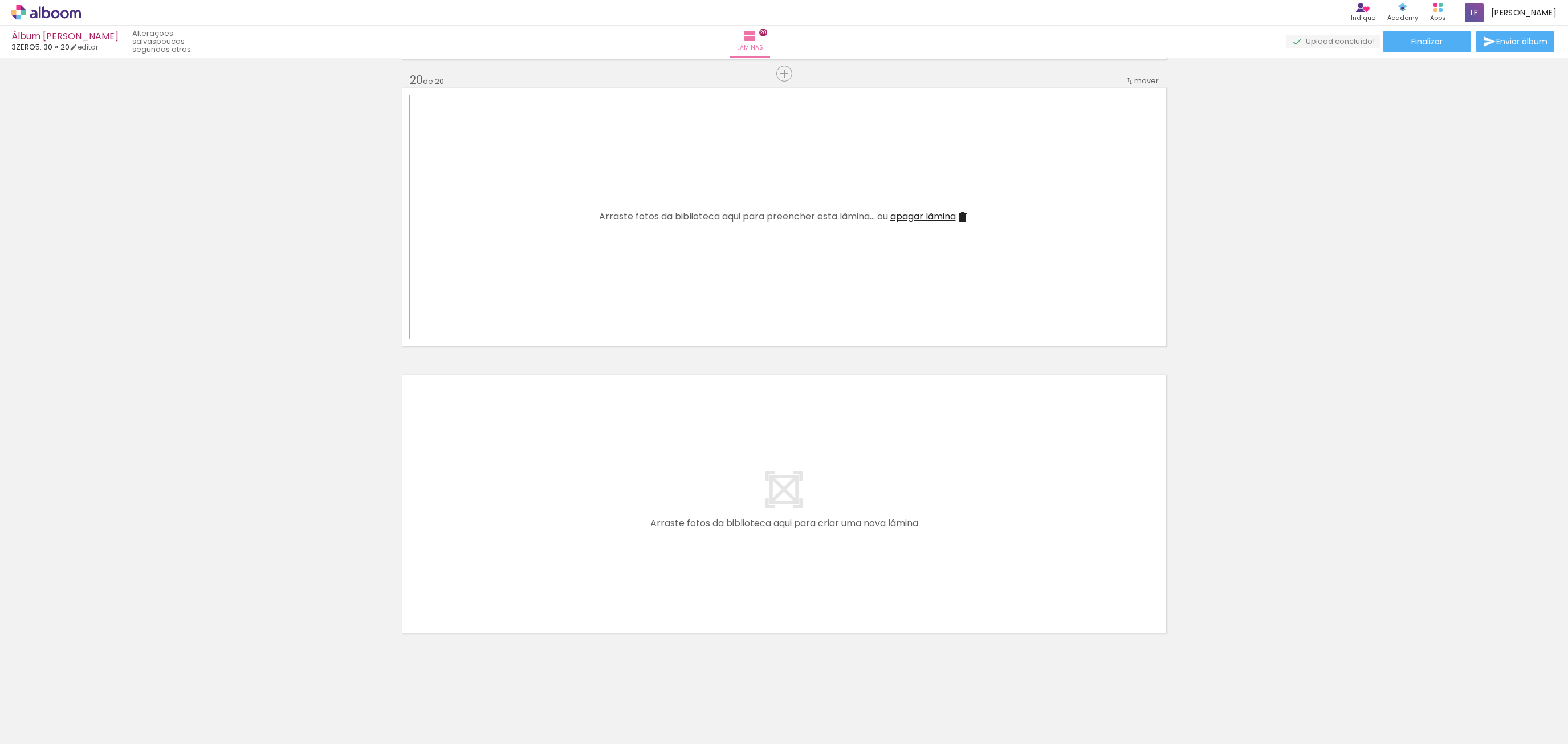
click at [965, 216] on iron-icon at bounding box center [963, 217] width 14 height 14
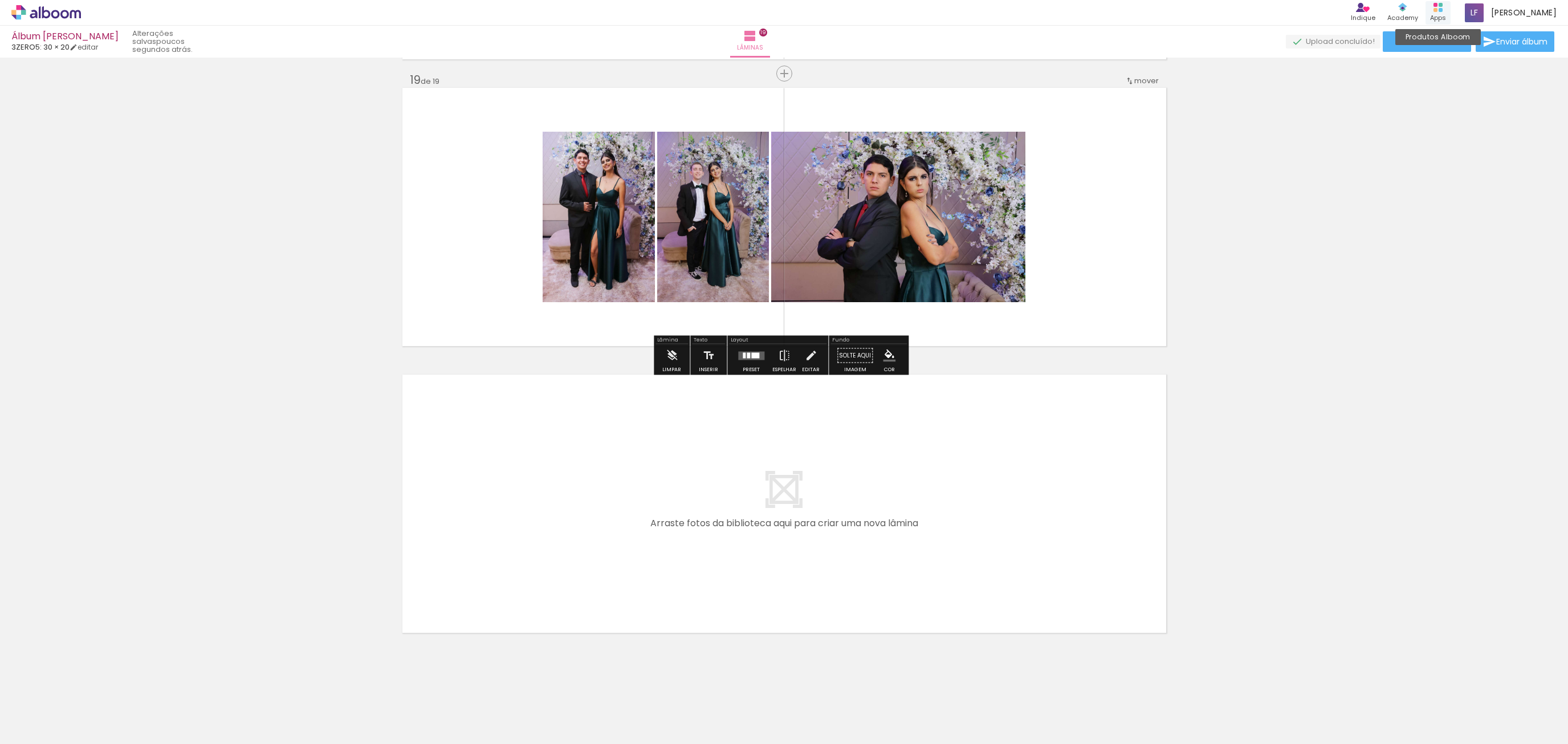
click at [1443, 12] on icon at bounding box center [1438, 7] width 9 height 9
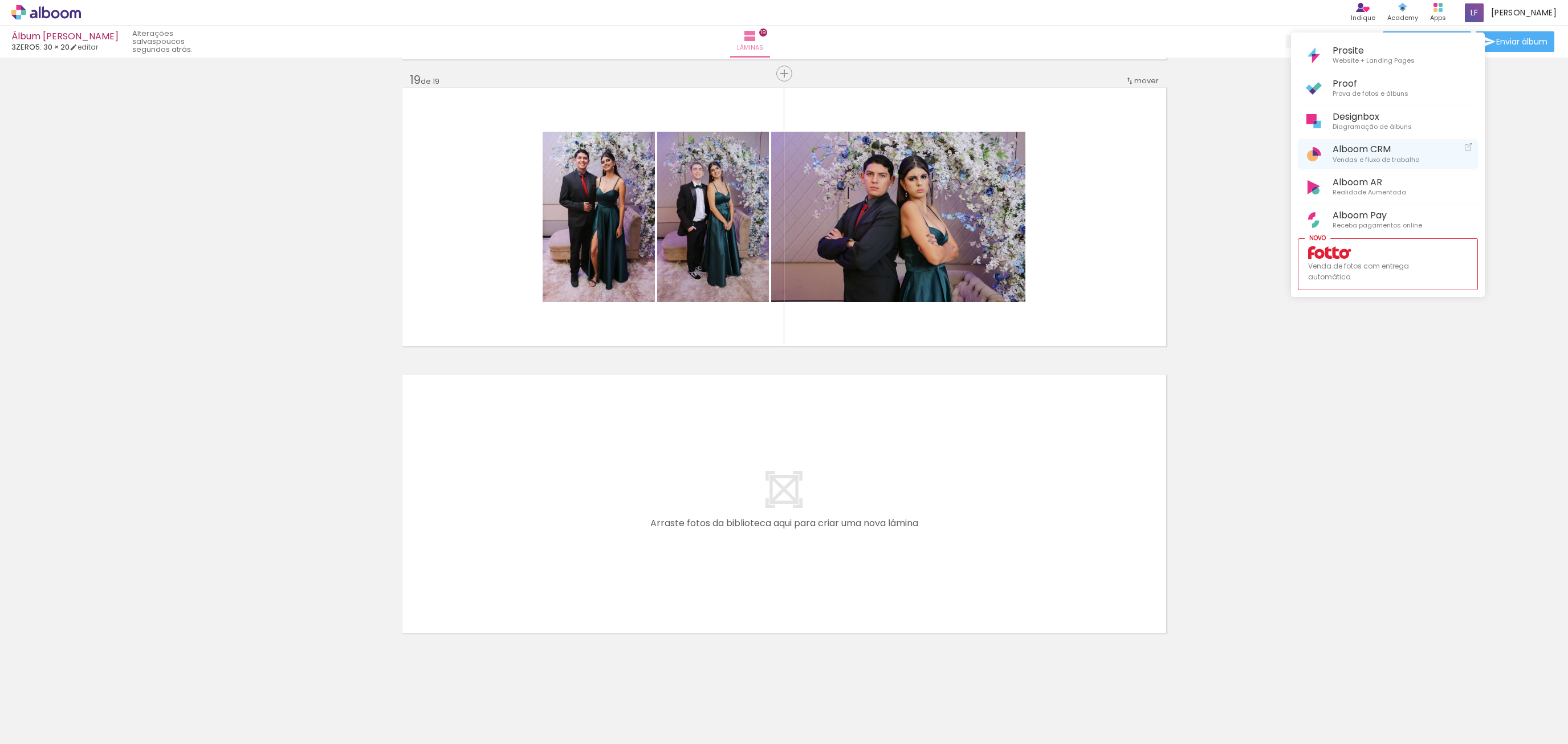
click at [1347, 155] on span "Vendas e fluxo de trabalho" at bounding box center [1376, 160] width 87 height 10
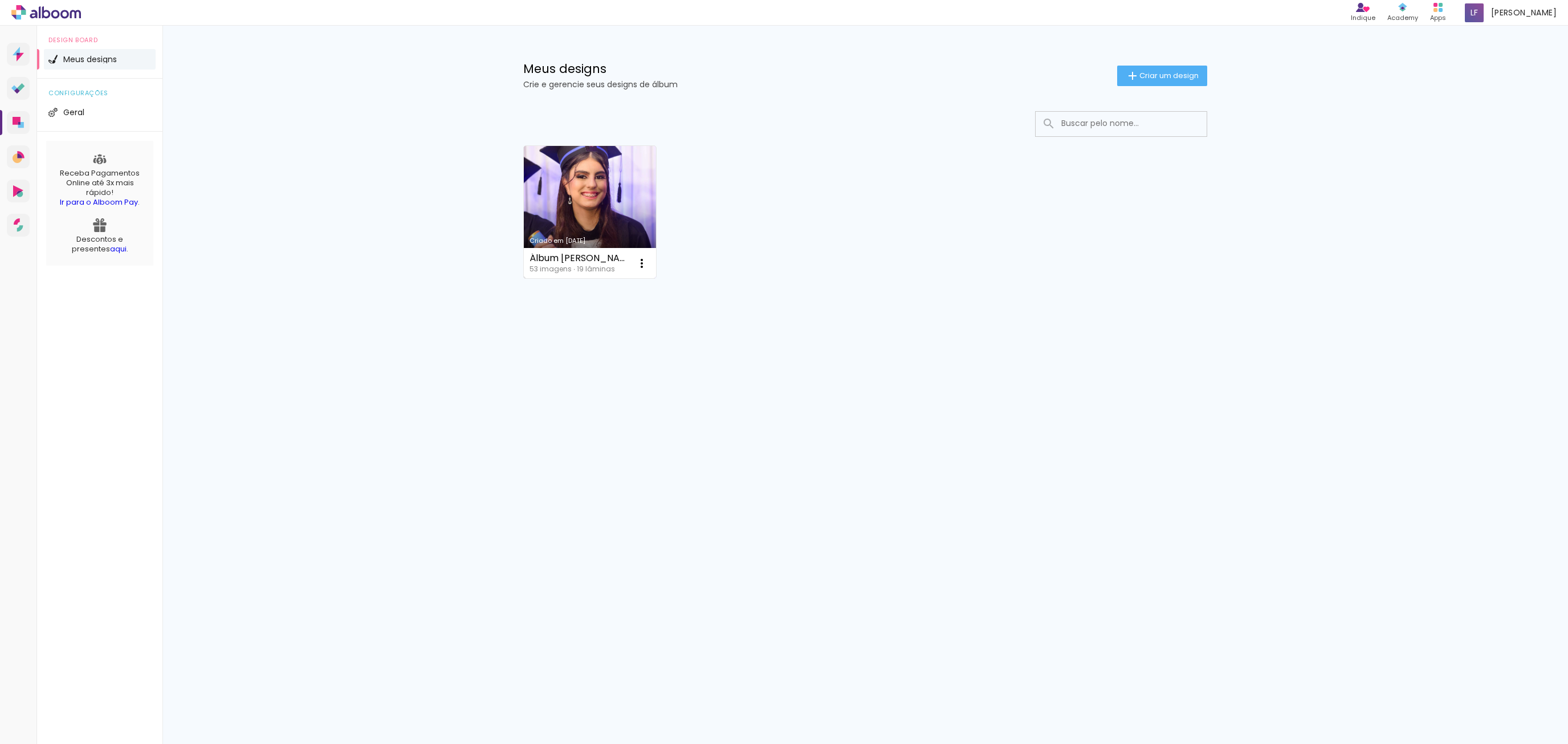
click at [587, 196] on link "Criado em [DATE]" at bounding box center [590, 211] width 132 height 132
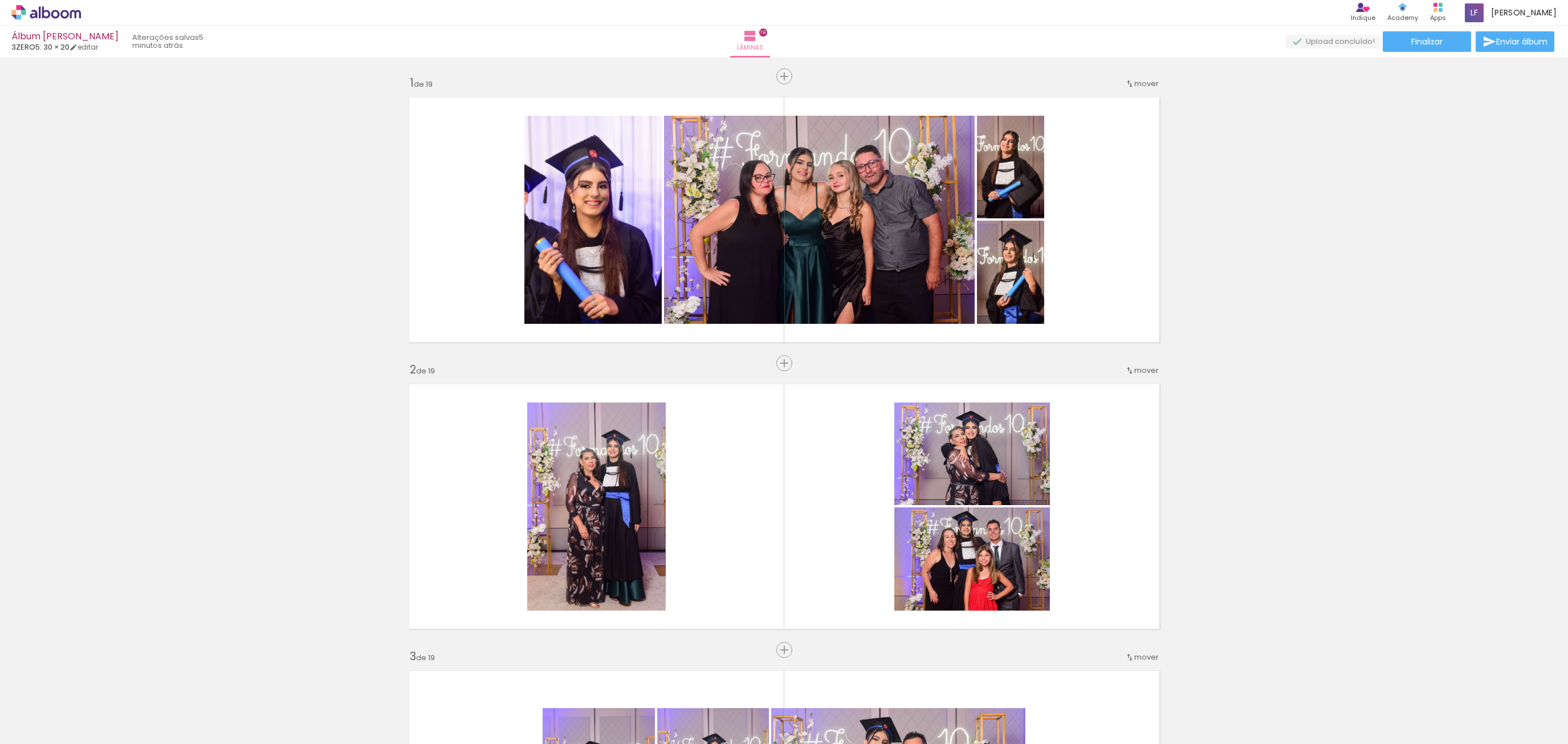
drag, startPoint x: 664, startPoint y: 682, endPoint x: 1082, endPoint y: 67, distance: 743.6
click at [664, 682] on iron-icon at bounding box center [664, 682] width 12 height 12
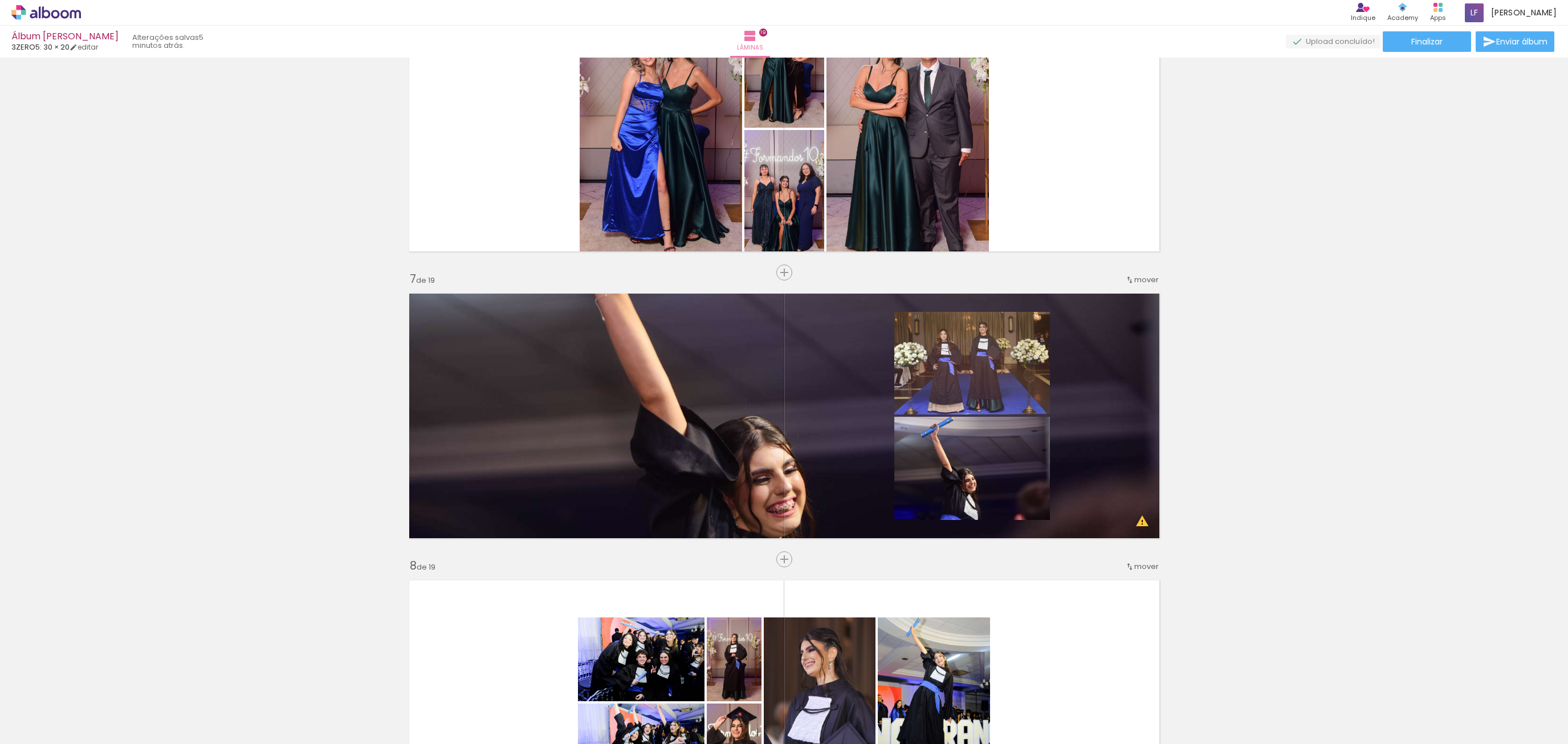
scroll to position [1574, 0]
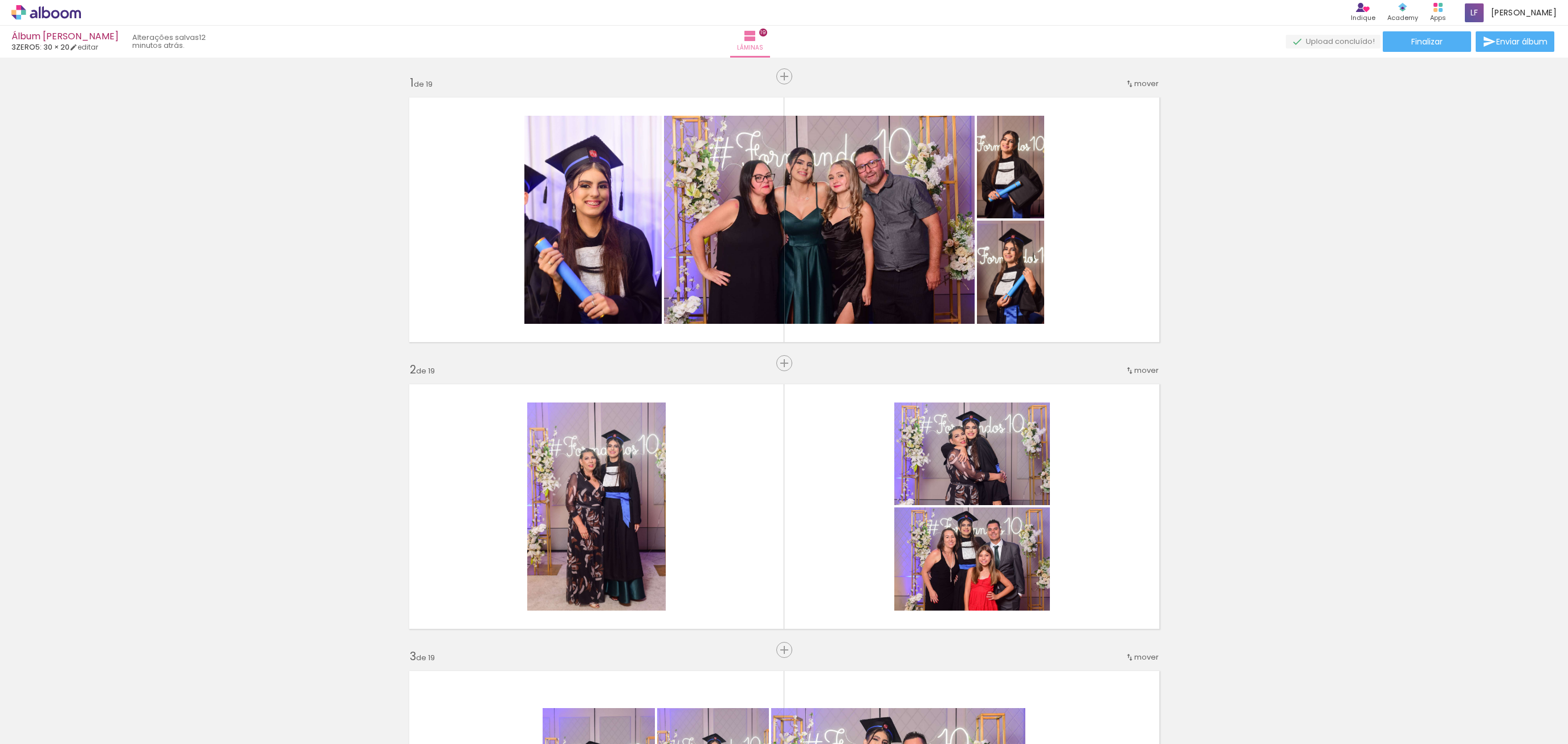
scroll to position [1574, 0]
